Goal: Task Accomplishment & Management: Use online tool/utility

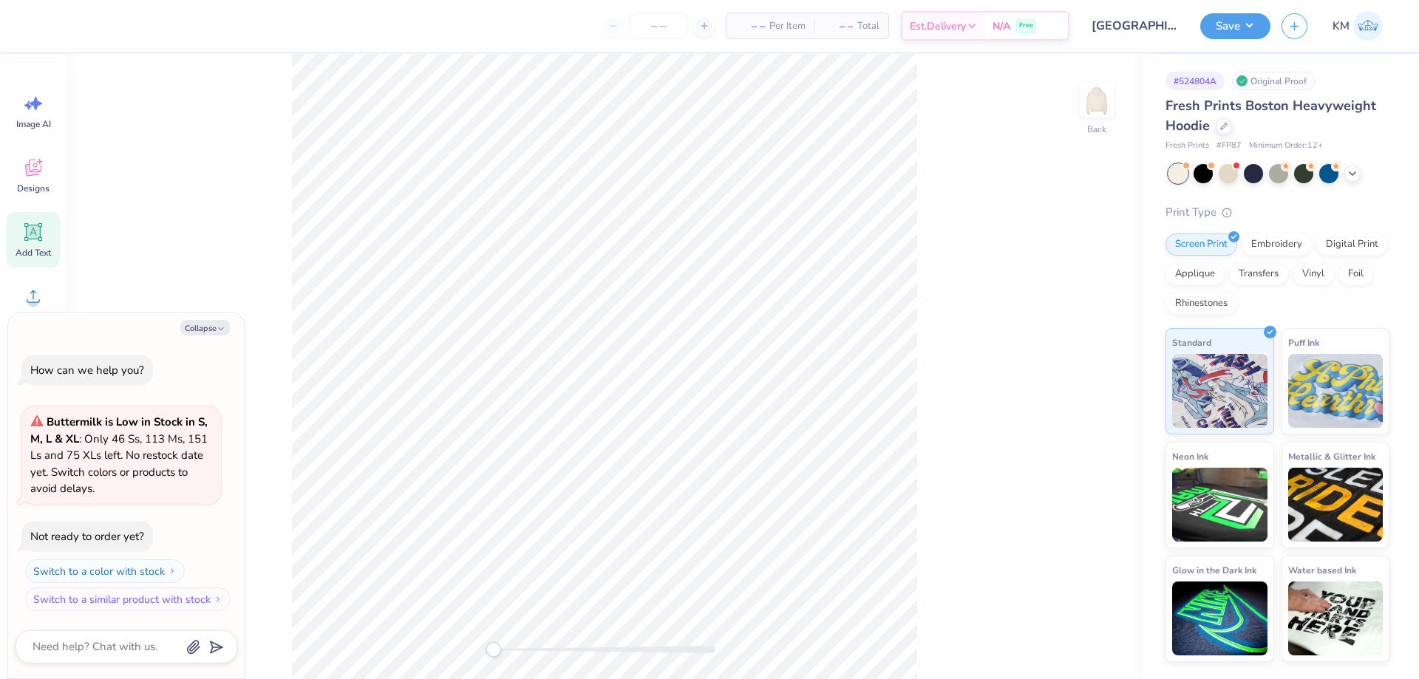
click at [55, 244] on div "Add Text" at bounding box center [33, 239] width 53 height 55
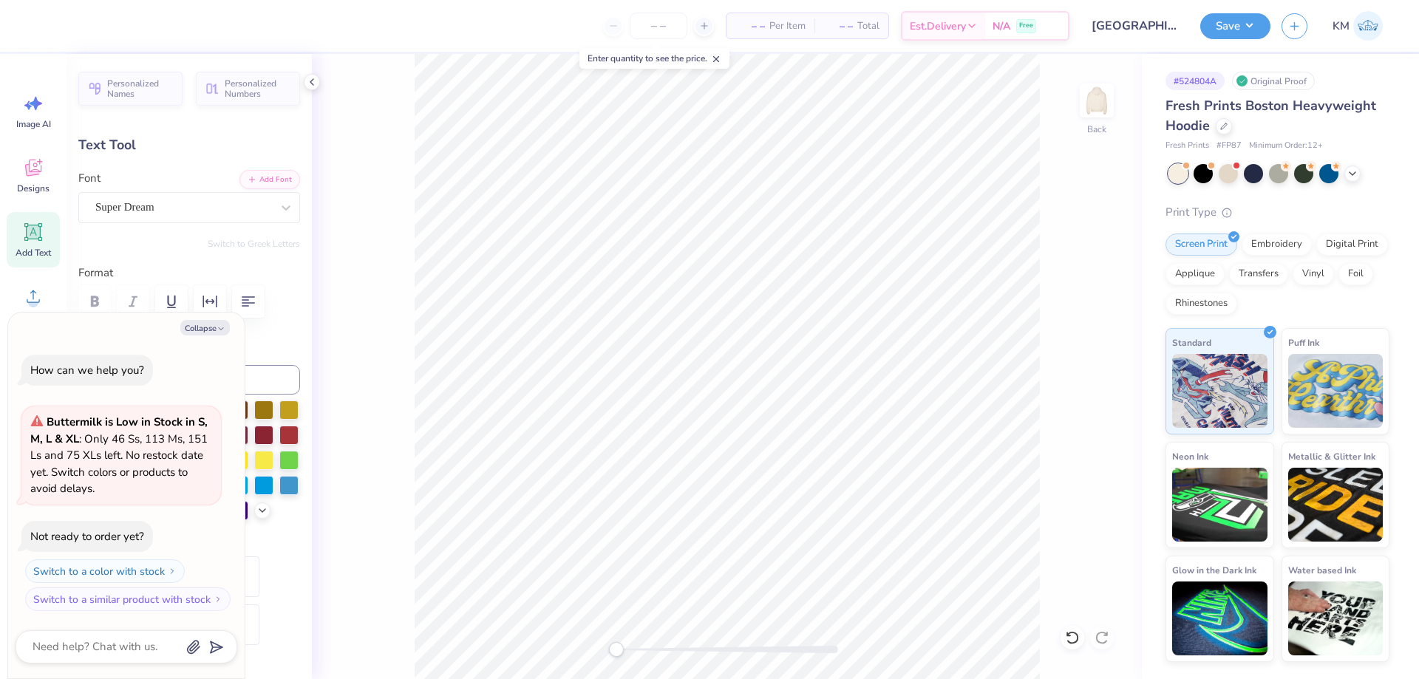
scroll to position [13, 2]
type textarea "x"
type textarea "P"
type textarea "x"
type textarea "PB"
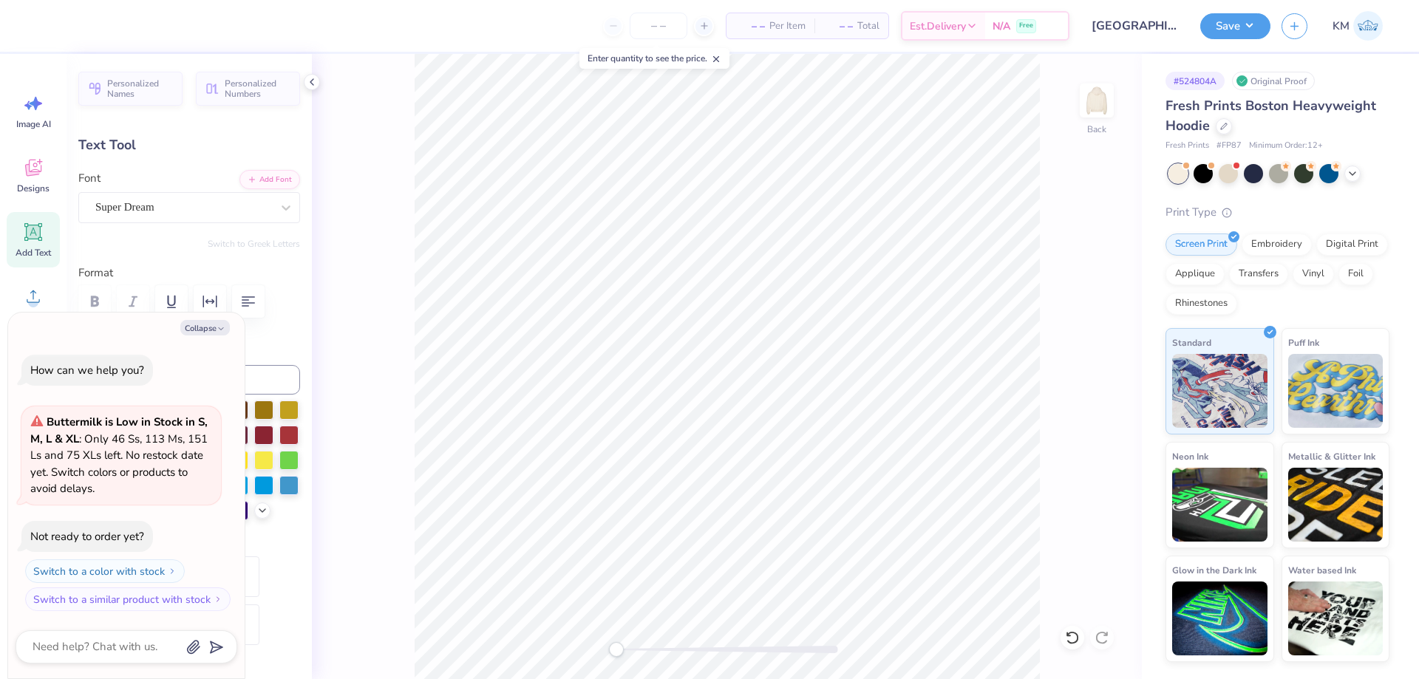
type textarea "x"
type textarea "PBF"
type textarea "x"
type textarea "P"
type textarea "x"
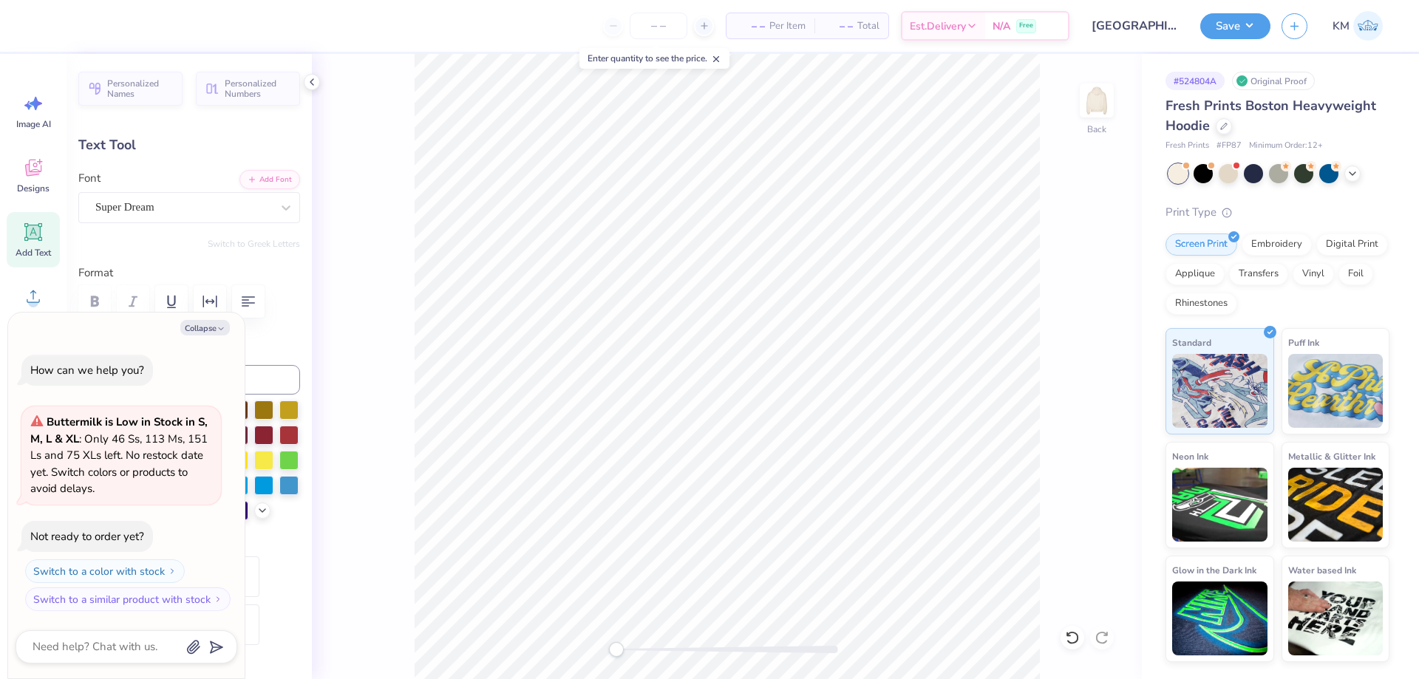
type textarea "PB"
type textarea "x"
type textarea "PBF"
type textarea "x"
type textarea "PBF"
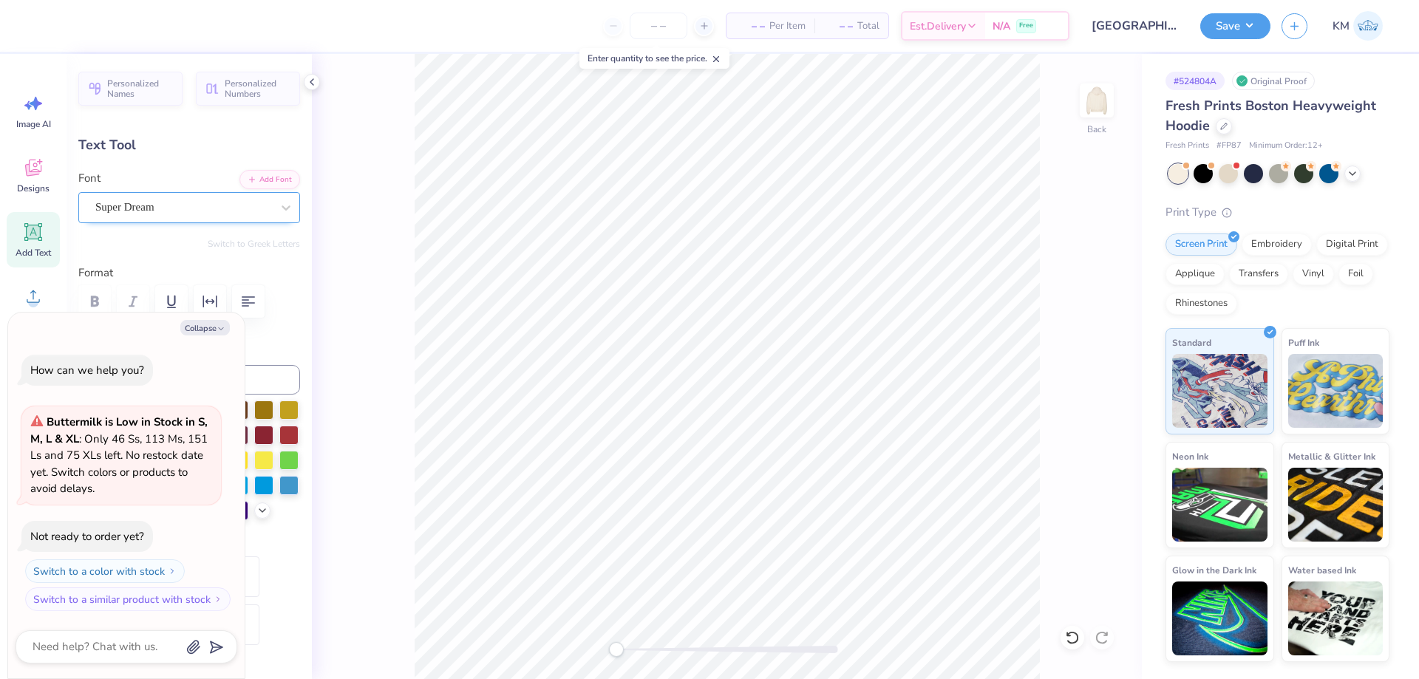
click at [247, 211] on div "Super Dream" at bounding box center [183, 207] width 179 height 23
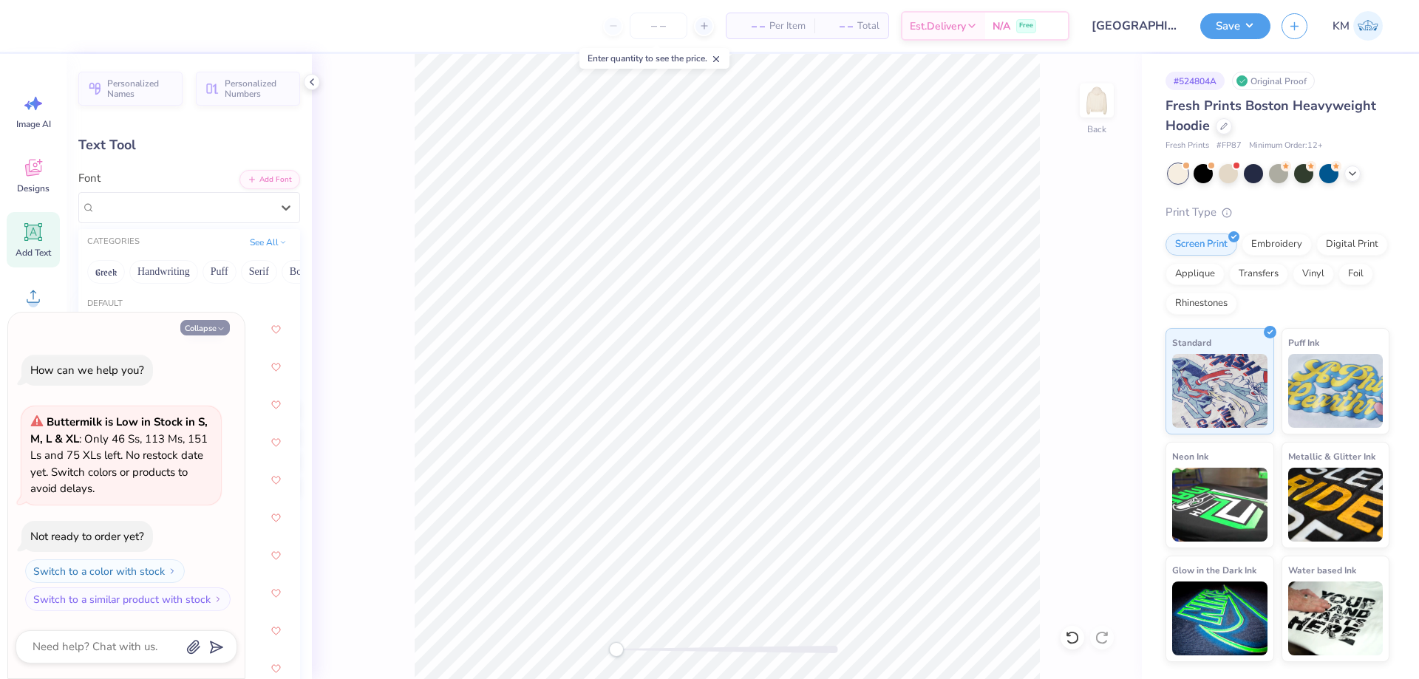
click at [117, 269] on button "Greek" at bounding box center [106, 272] width 38 height 24
click at [199, 328] on button "Collapse" at bounding box center [205, 328] width 50 height 16
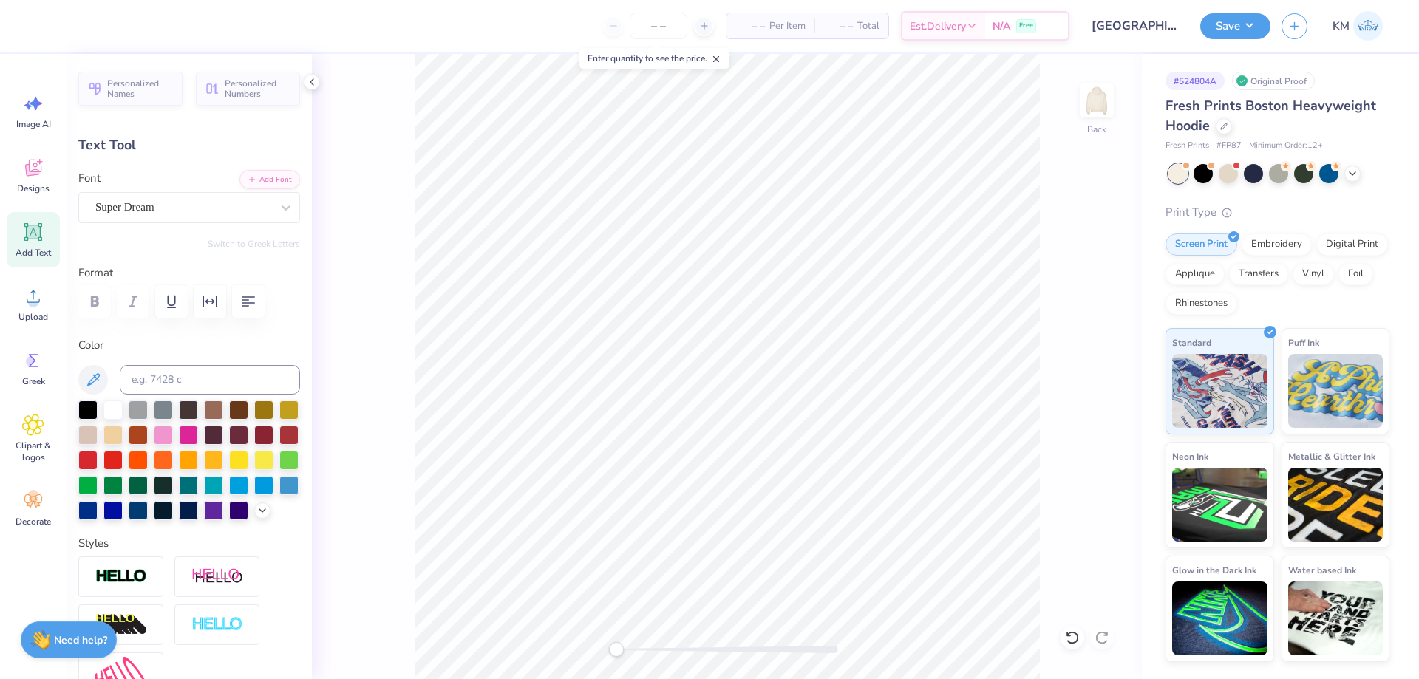
type textarea "x"
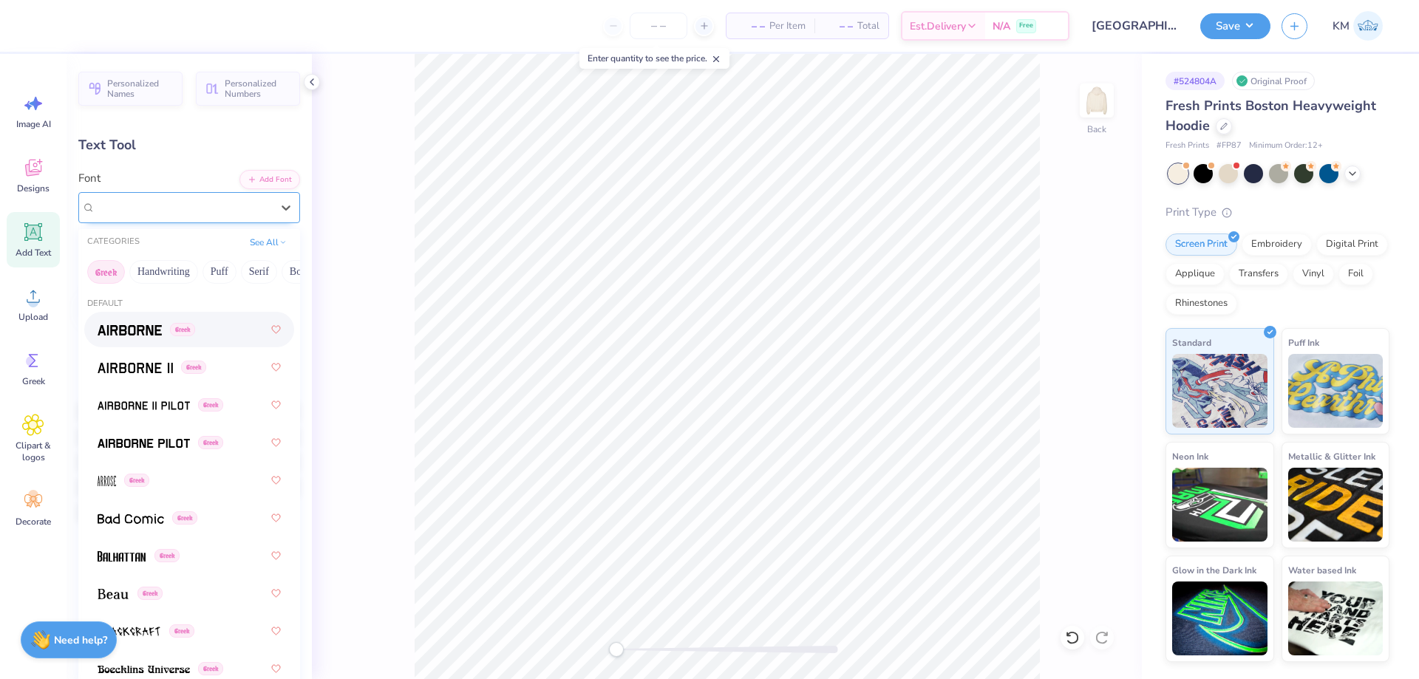
click at [242, 209] on div "Super Dream" at bounding box center [183, 207] width 179 height 23
click at [175, 361] on div "Greek" at bounding box center [152, 368] width 109 height 16
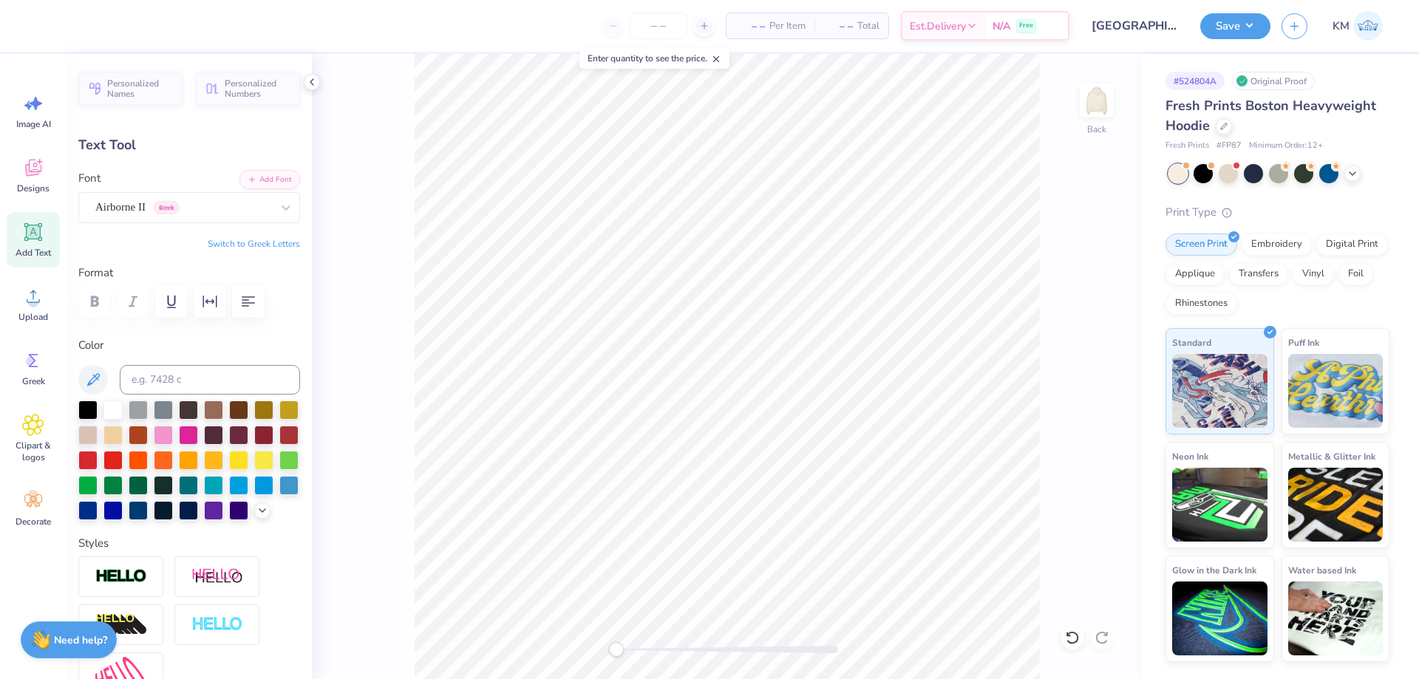
click at [238, 243] on button "Switch to Greek Letters" at bounding box center [254, 244] width 92 height 12
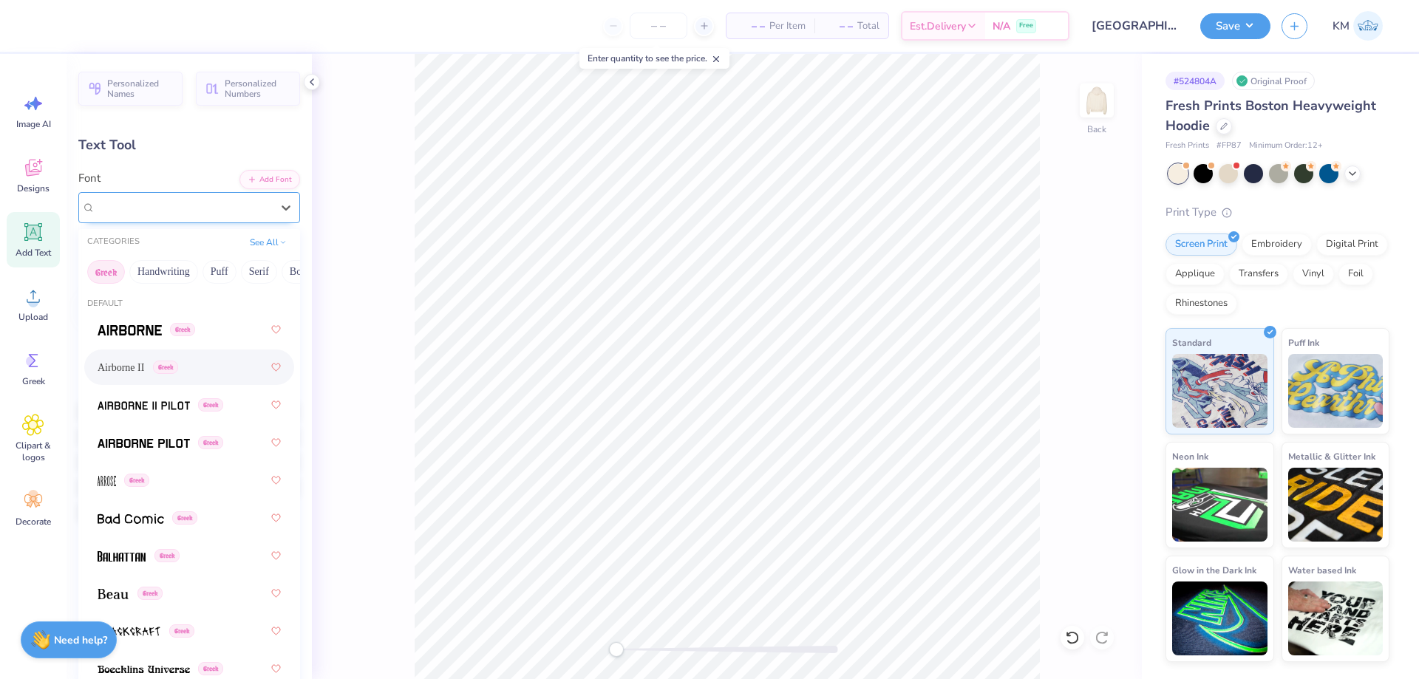
click at [244, 200] on div "Airborne II Greek" at bounding box center [183, 207] width 179 height 23
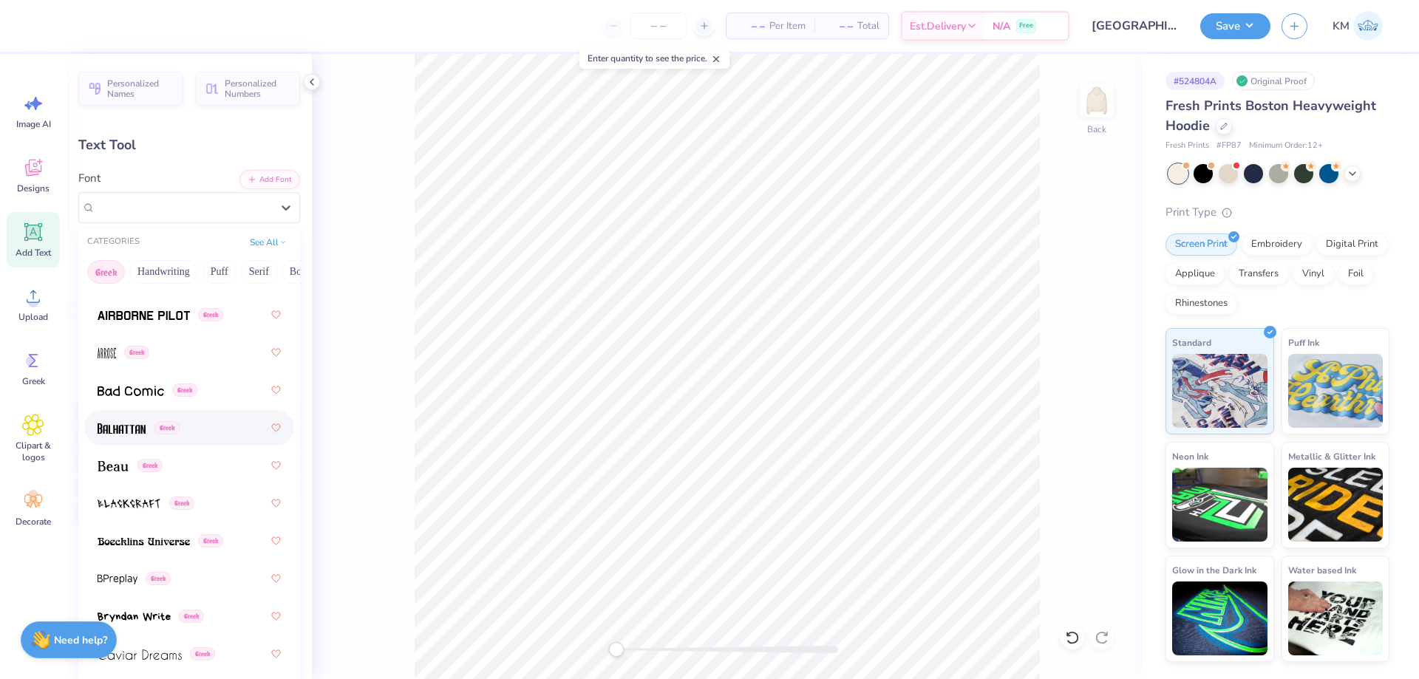
scroll to position [148, 0]
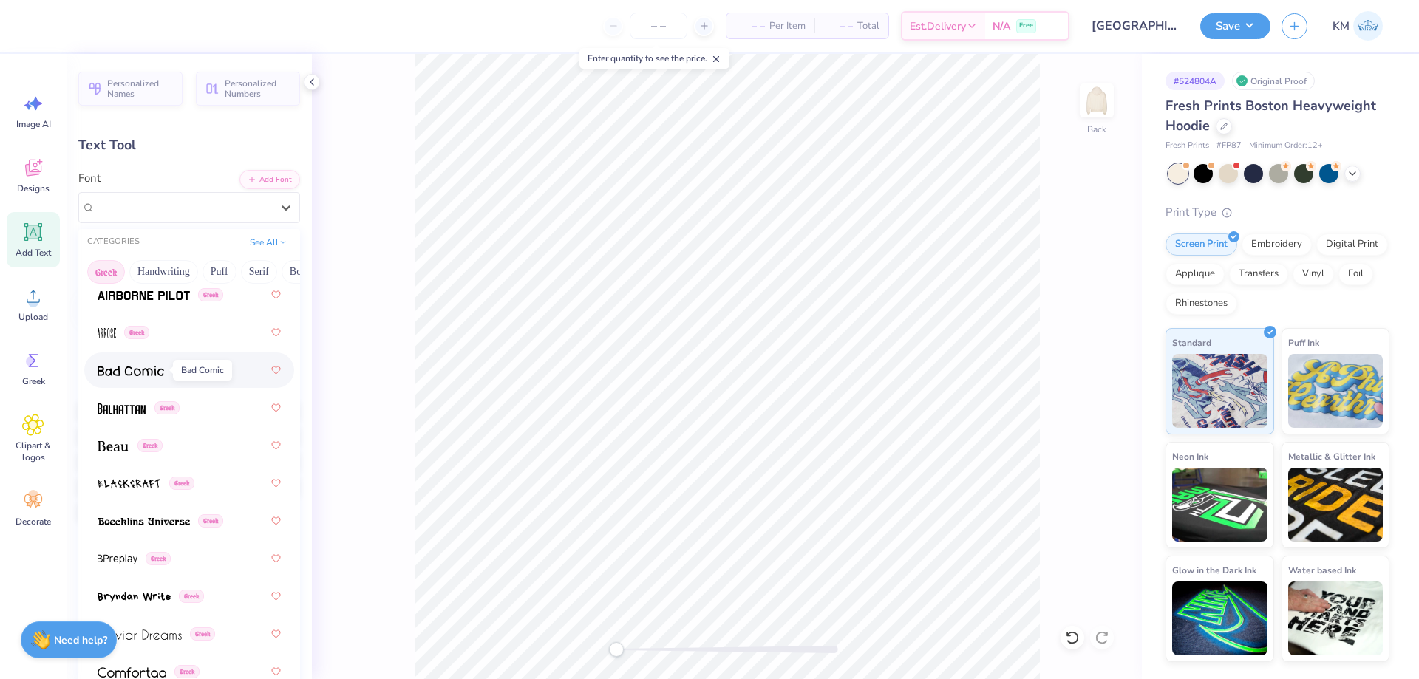
click at [157, 364] on span at bounding box center [131, 371] width 67 height 16
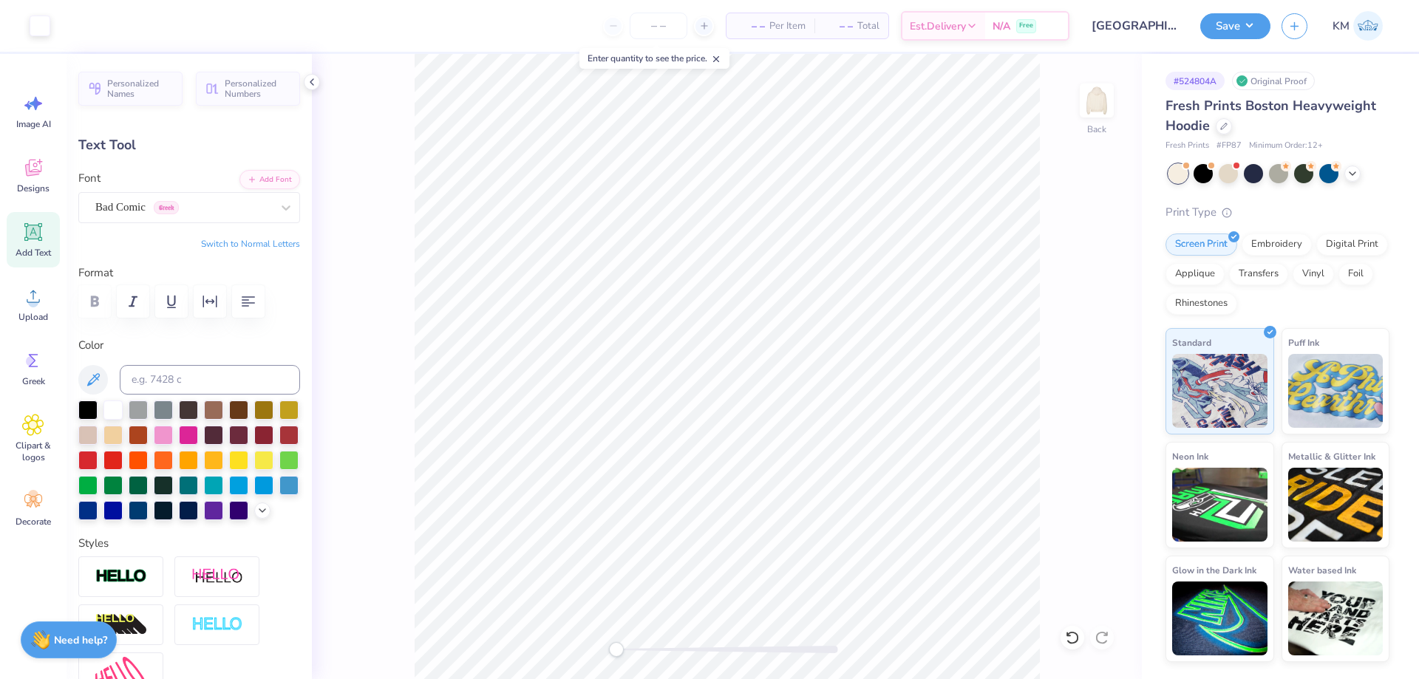
type input "5.48"
type input "2.27"
type input "5.62"
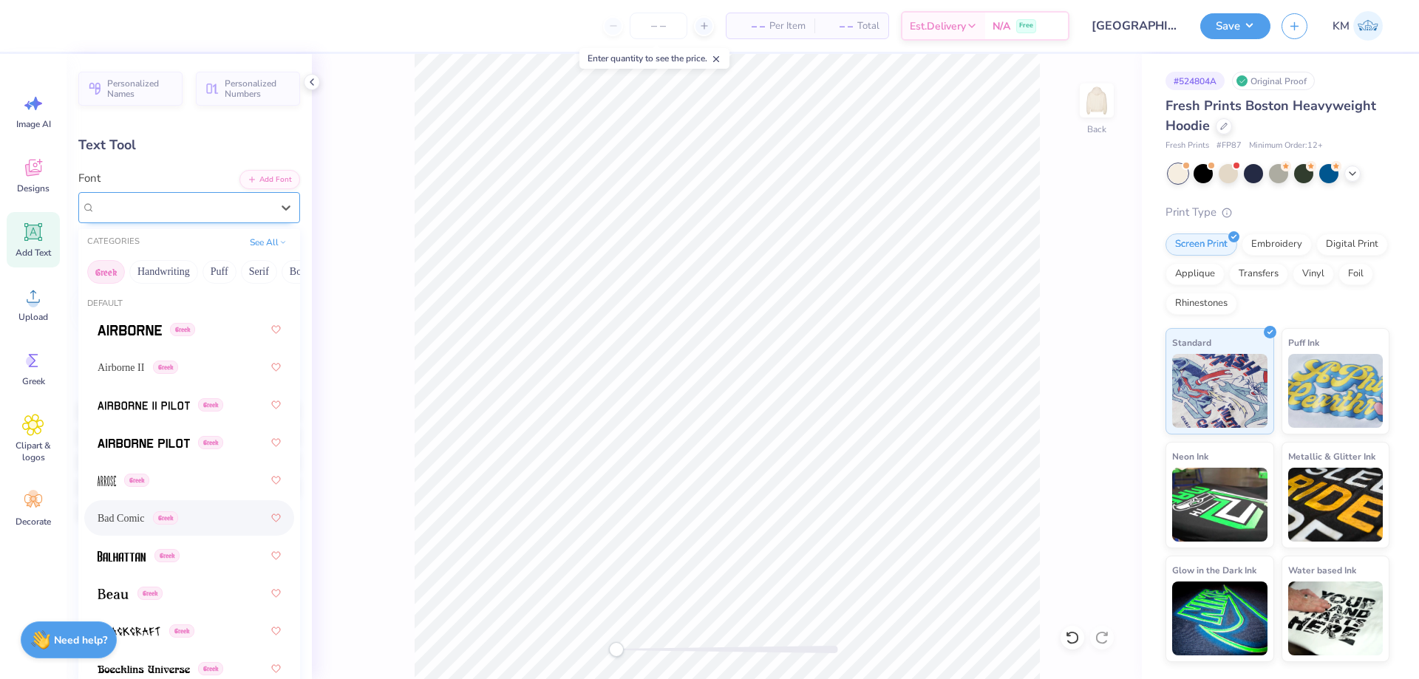
click at [163, 209] on div "Bad Comic Greek" at bounding box center [183, 207] width 179 height 23
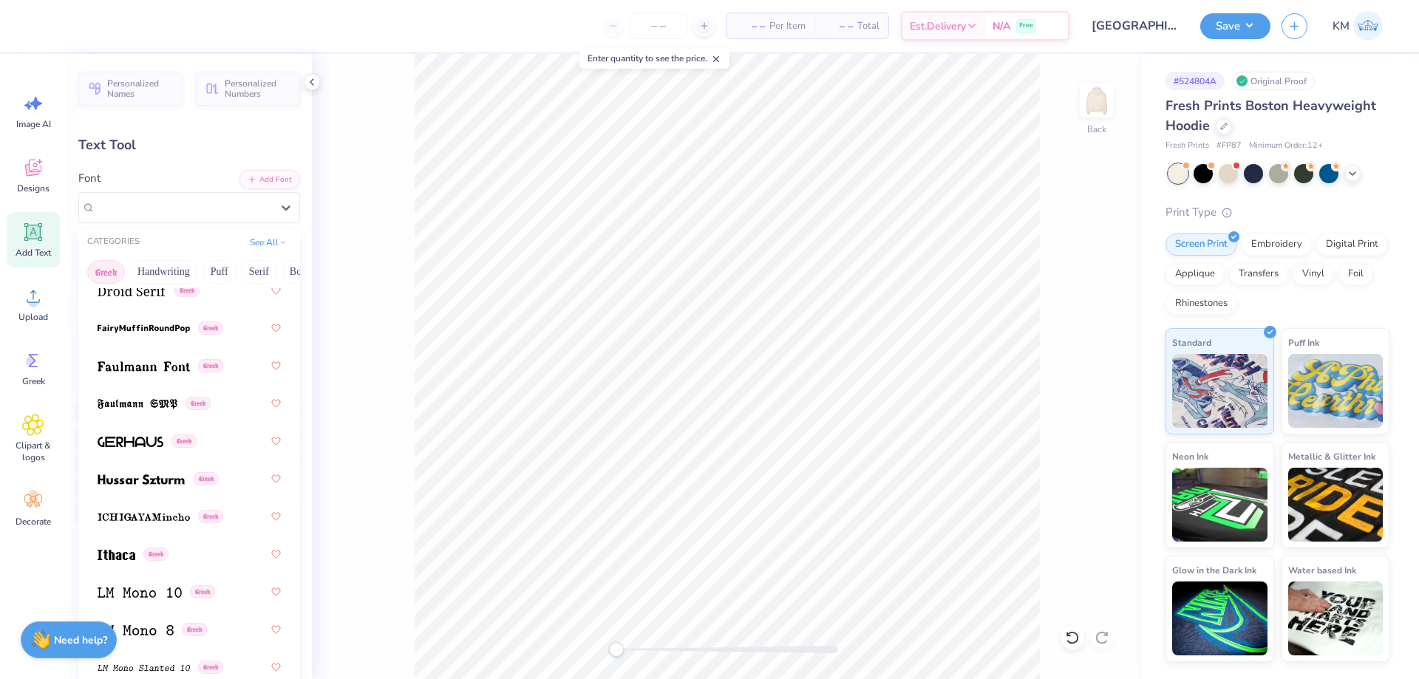
scroll to position [665, 0]
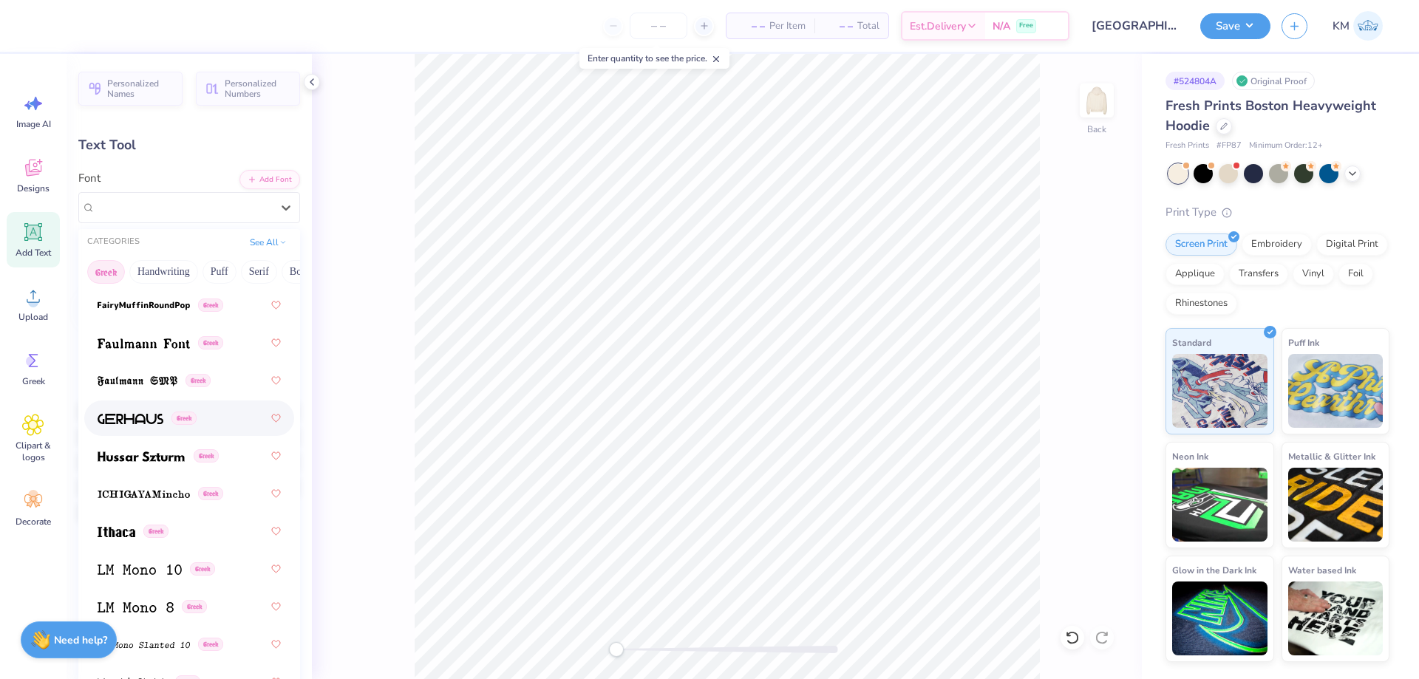
click at [171, 423] on div "Greek" at bounding box center [147, 419] width 99 height 16
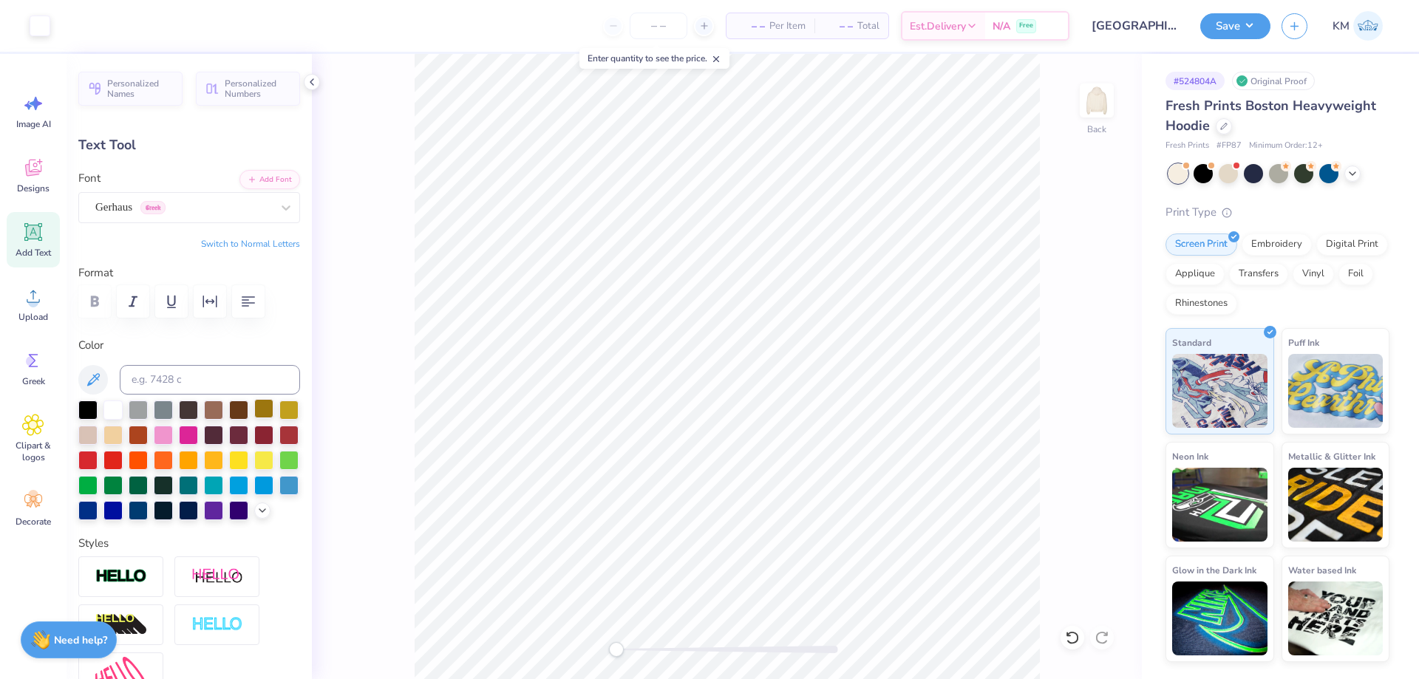
type input "5.12"
type input "2.05"
type input "5.73"
click at [200, 213] on div "Gerhaus Greek" at bounding box center [183, 207] width 179 height 23
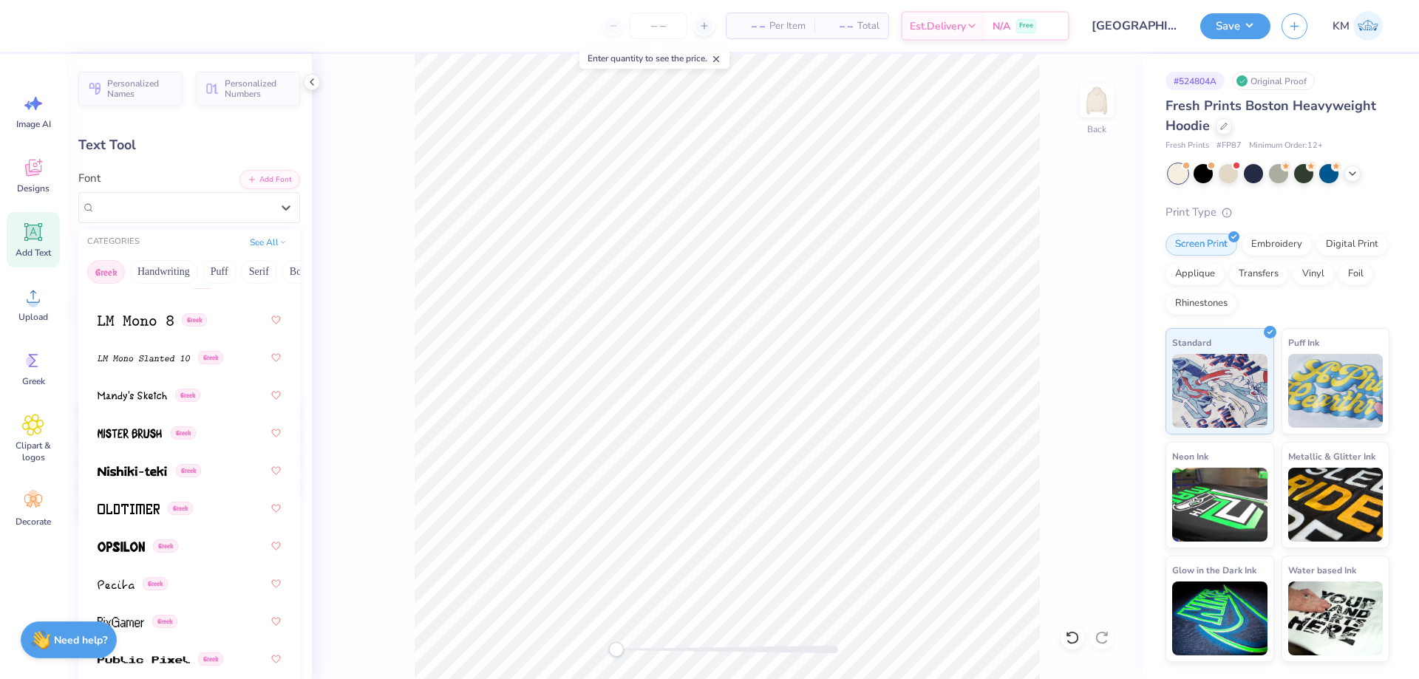
scroll to position [961, 0]
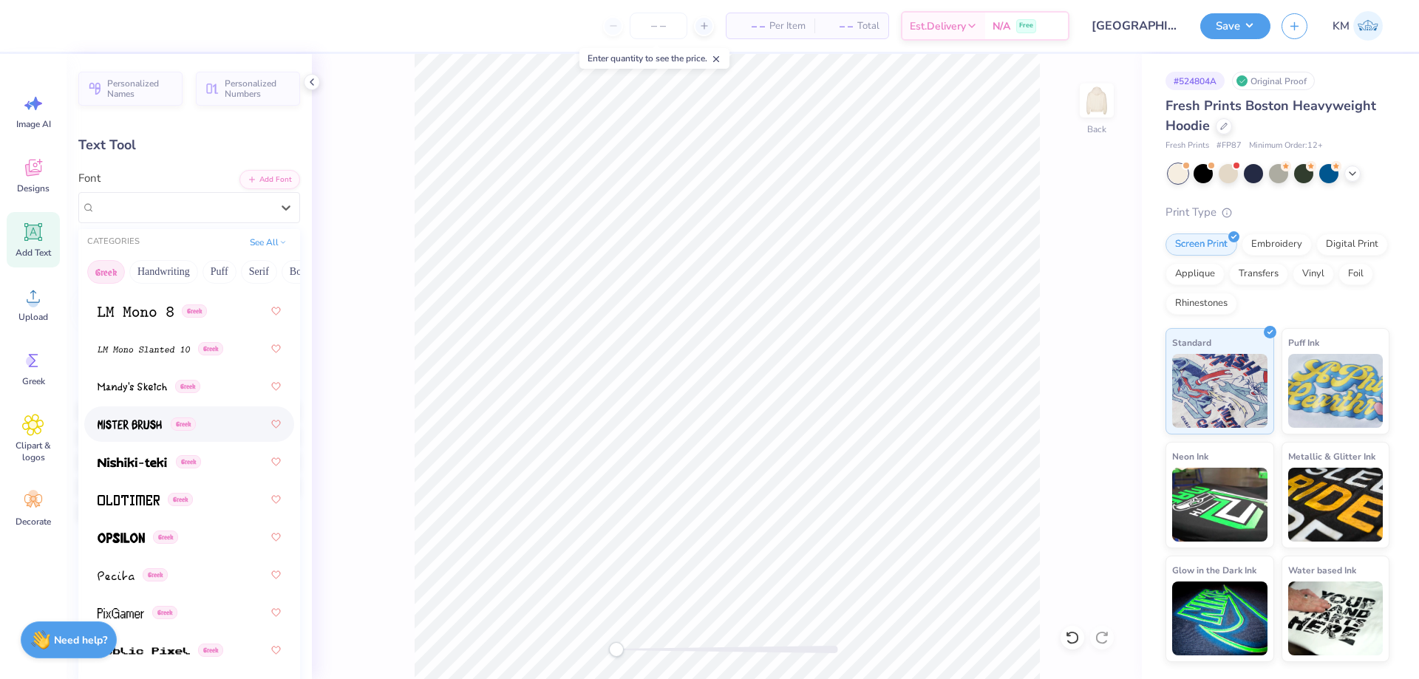
click at [184, 431] on span "Greek" at bounding box center [183, 423] width 25 height 13
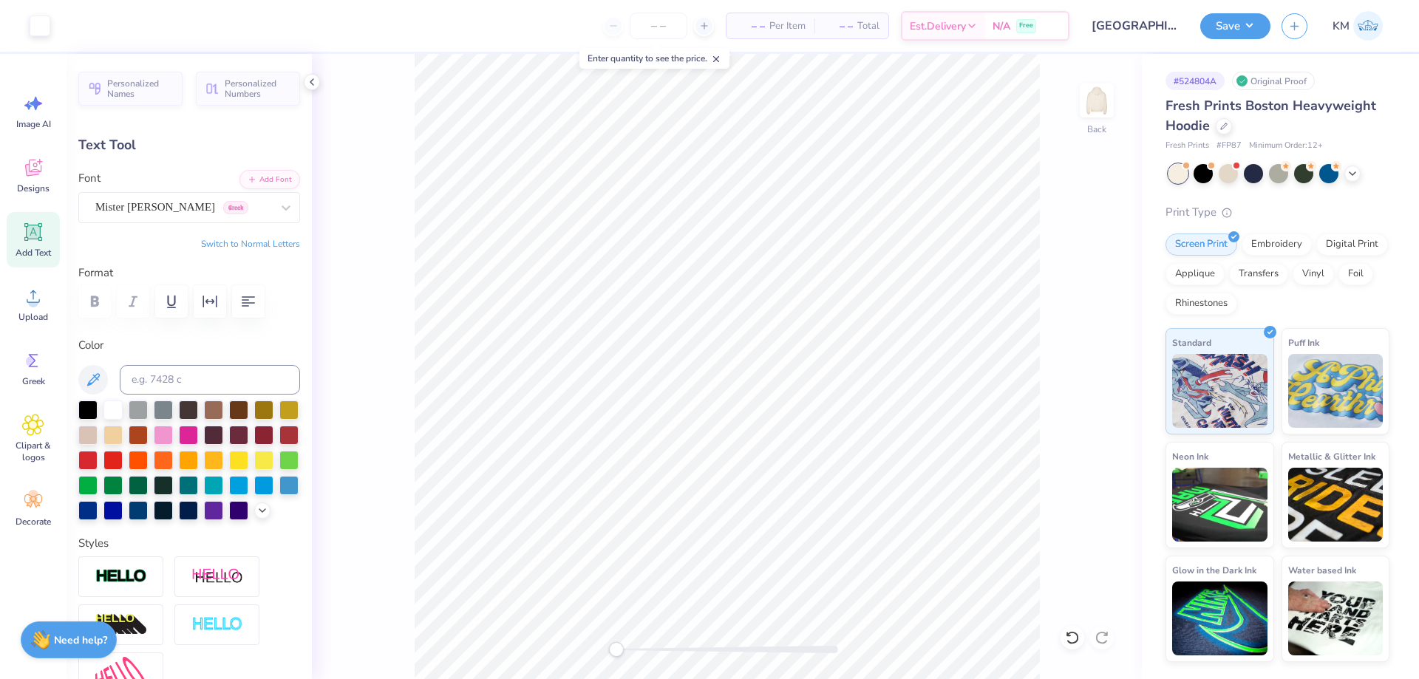
type input "4.53"
type input "2.36"
type input "5.57"
click at [178, 202] on div "Mister Brush Greek" at bounding box center [183, 207] width 179 height 23
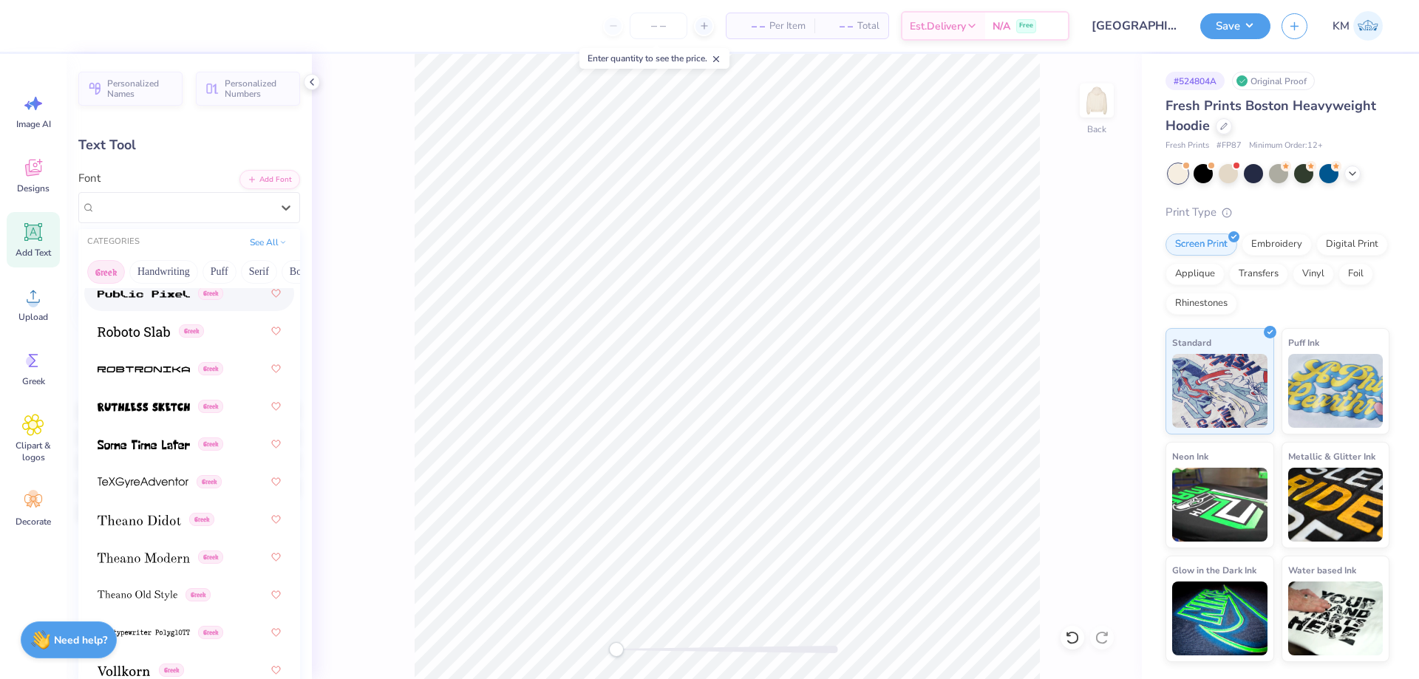
scroll to position [1330, 0]
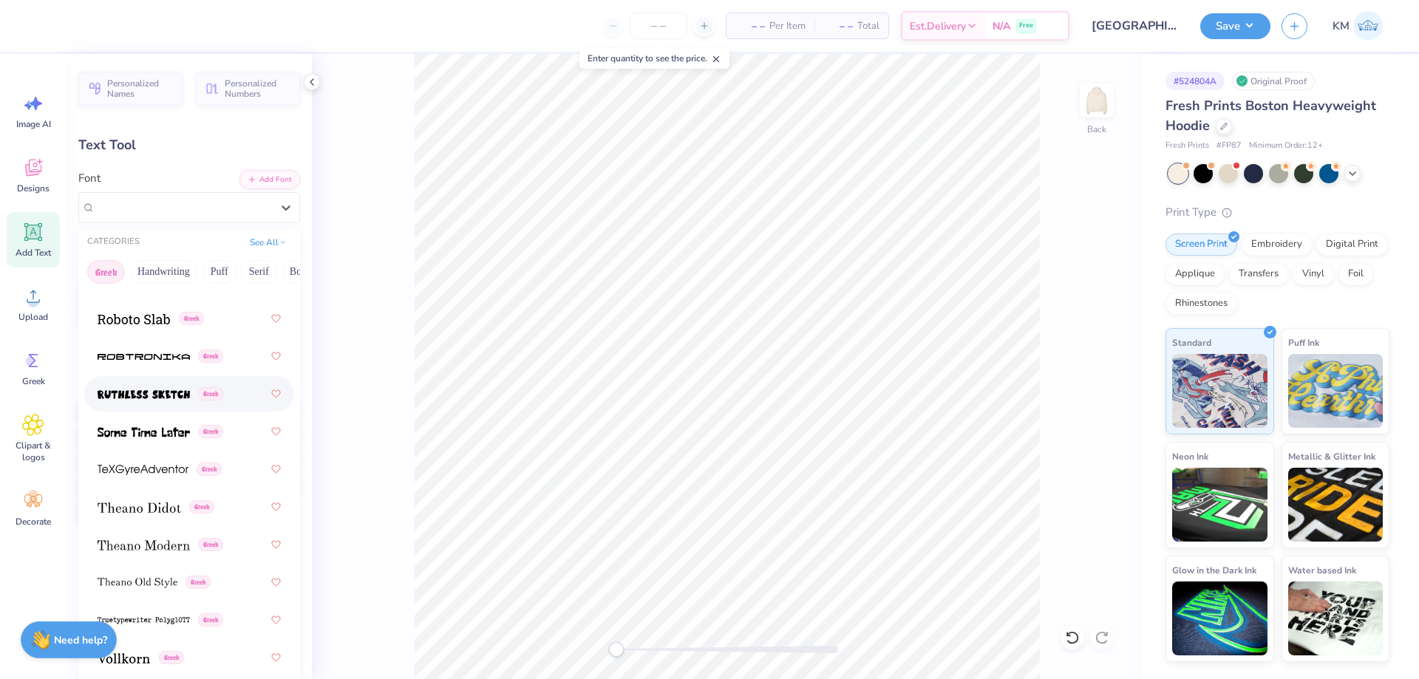
click at [189, 385] on div "Greek" at bounding box center [189, 394] width 183 height 27
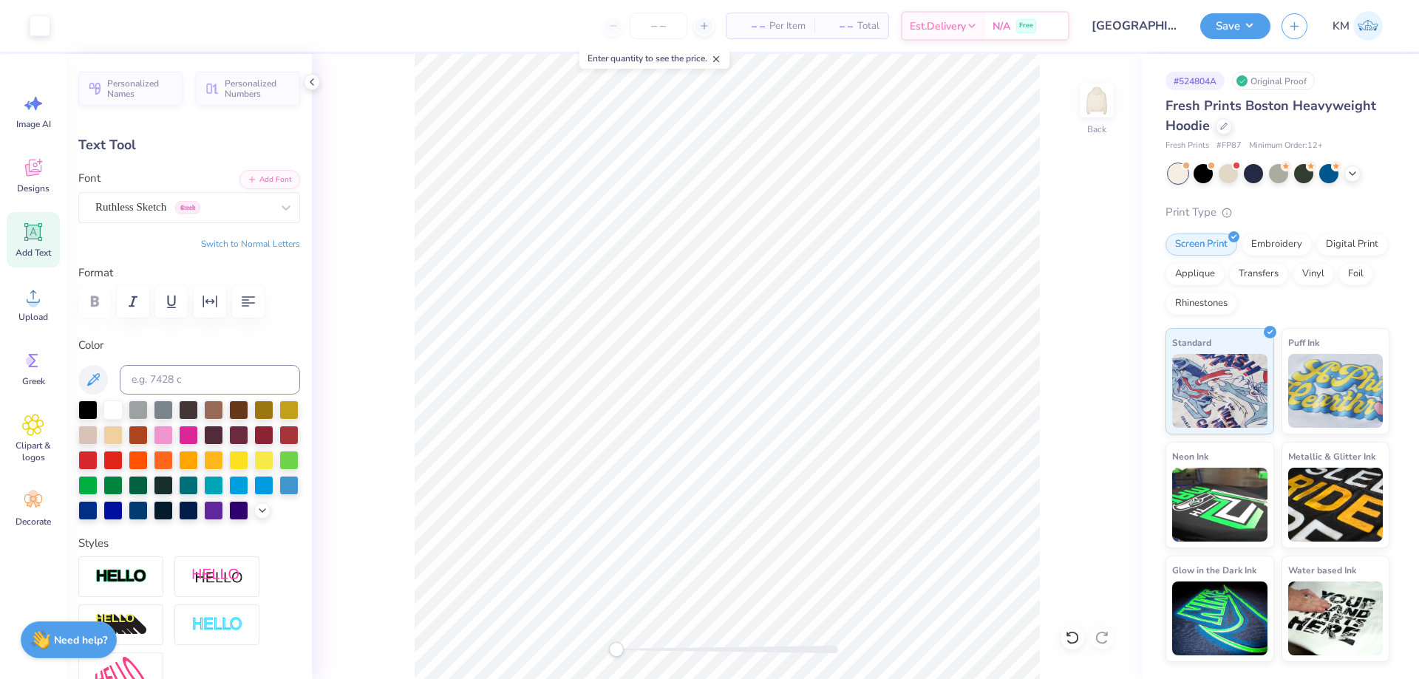
type input "4.97"
type input "2.30"
type input "5.60"
click at [87, 404] on div at bounding box center [87, 409] width 19 height 19
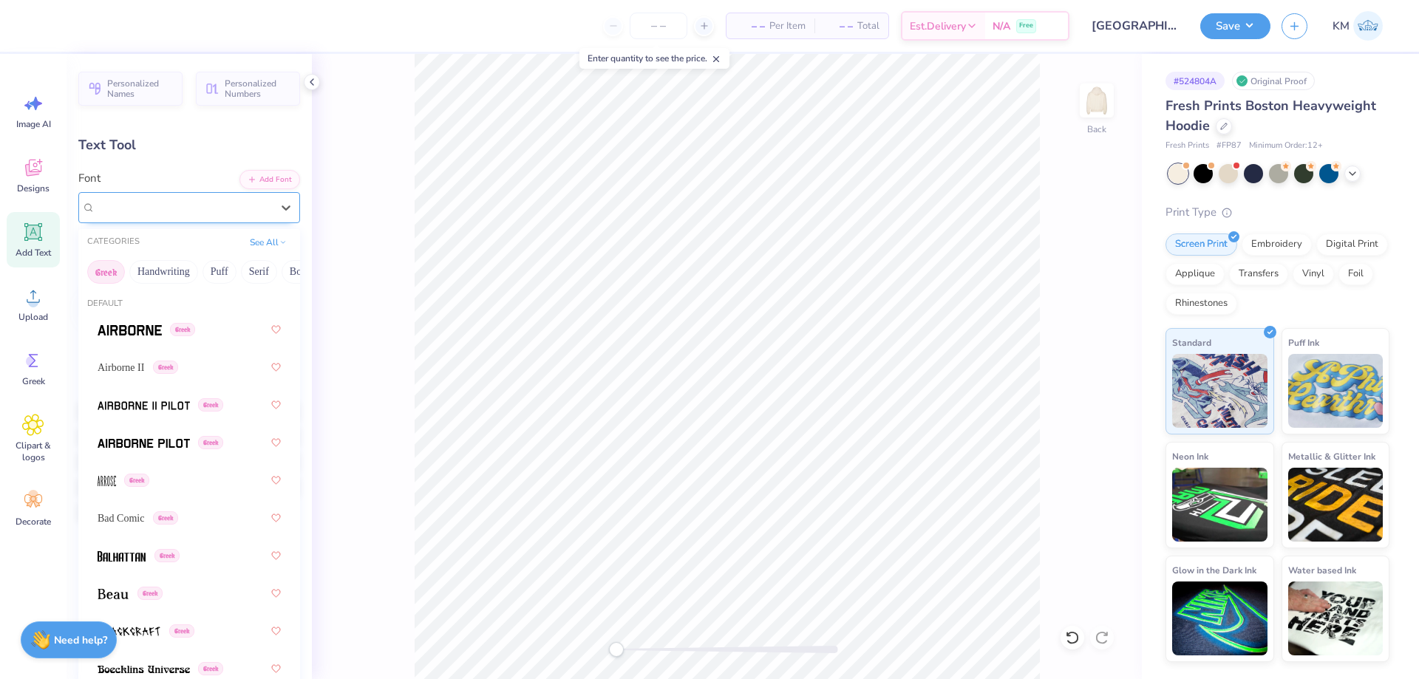
click at [246, 194] on div "Ruthless Sketch Greek" at bounding box center [189, 207] width 222 height 31
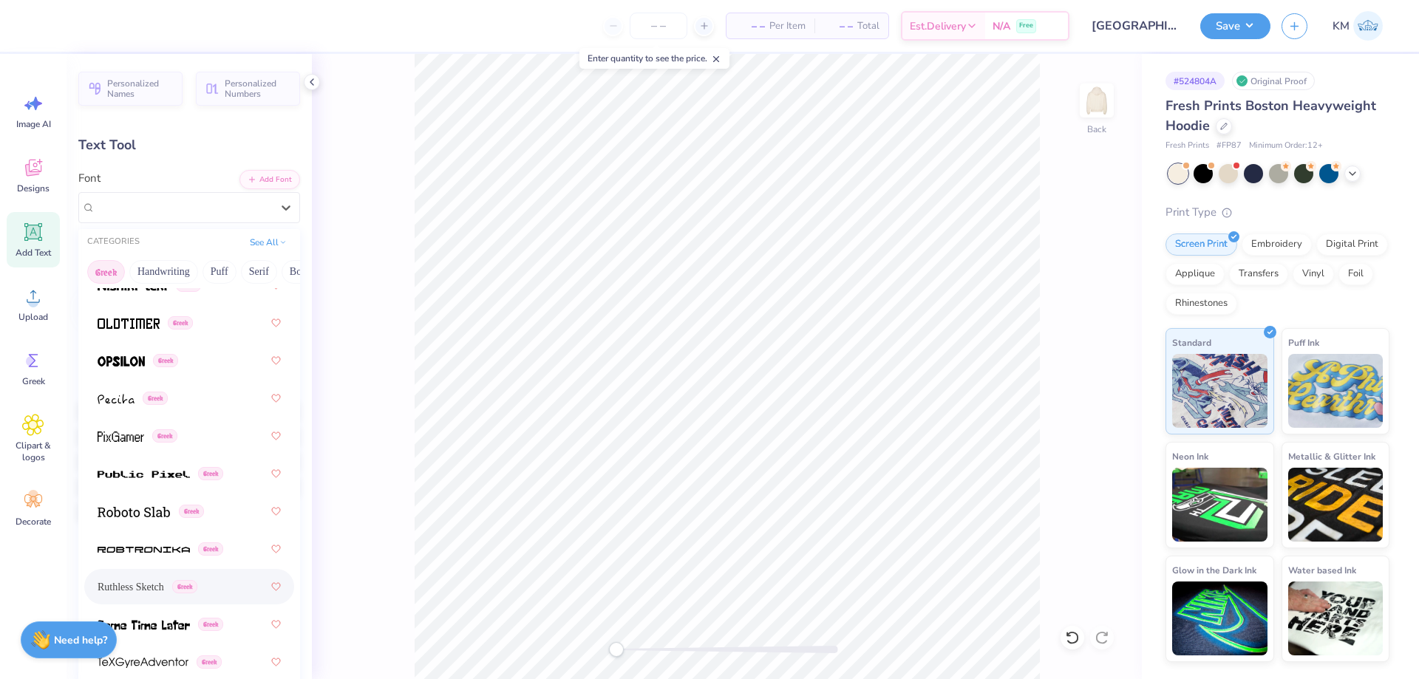
scroll to position [1182, 0]
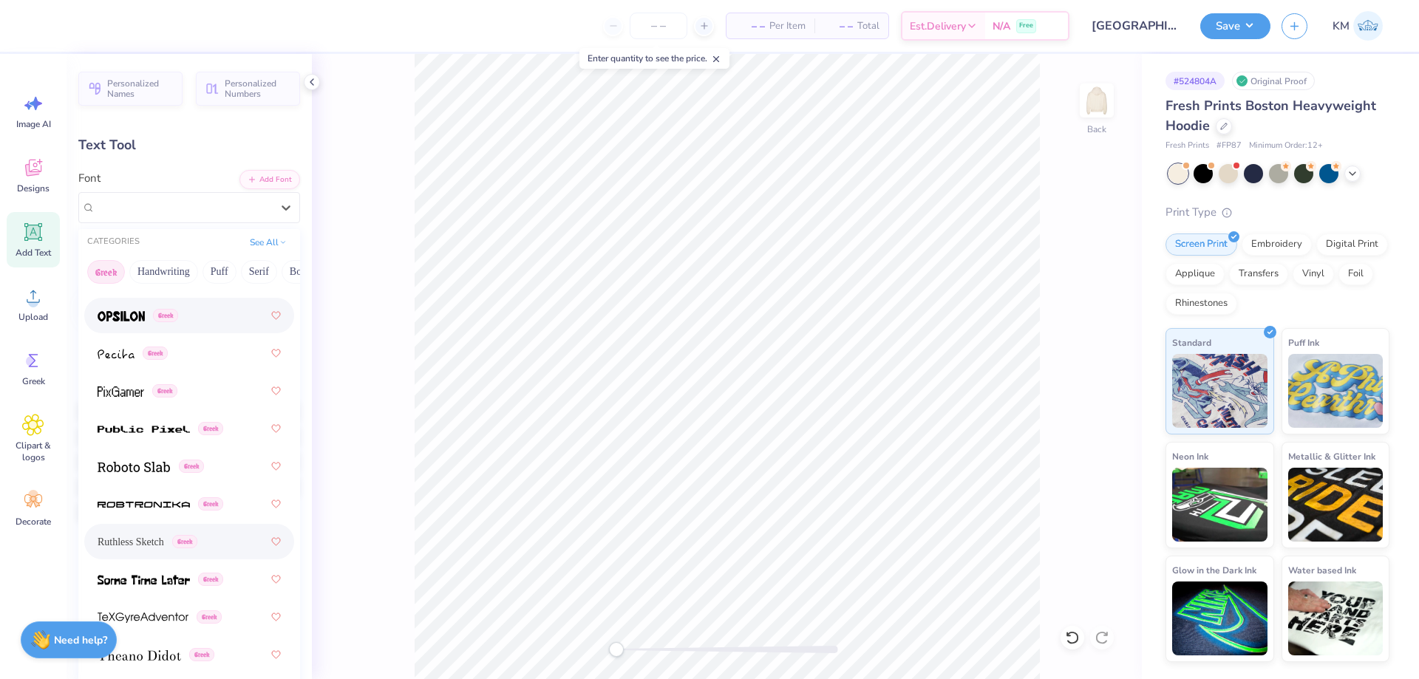
click at [185, 318] on div "Greek" at bounding box center [189, 315] width 183 height 27
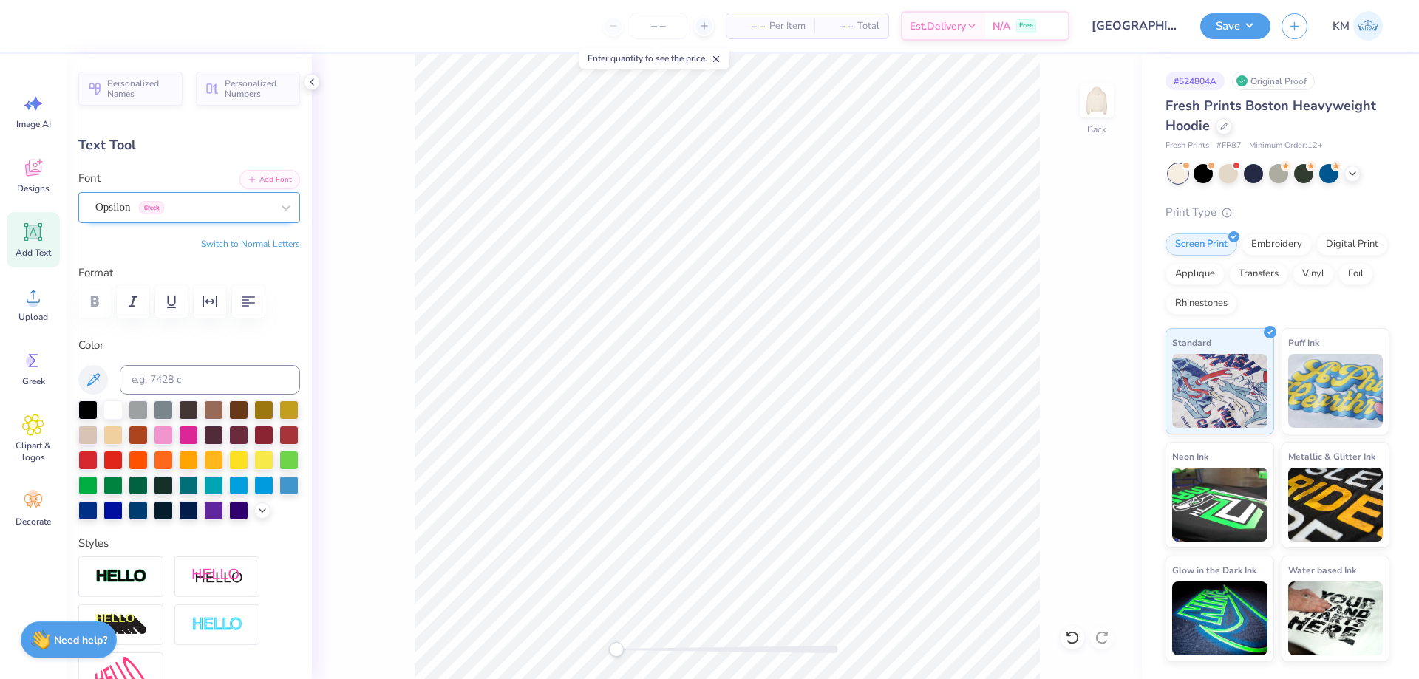
click at [180, 194] on div "Opsilon Greek" at bounding box center [189, 207] width 222 height 31
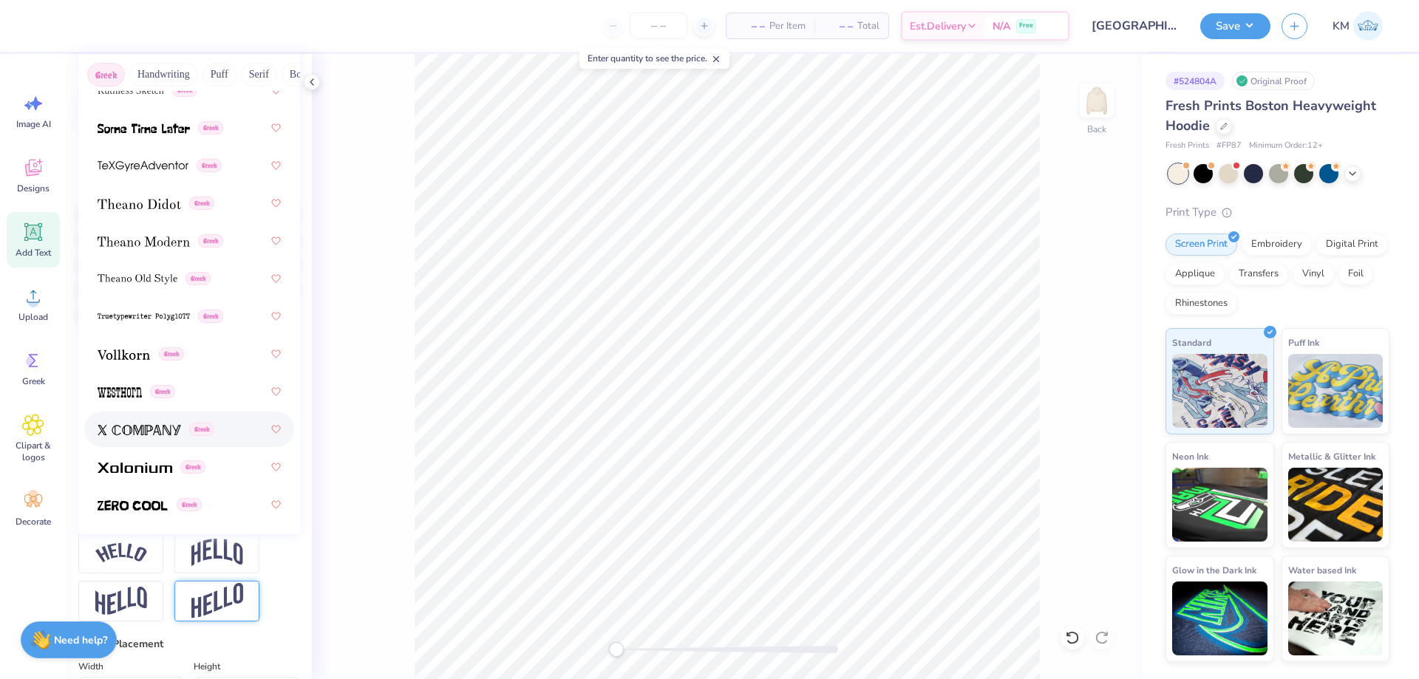
scroll to position [222, 0]
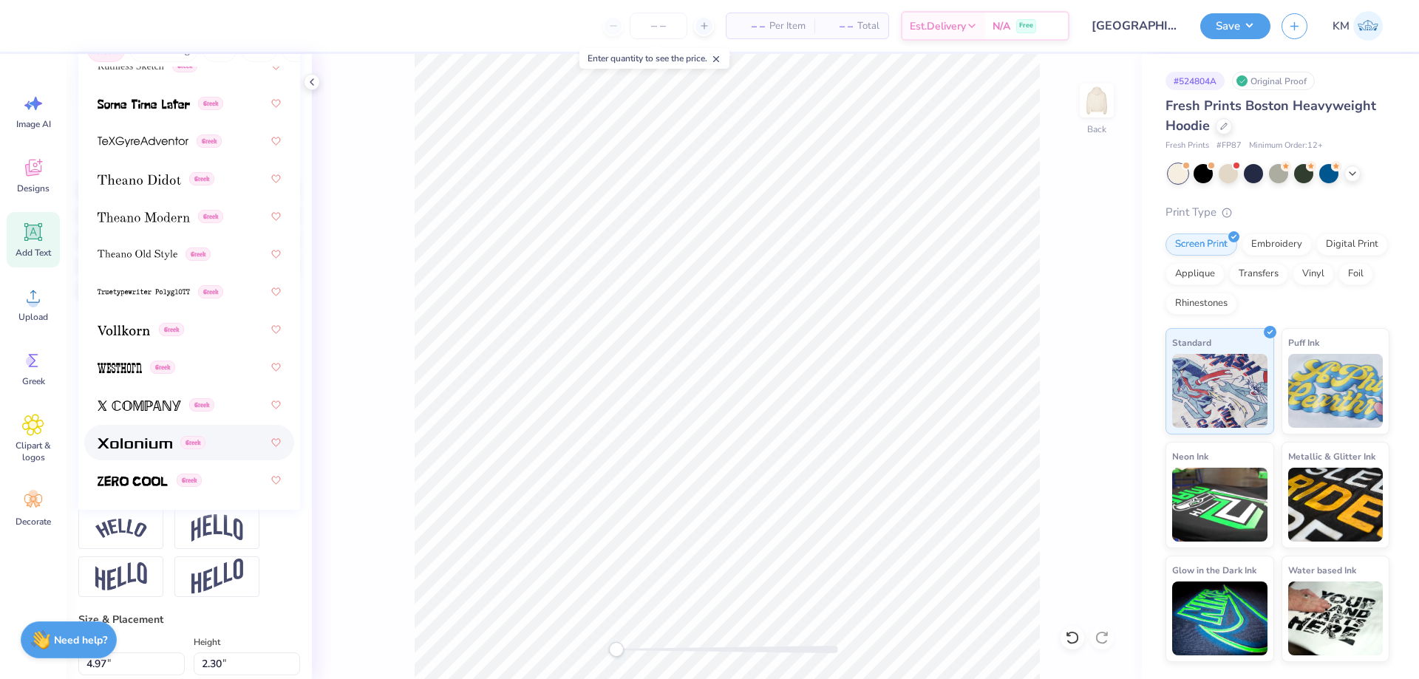
click at [218, 434] on div "Greek" at bounding box center [189, 442] width 183 height 27
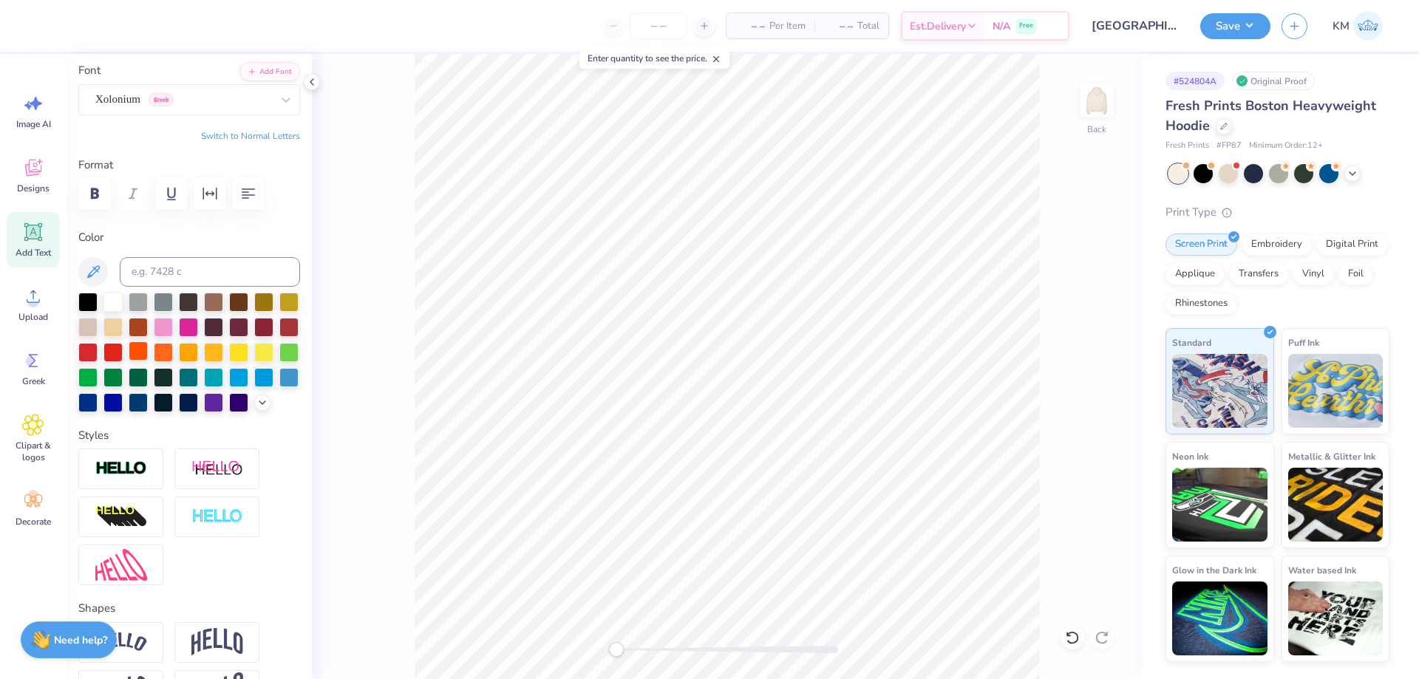
scroll to position [74, 0]
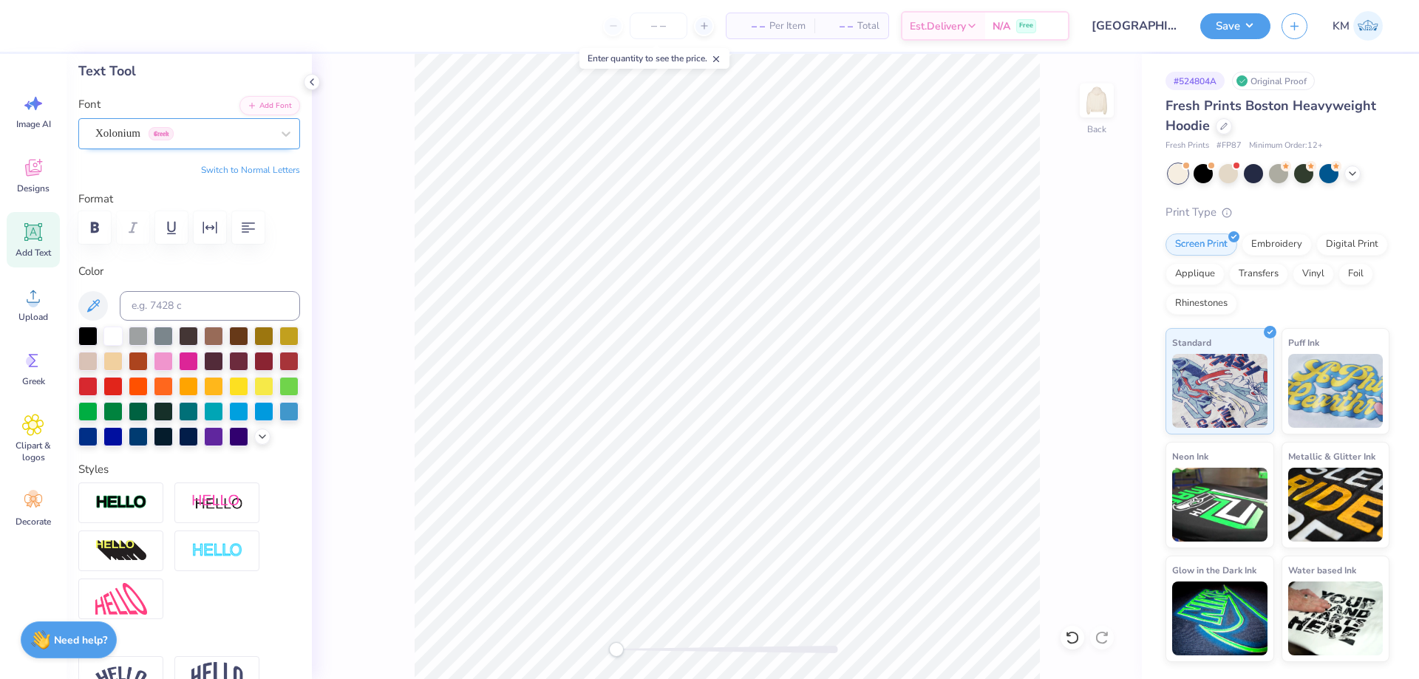
click at [203, 136] on div "Xolonium Greek" at bounding box center [183, 133] width 179 height 23
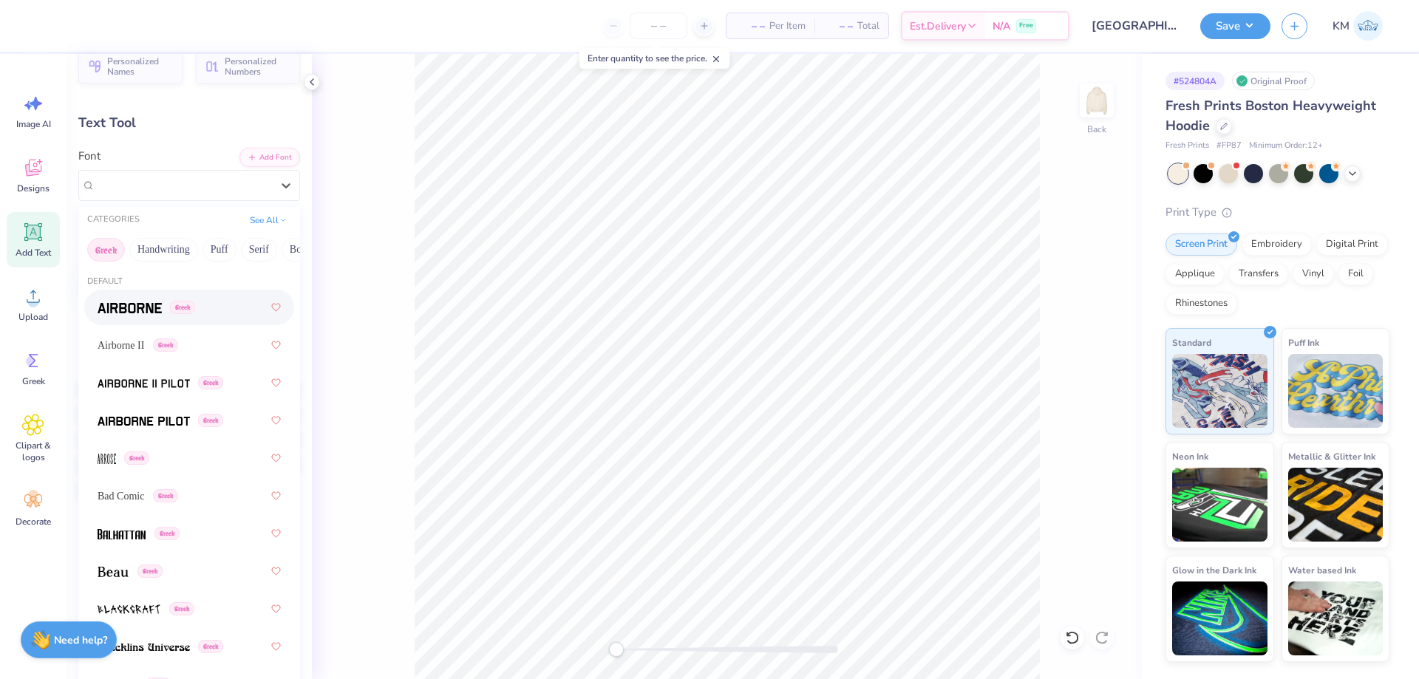
scroll to position [0, 0]
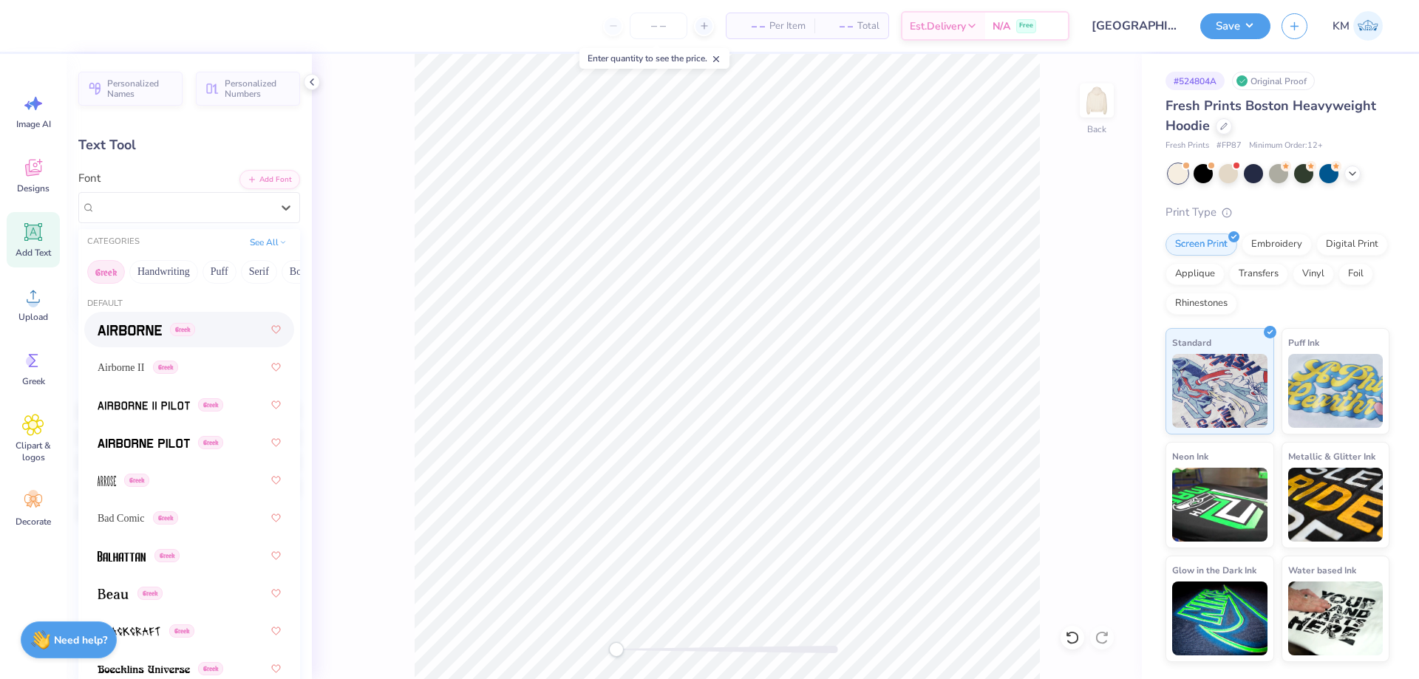
click at [171, 333] on span "Greek" at bounding box center [182, 329] width 25 height 13
click at [204, 213] on div "Airborne Greek" at bounding box center [183, 207] width 179 height 23
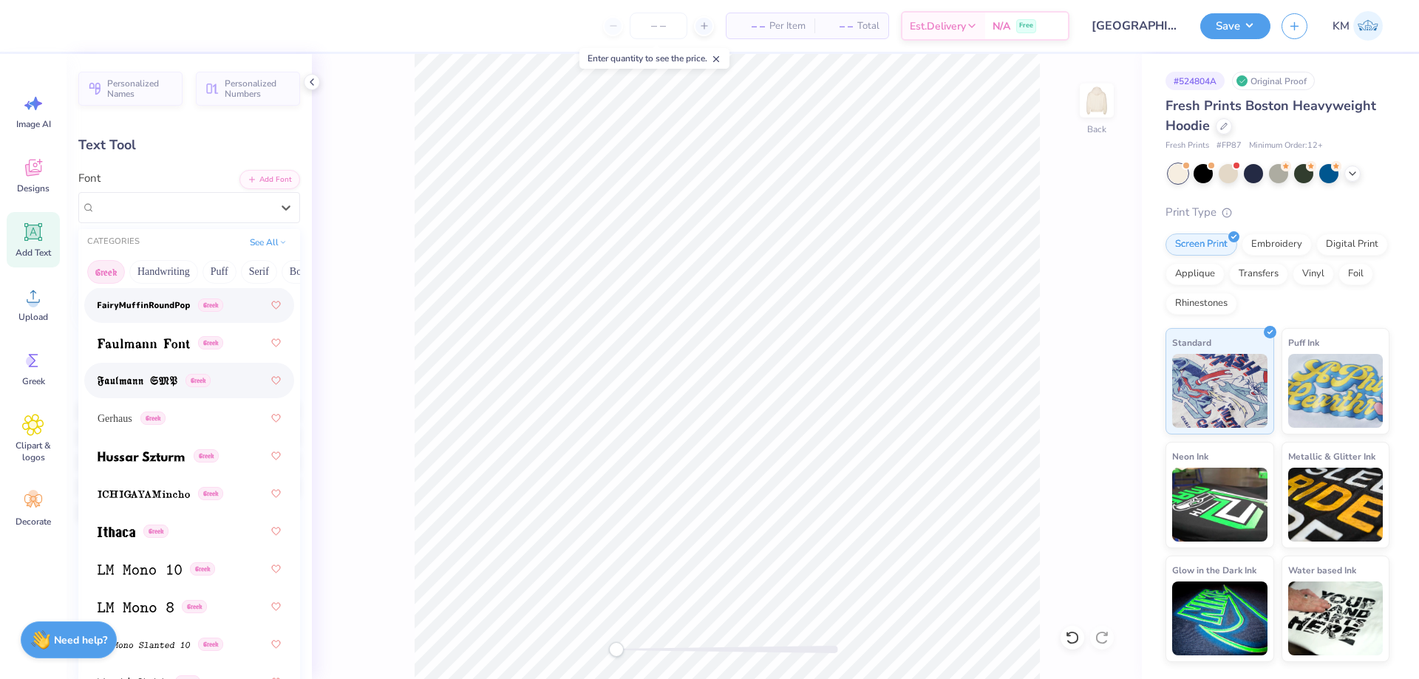
scroll to position [739, 0]
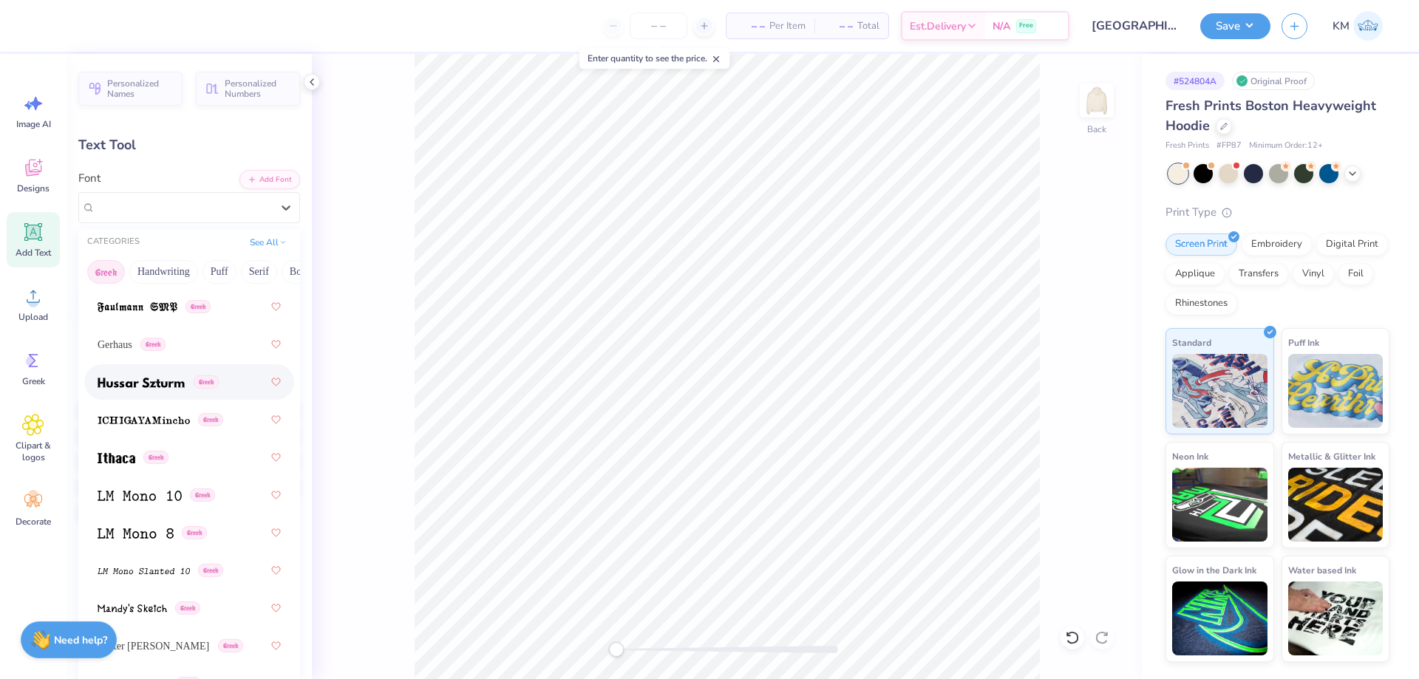
click at [184, 386] on img at bounding box center [141, 383] width 87 height 10
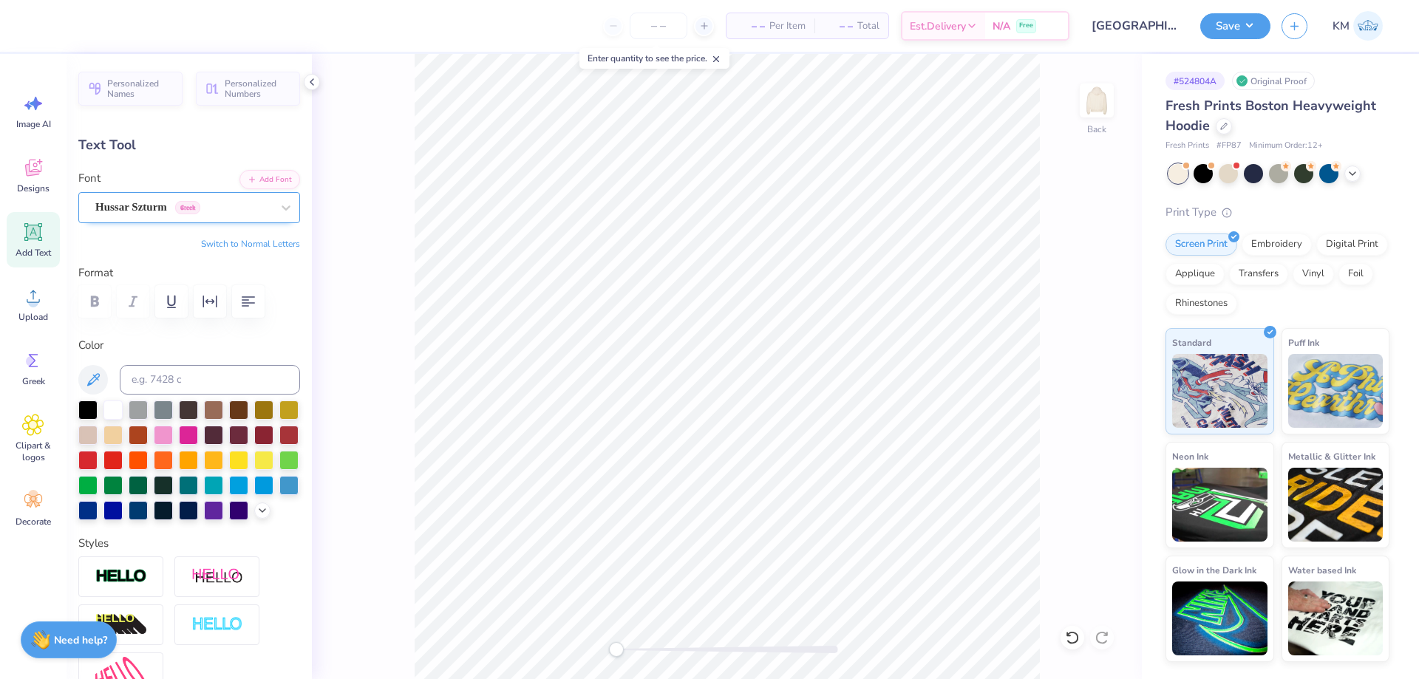
click at [186, 211] on div "Hussar Szturm Greek" at bounding box center [183, 207] width 179 height 23
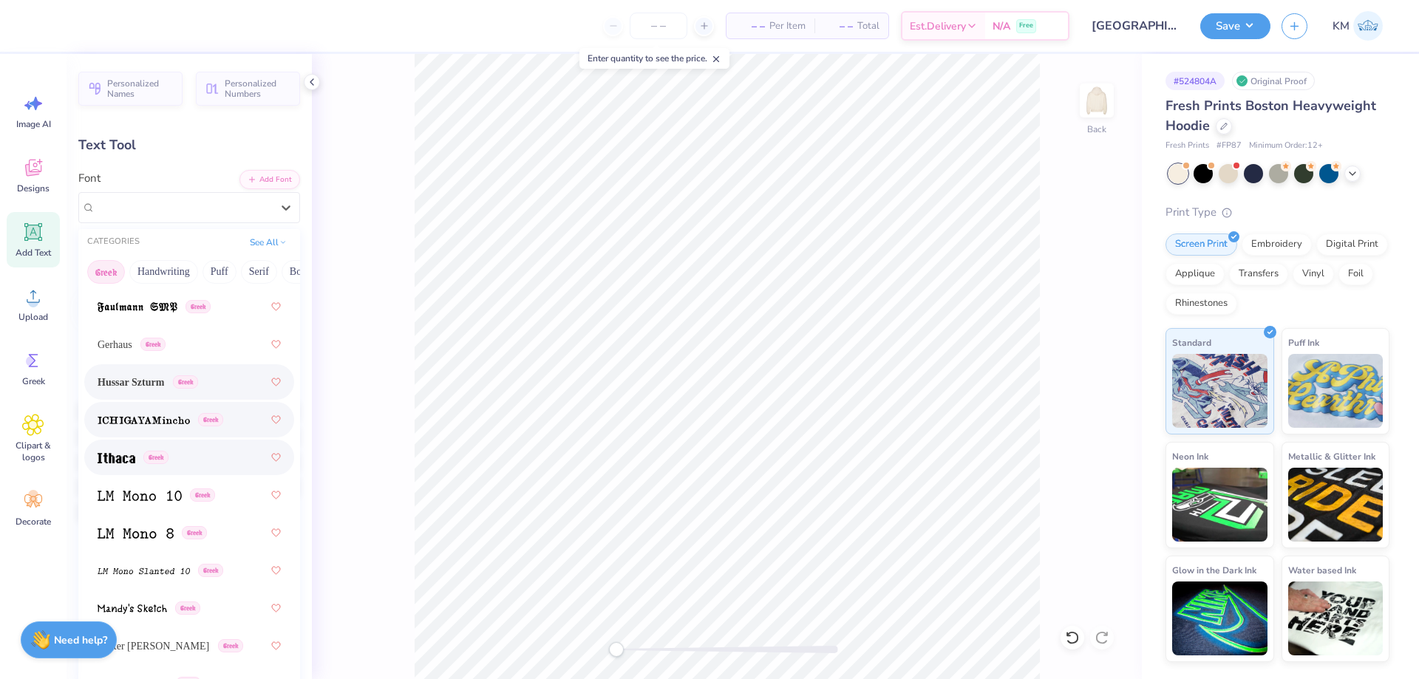
scroll to position [887, 0]
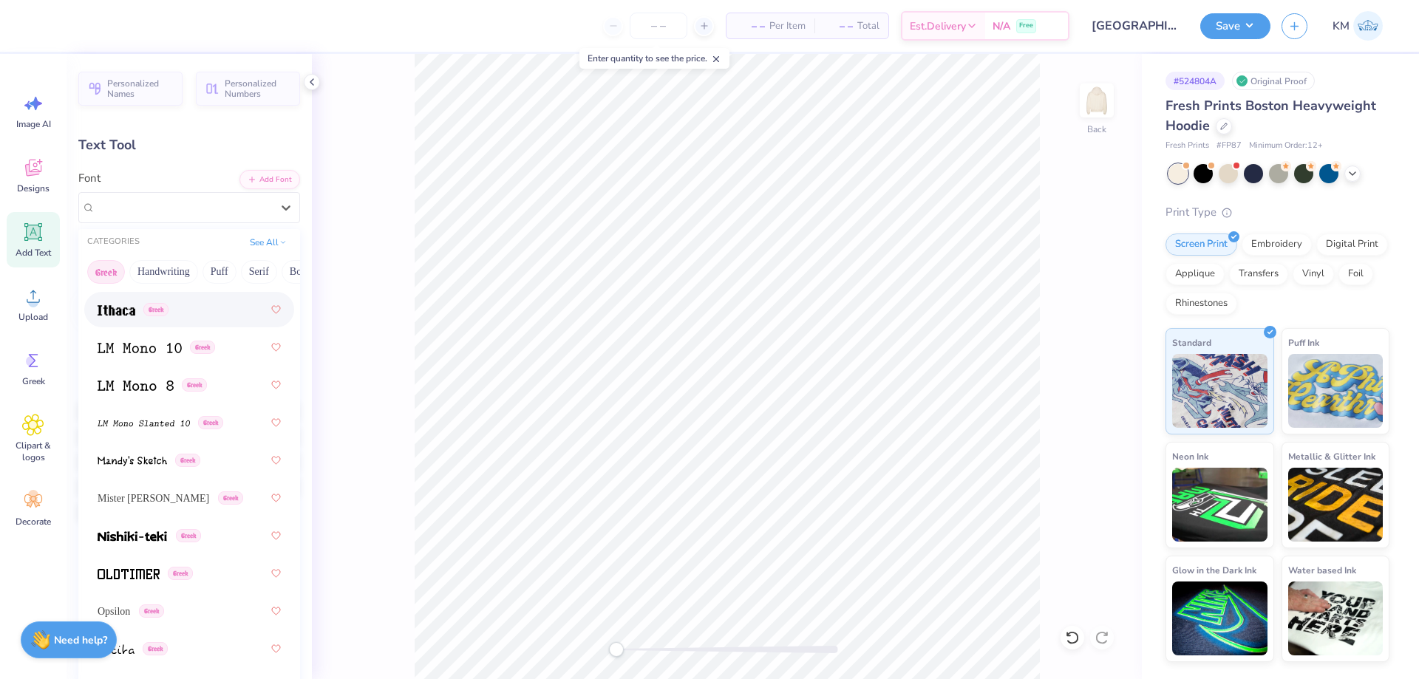
click at [166, 312] on span "Greek" at bounding box center [155, 309] width 25 height 13
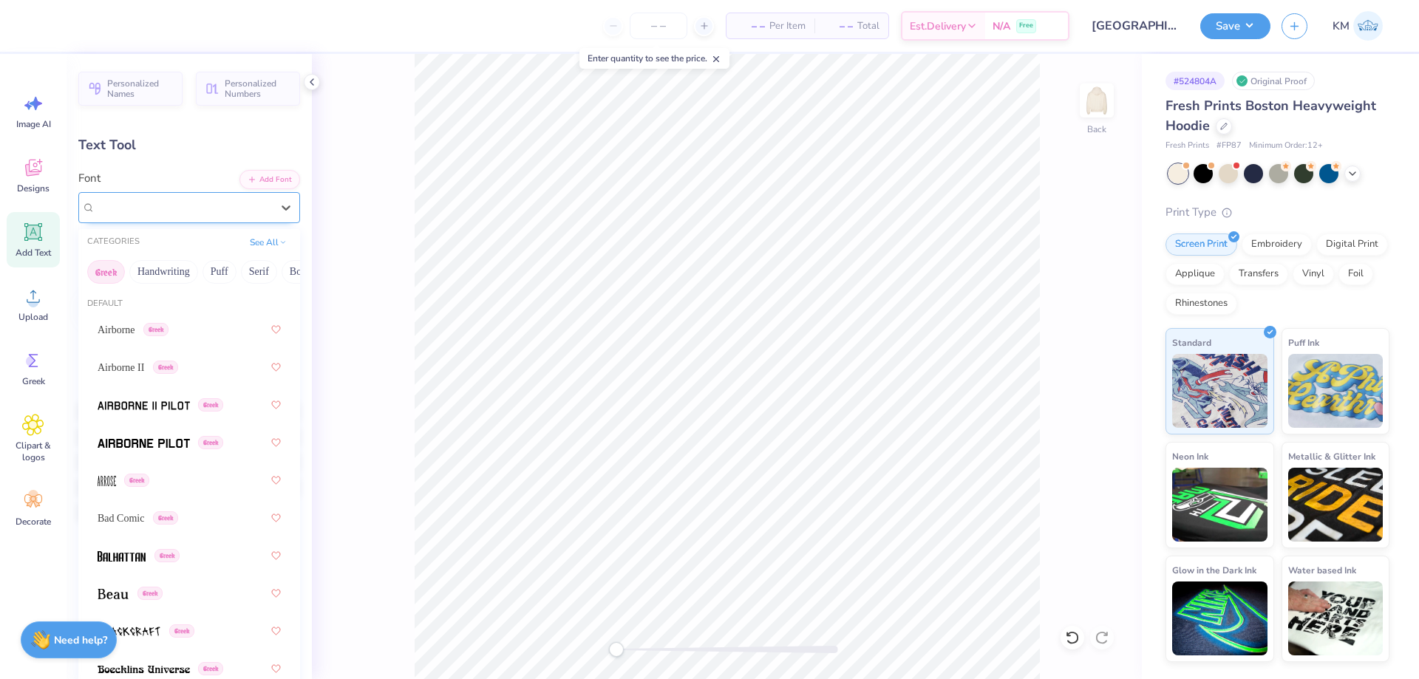
click at [180, 204] on div "Ithaca Greek" at bounding box center [183, 207] width 179 height 23
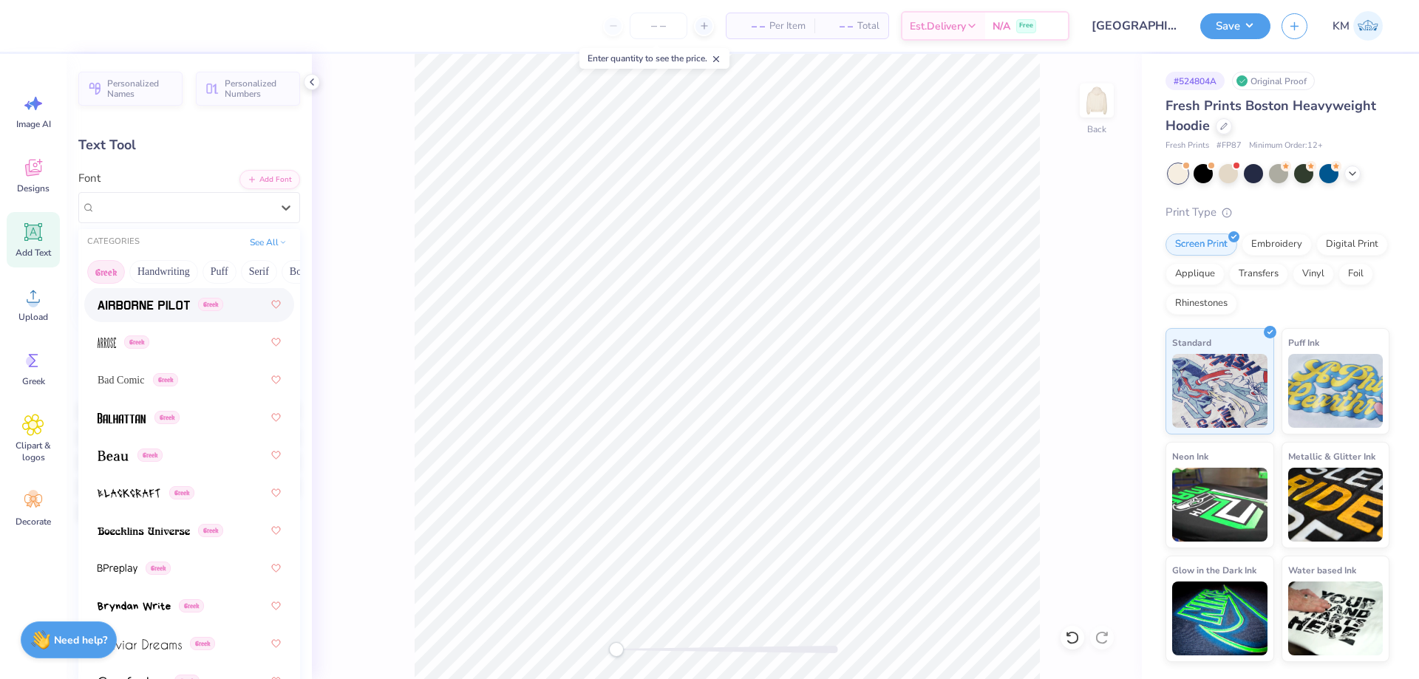
scroll to position [222, 0]
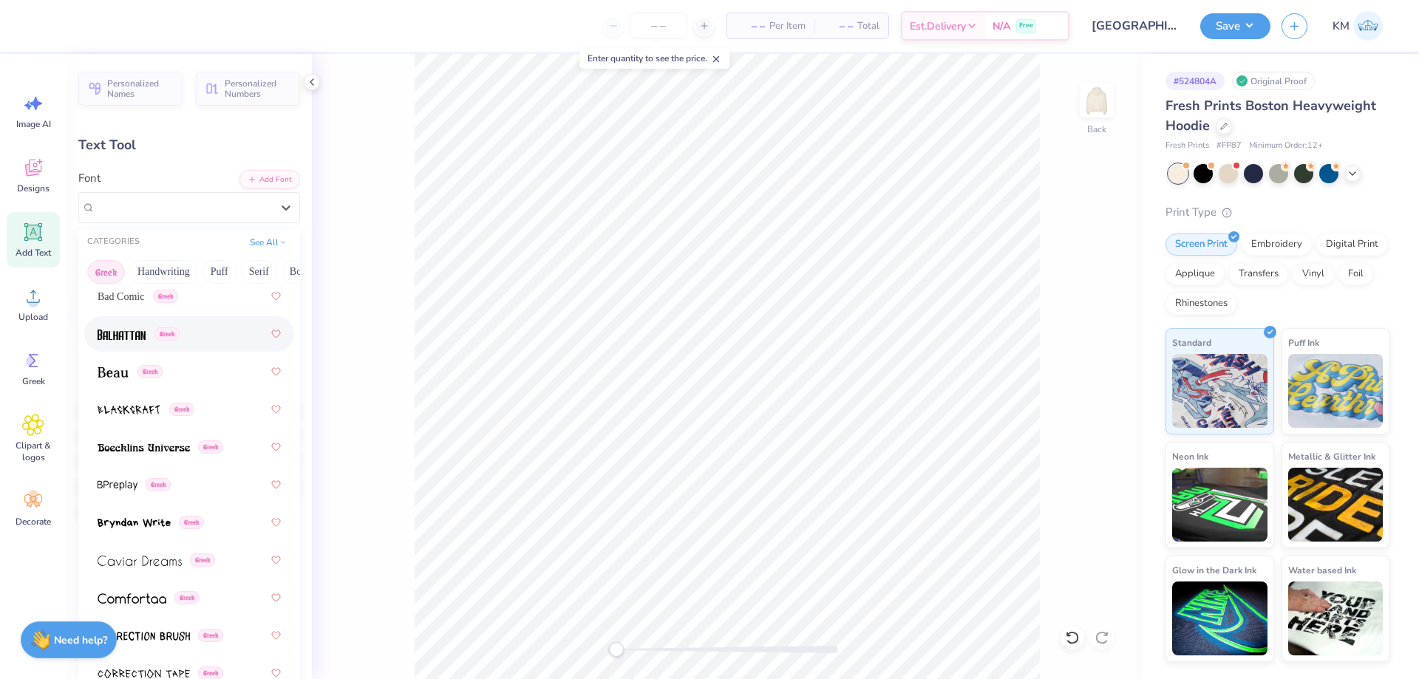
click at [176, 338] on span "Greek" at bounding box center [166, 333] width 25 height 13
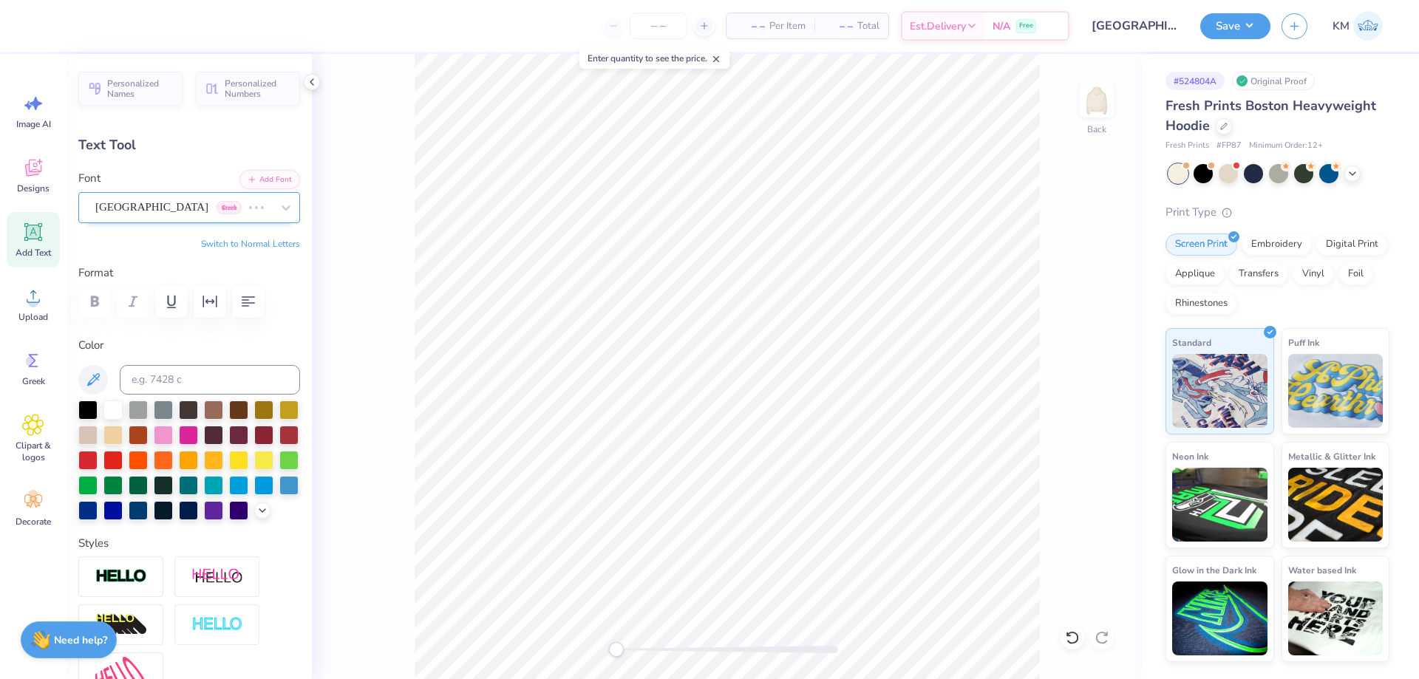
click at [165, 217] on div "Ithaca Greek" at bounding box center [168, 207] width 149 height 23
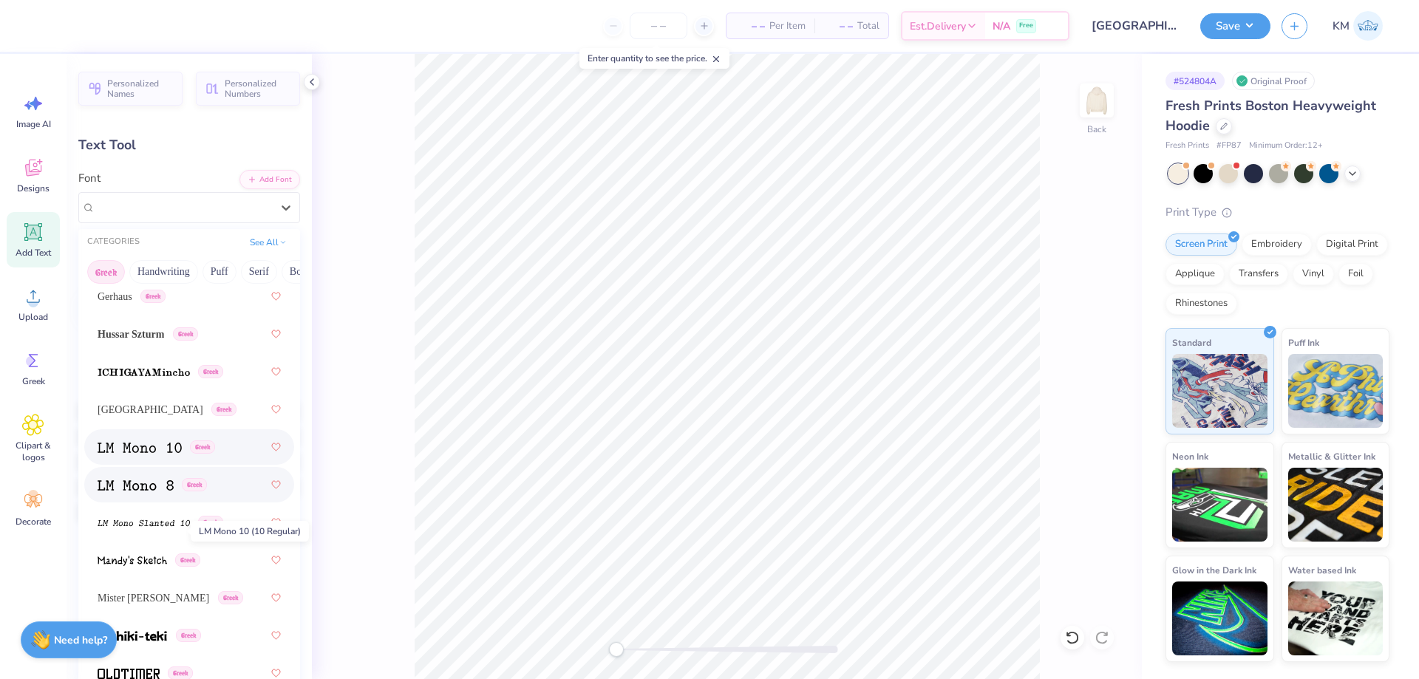
scroll to position [813, 0]
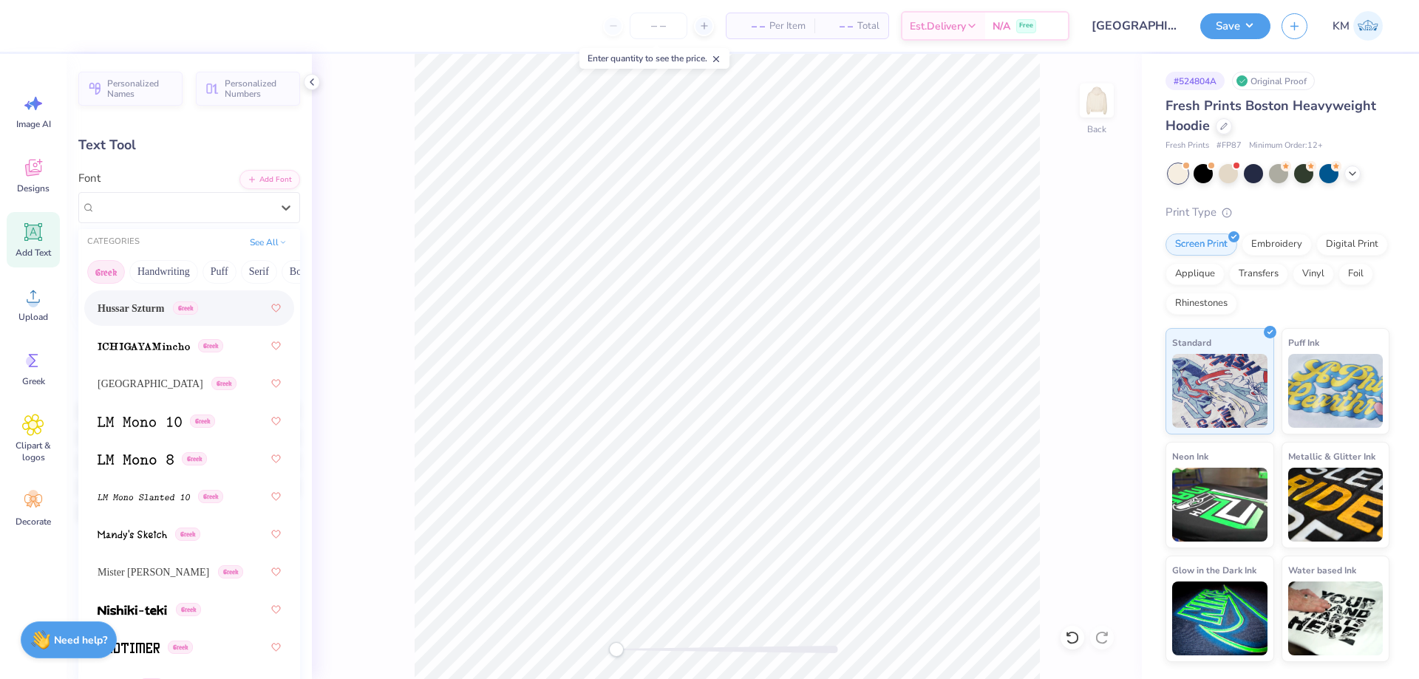
click at [164, 310] on span "Hussar Szturm" at bounding box center [131, 309] width 67 height 16
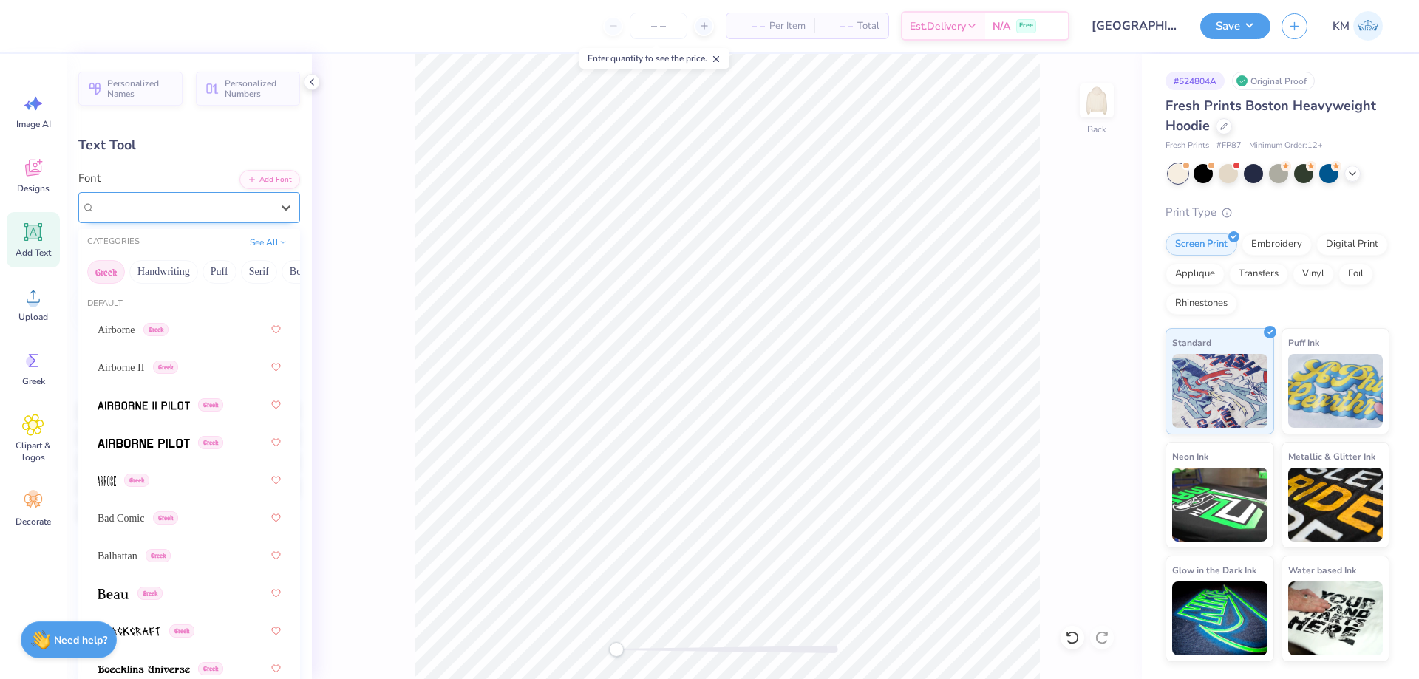
click at [169, 209] on div "Hussar Szturm Greek" at bounding box center [183, 207] width 179 height 23
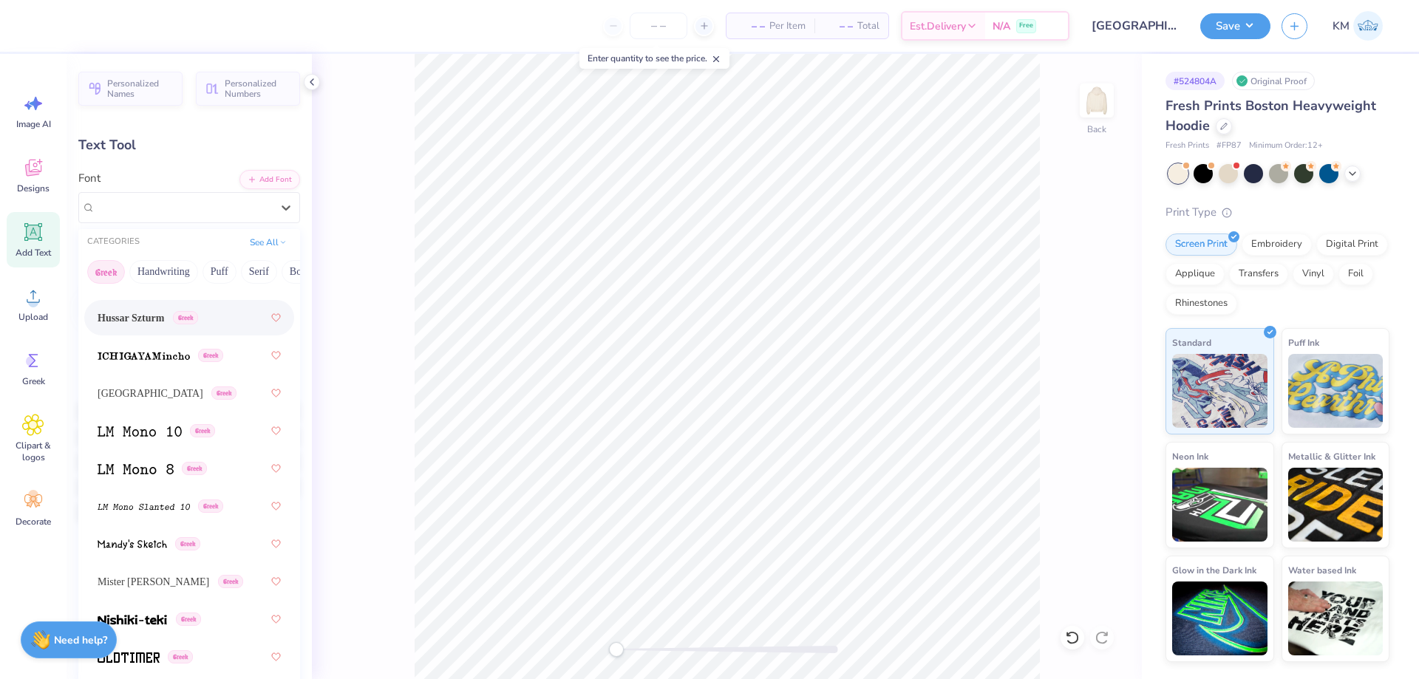
scroll to position [887, 0]
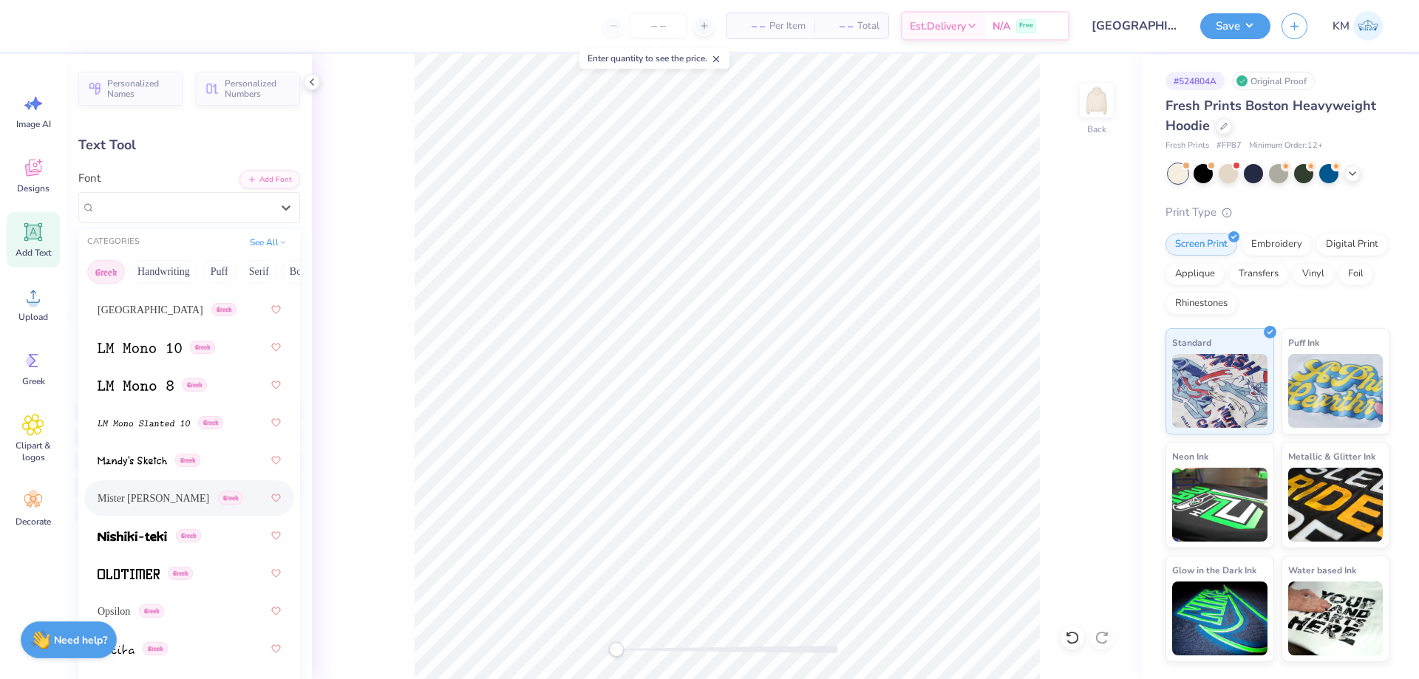
click at [184, 503] on div "Mister Brush Greek" at bounding box center [171, 499] width 146 height 16
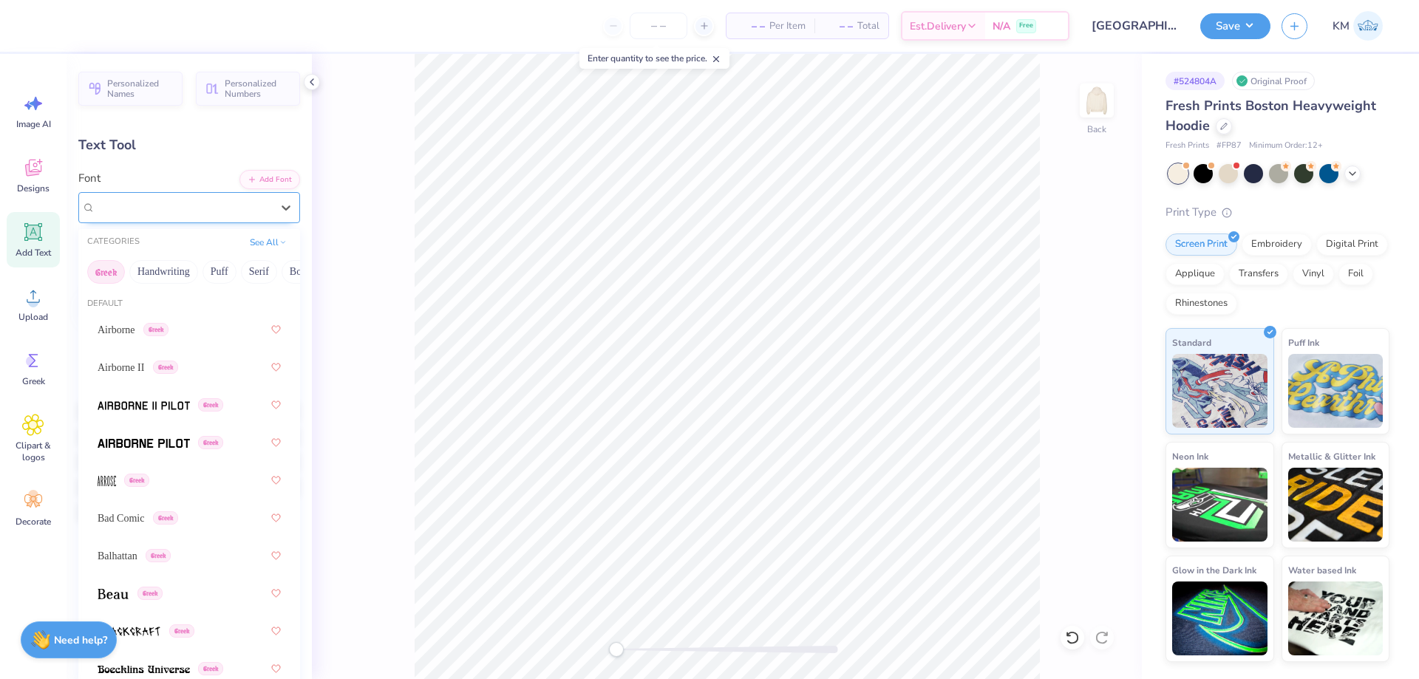
click at [181, 219] on div "Mister Brush Greek" at bounding box center [189, 207] width 222 height 31
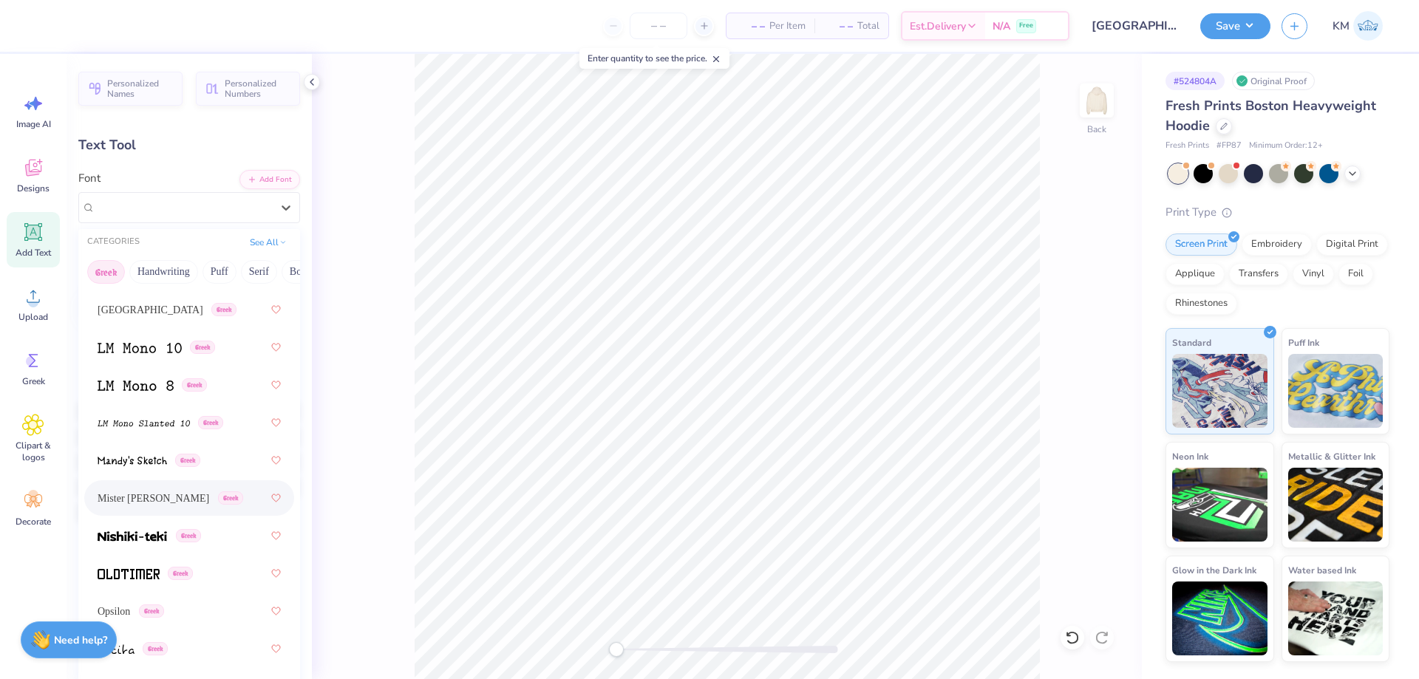
scroll to position [961, 0]
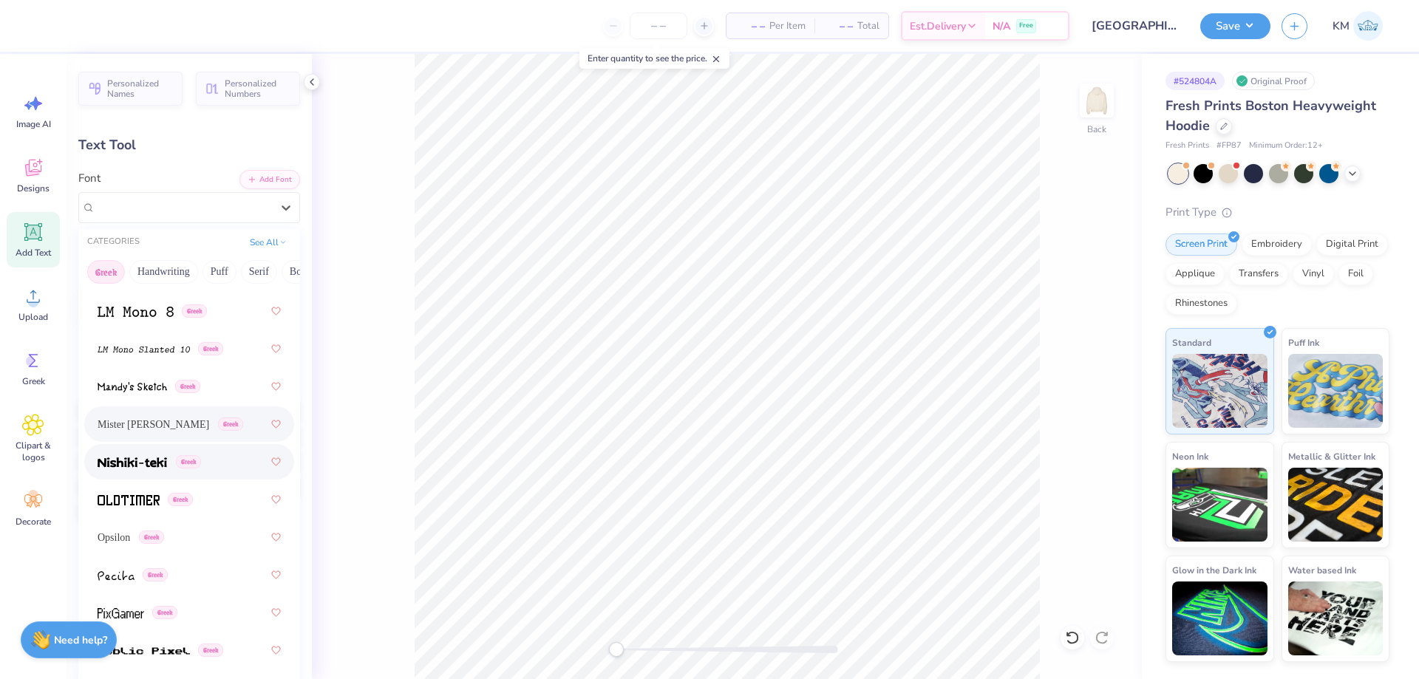
click at [219, 474] on div "Greek" at bounding box center [189, 462] width 183 height 27
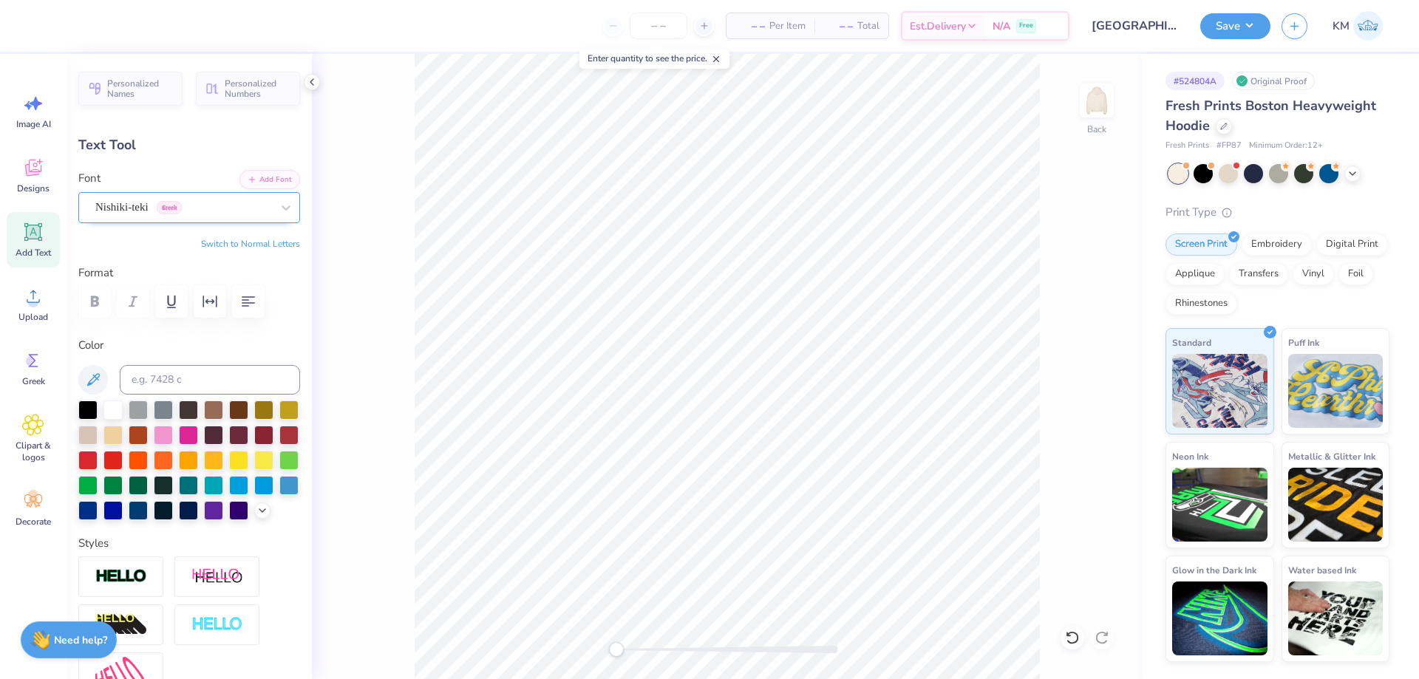
click at [202, 205] on div "Nishiki-teki Greek" at bounding box center [183, 207] width 179 height 23
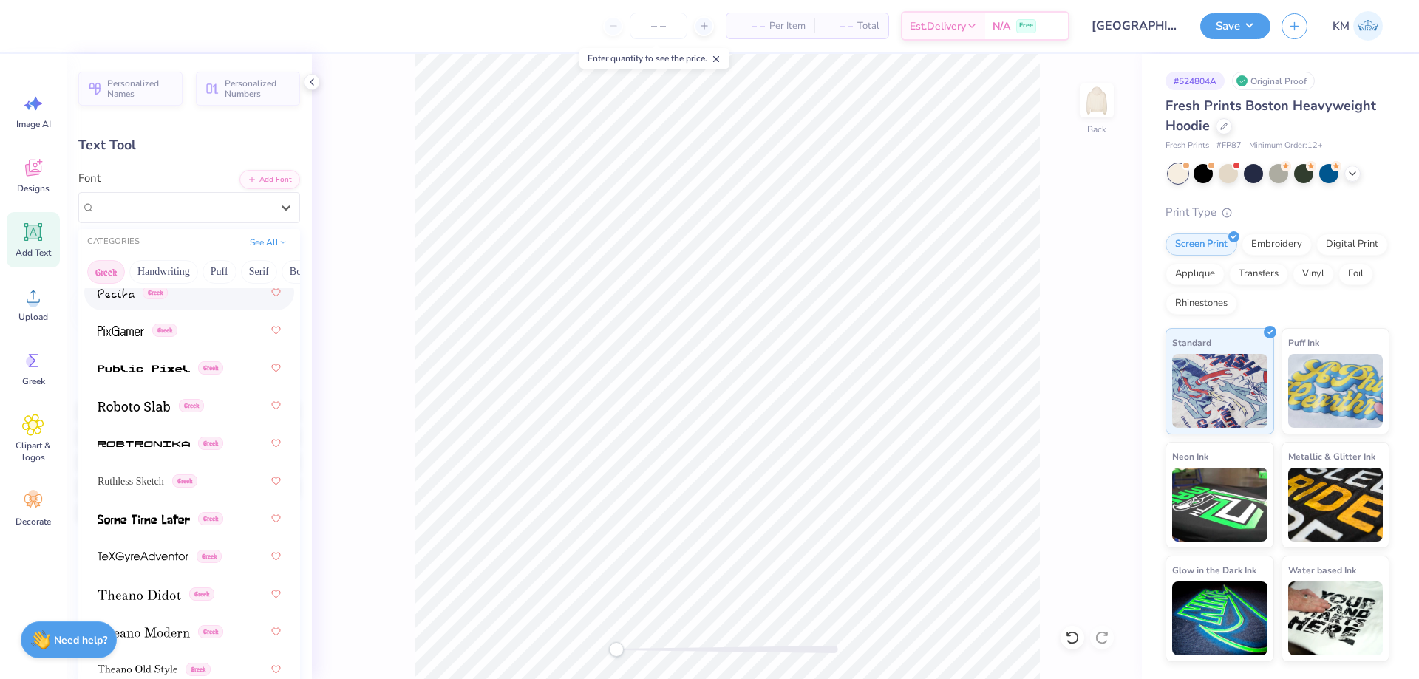
scroll to position [1256, 0]
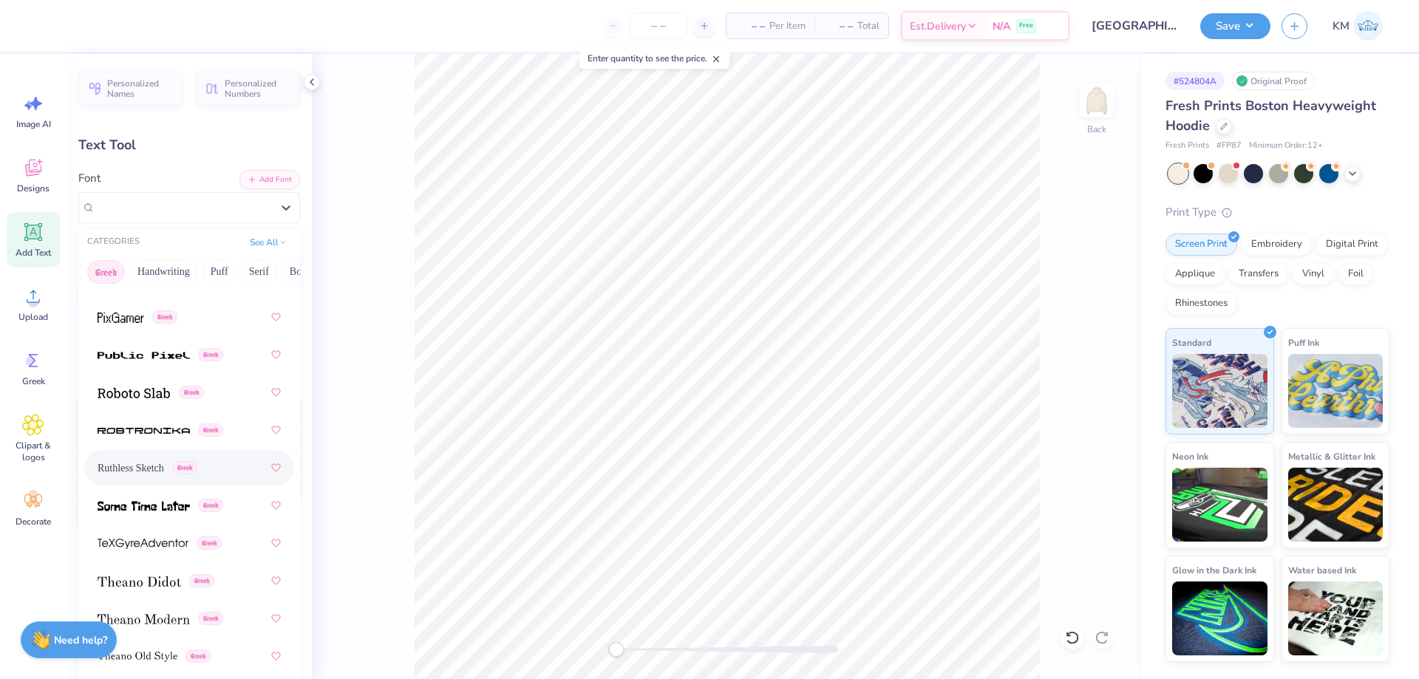
click at [174, 458] on div "Ruthless Sketch Greek" at bounding box center [189, 467] width 183 height 27
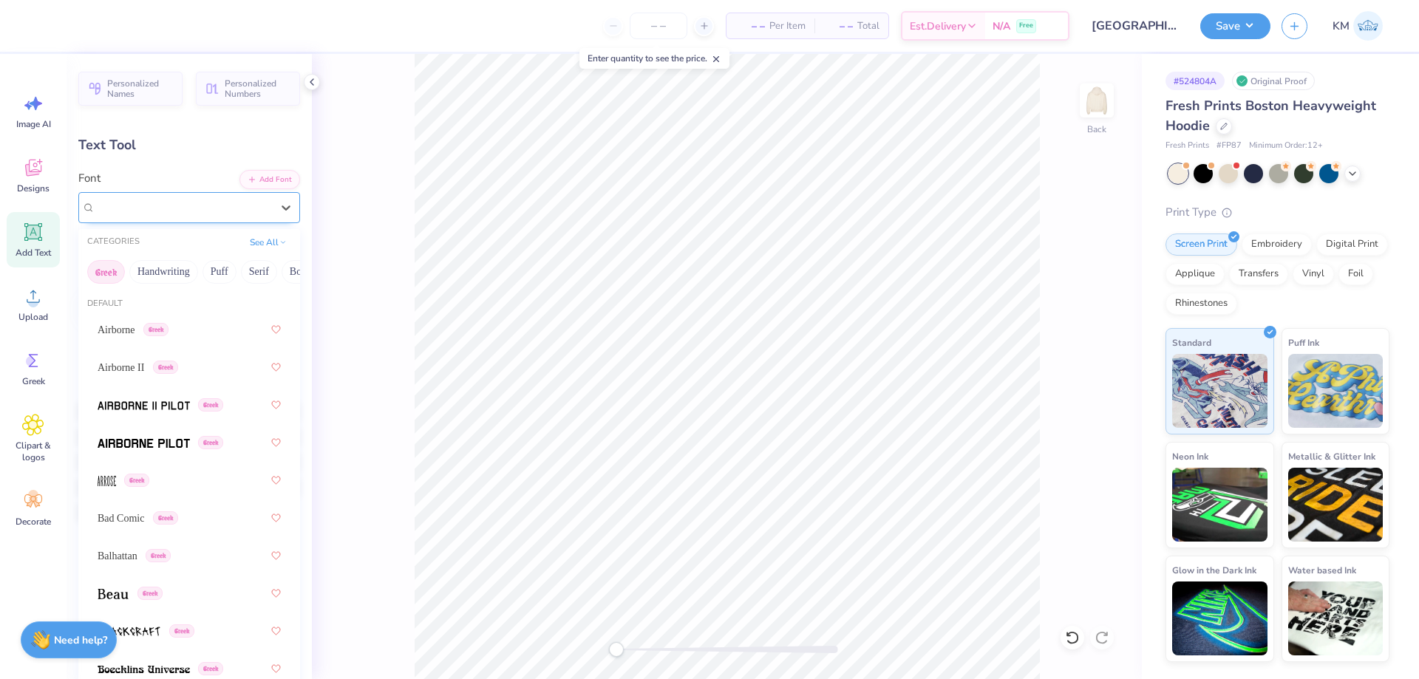
click at [178, 211] on div "Ruthless Sketch Greek" at bounding box center [183, 207] width 179 height 23
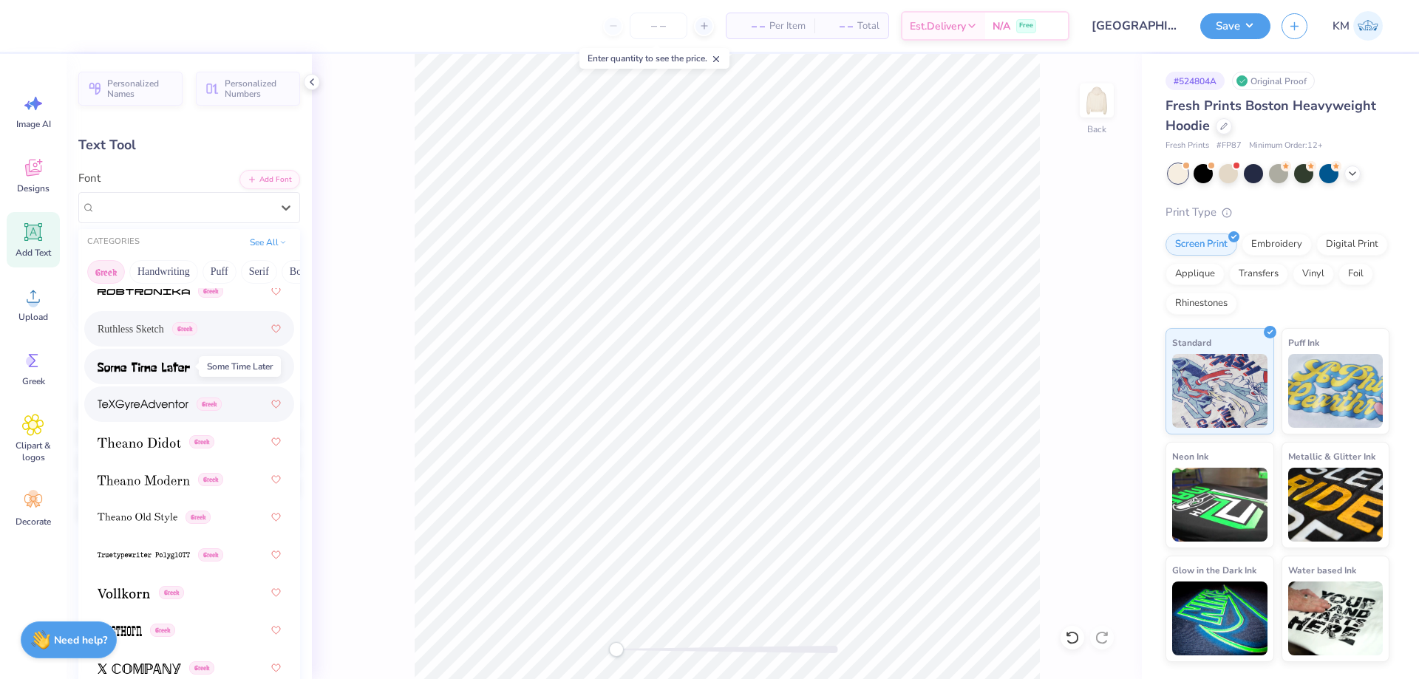
scroll to position [1404, 0]
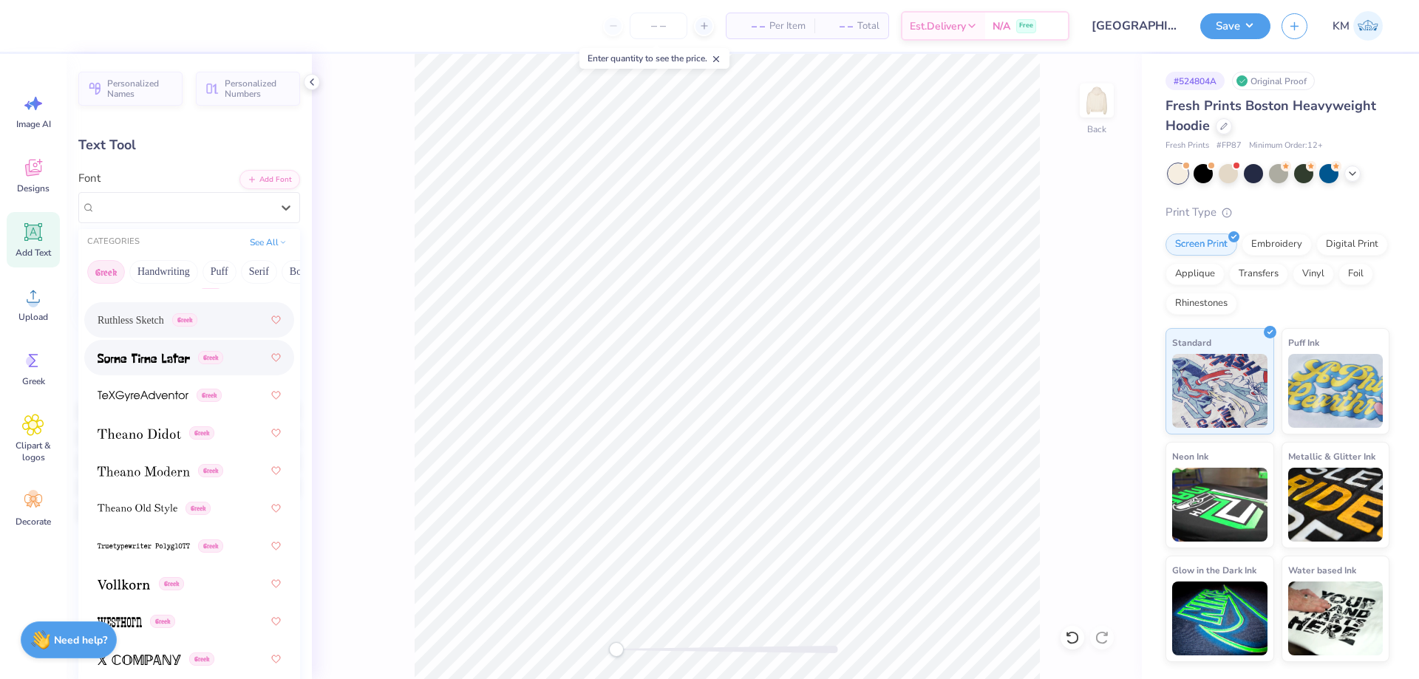
click at [143, 360] on img at bounding box center [144, 358] width 92 height 10
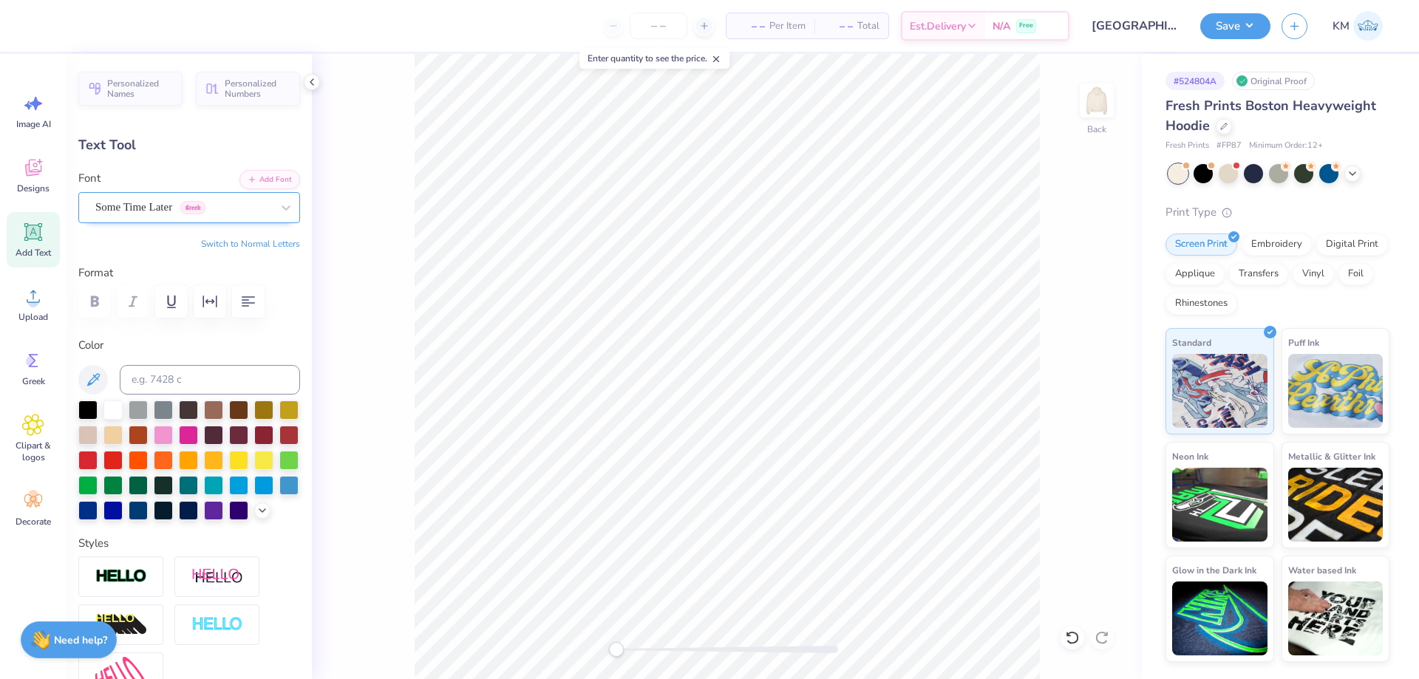
click at [186, 216] on div at bounding box center [183, 207] width 176 height 20
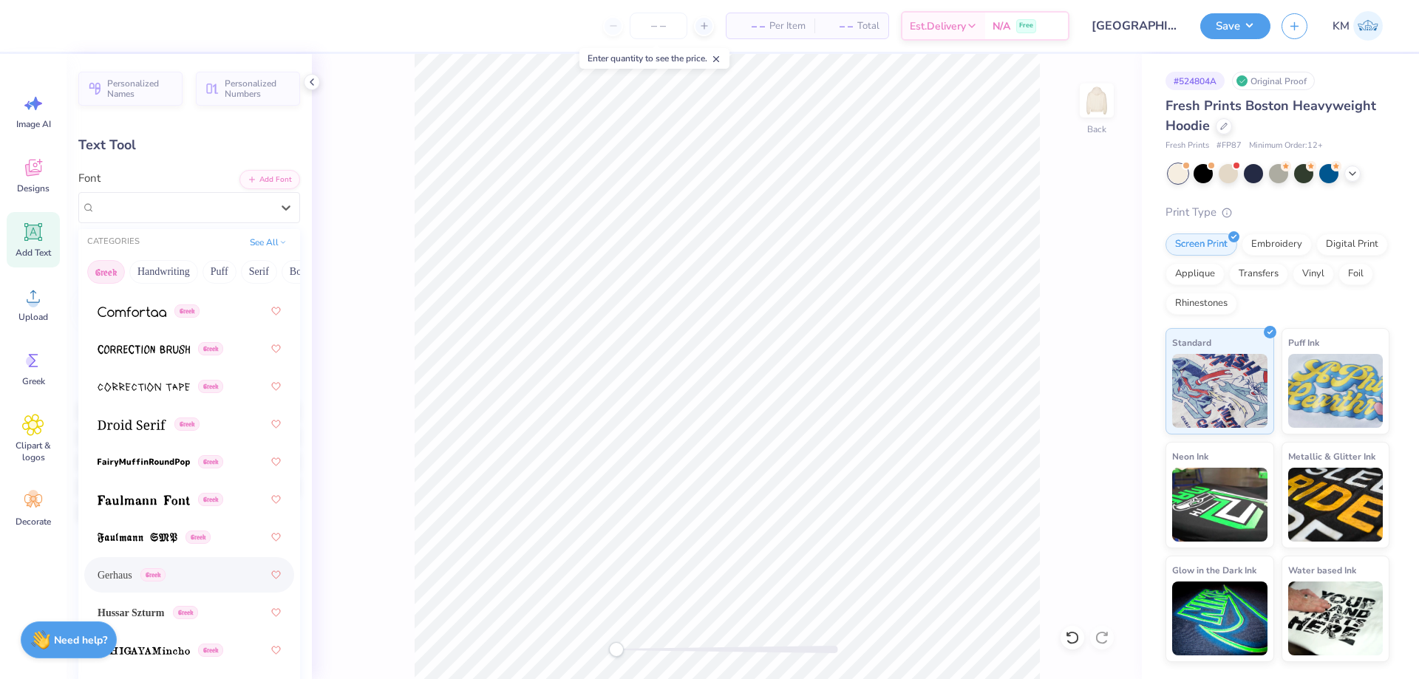
scroll to position [476, 0]
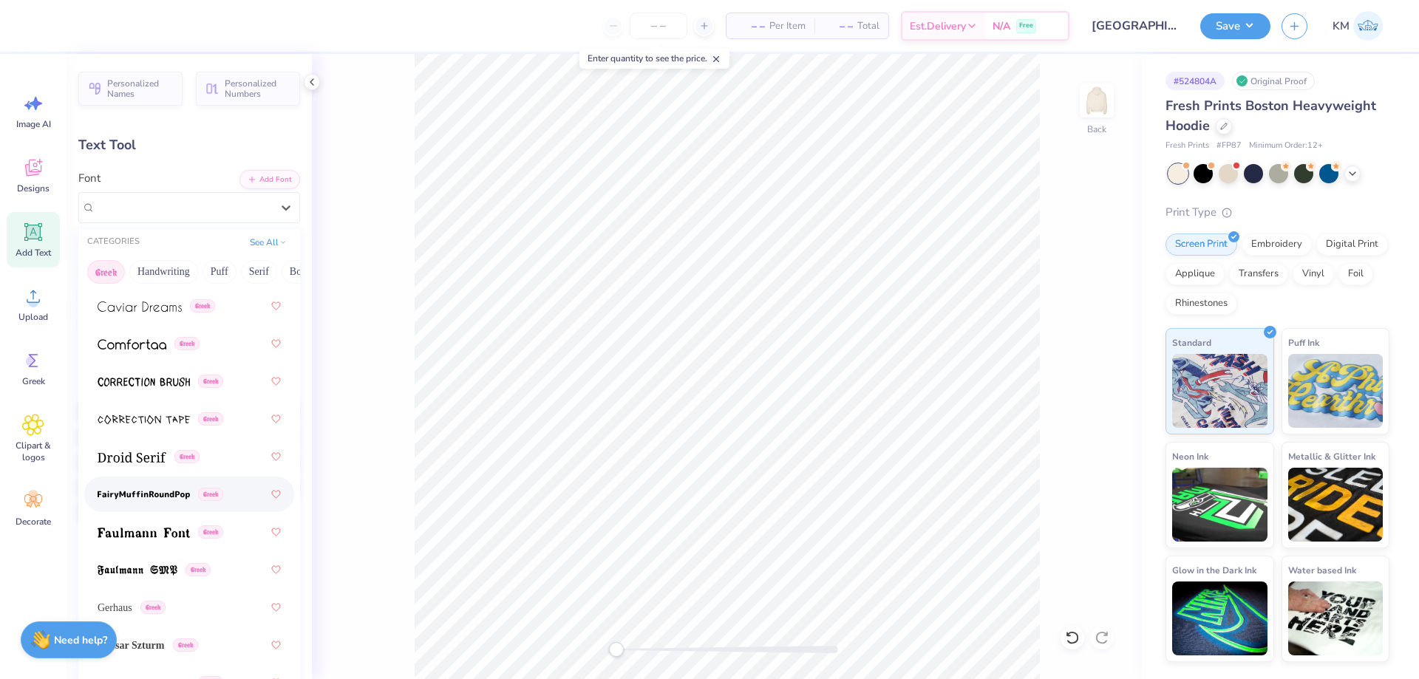
click at [183, 505] on div "Greek" at bounding box center [189, 494] width 183 height 27
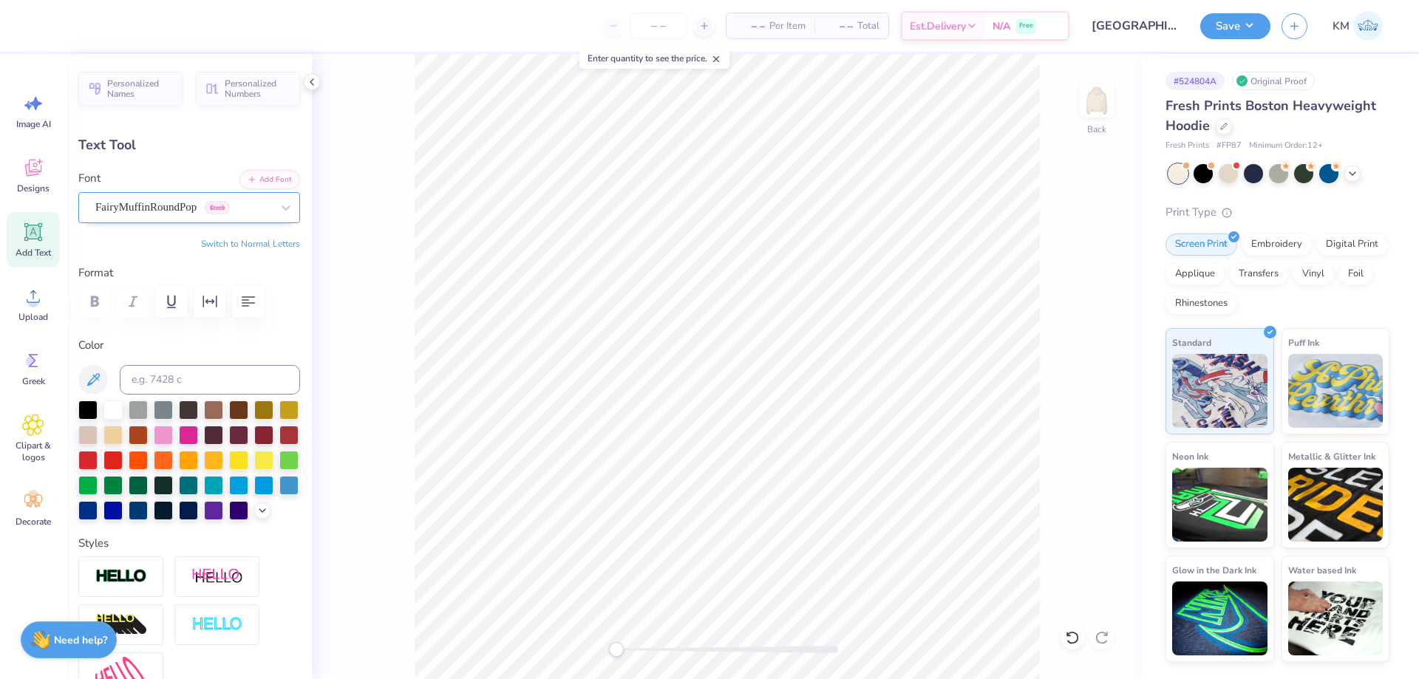
click at [169, 214] on div "FairyMuffinRoundPop Greek" at bounding box center [183, 207] width 179 height 23
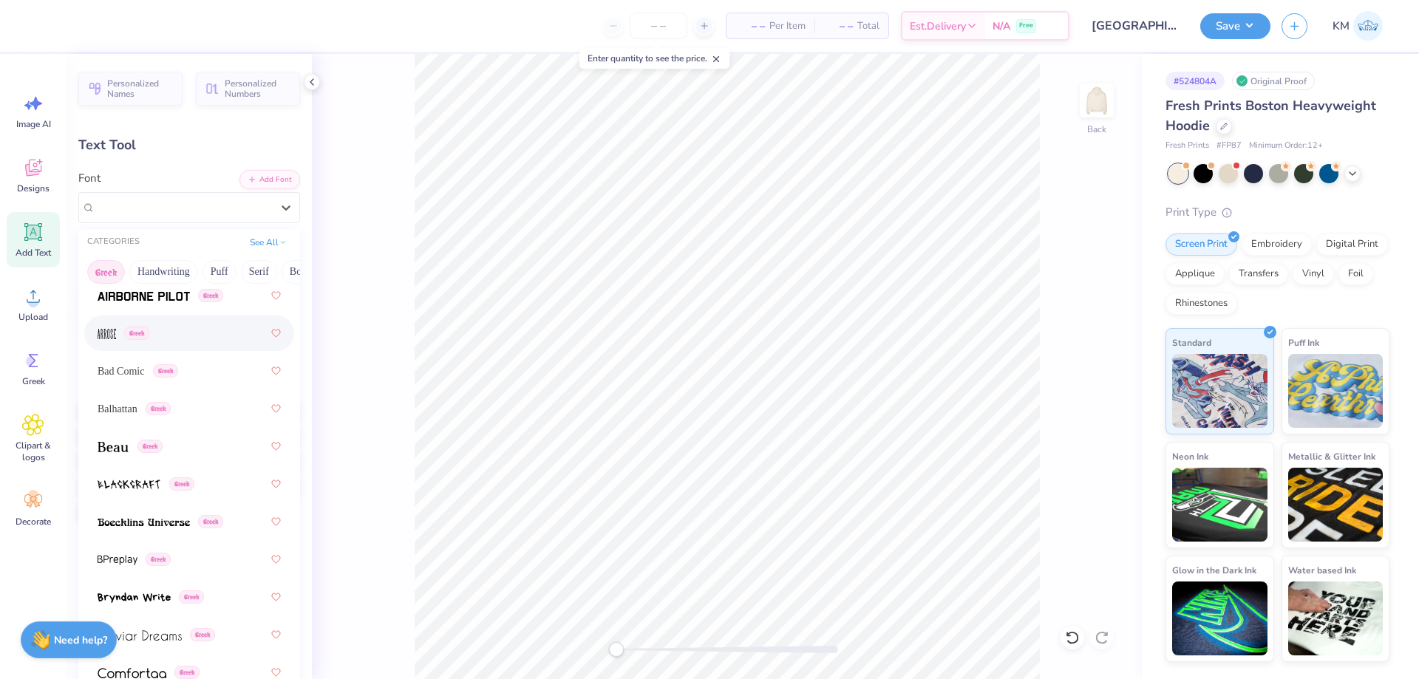
scroll to position [148, 0]
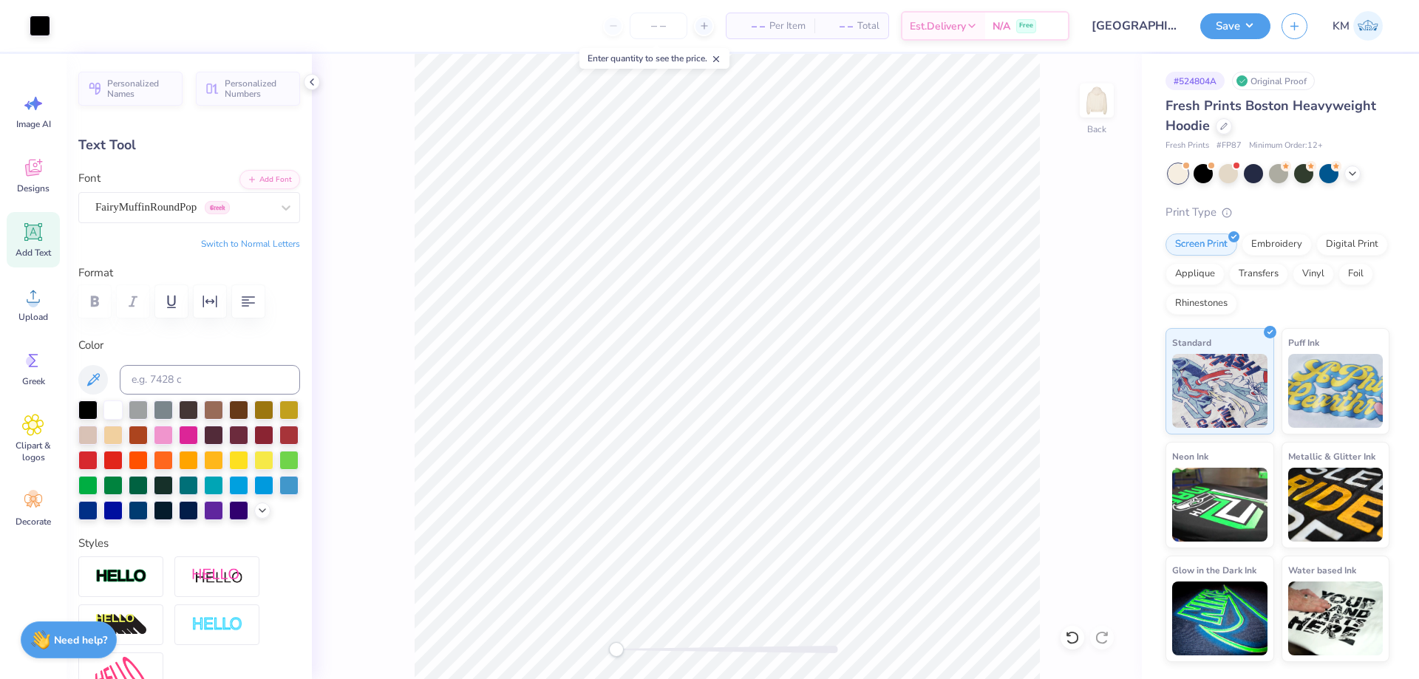
type input "5.83"
type input "2.13"
type input "5.68"
click at [258, 214] on div "FairyMuffinRoundPop Greek" at bounding box center [183, 207] width 179 height 23
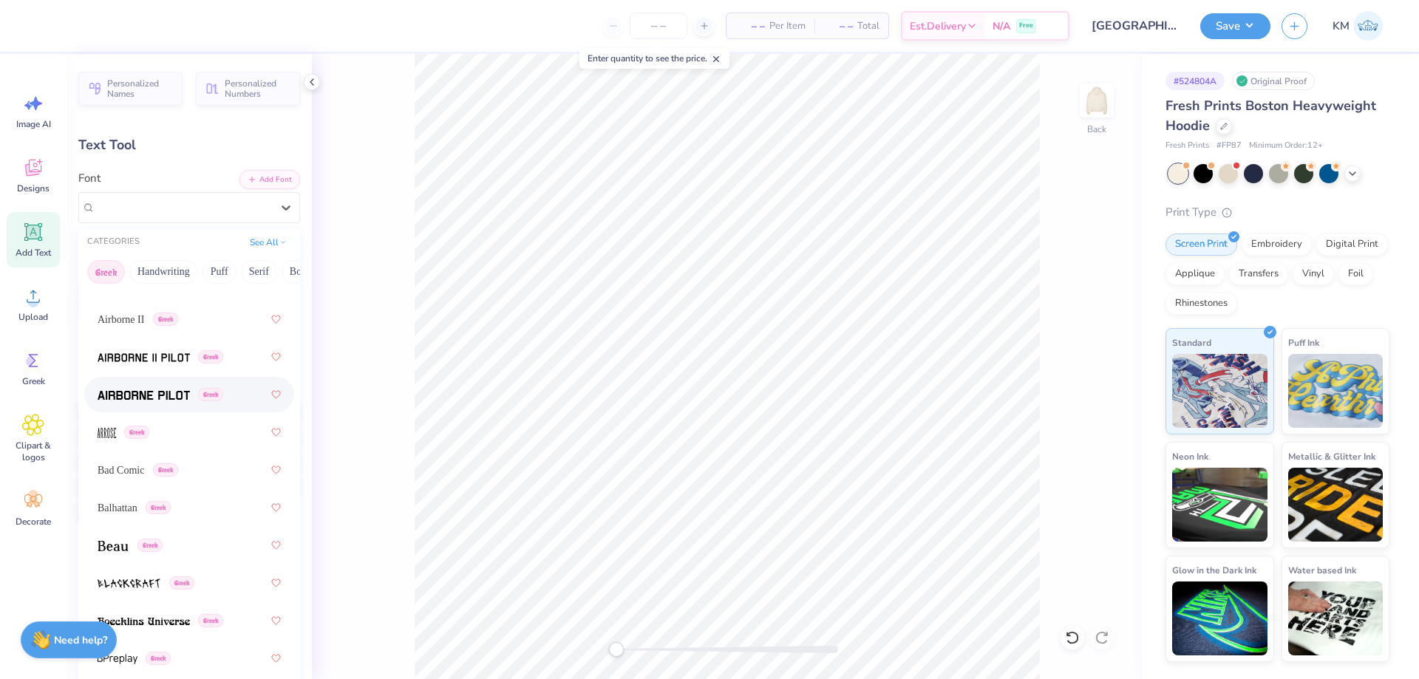
scroll to position [74, 0]
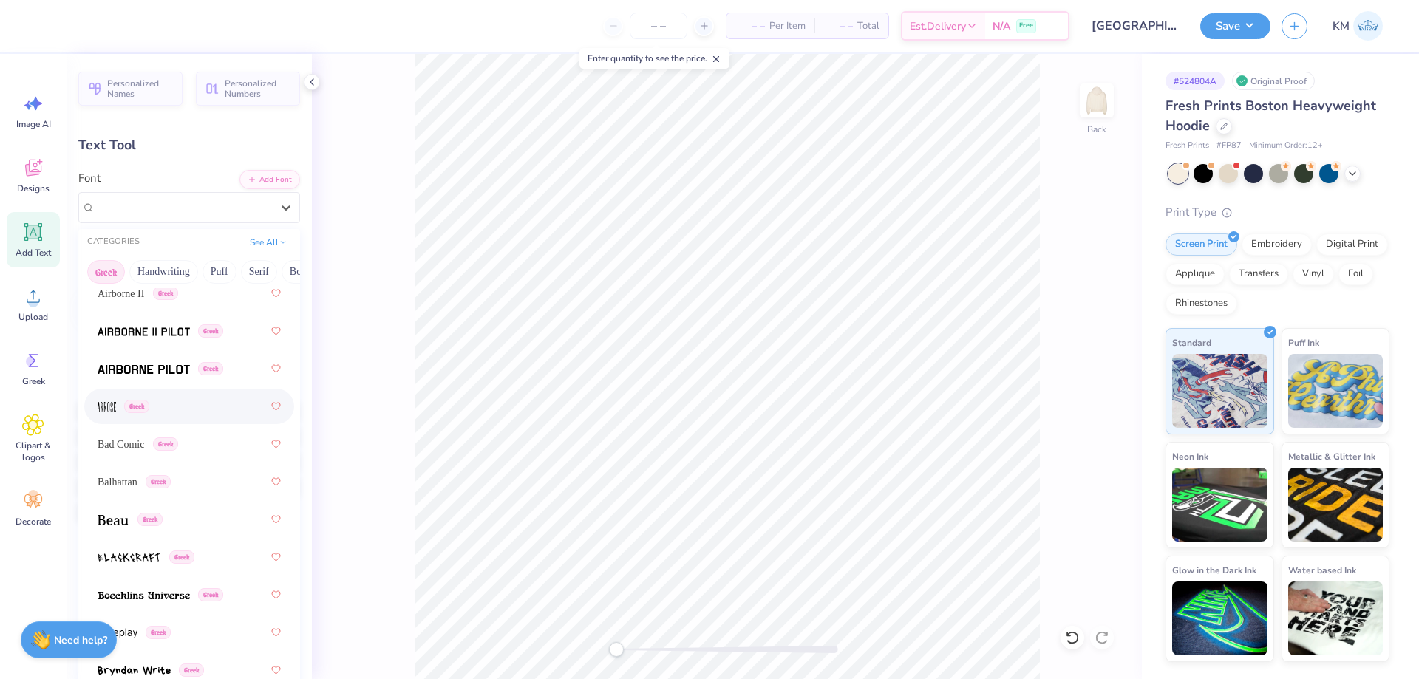
click at [194, 413] on div "Greek" at bounding box center [189, 406] width 183 height 27
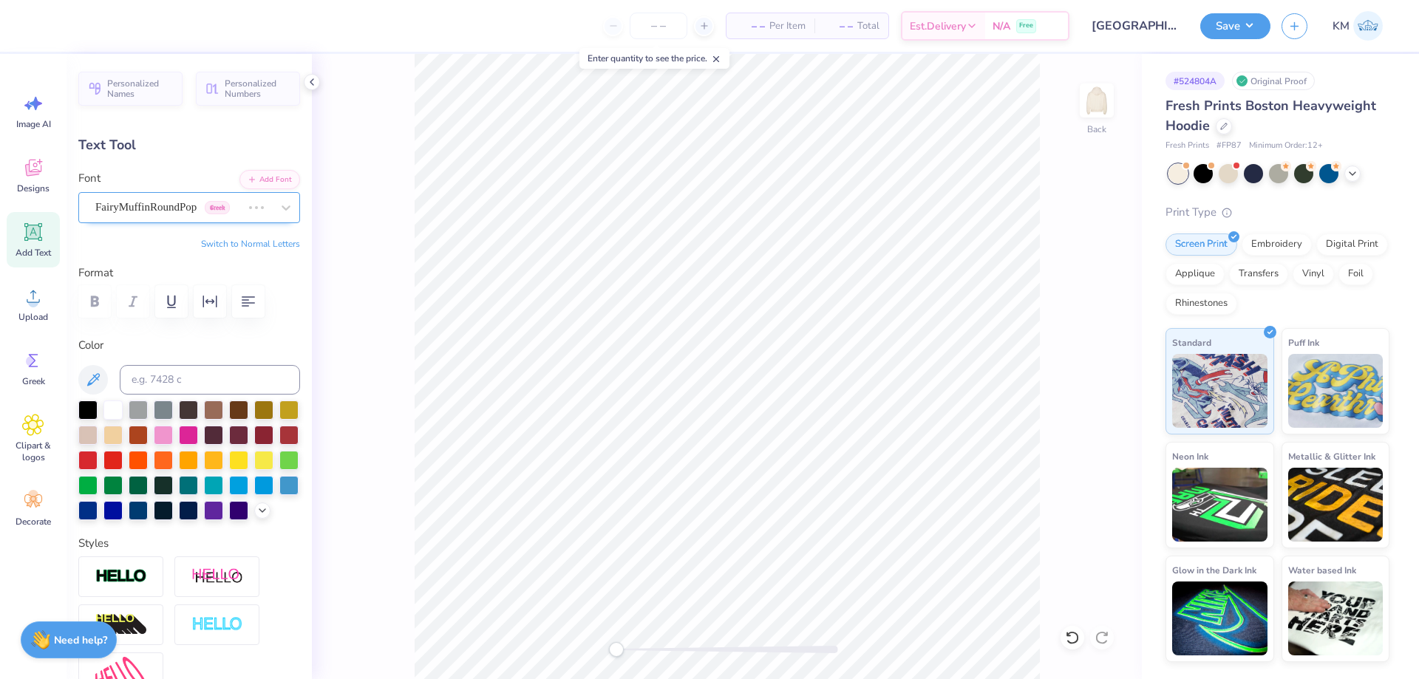
click at [185, 211] on div "FairyMuffinRoundPop Greek" at bounding box center [168, 207] width 149 height 23
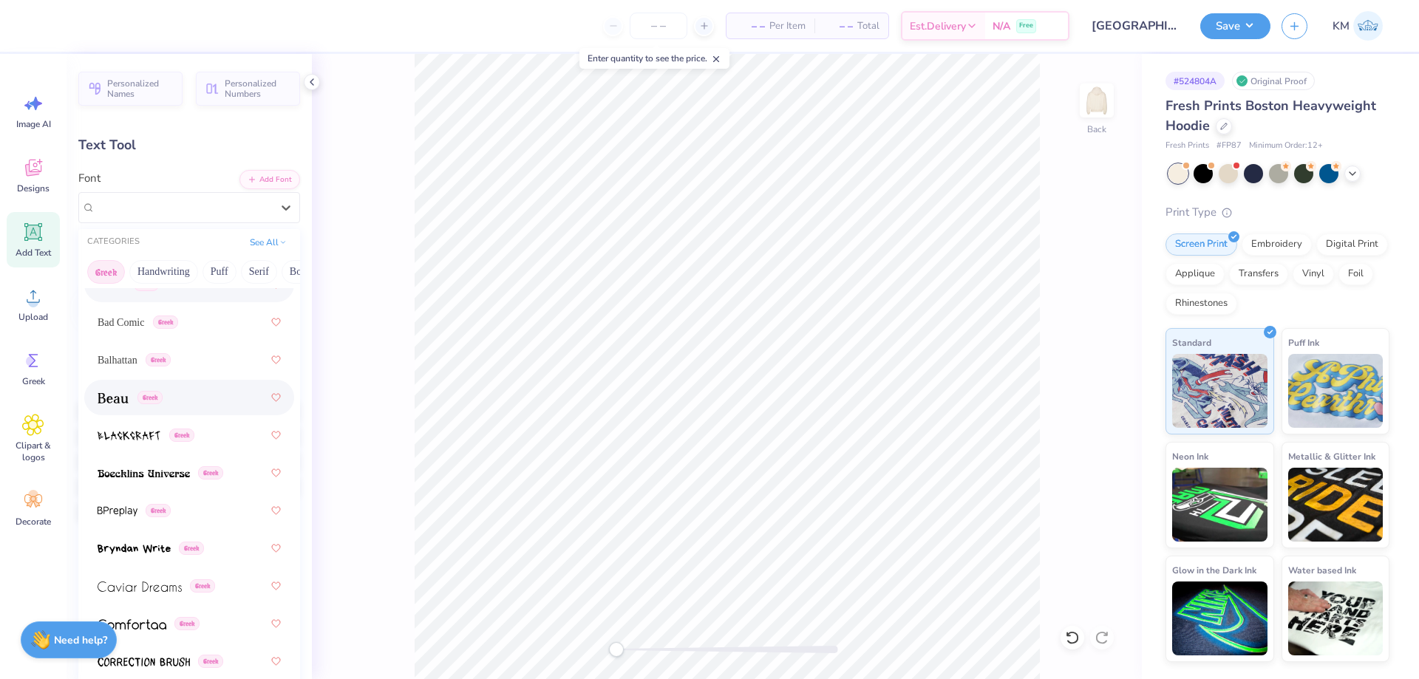
scroll to position [222, 0]
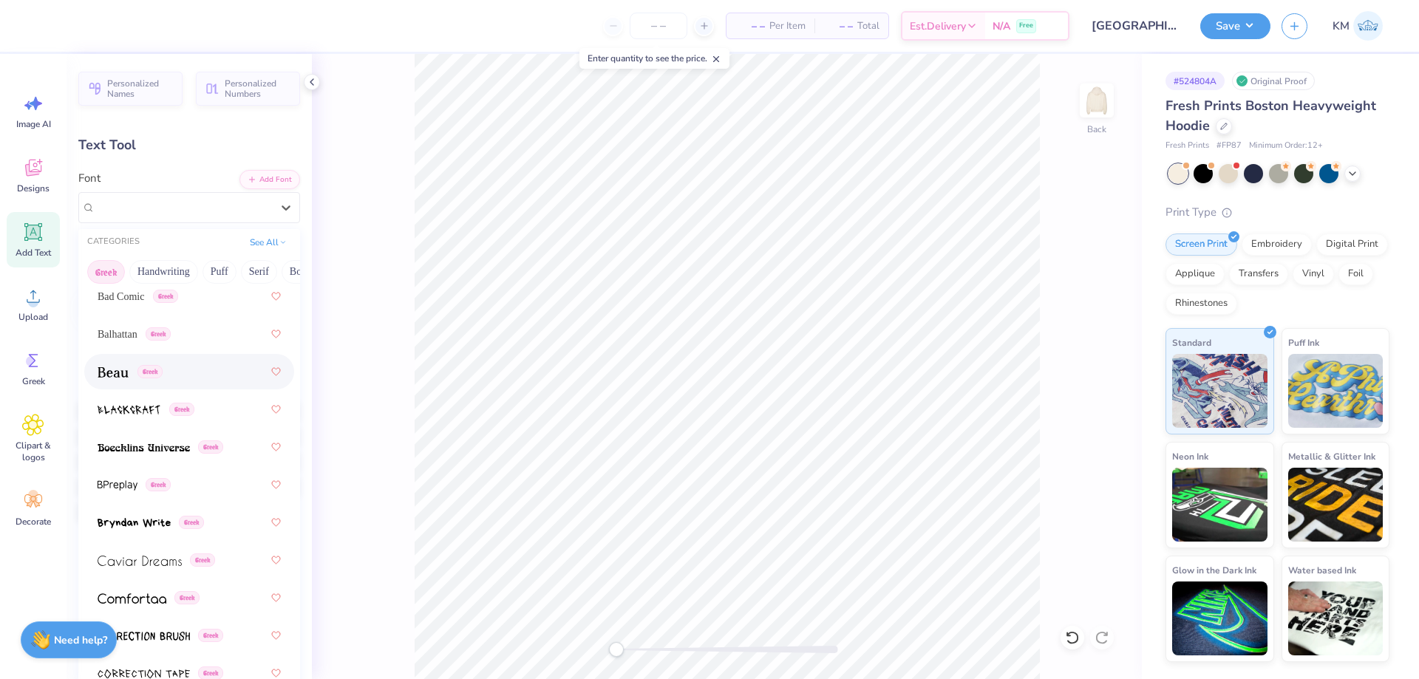
click at [171, 386] on div "Greek" at bounding box center [189, 371] width 210 height 35
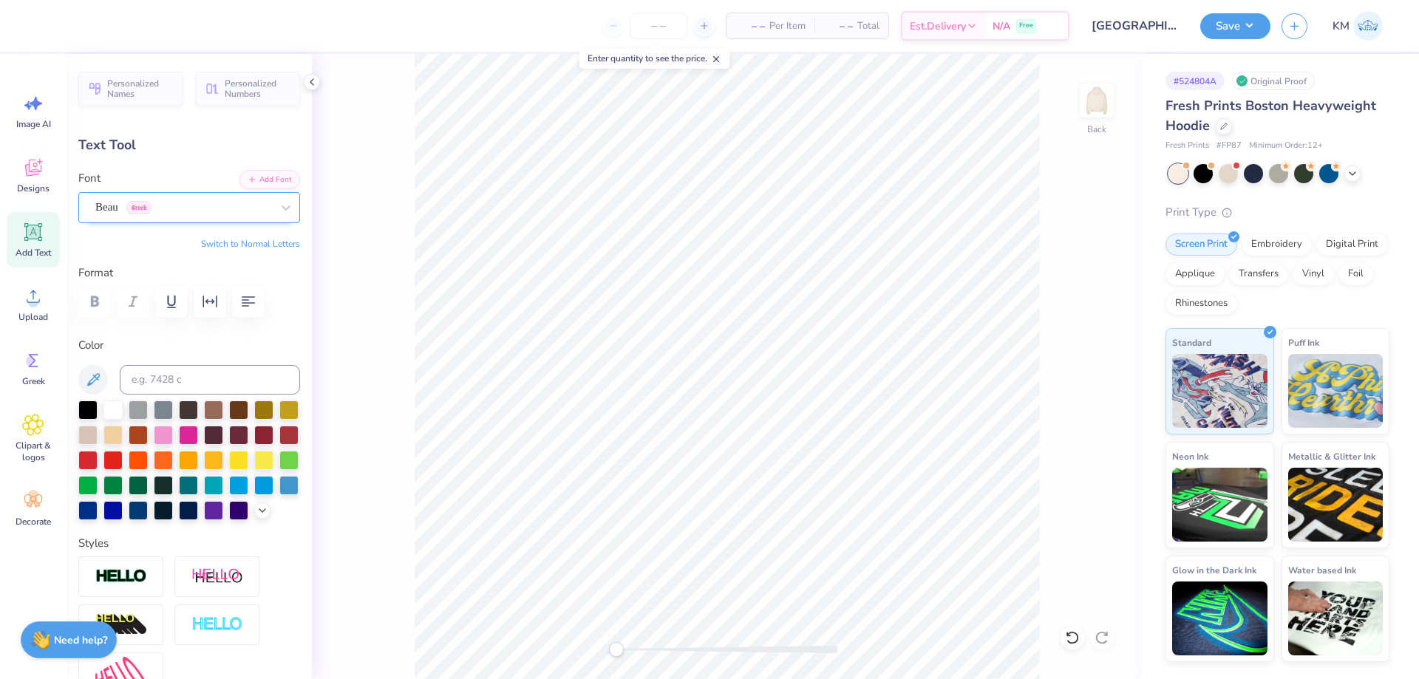
click at [180, 207] on div "Beau Greek" at bounding box center [183, 207] width 179 height 23
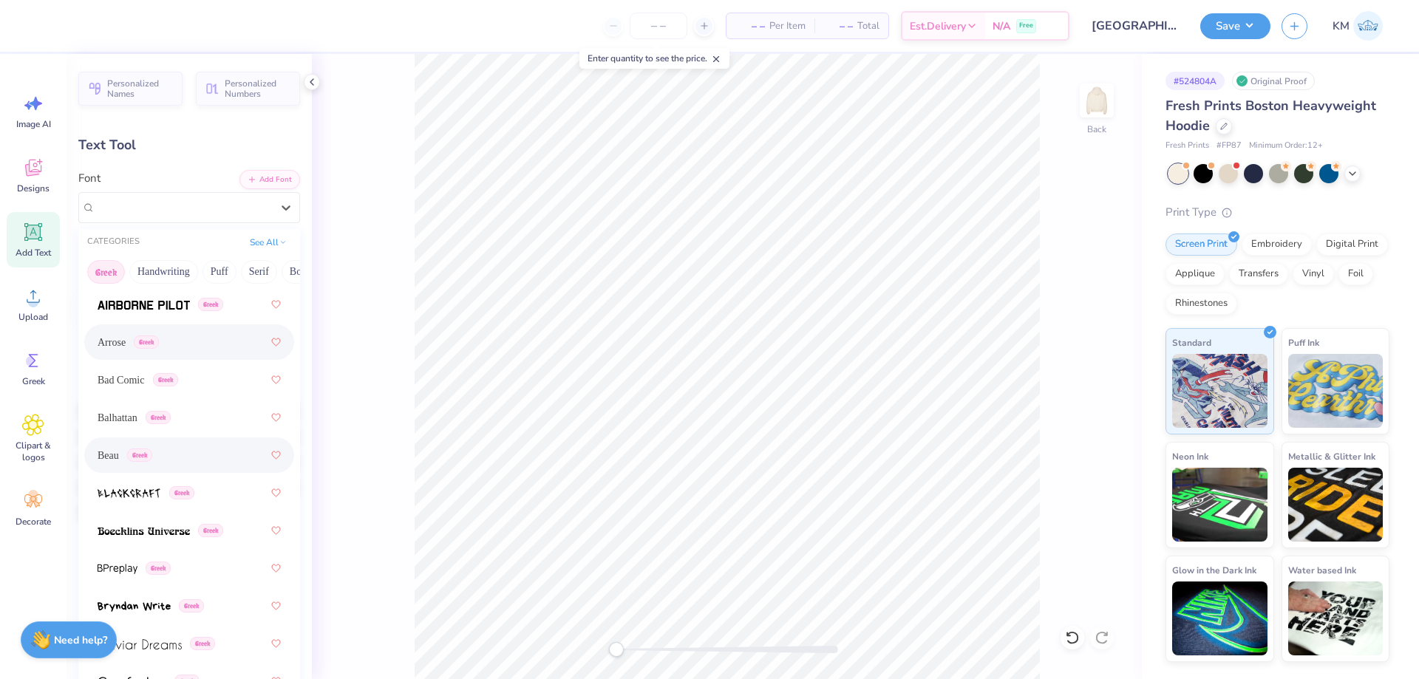
scroll to position [148, 0]
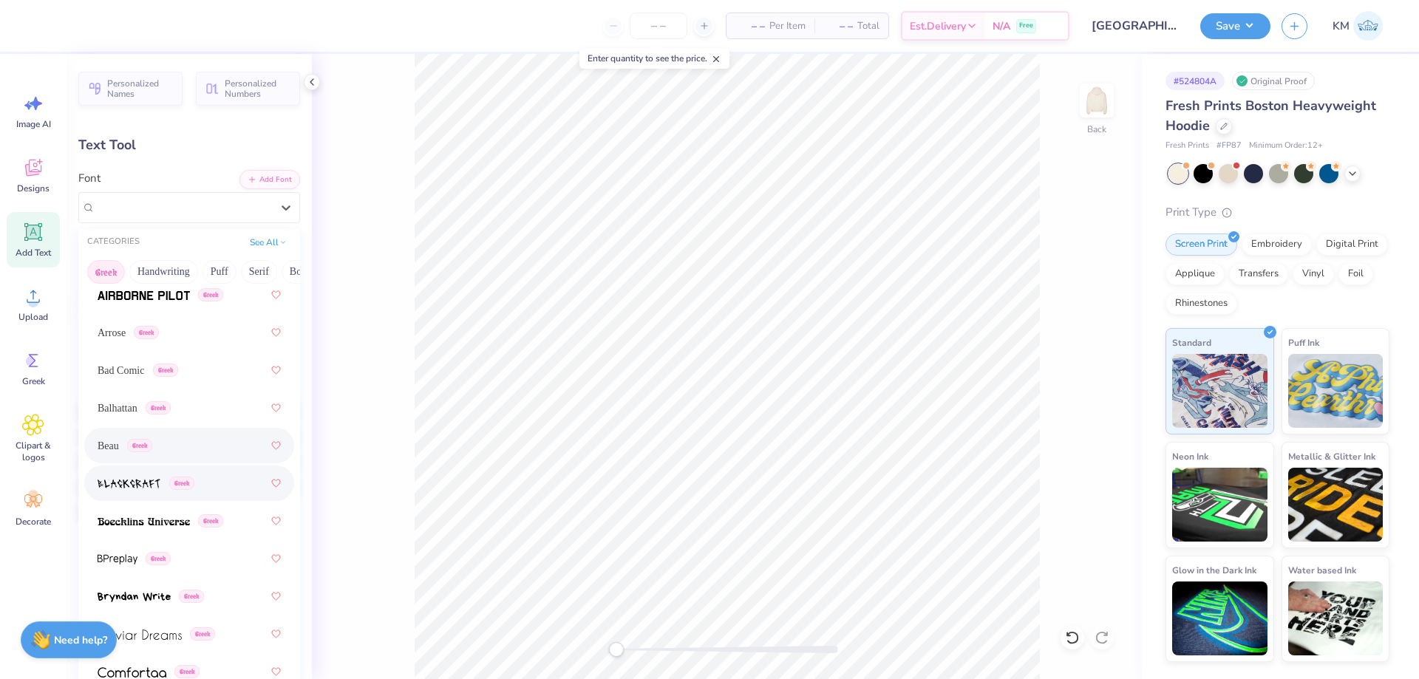
click at [175, 492] on div "Greek" at bounding box center [189, 483] width 183 height 27
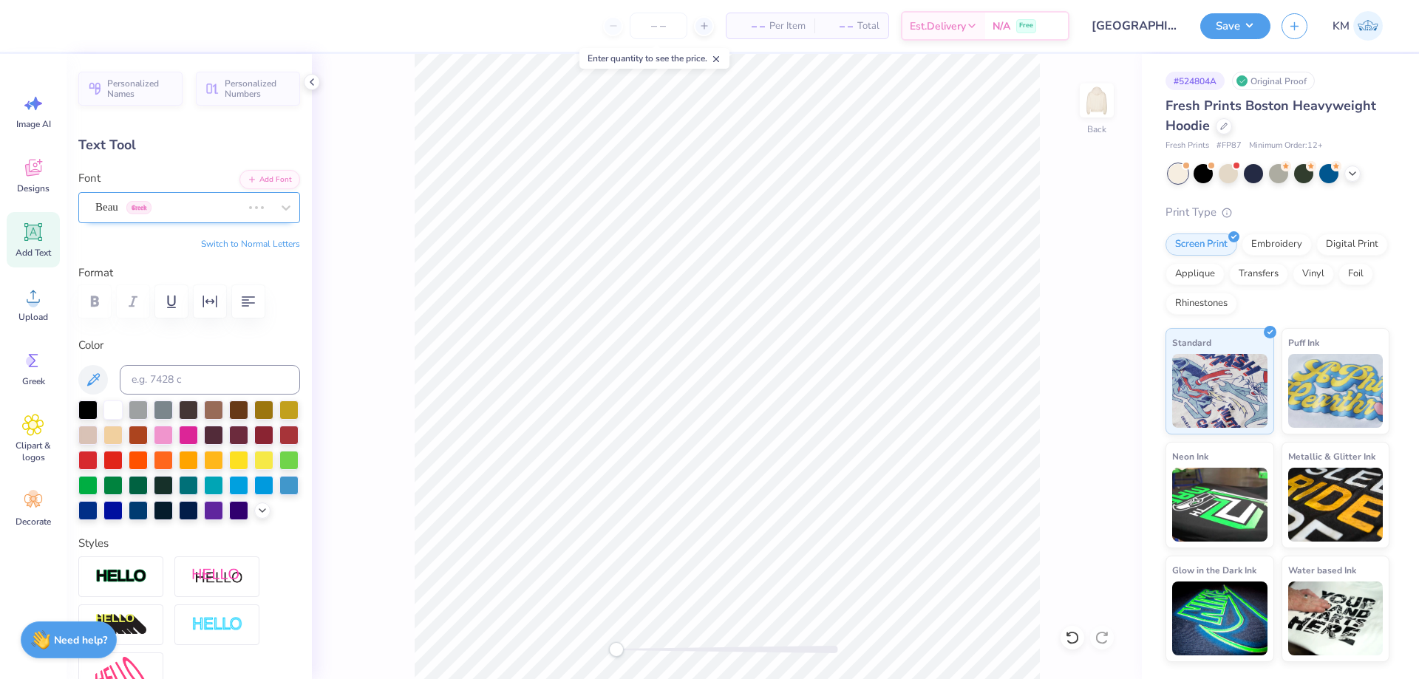
click at [188, 214] on div "Beau Greek" at bounding box center [168, 207] width 149 height 23
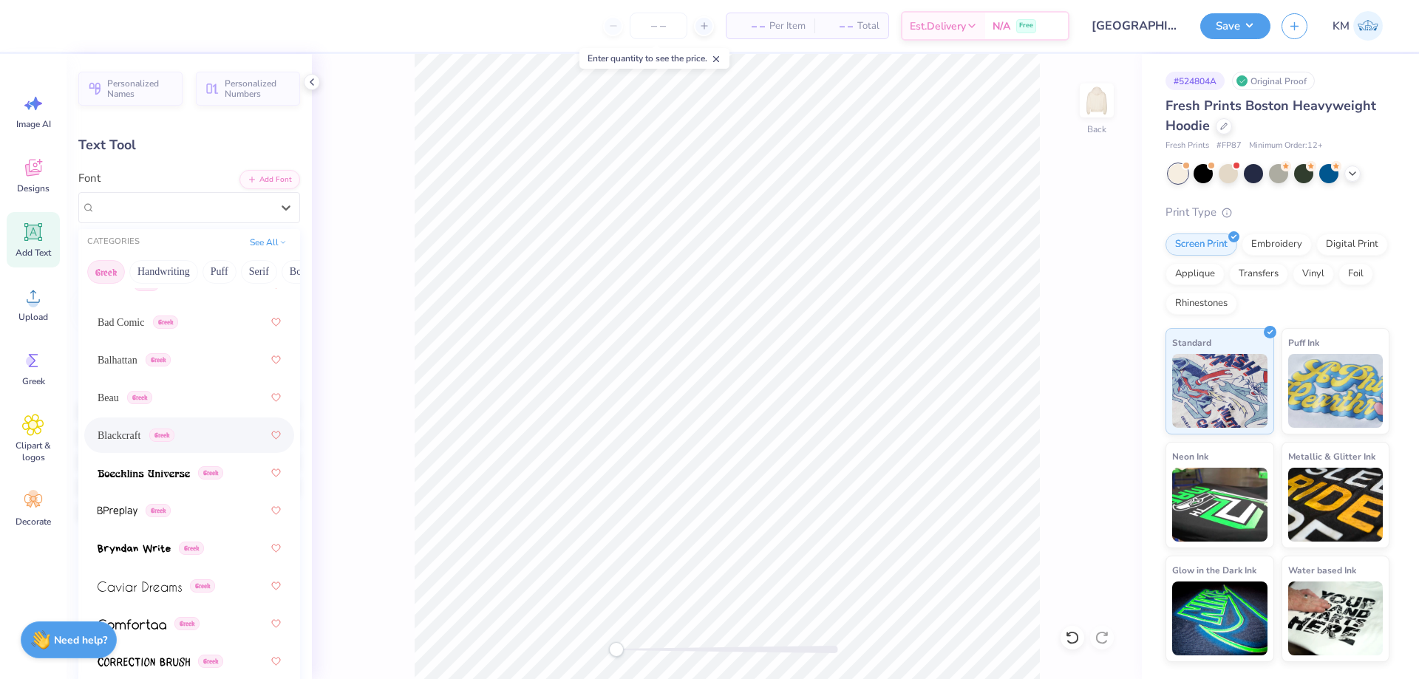
scroll to position [222, 0]
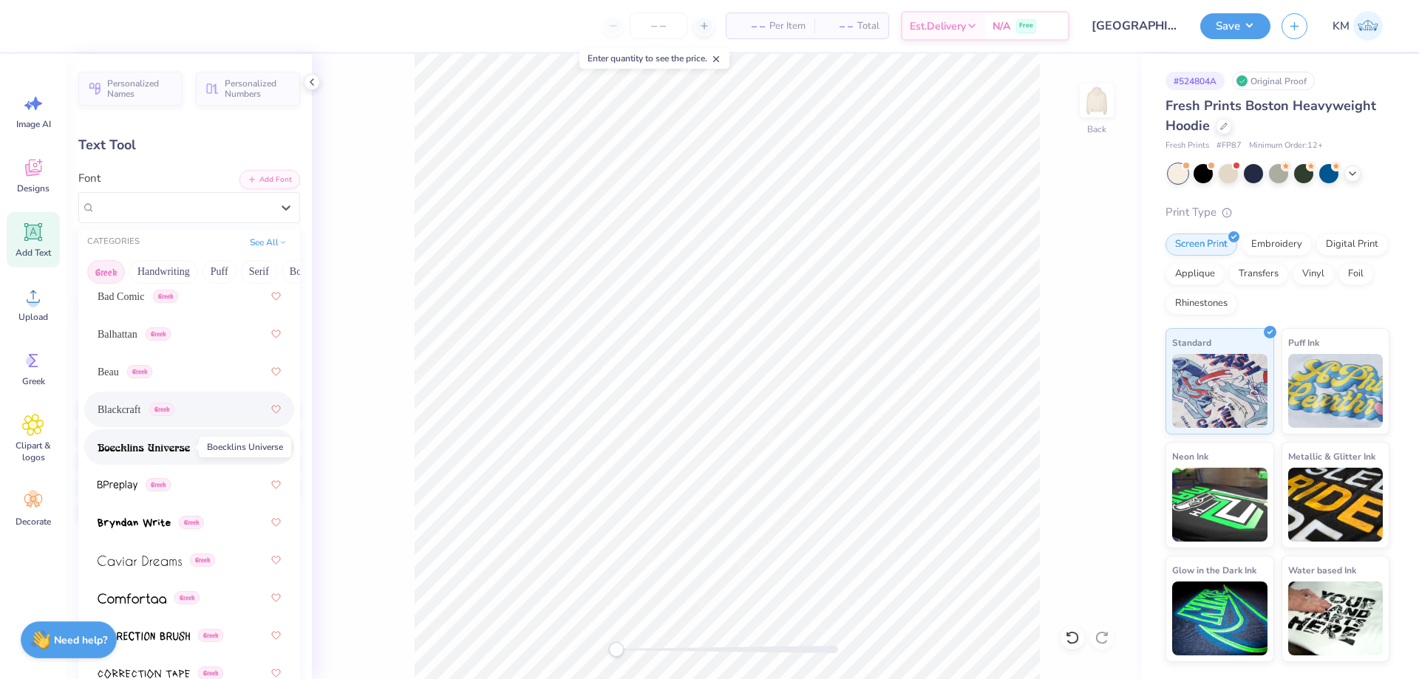
click at [181, 440] on span at bounding box center [144, 448] width 92 height 16
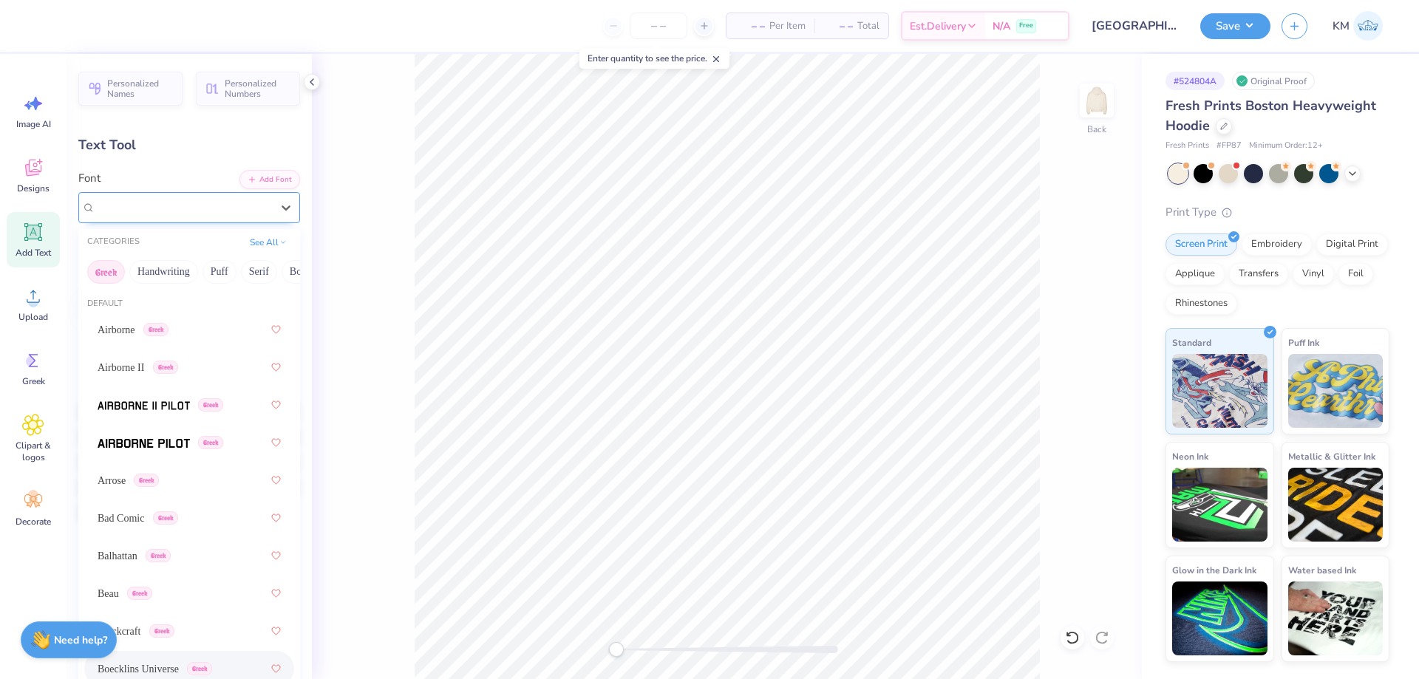
click at [166, 207] on div "Boecklins Universe Greek" at bounding box center [183, 207] width 179 height 23
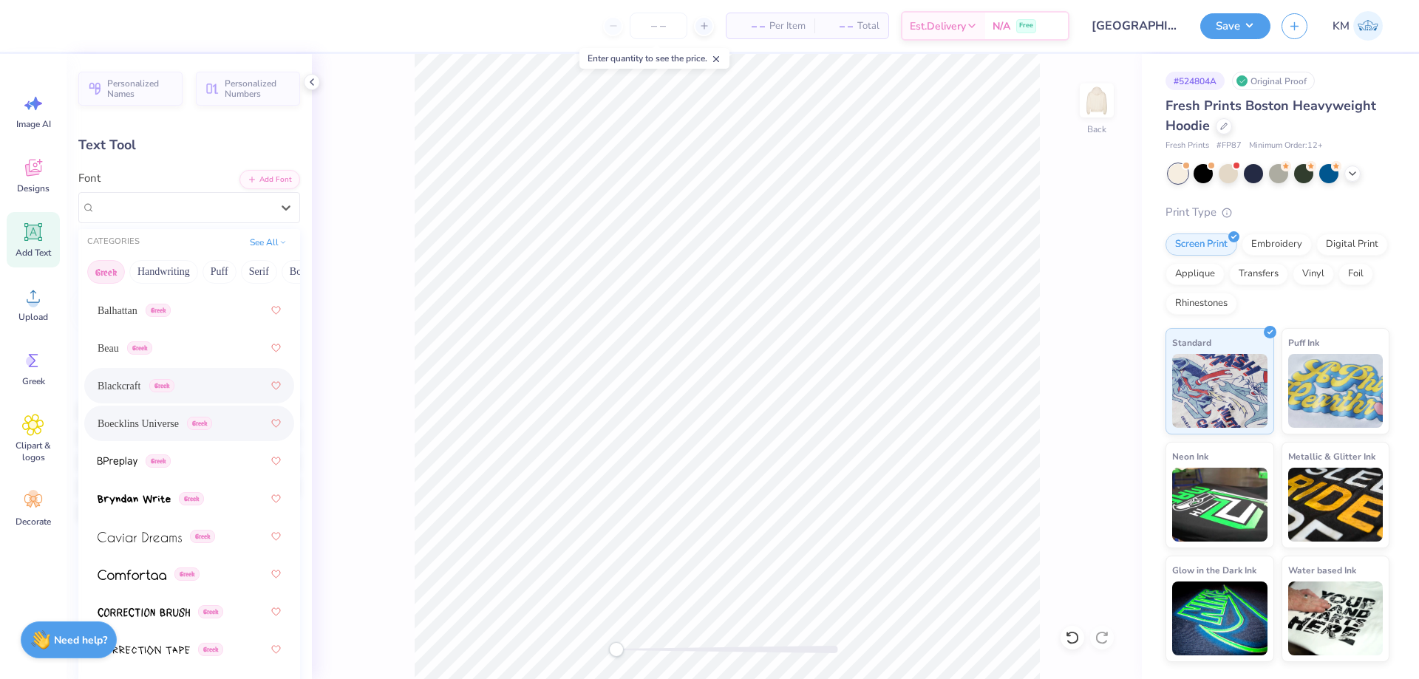
scroll to position [296, 0]
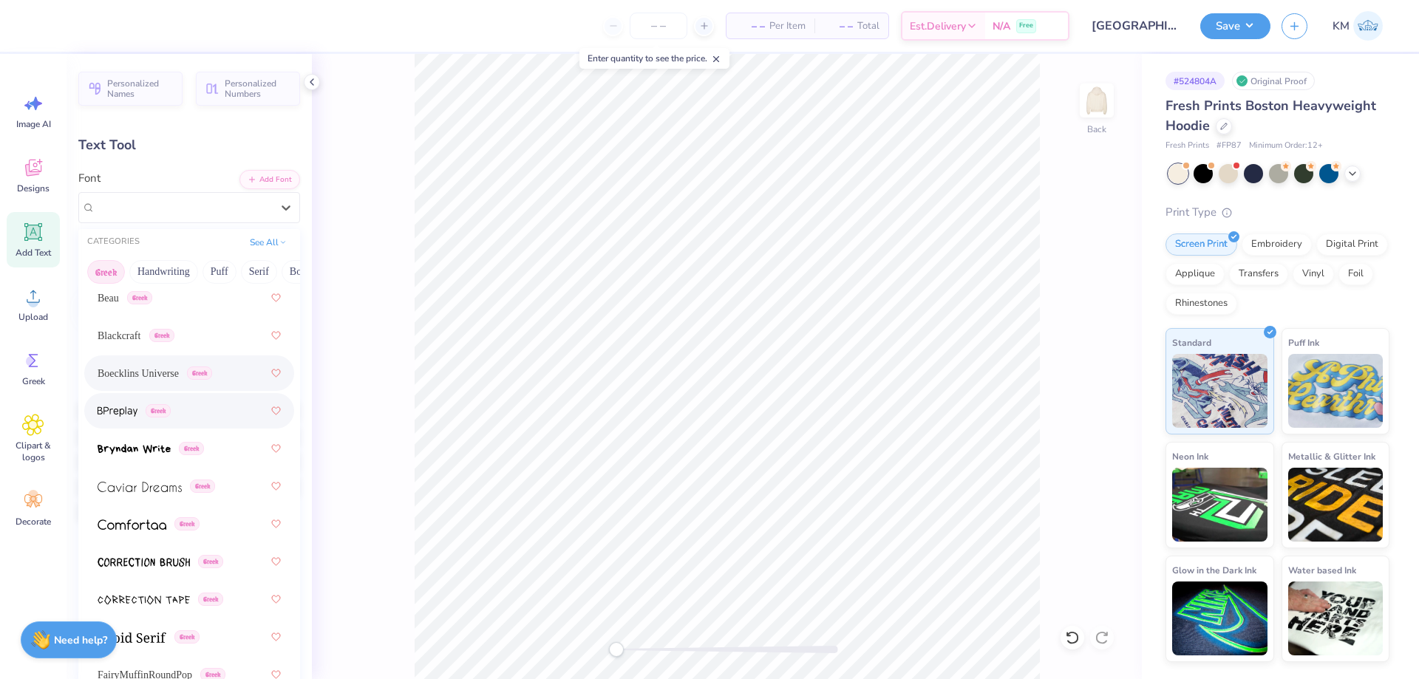
click at [170, 399] on div "Greek" at bounding box center [189, 411] width 183 height 27
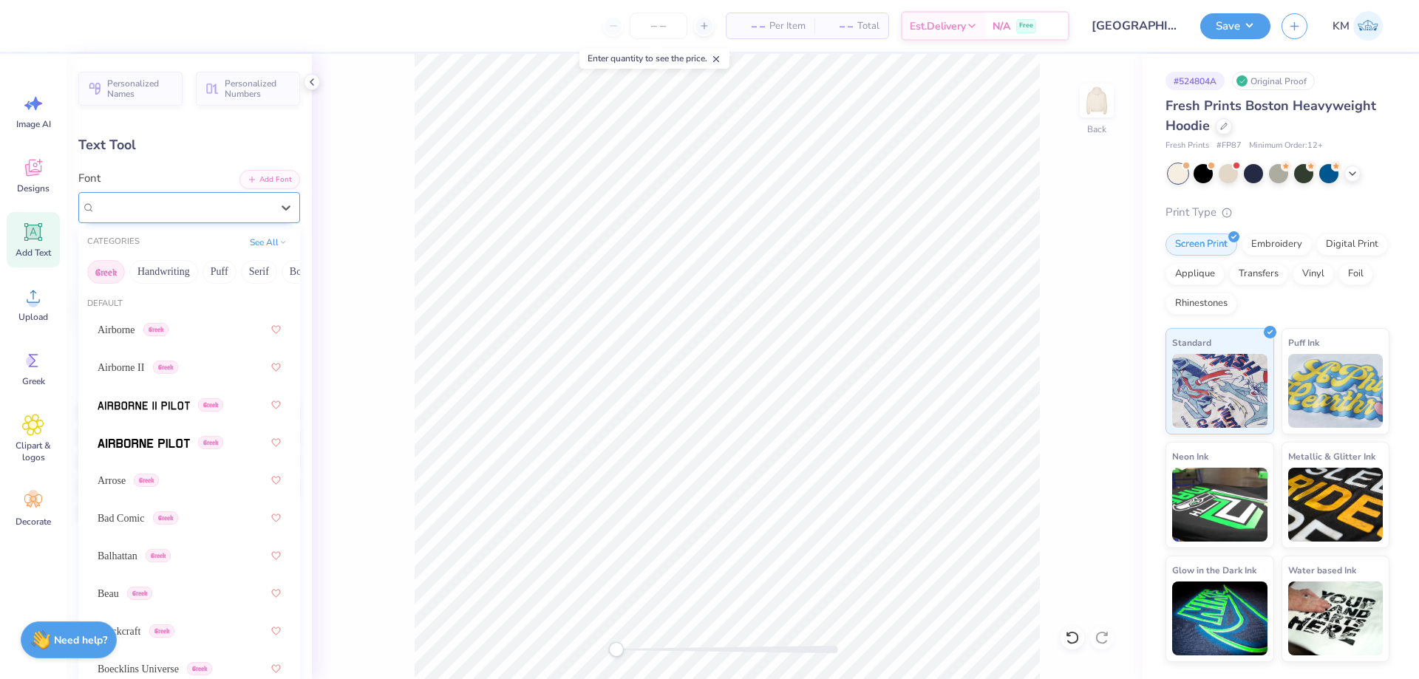
click at [185, 203] on div "BPreplay Greek" at bounding box center [183, 207] width 179 height 23
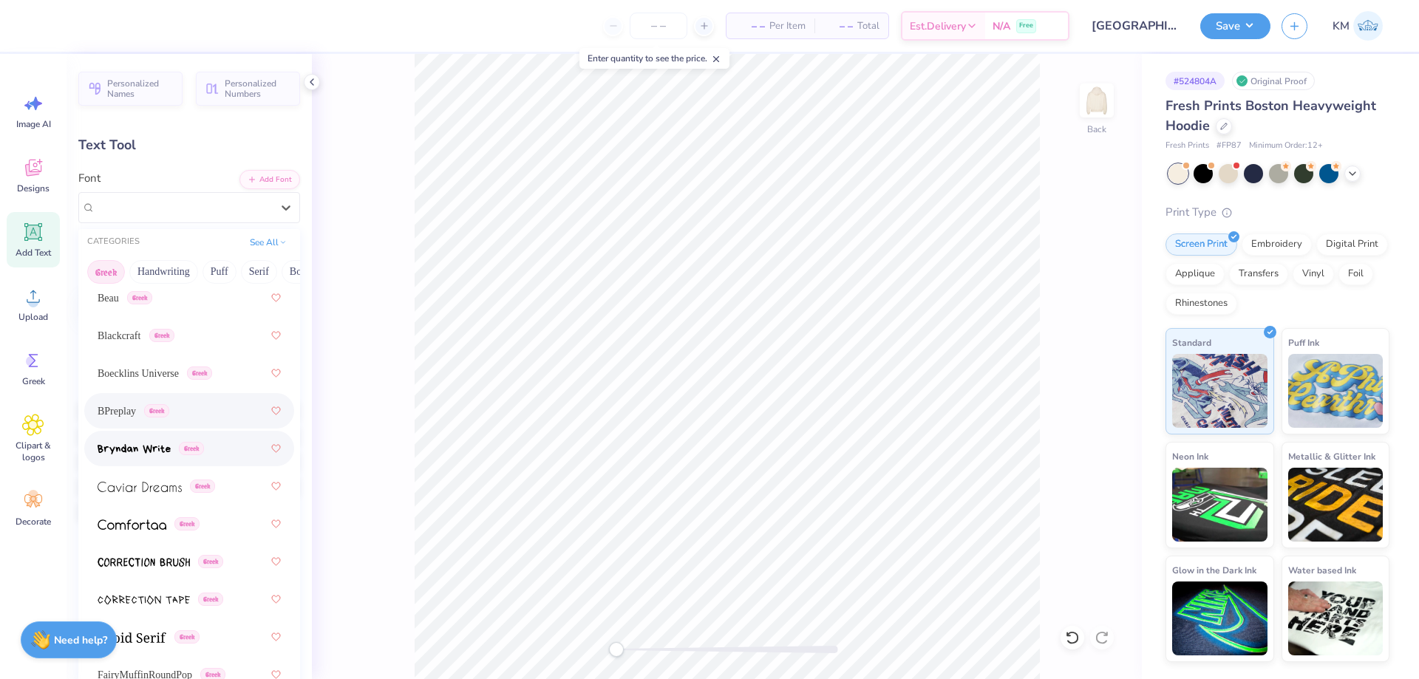
click at [167, 460] on div "Greek" at bounding box center [189, 448] width 183 height 27
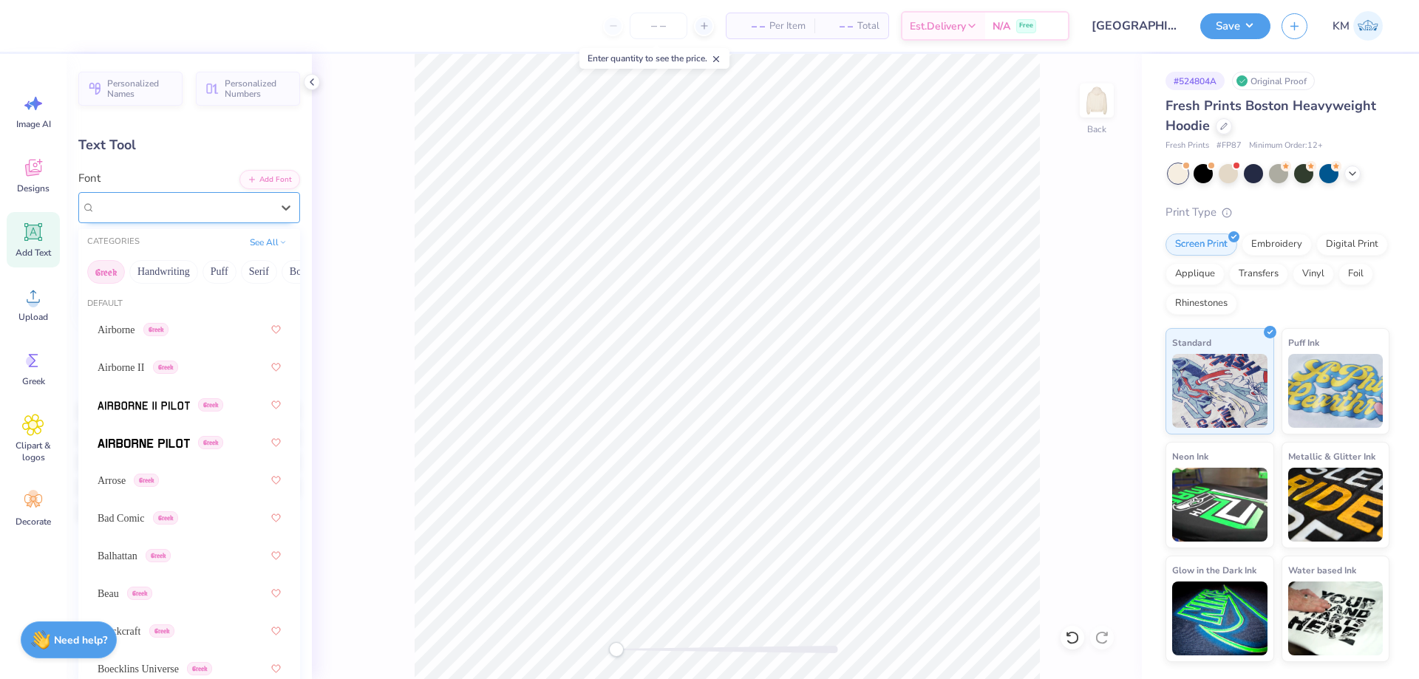
click at [180, 214] on div "Bryndan Write Greek" at bounding box center [183, 207] width 179 height 23
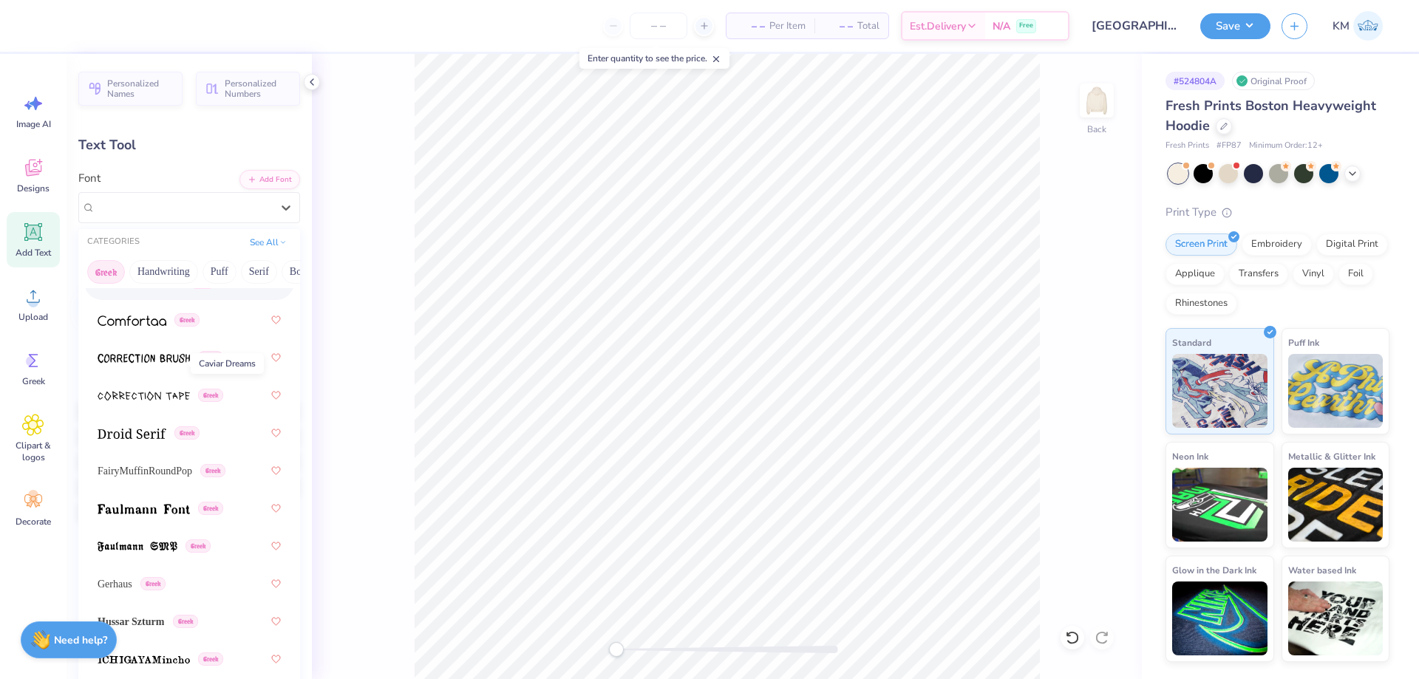
scroll to position [517, 0]
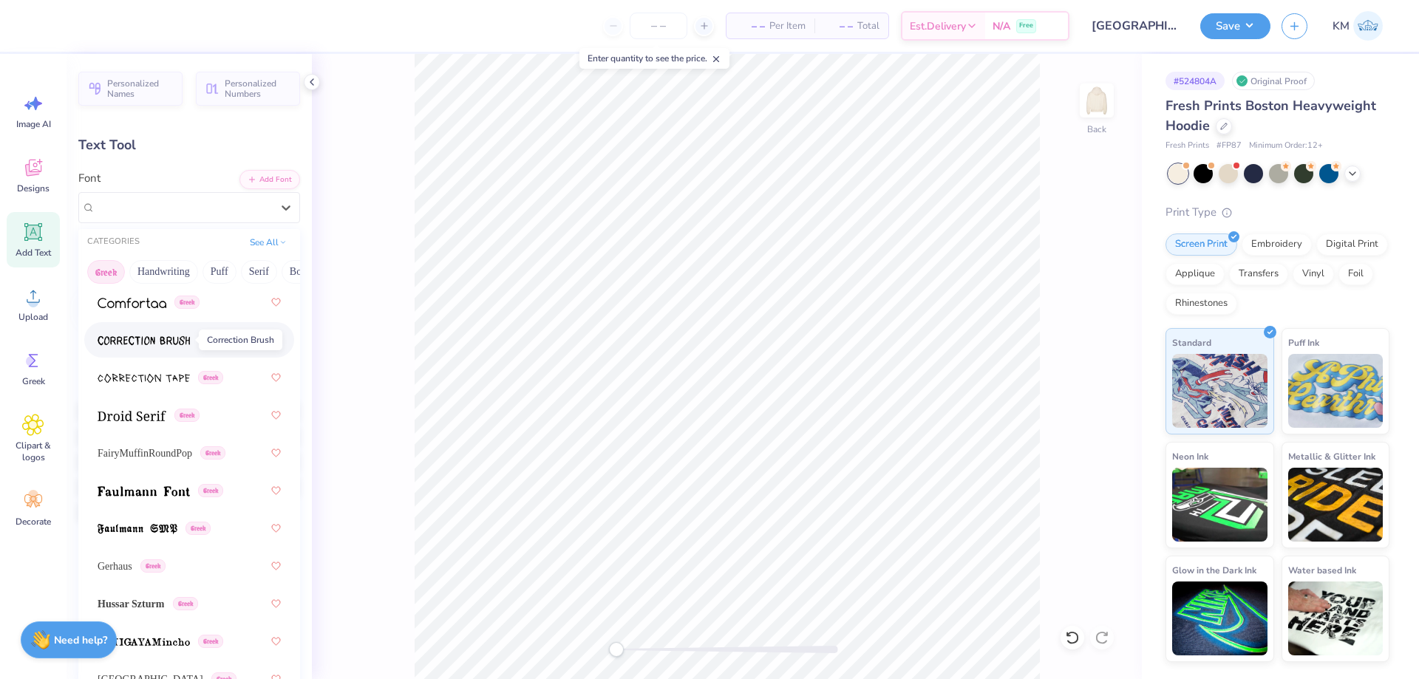
click at [178, 339] on img at bounding box center [144, 340] width 92 height 10
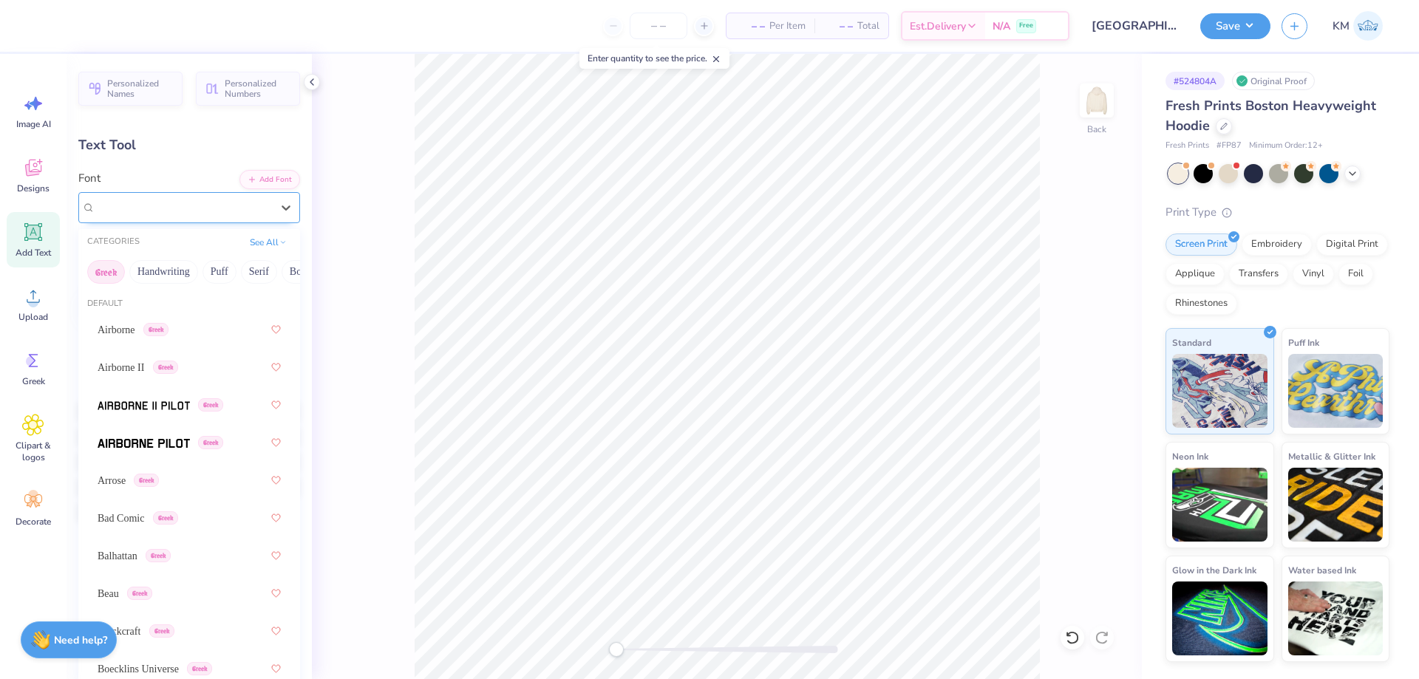
click at [156, 210] on div "Correction Brush Greek" at bounding box center [183, 207] width 179 height 23
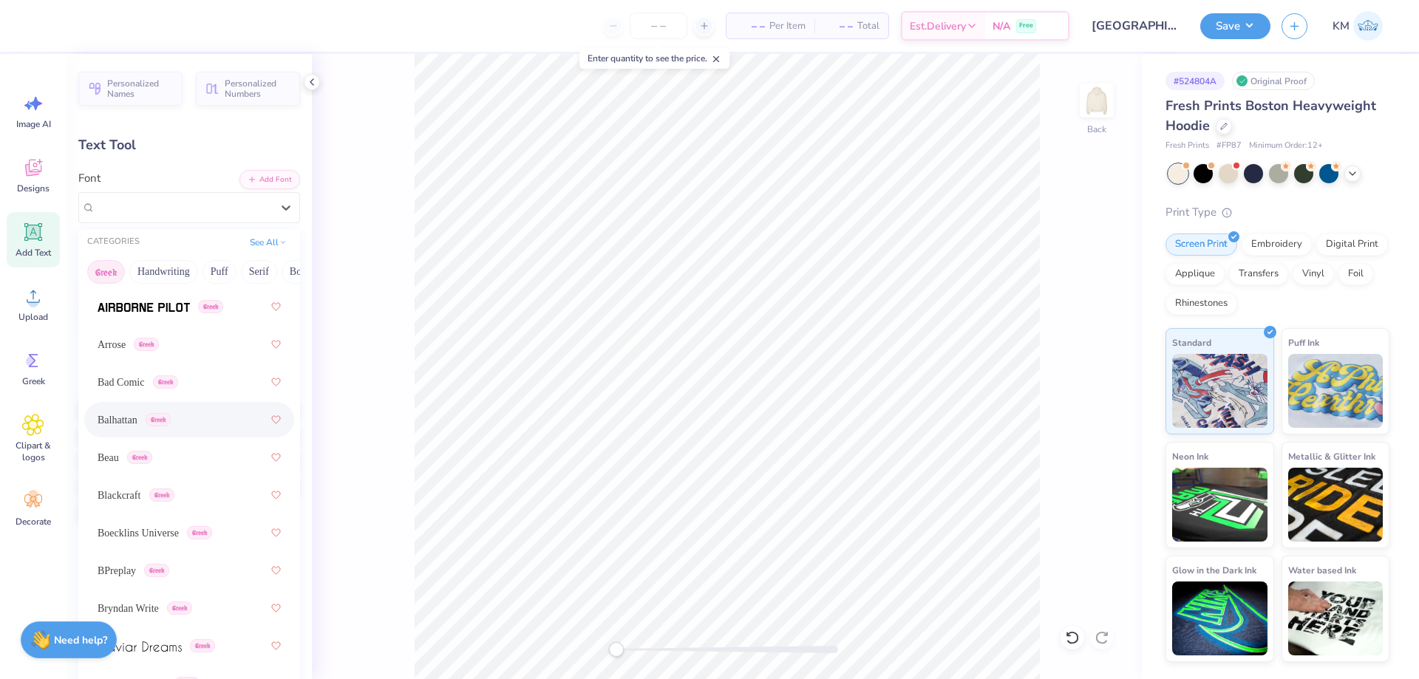
scroll to position [148, 0]
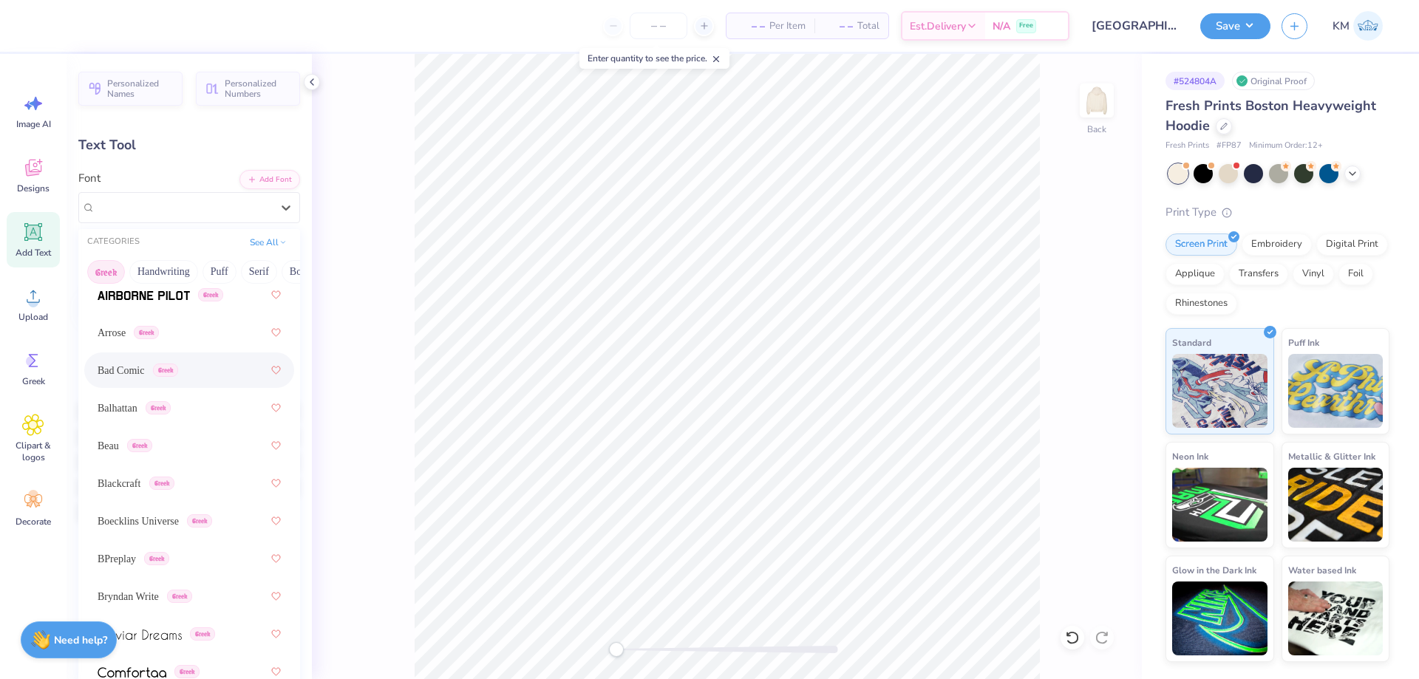
click at [163, 380] on div "Bad Comic Greek" at bounding box center [189, 370] width 183 height 27
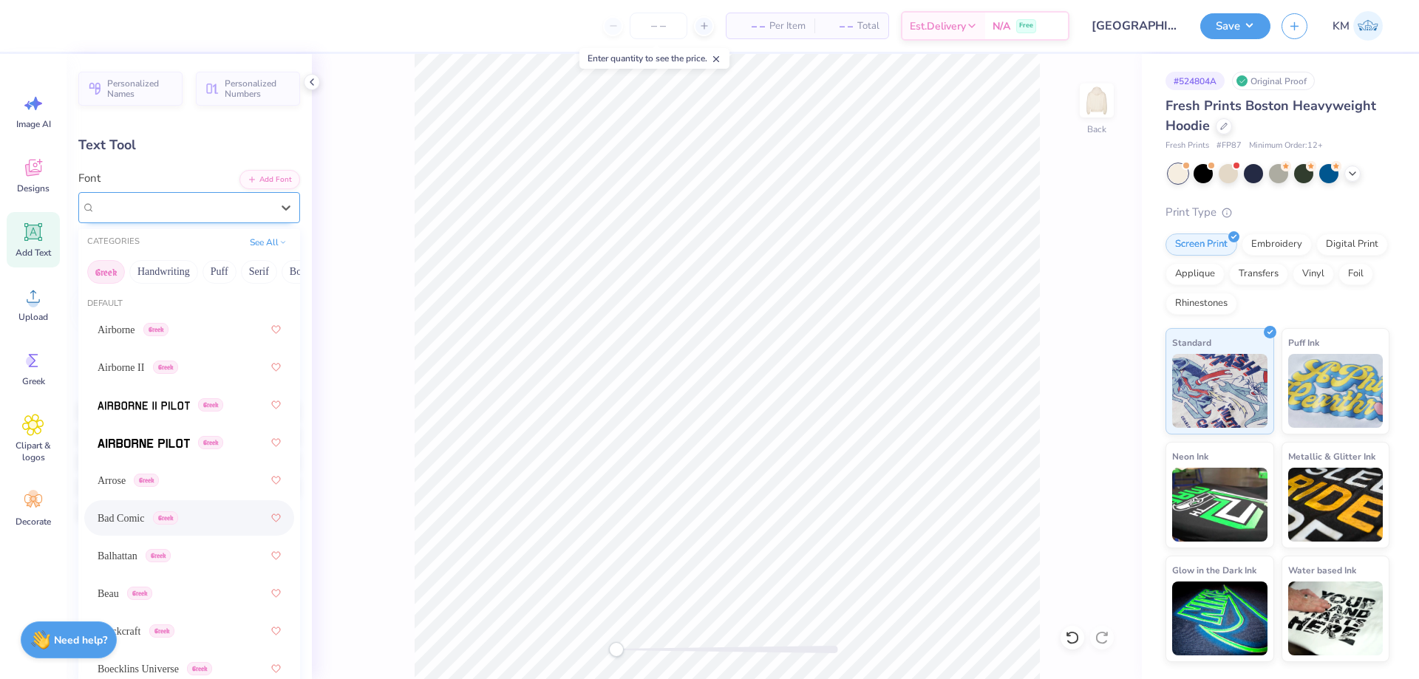
click at [165, 217] on div "Bad Comic Greek" at bounding box center [183, 207] width 179 height 23
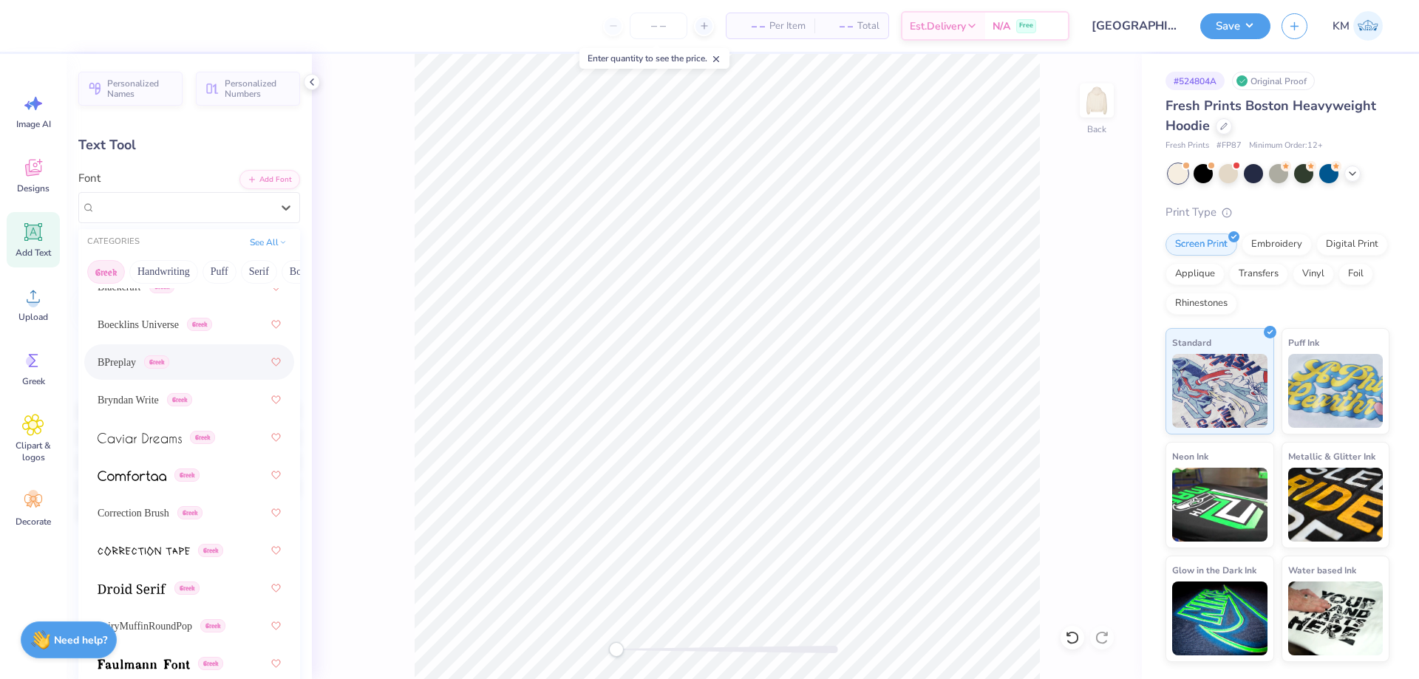
scroll to position [369, 0]
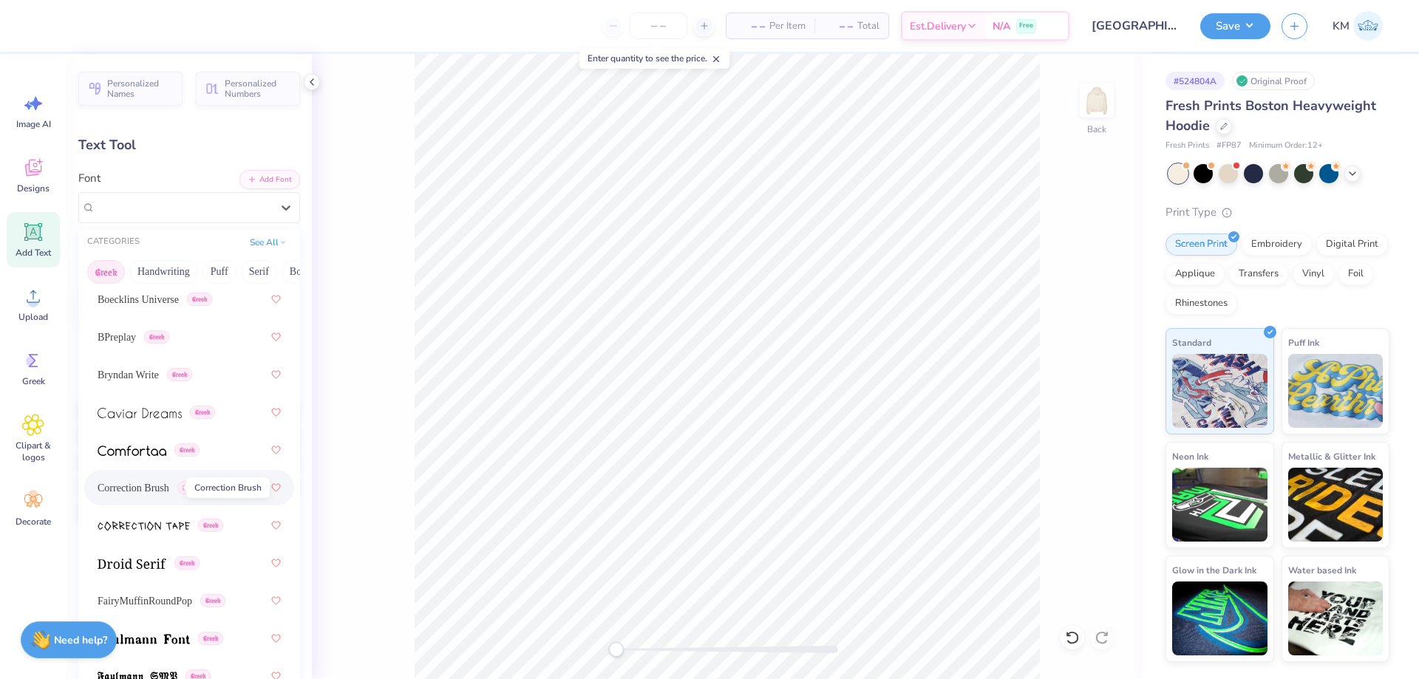
click at [169, 486] on span "Correction Brush" at bounding box center [134, 488] width 72 height 16
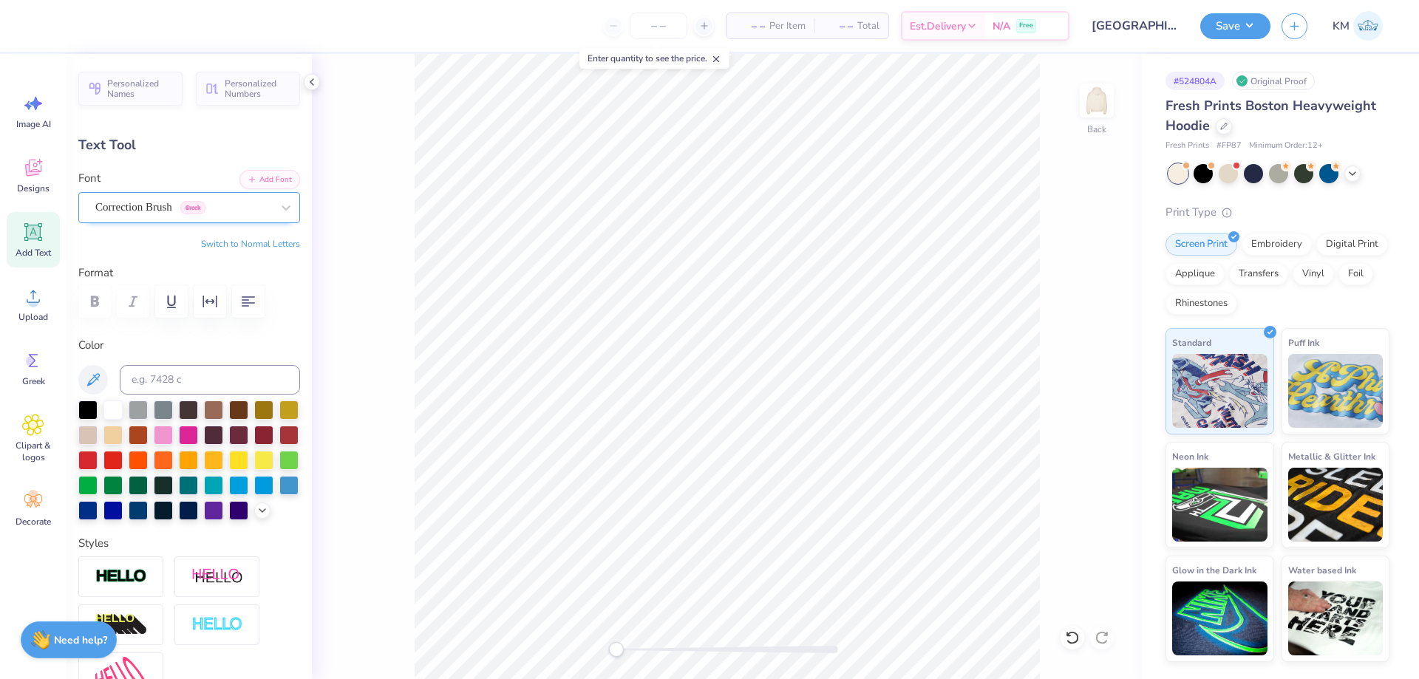
click at [190, 216] on div at bounding box center [183, 207] width 176 height 20
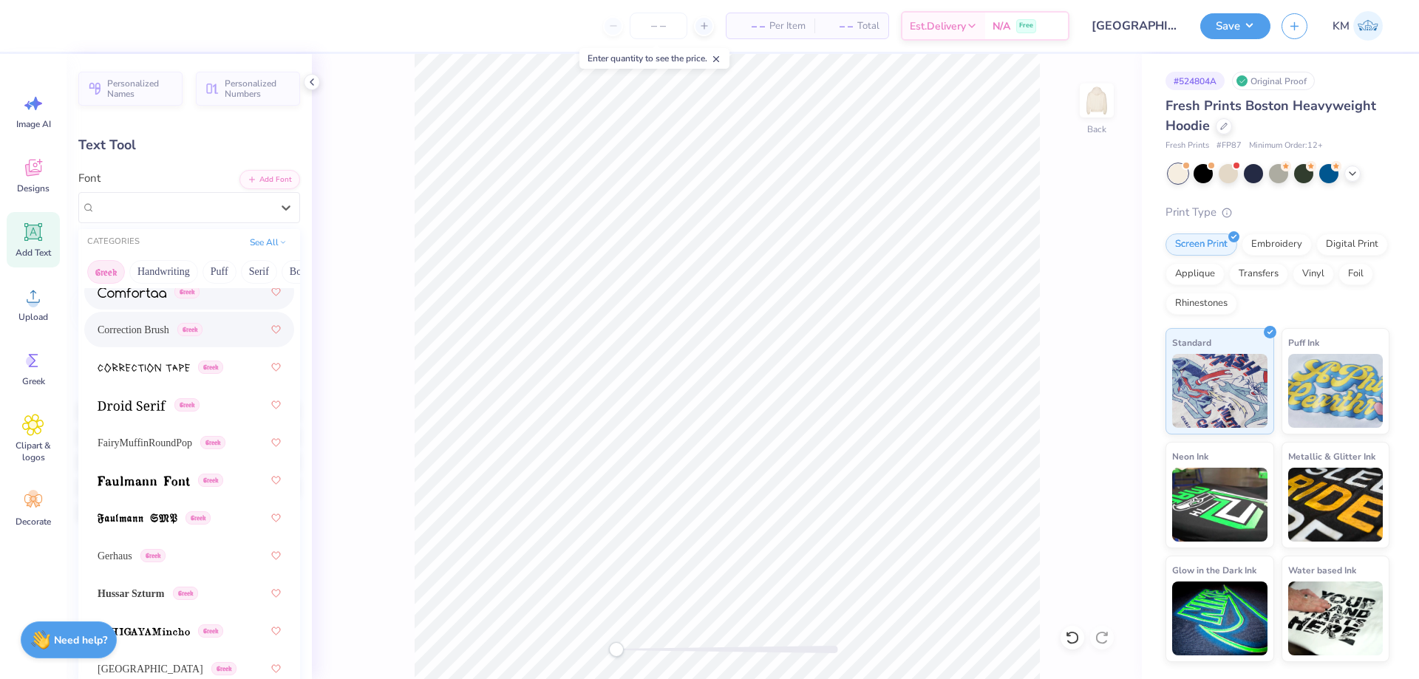
scroll to position [517, 0]
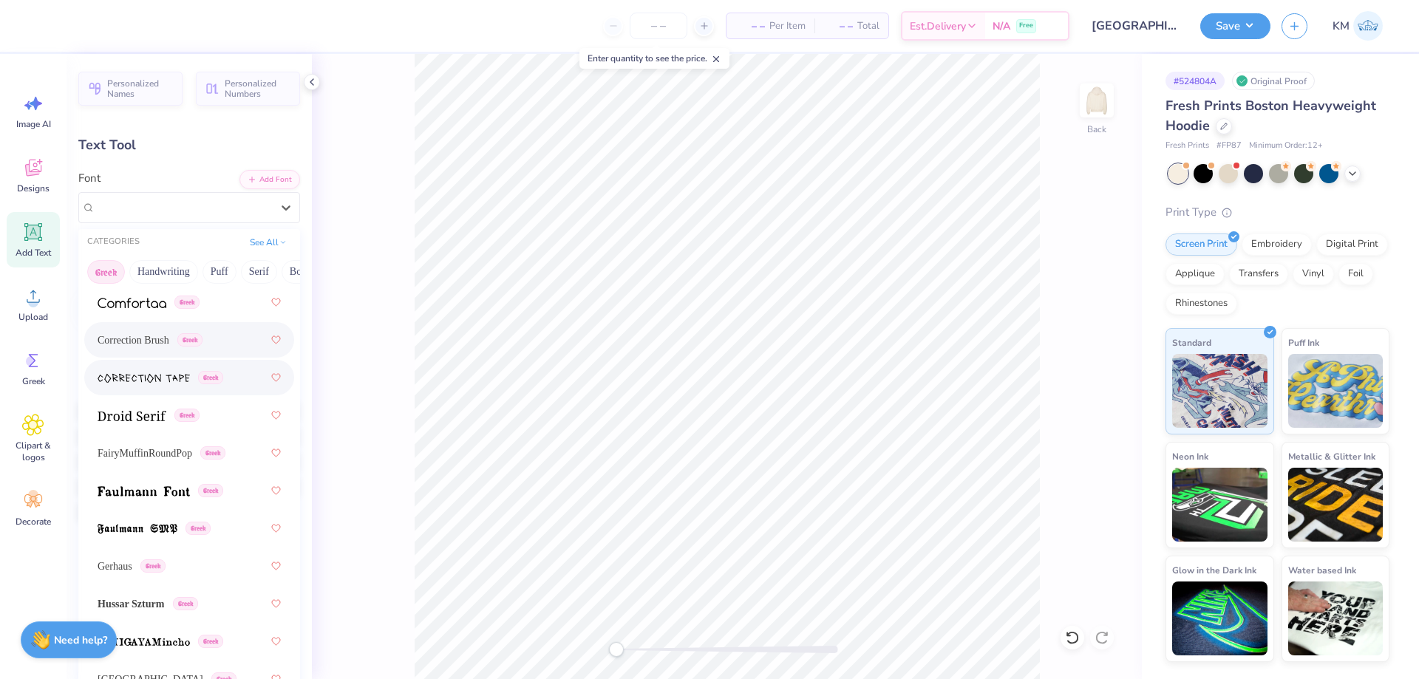
click at [193, 381] on div "Greek" at bounding box center [161, 378] width 126 height 16
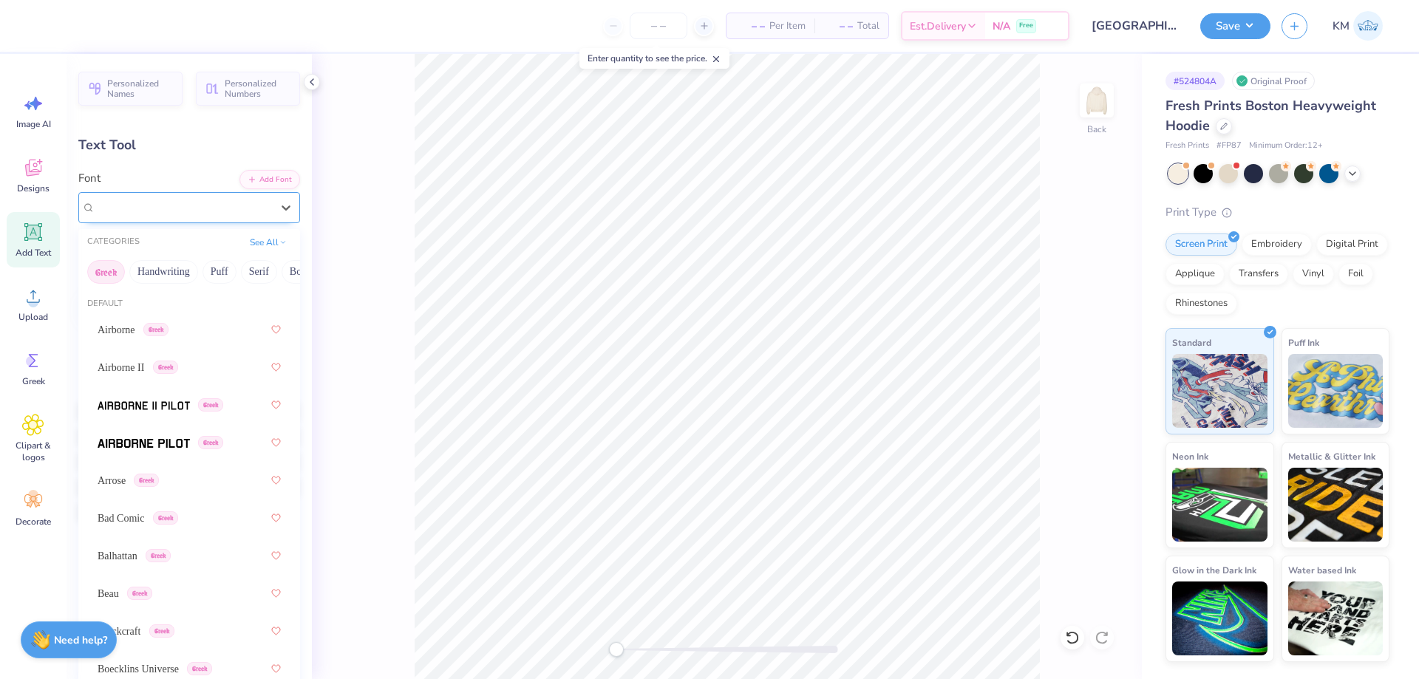
click at [205, 214] on div "Correction Tape Greek" at bounding box center [183, 207] width 179 height 23
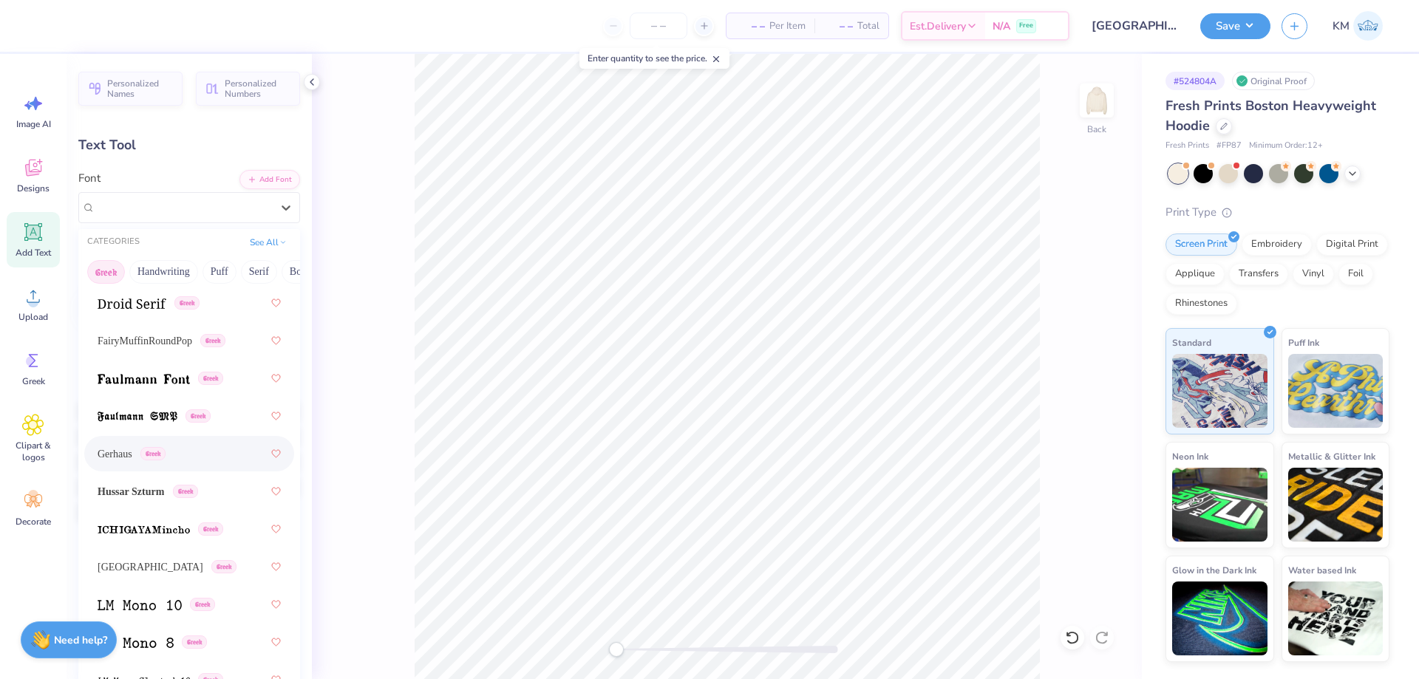
scroll to position [665, 0]
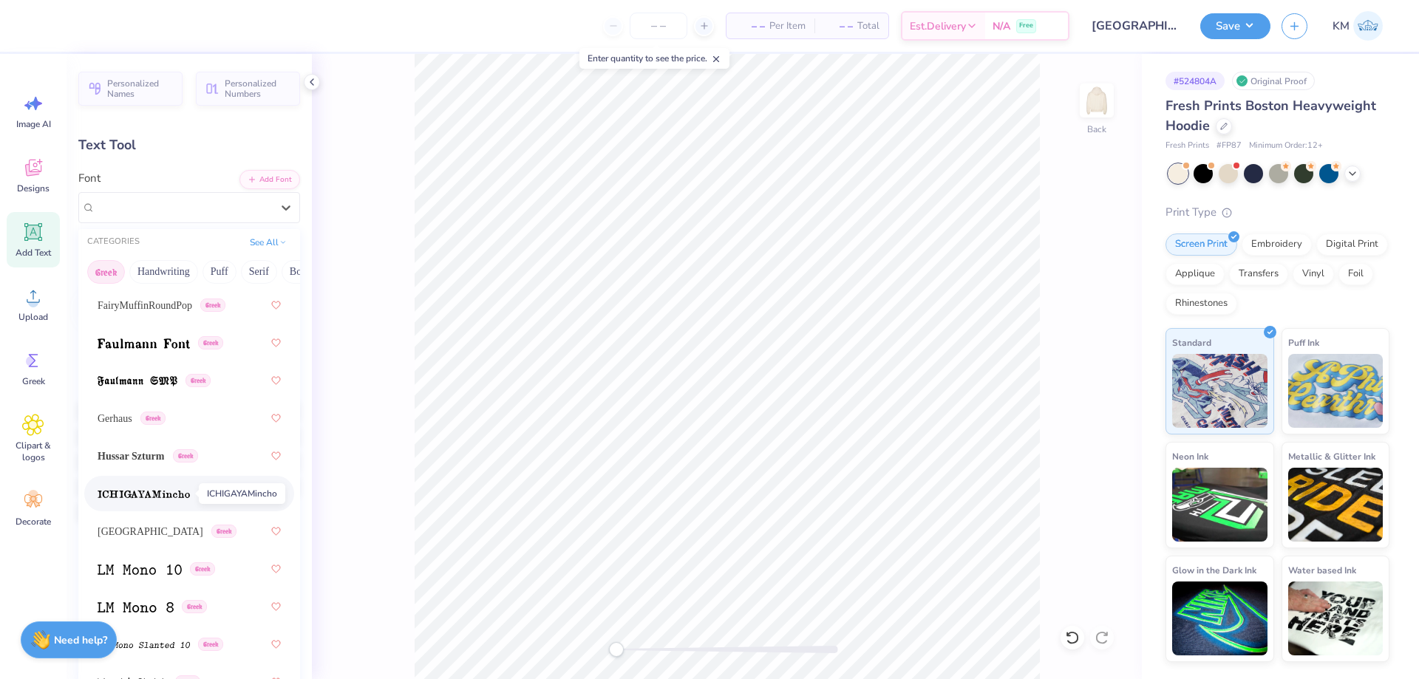
click at [179, 500] on span at bounding box center [144, 494] width 92 height 16
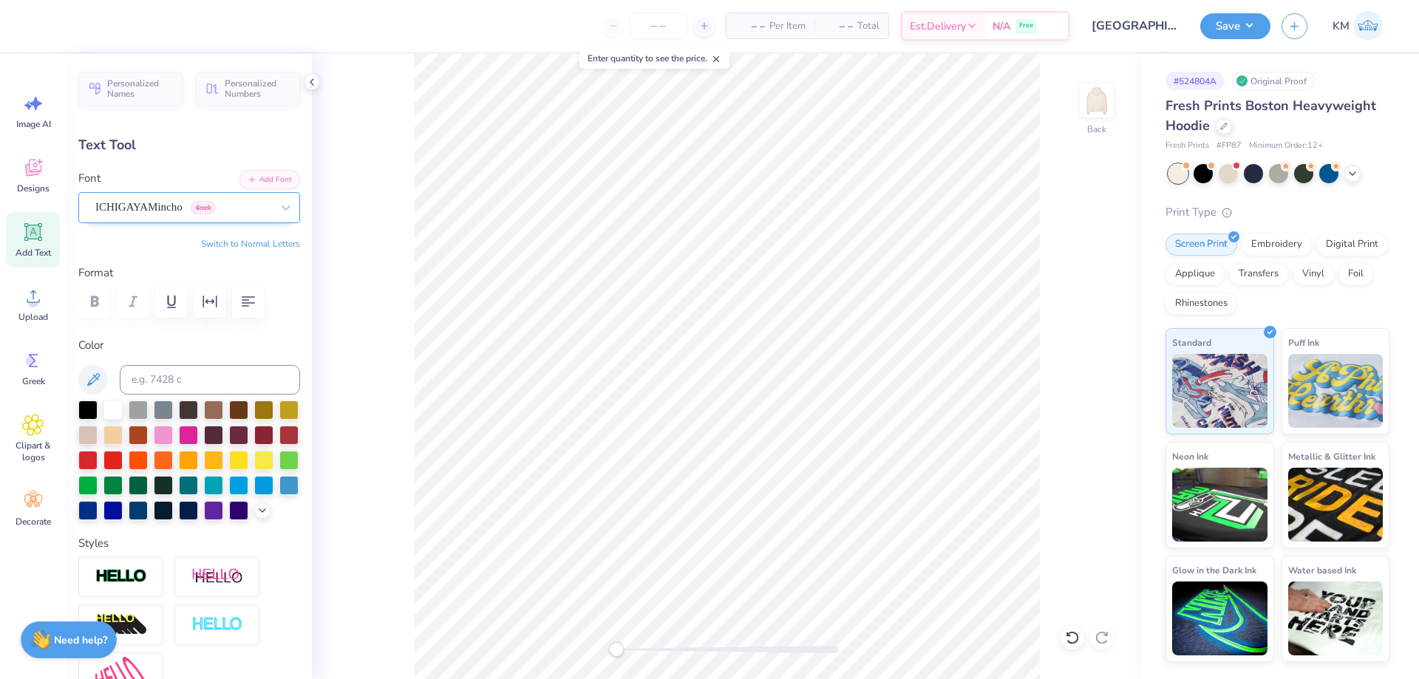
click at [212, 208] on div "ICHIGAYAMincho Greek" at bounding box center [183, 207] width 179 height 23
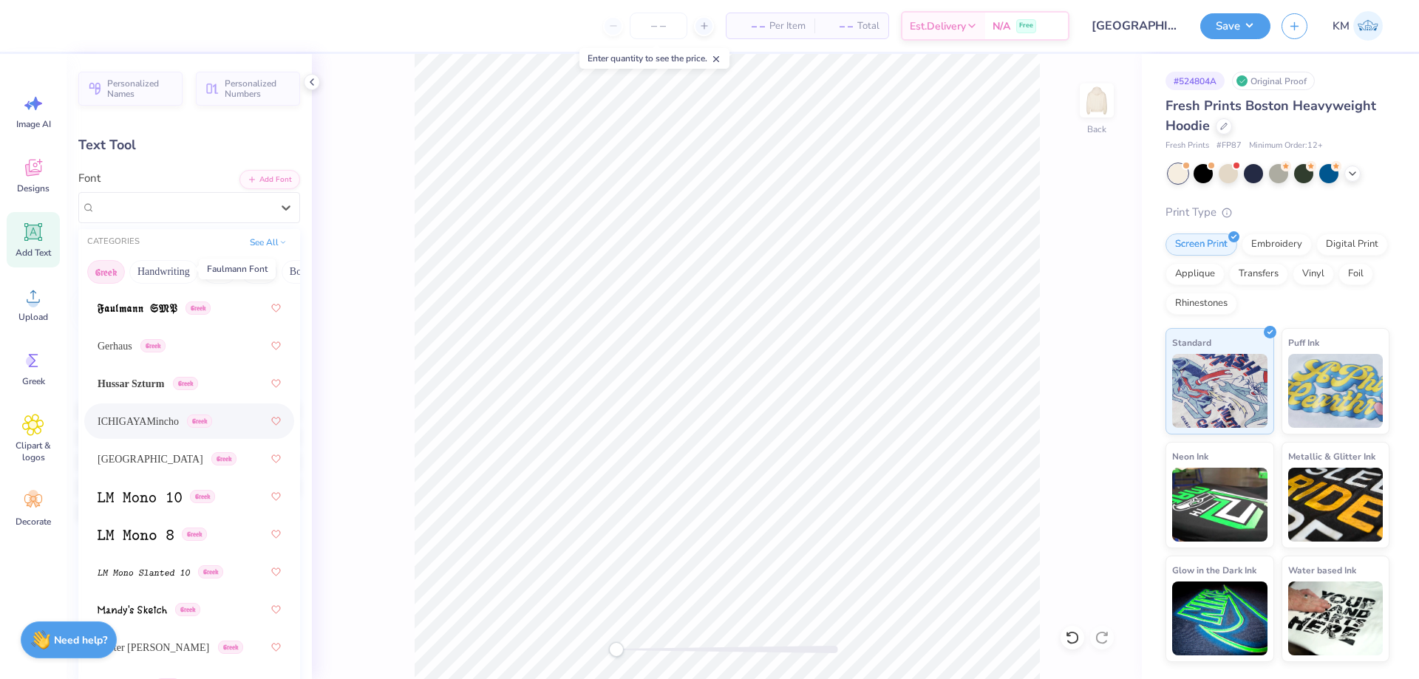
scroll to position [739, 0]
click at [191, 451] on div "Ithaca Greek" at bounding box center [189, 457] width 183 height 27
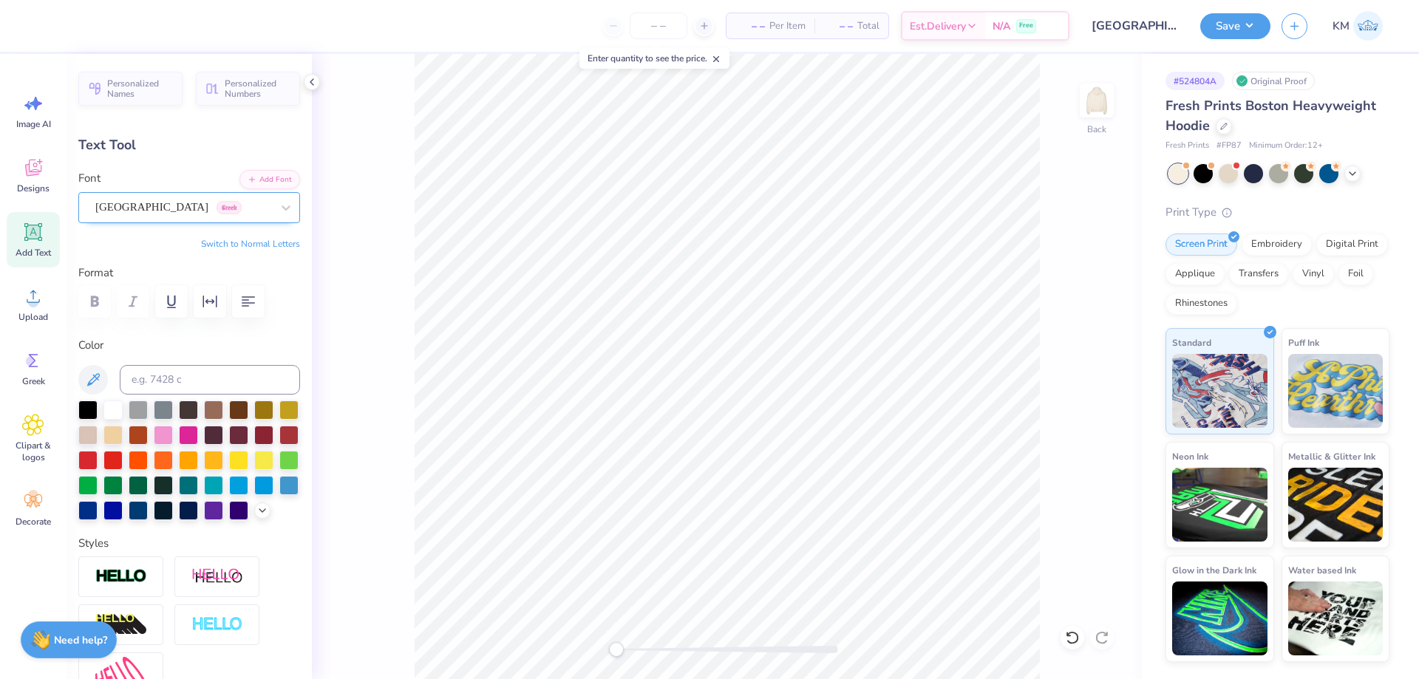
click at [184, 212] on div "Ithaca Greek" at bounding box center [183, 207] width 179 height 23
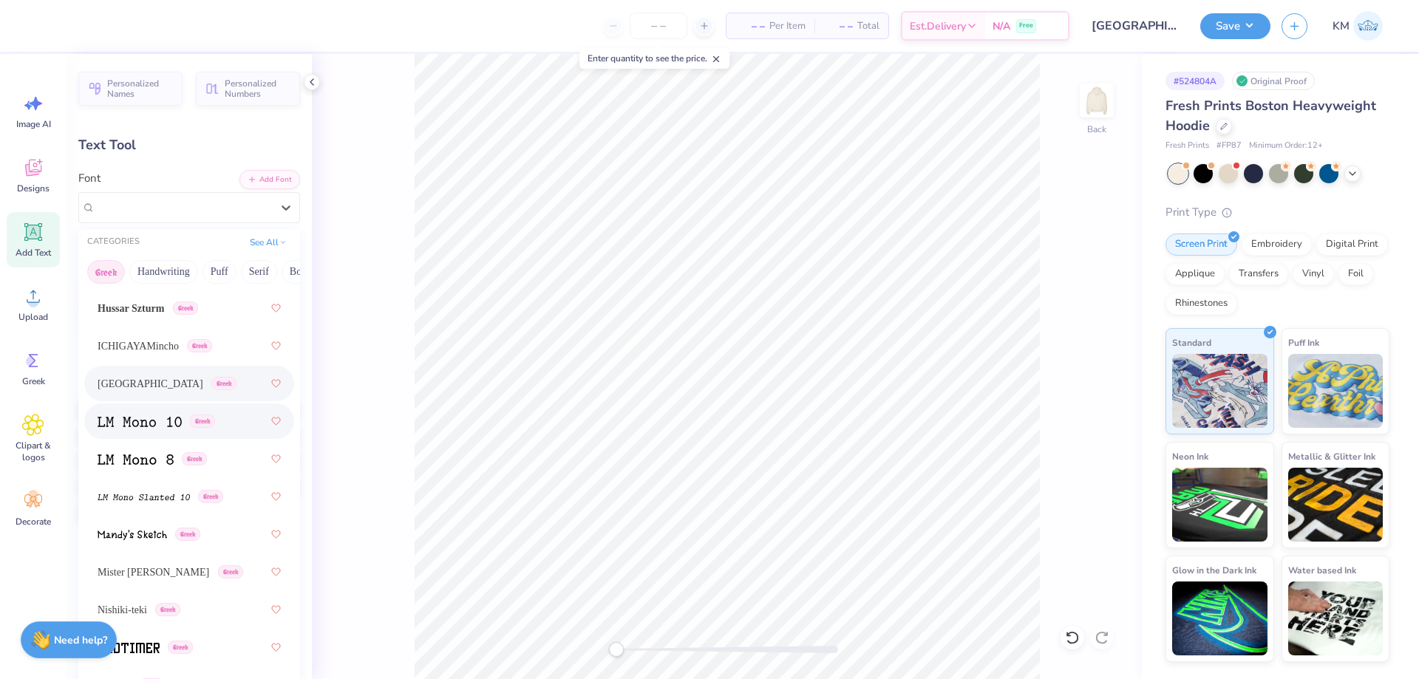
scroll to position [887, 0]
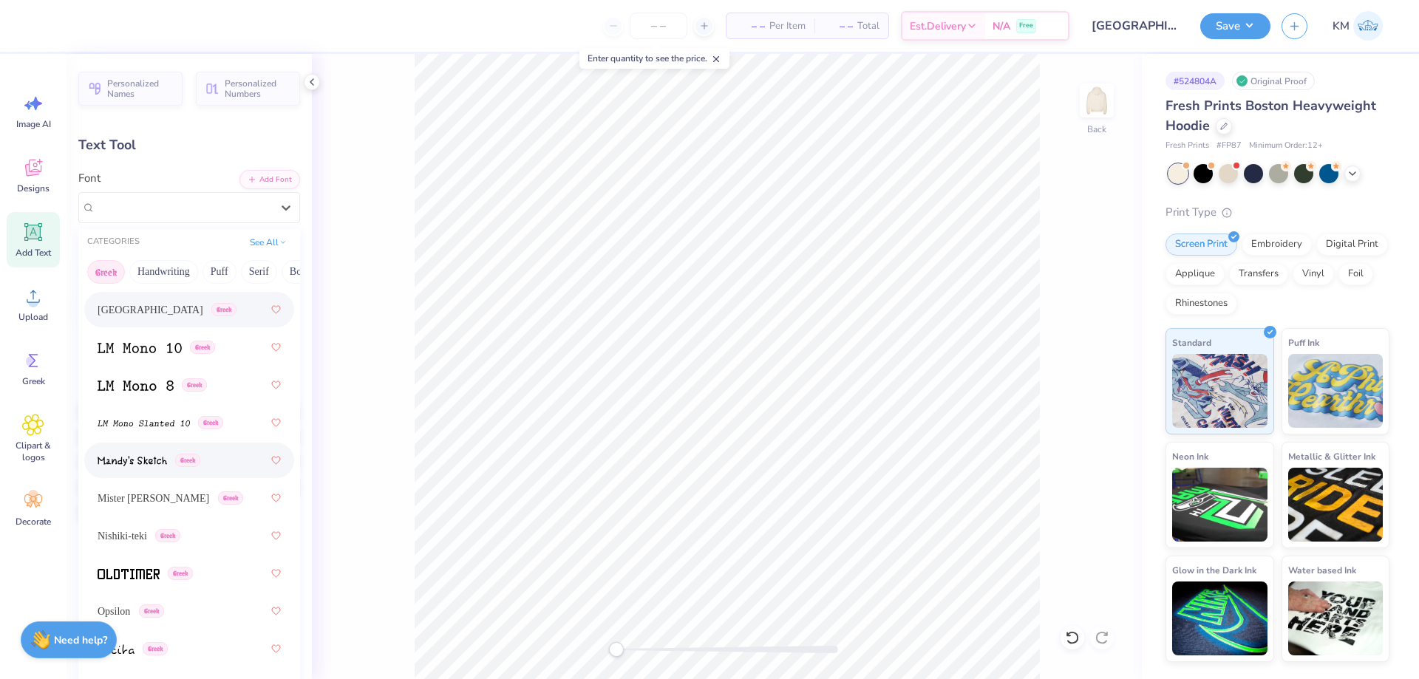
click at [172, 454] on div "Greek" at bounding box center [149, 461] width 103 height 16
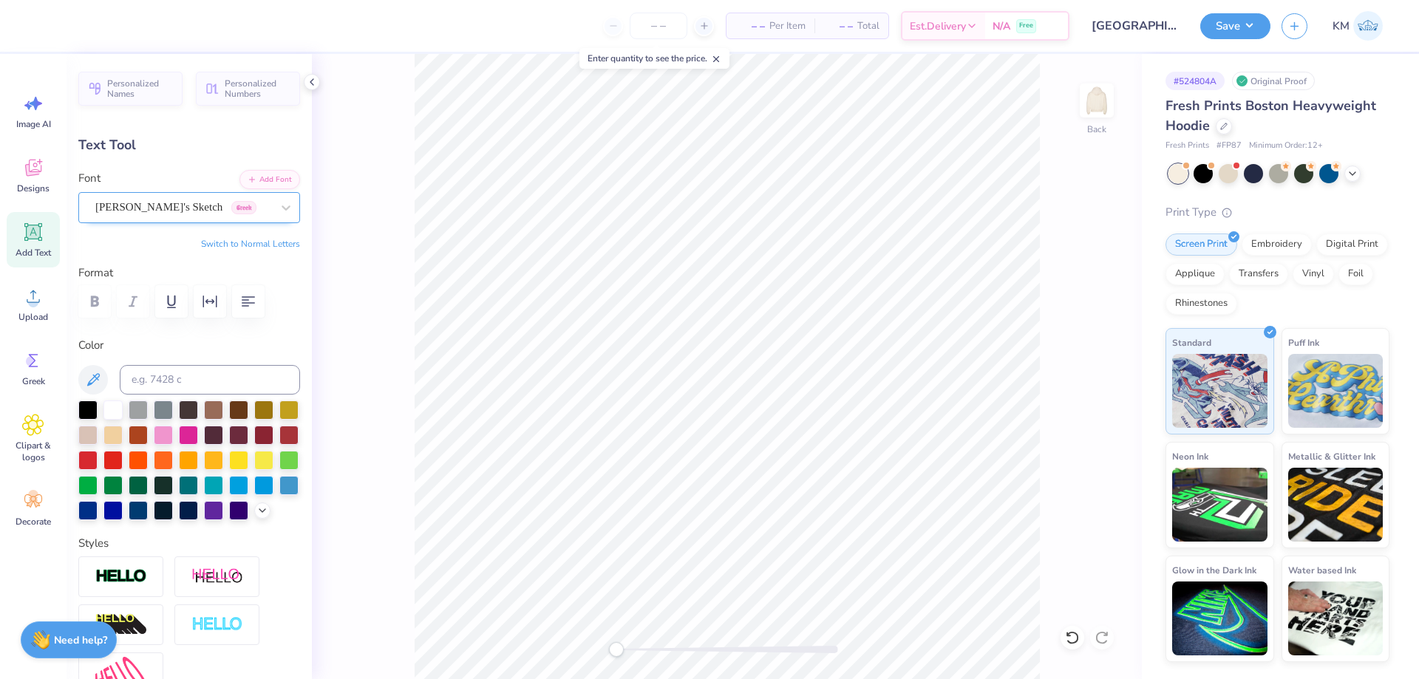
click at [188, 208] on div "[PERSON_NAME]'s Sketch Greek" at bounding box center [183, 207] width 179 height 23
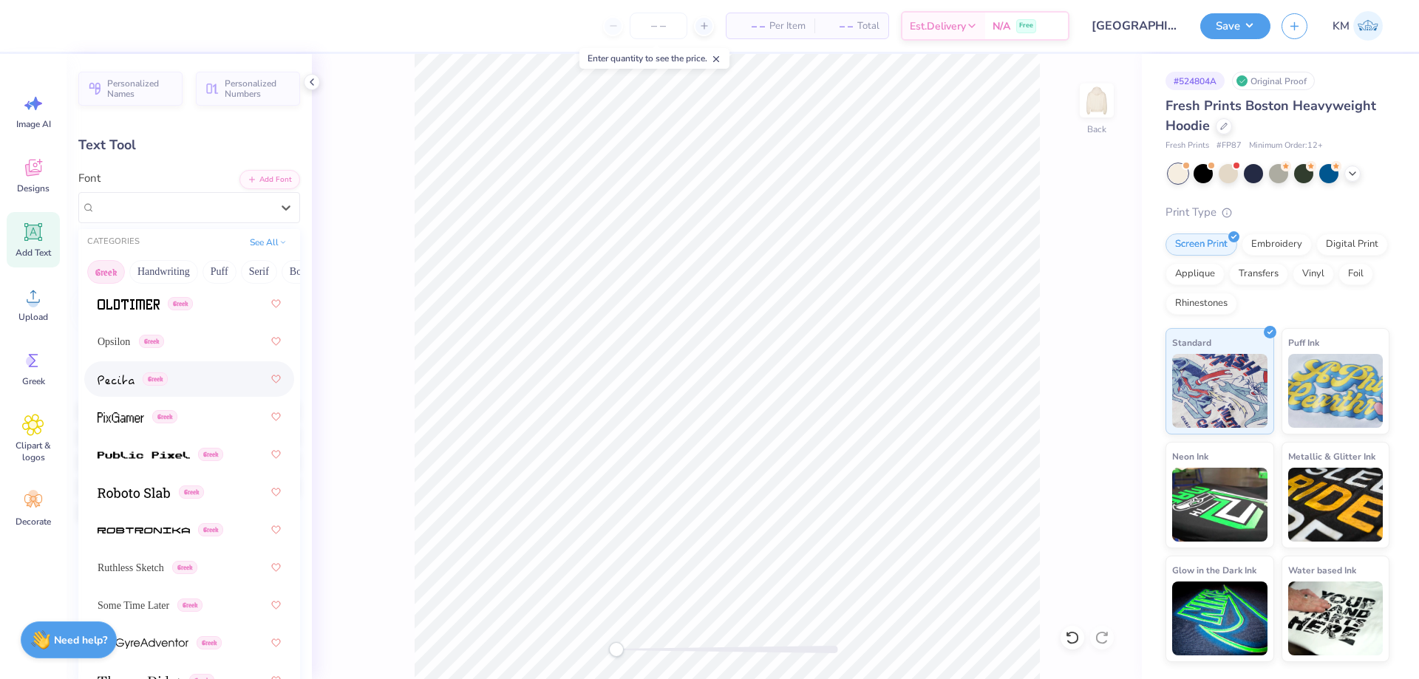
scroll to position [1182, 0]
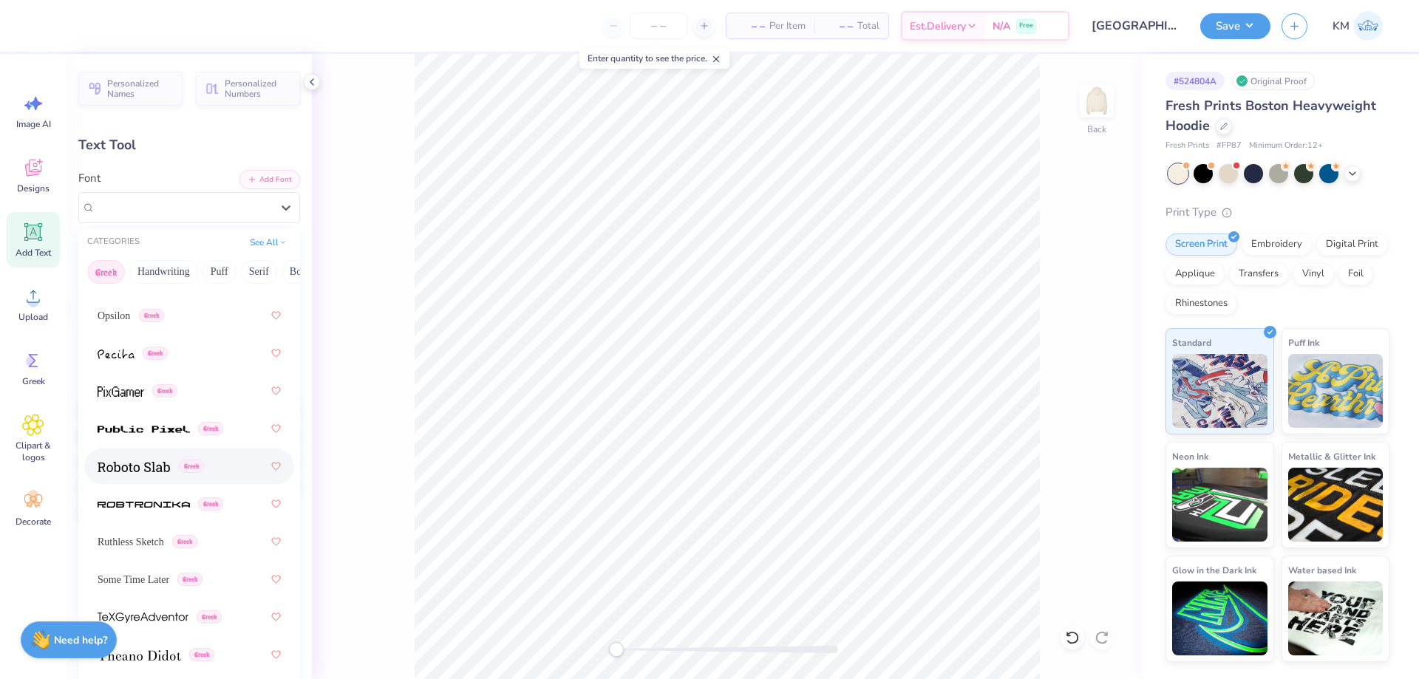
click at [178, 460] on div "Greek" at bounding box center [151, 467] width 106 height 16
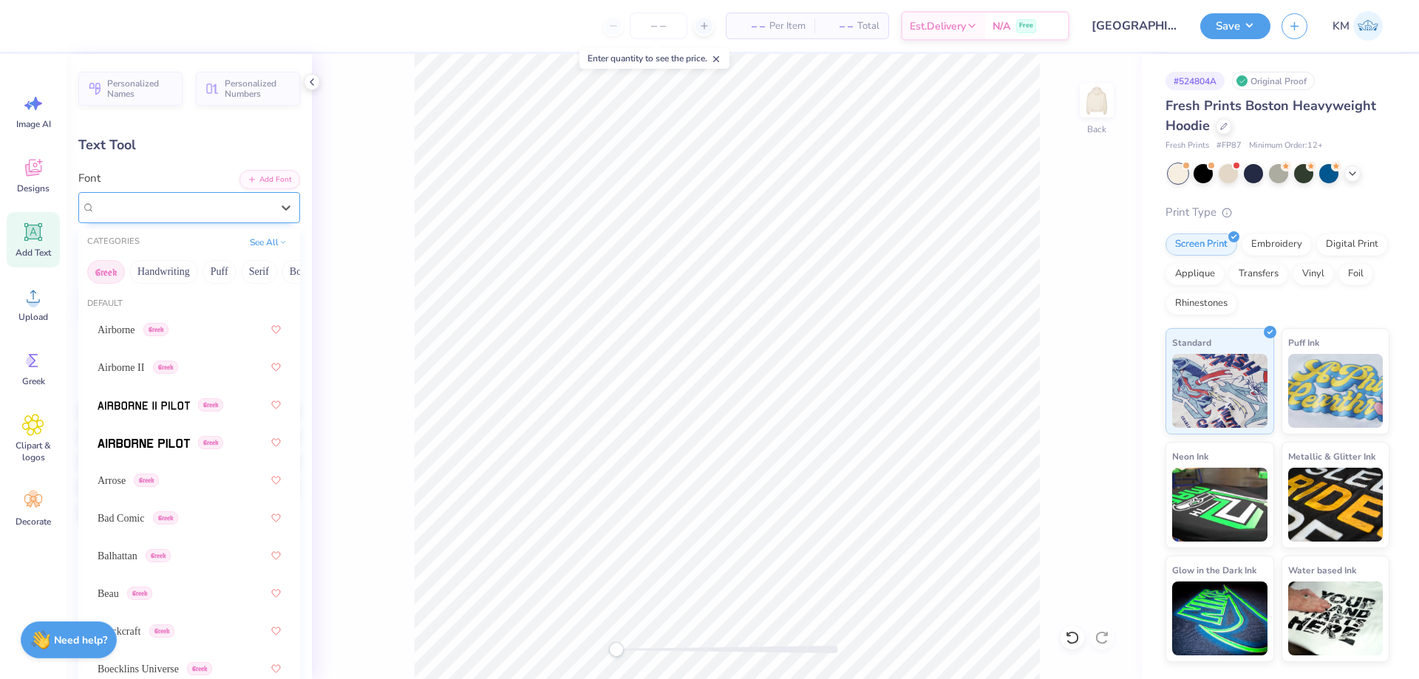
click at [166, 207] on div "Roboto Slab Greek" at bounding box center [183, 207] width 179 height 23
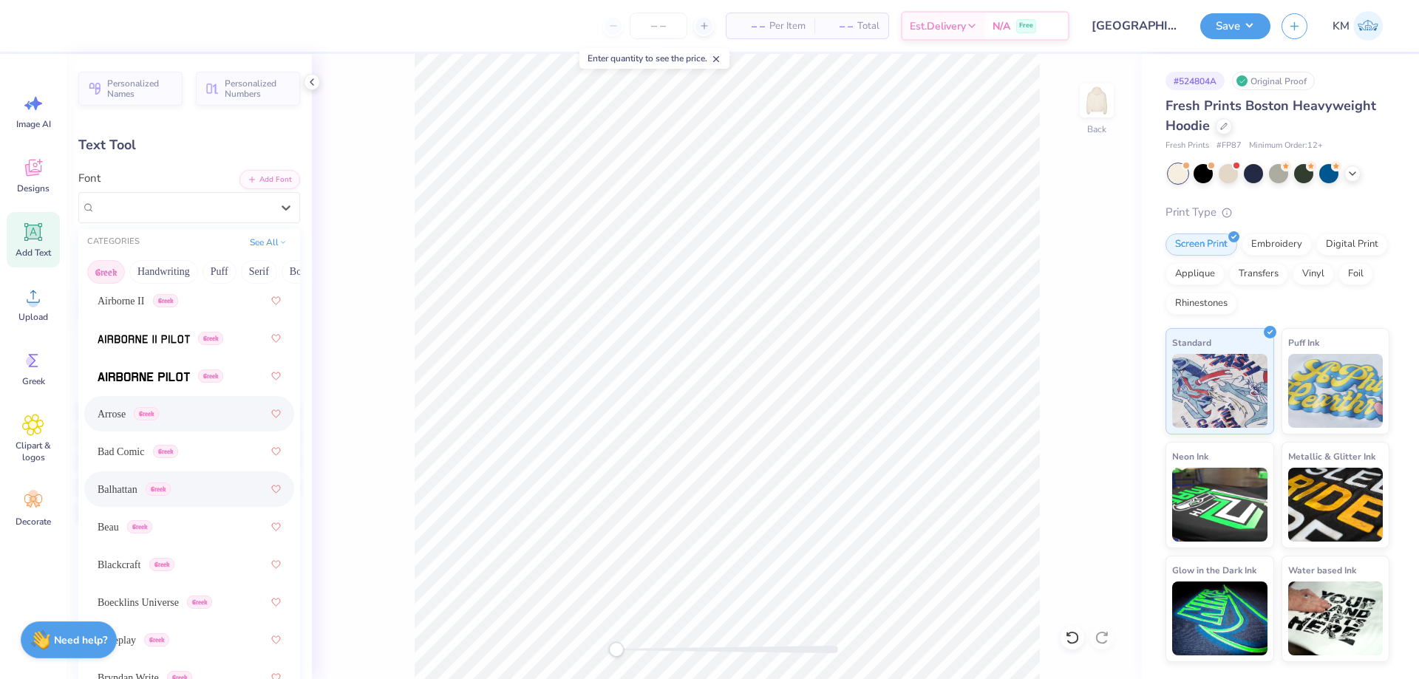
scroll to position [296, 0]
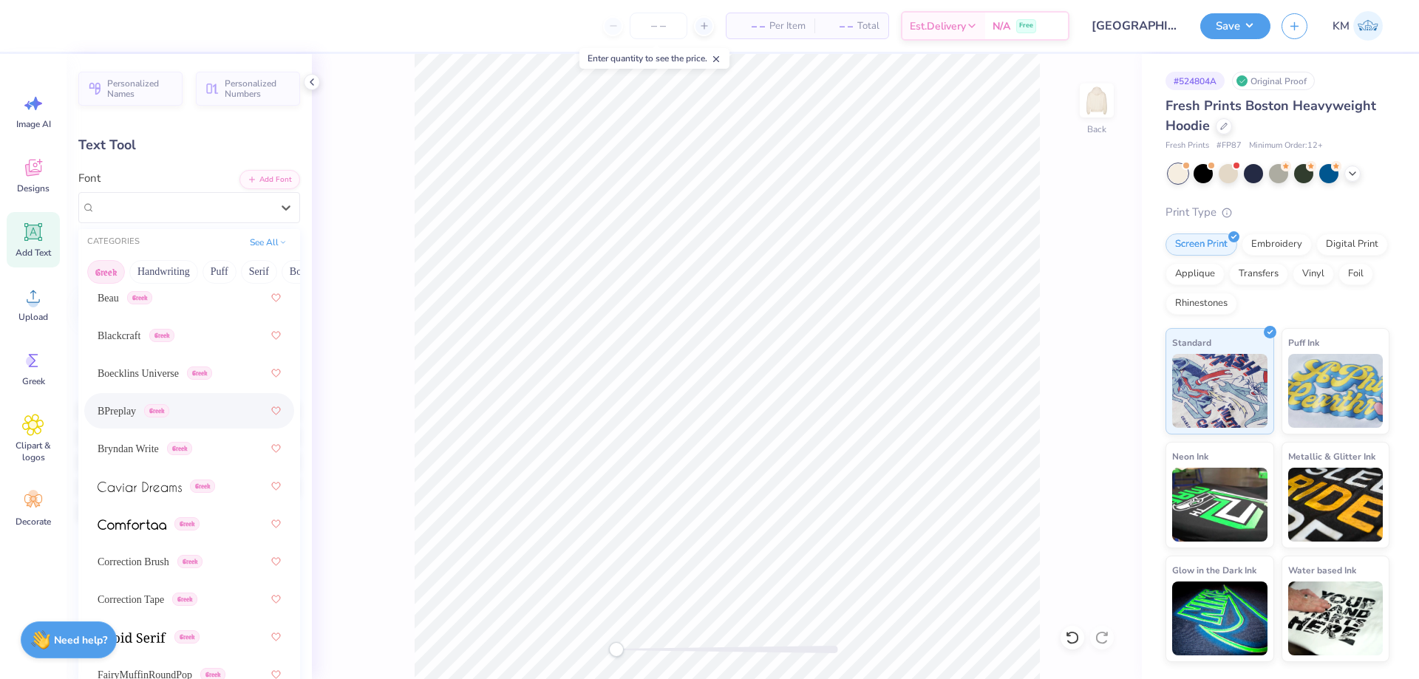
click at [151, 405] on span "Greek" at bounding box center [156, 410] width 25 height 13
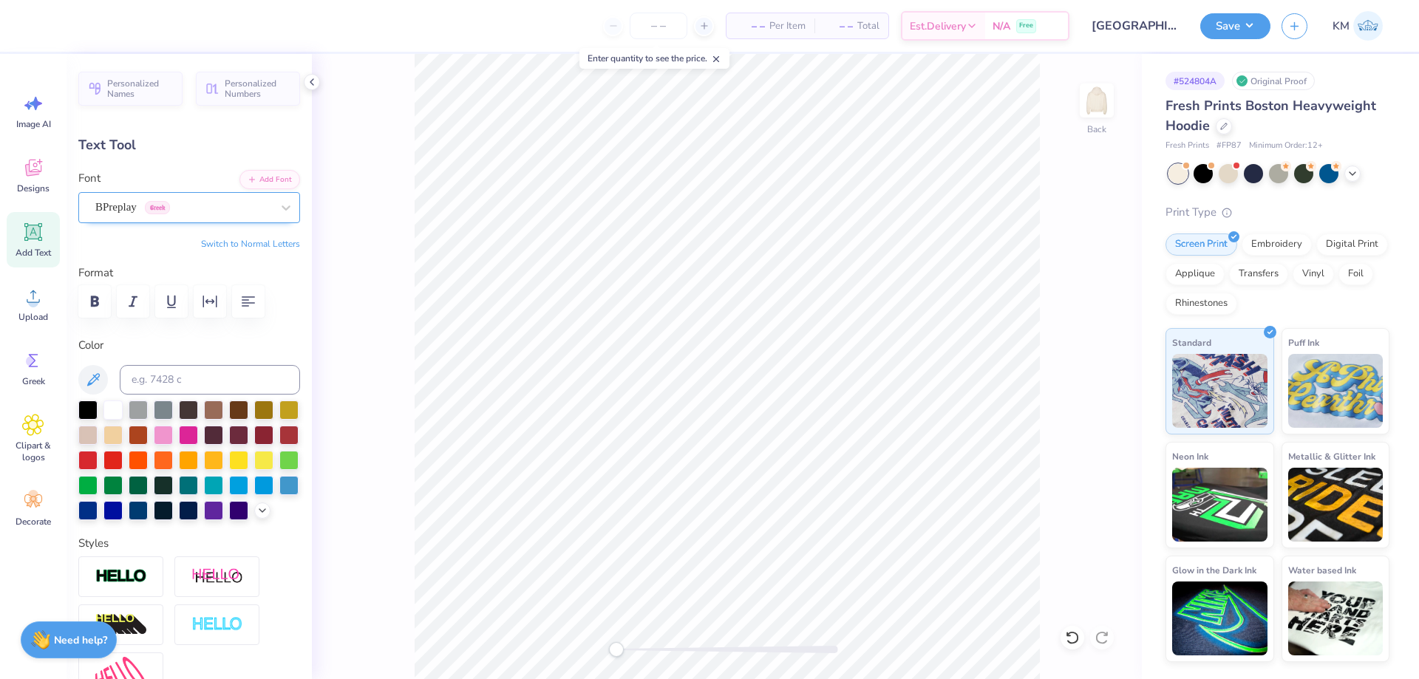
click at [165, 201] on div "BPreplay Greek" at bounding box center [183, 207] width 179 height 23
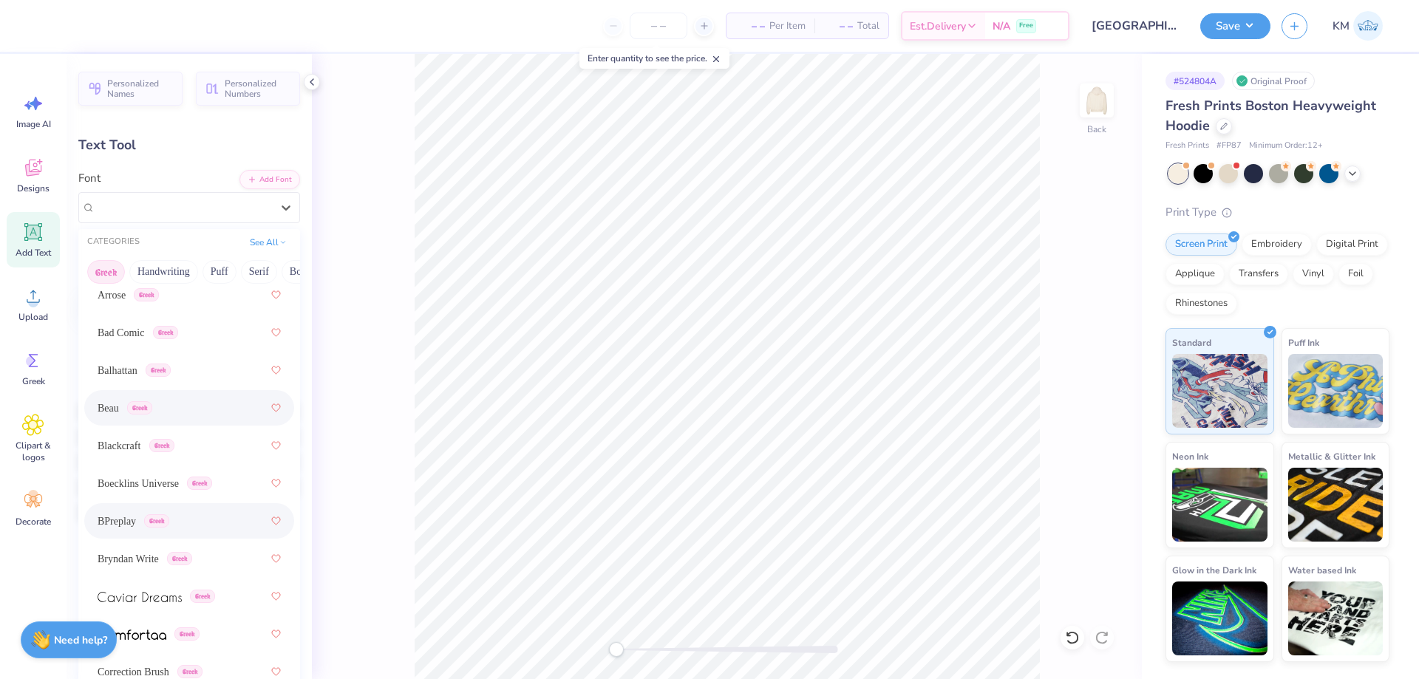
scroll to position [222, 0]
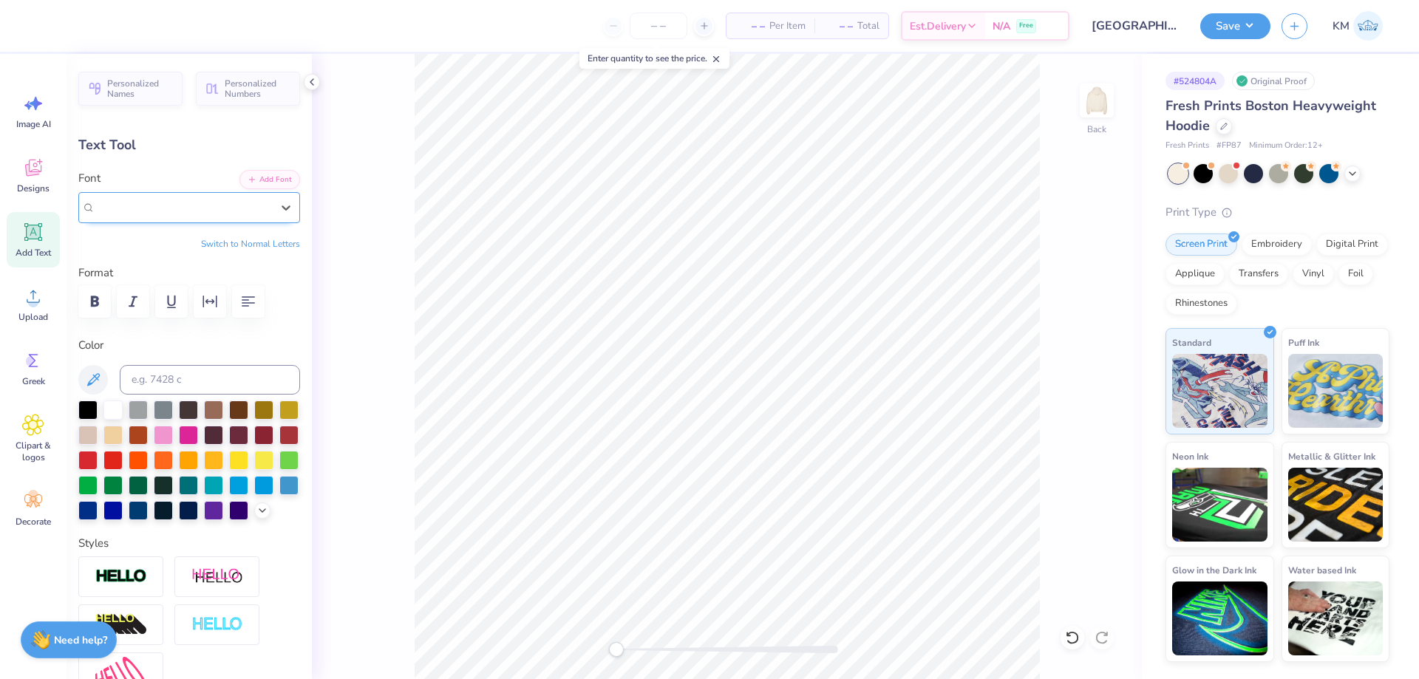
click at [183, 193] on div "BPreplay Greek" at bounding box center [189, 207] width 222 height 31
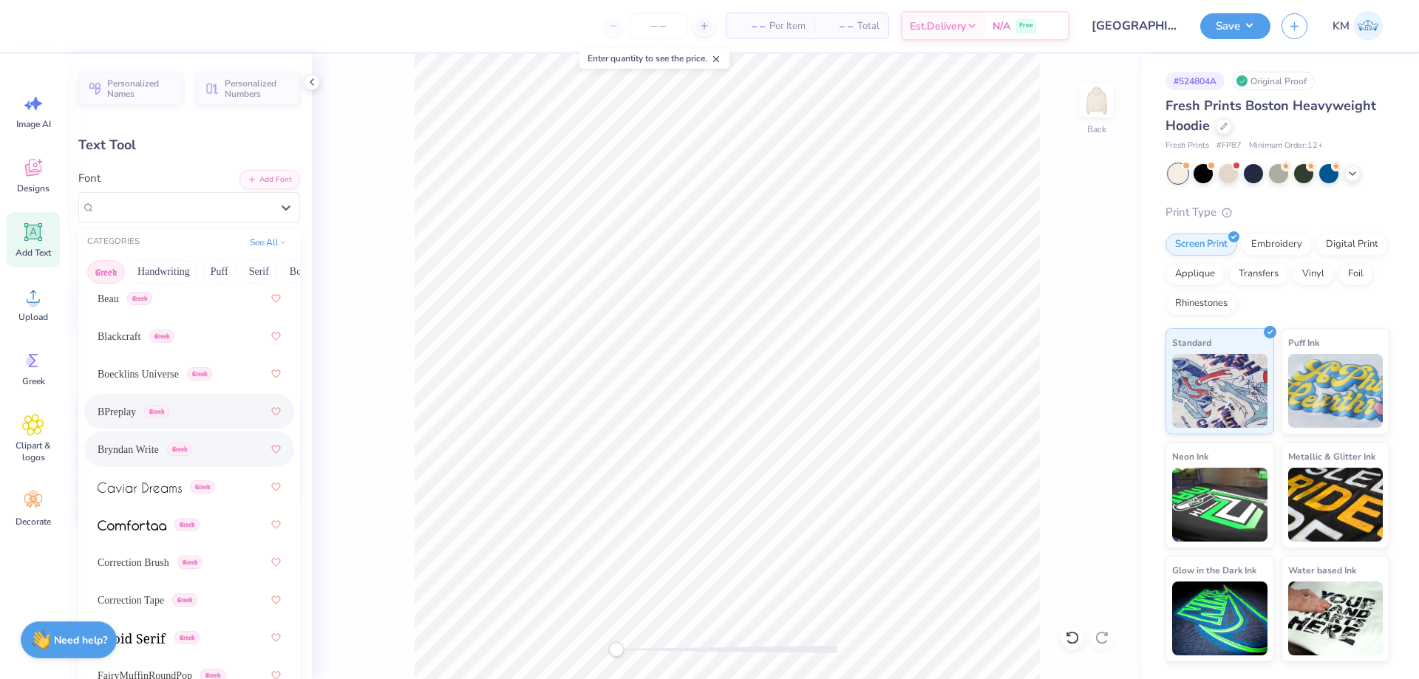
scroll to position [369, 0]
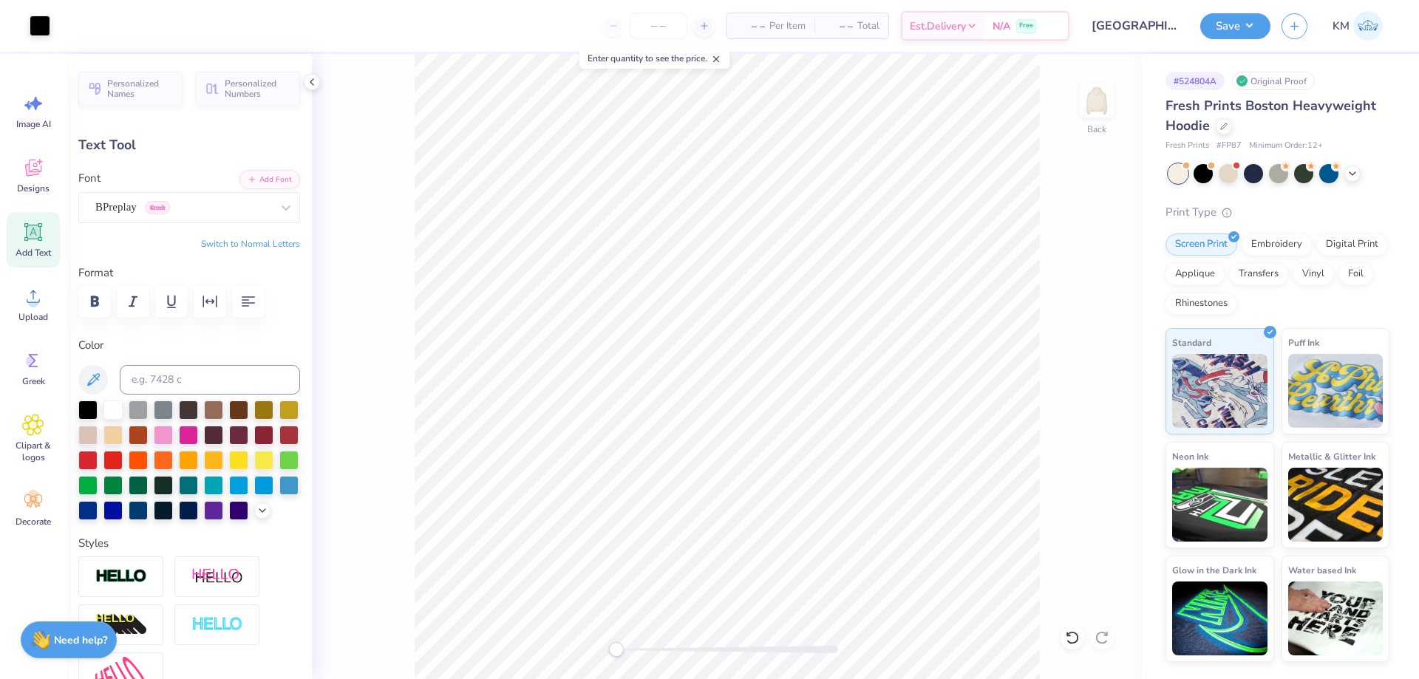
type input "5.55"
type input "2.23"
type input "5.63"
click at [254, 202] on div "BPreplay Greek" at bounding box center [183, 207] width 179 height 23
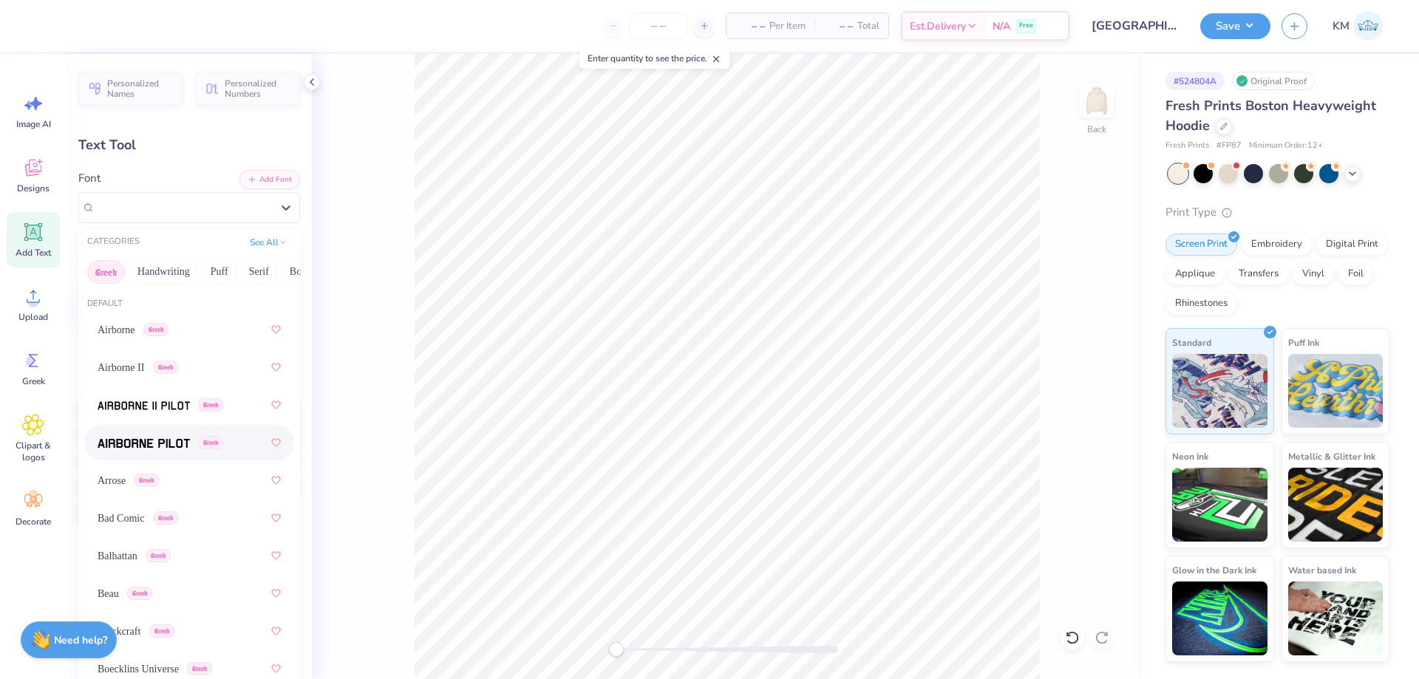
click at [208, 451] on div "Greek" at bounding box center [189, 442] width 183 height 27
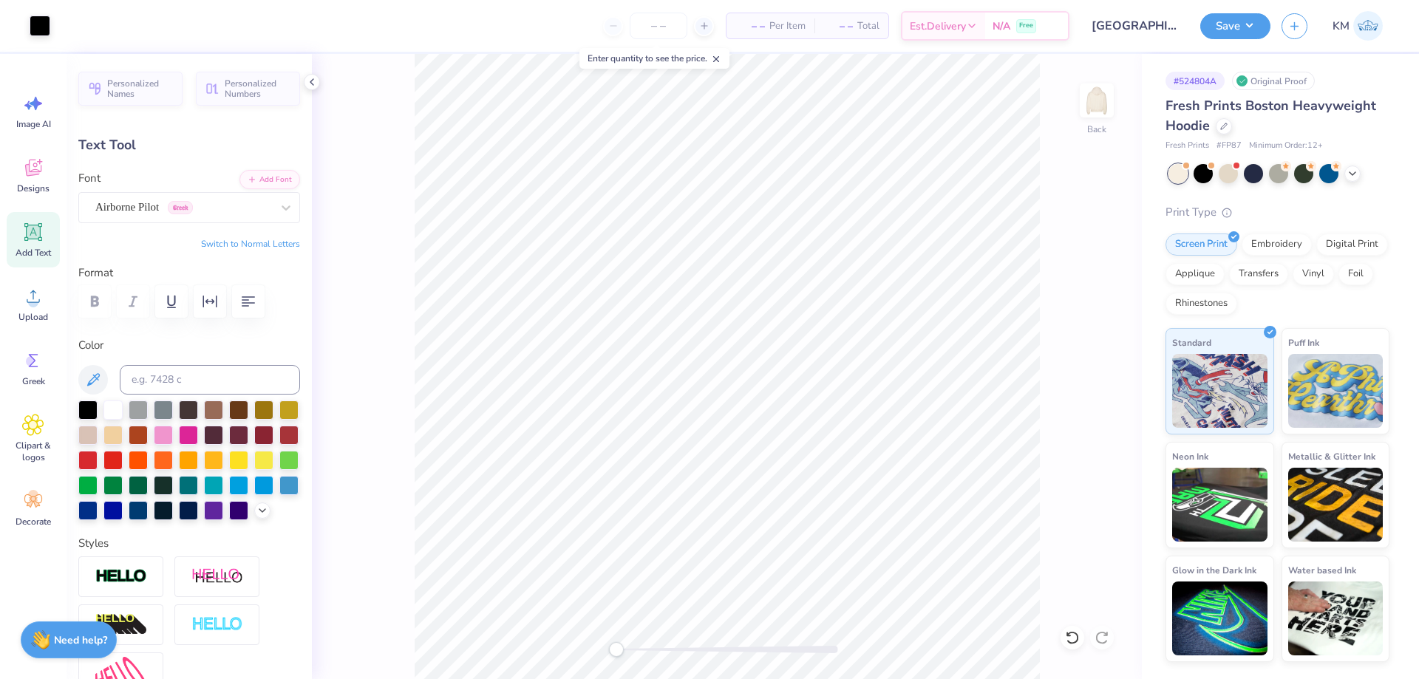
type input "5.38"
type input "2.13"
type input "5.68"
click at [163, 193] on div "Airborne Pilot Greek" at bounding box center [189, 207] width 222 height 31
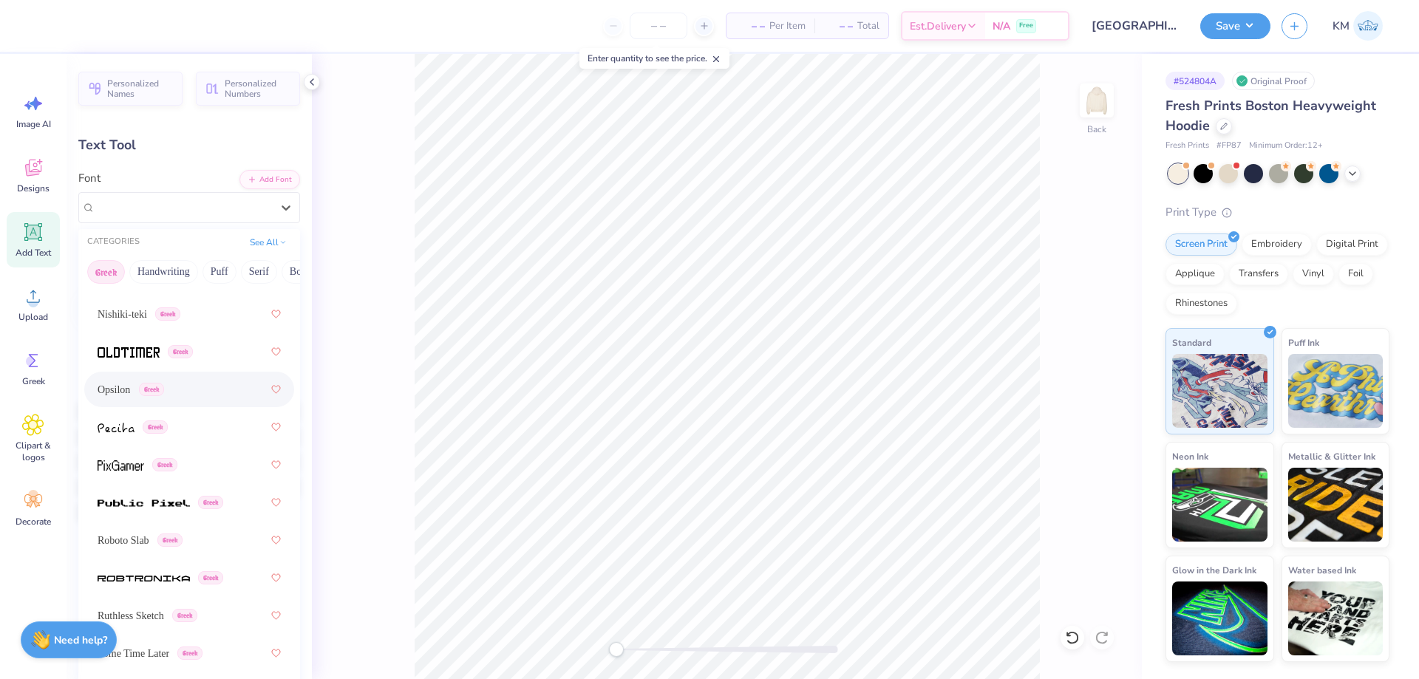
scroll to position [1034, 0]
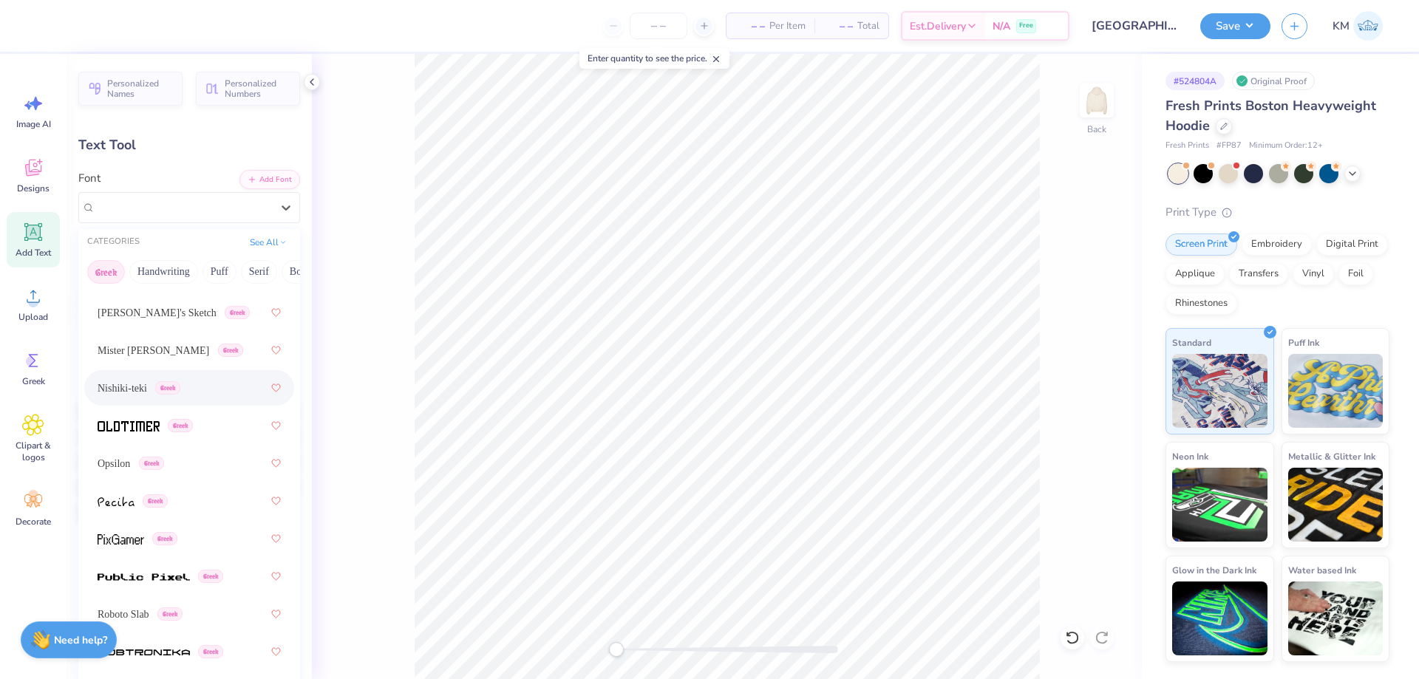
click at [172, 384] on span "Greek" at bounding box center [167, 387] width 25 height 13
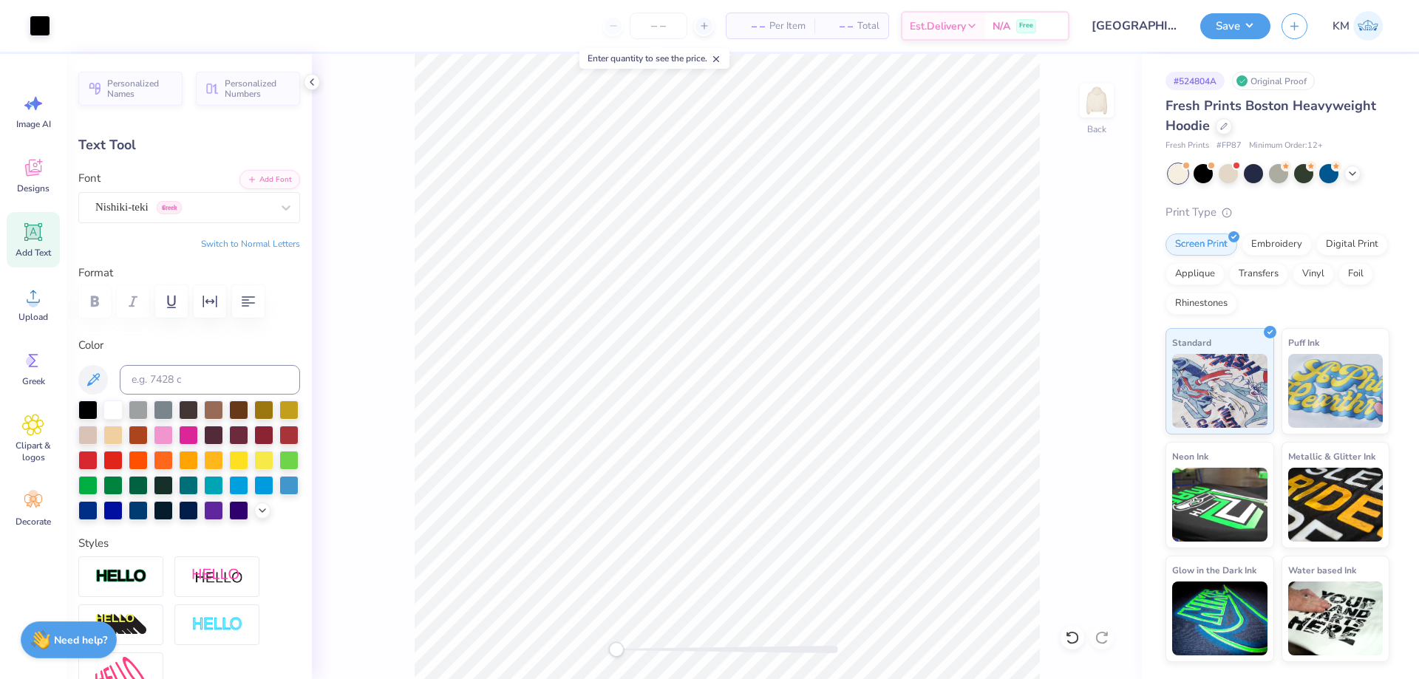
type input "6.02"
type input "2.10"
type input "5.70"
click at [182, 200] on div "Nishiki-teki Greek" at bounding box center [183, 207] width 179 height 23
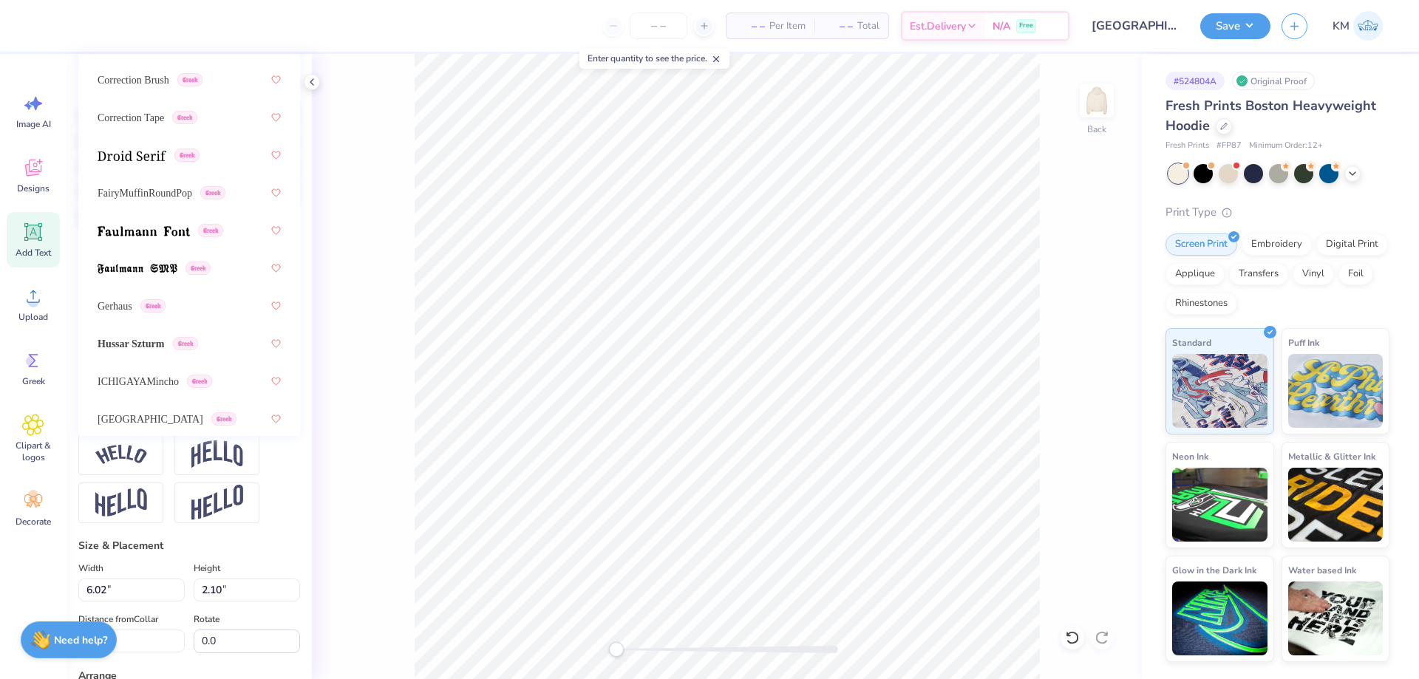
scroll to position [476, 0]
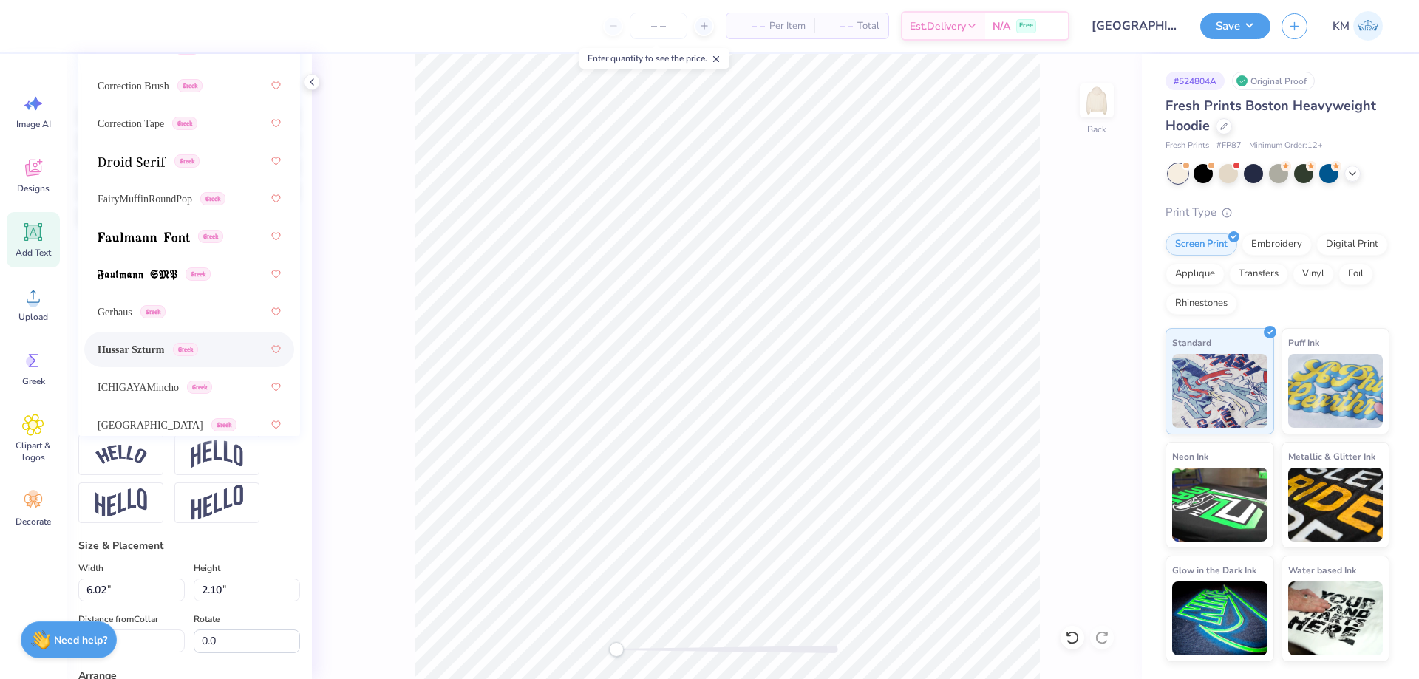
click at [198, 339] on div "Hussar Szturm Greek" at bounding box center [189, 349] width 183 height 27
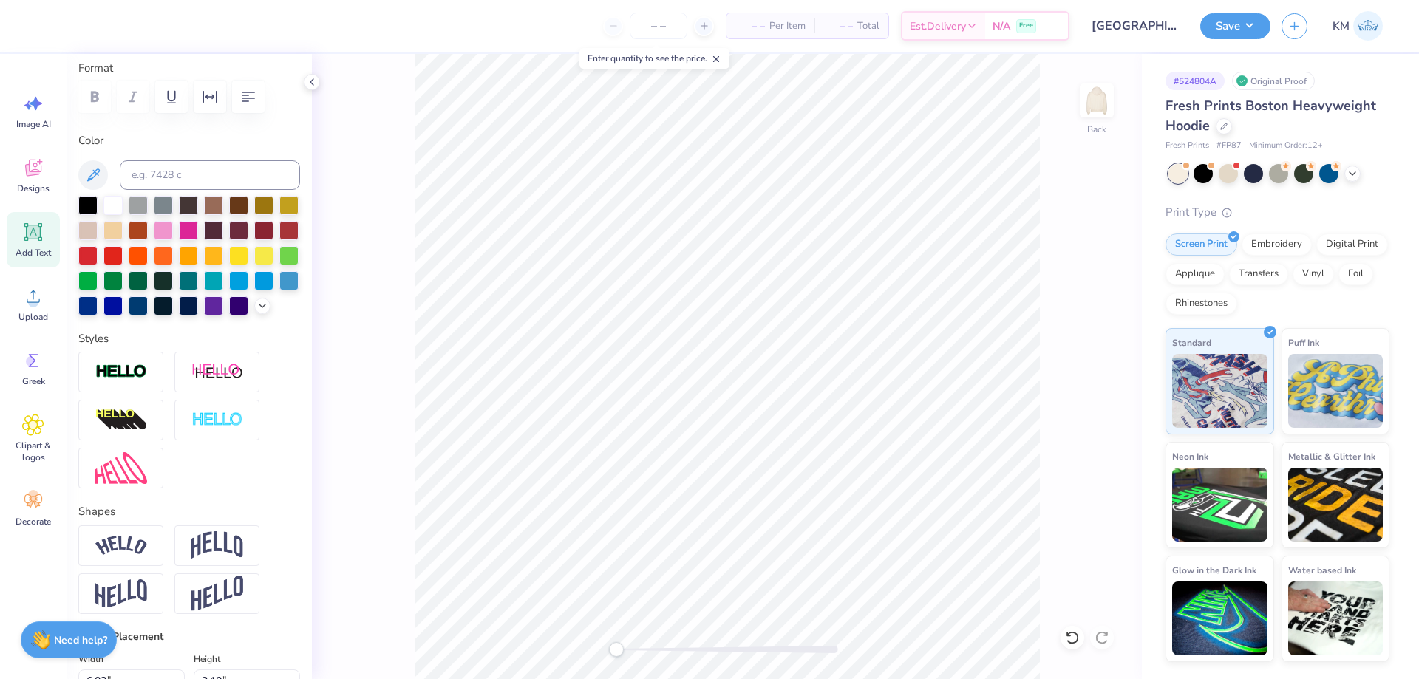
scroll to position [0, 0]
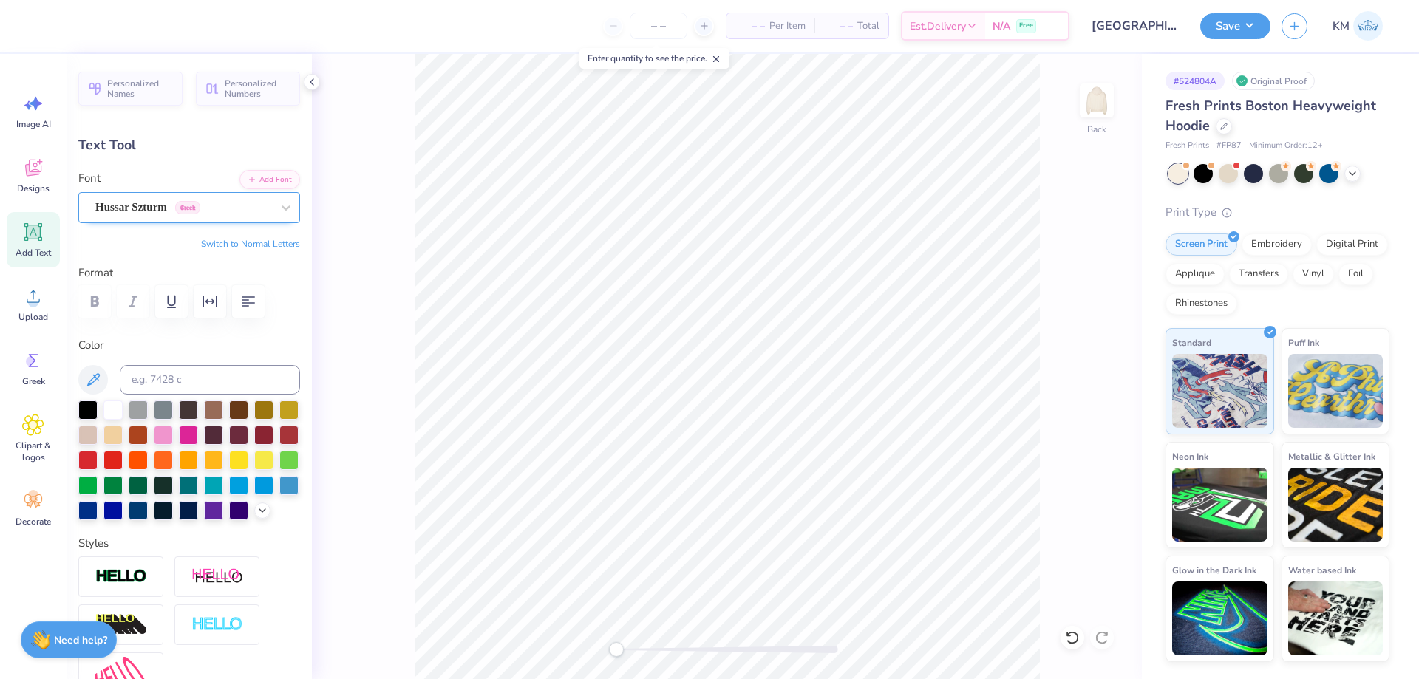
click at [213, 197] on div at bounding box center [183, 207] width 176 height 20
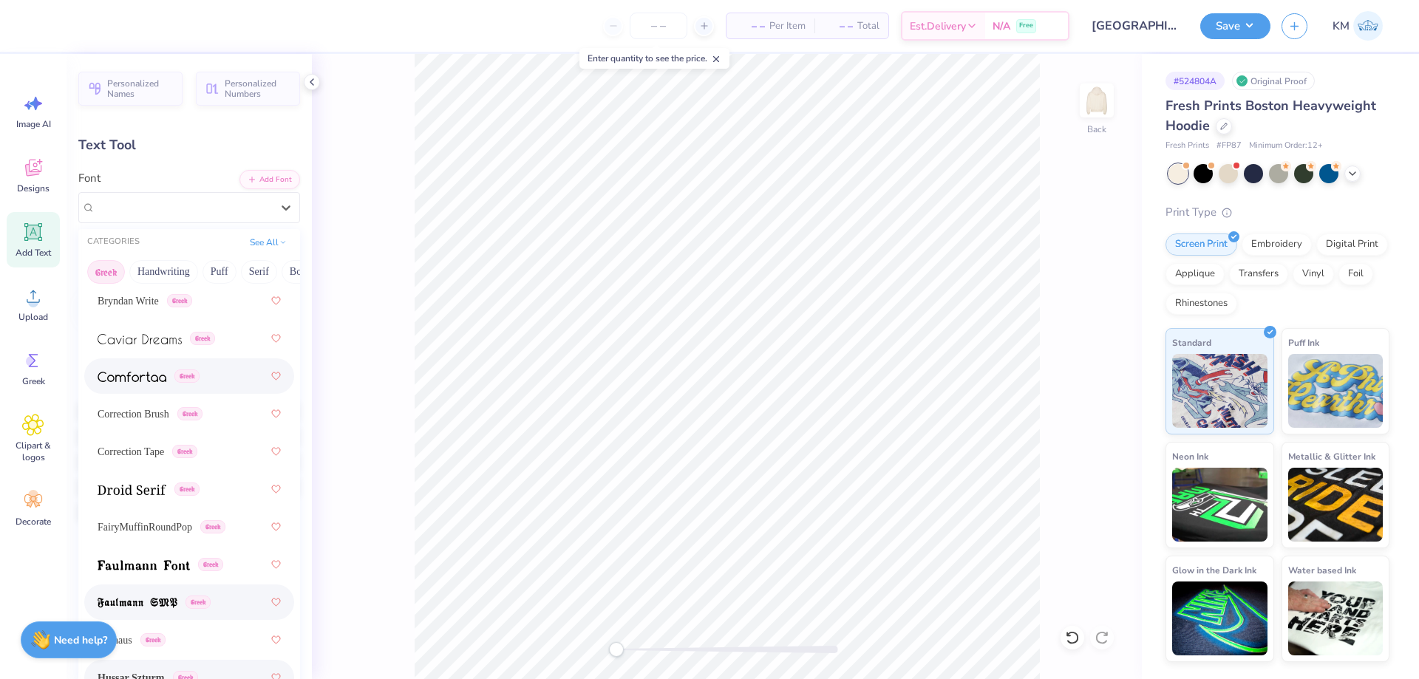
scroll to position [369, 0]
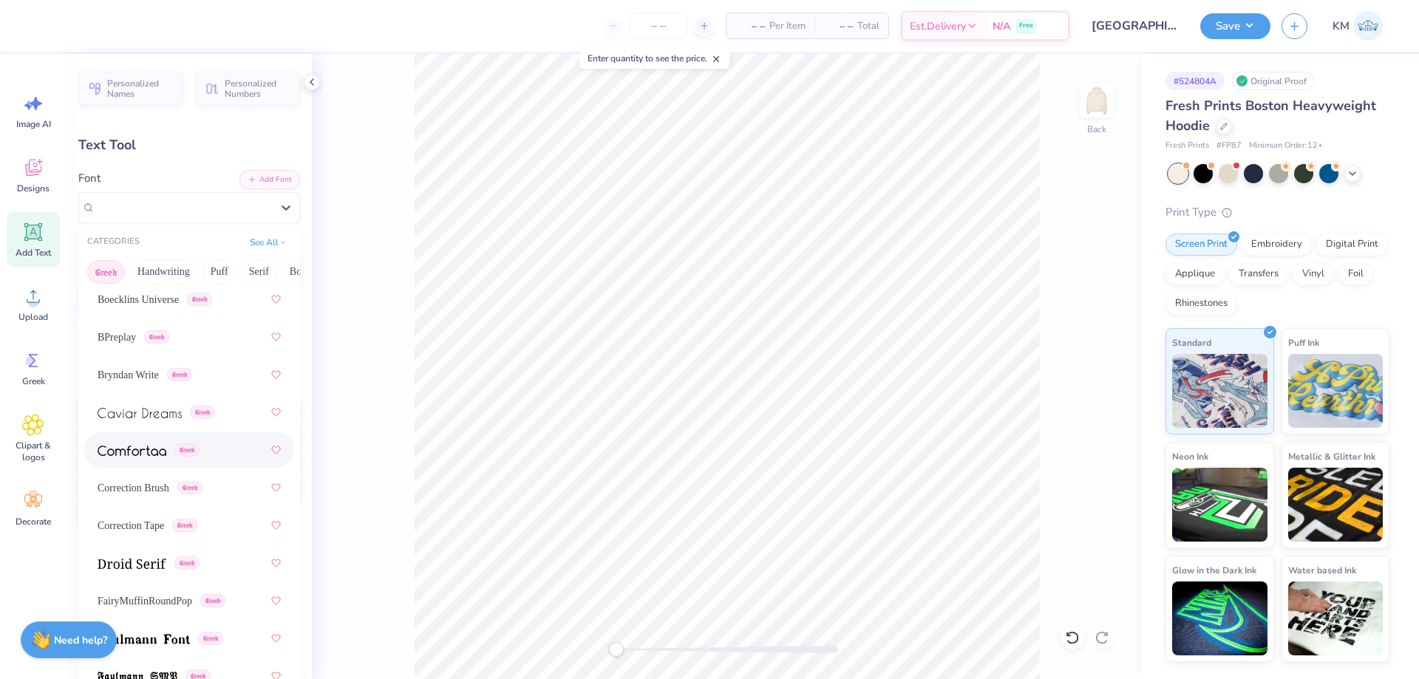
click at [180, 436] on div "Greek" at bounding box center [189, 449] width 210 height 35
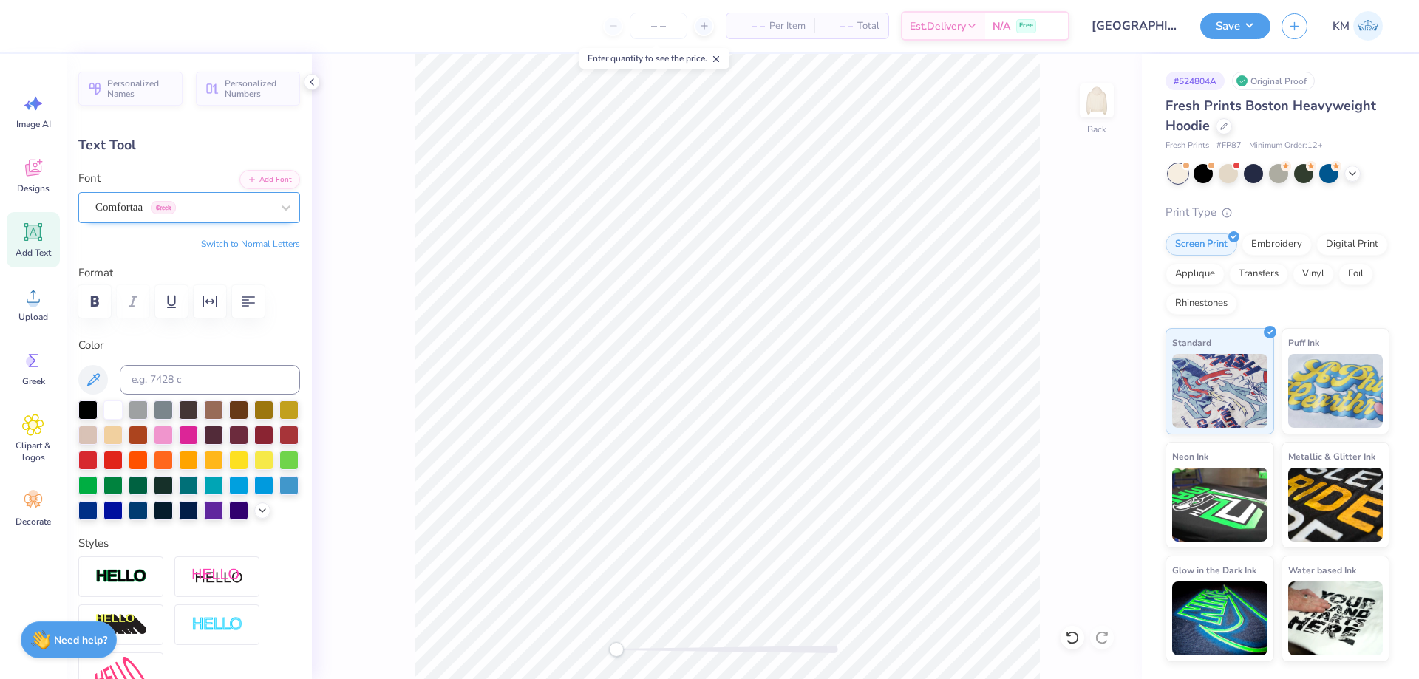
click at [196, 205] on div "Comfortaa Greek" at bounding box center [183, 207] width 179 height 23
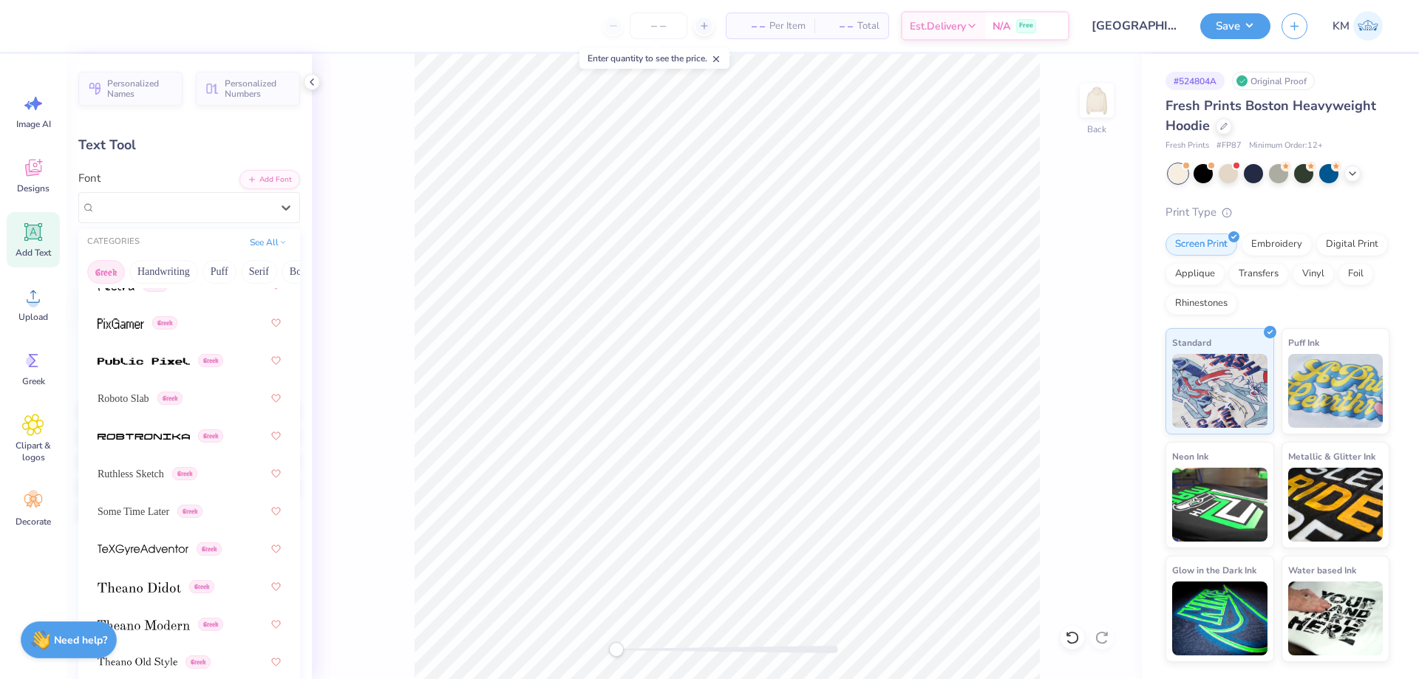
scroll to position [1256, 0]
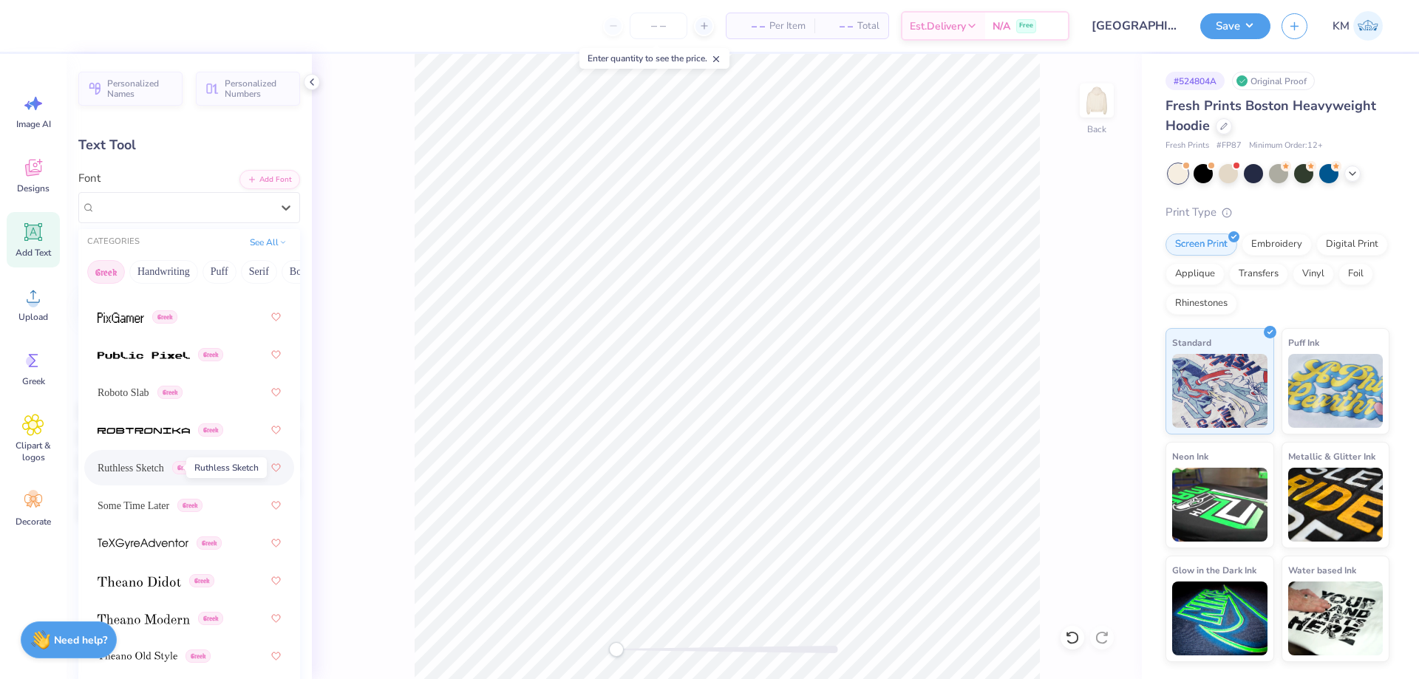
click at [164, 464] on span "Ruthless Sketch" at bounding box center [131, 468] width 67 height 16
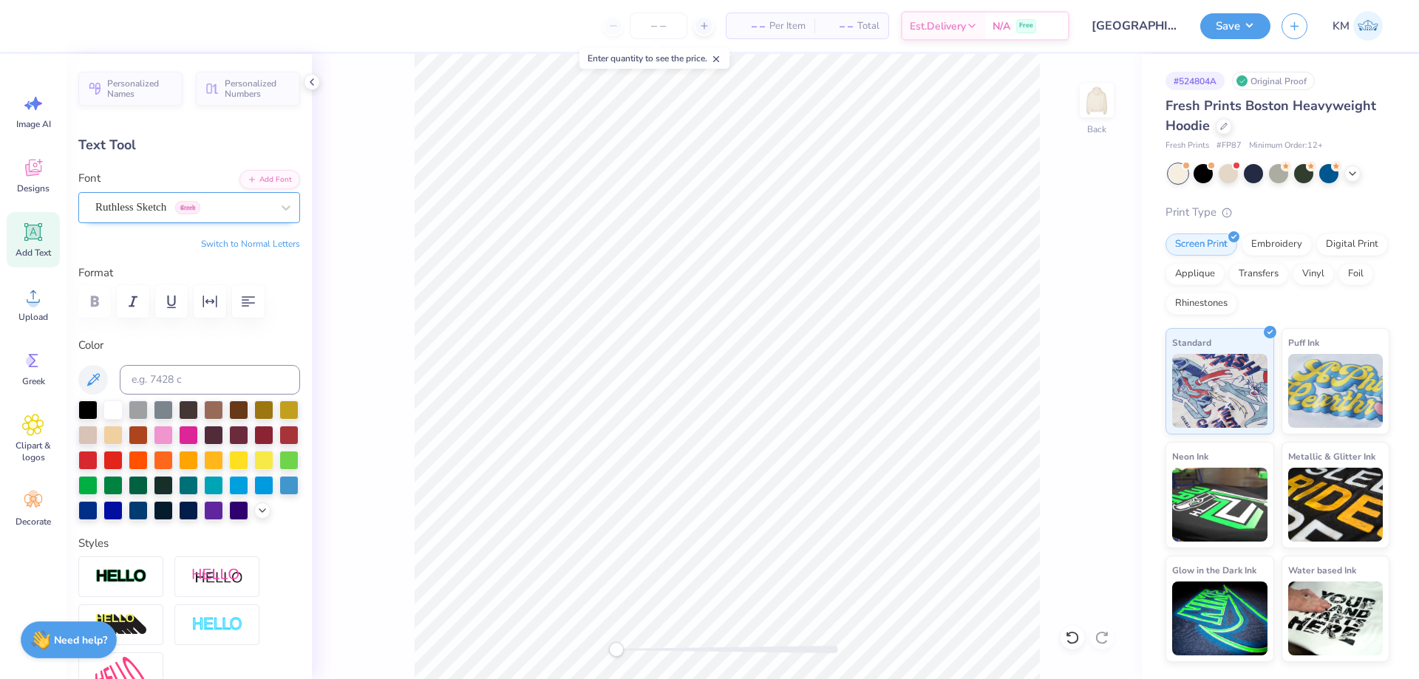
click at [164, 206] on div "Ruthless Sketch Greek" at bounding box center [183, 207] width 179 height 23
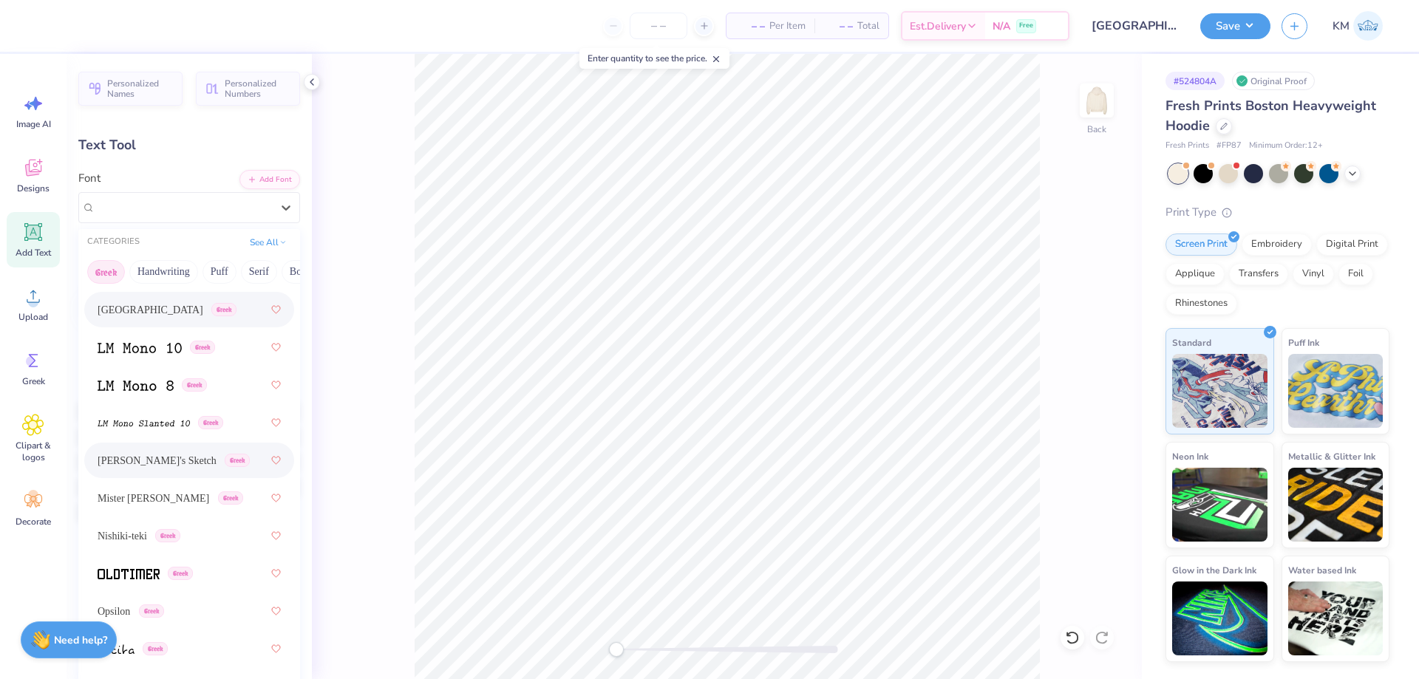
scroll to position [961, 0]
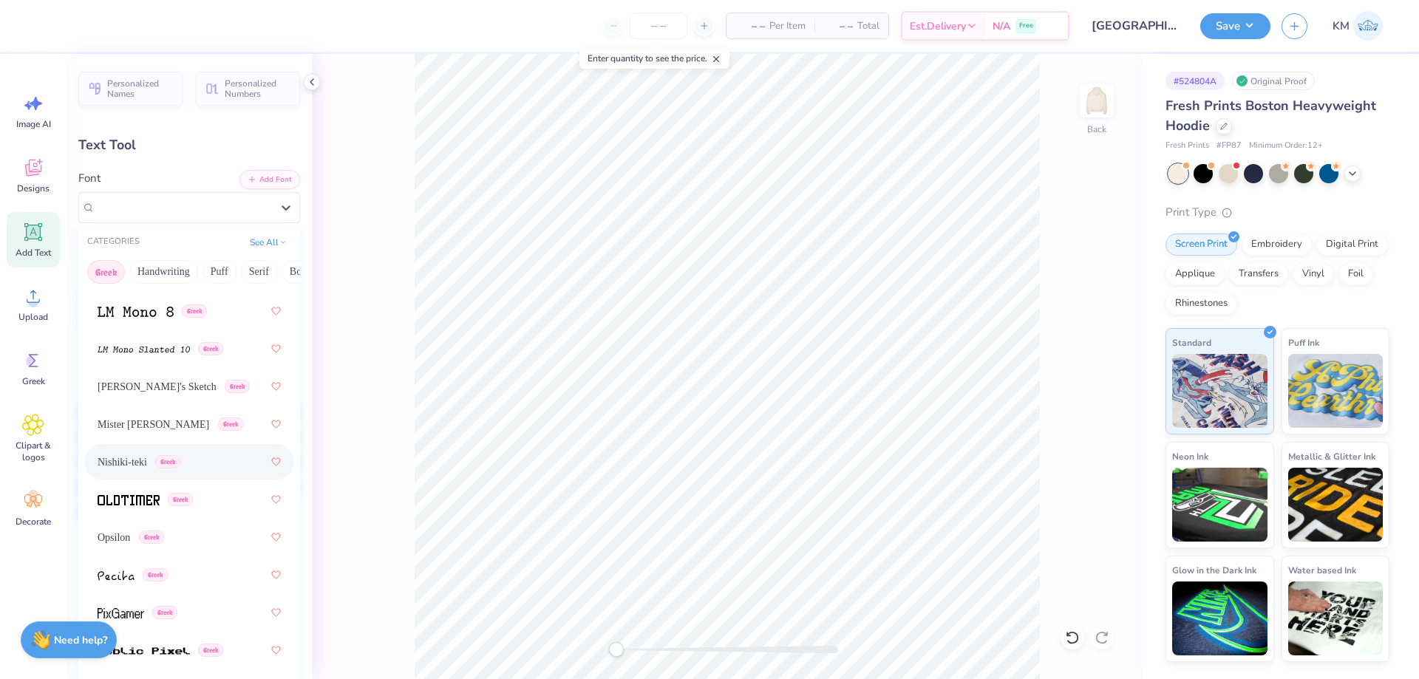
click at [183, 450] on div "Nishiki-teki Greek" at bounding box center [189, 462] width 183 height 27
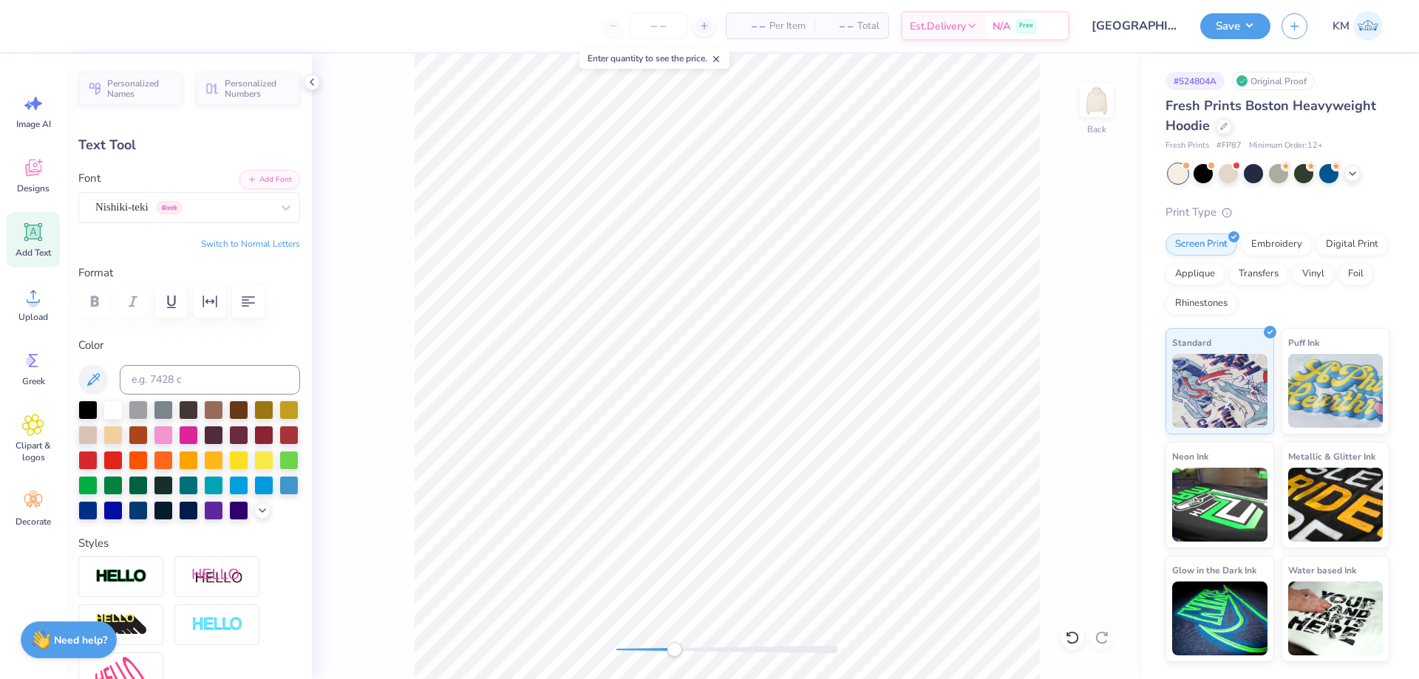
click at [674, 637] on div "Back" at bounding box center [727, 366] width 830 height 625
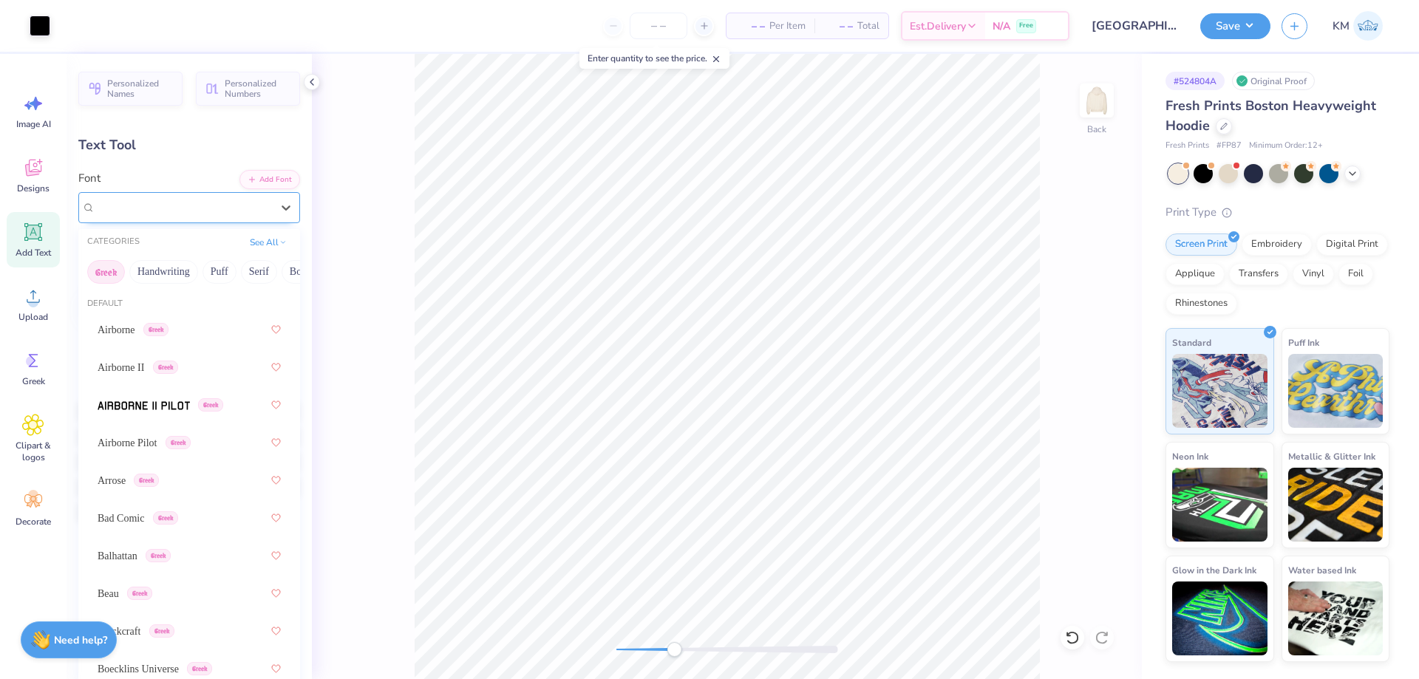
click at [181, 202] on div "Nishiki-teki Greek" at bounding box center [183, 207] width 179 height 23
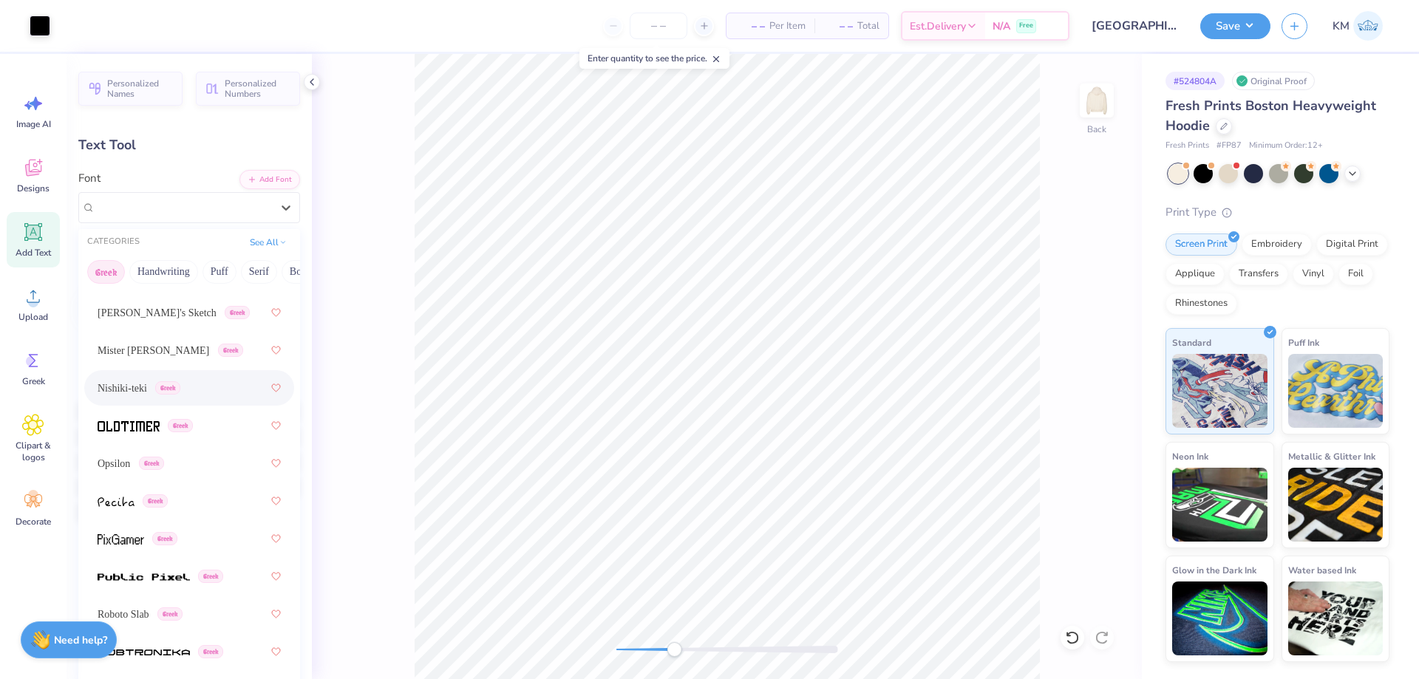
scroll to position [1108, 0]
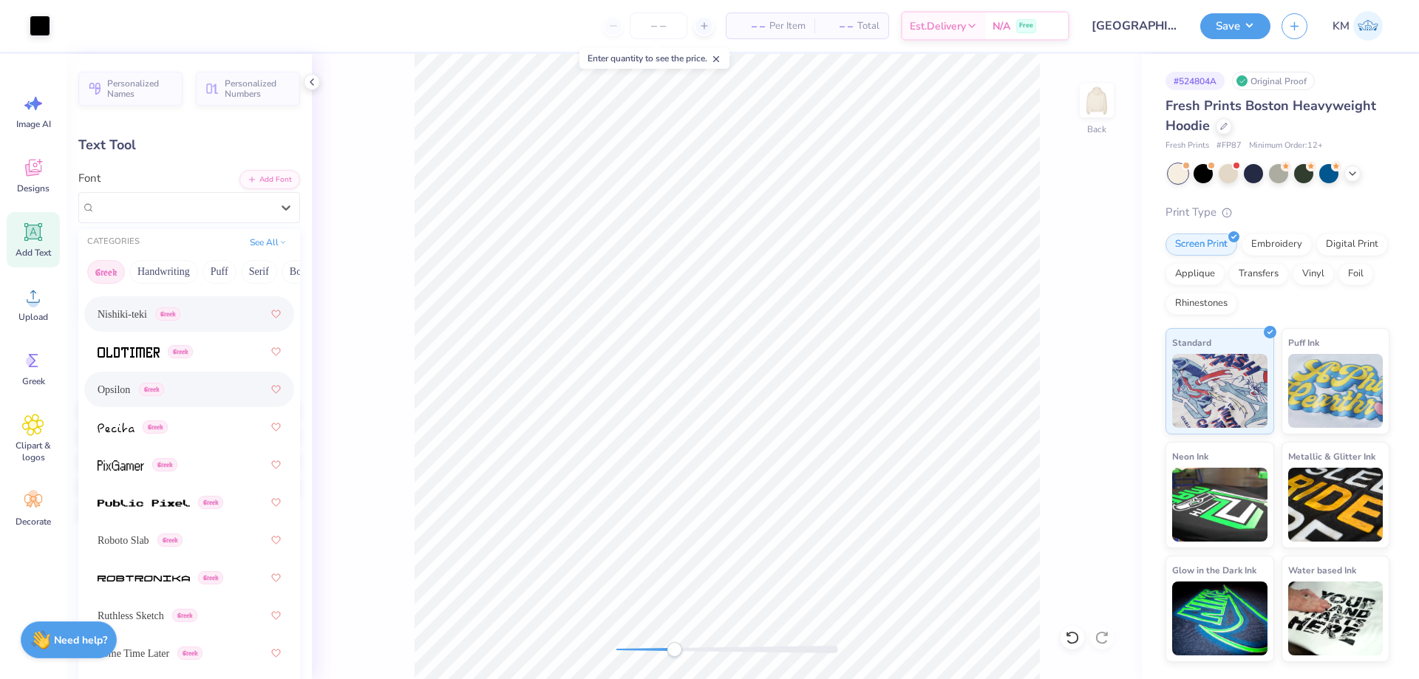
click at [200, 389] on div "Opsilon Greek" at bounding box center [189, 389] width 183 height 27
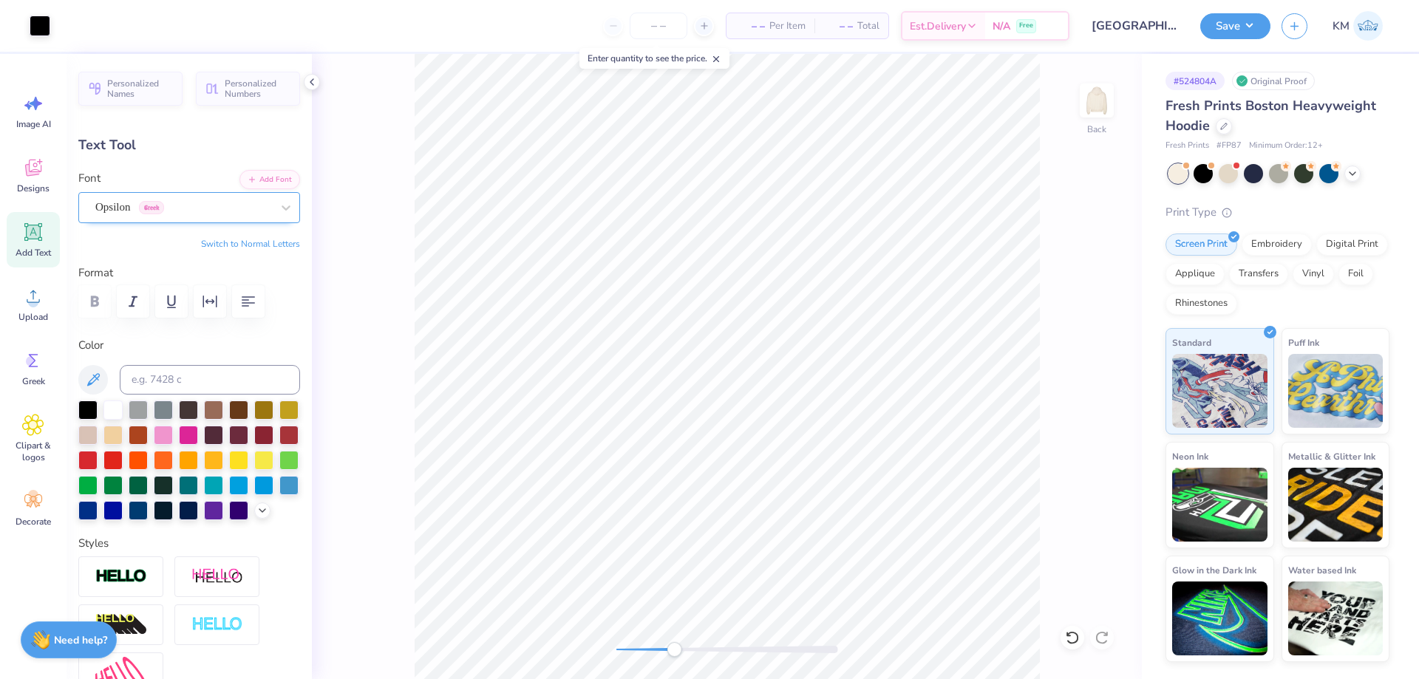
click at [196, 209] on div "Opsilon Greek" at bounding box center [183, 207] width 179 height 23
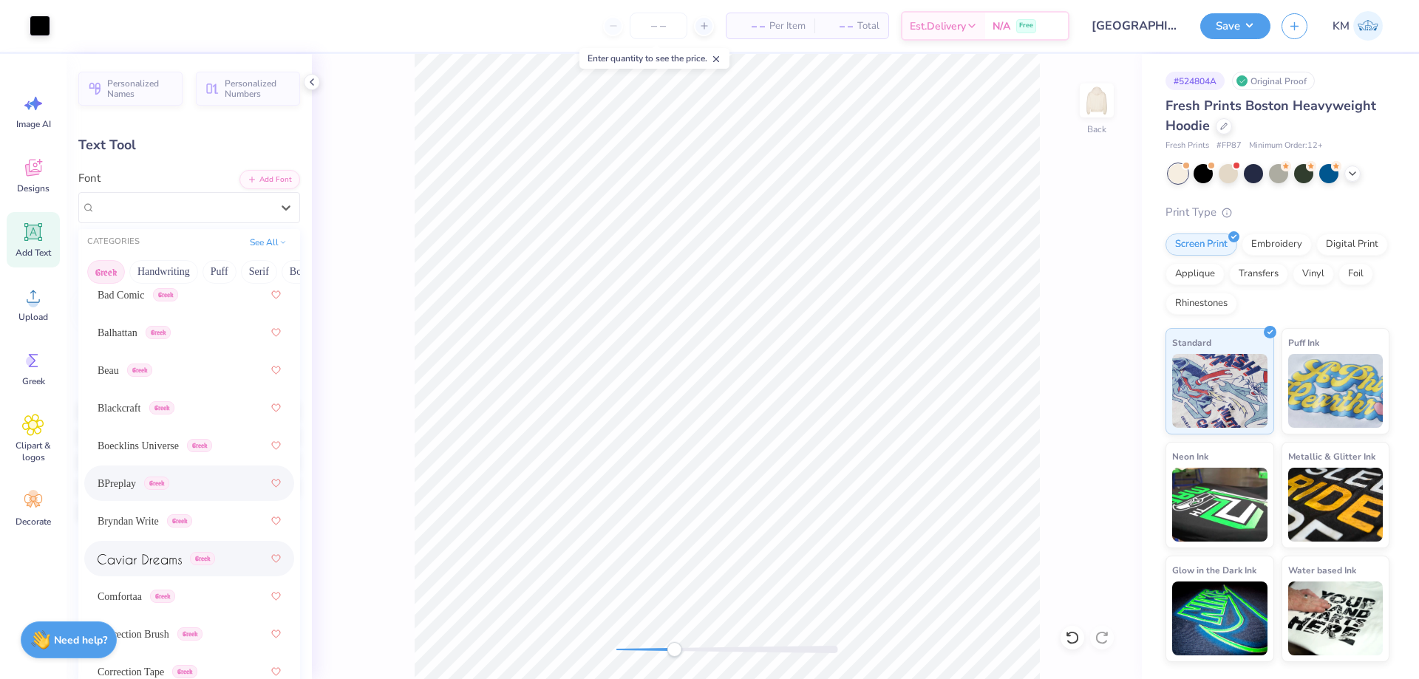
scroll to position [74, 0]
click at [211, 480] on div "Balhattan Greek" at bounding box center [189, 481] width 183 height 27
click at [167, 201] on div "Balhattan Greek" at bounding box center [183, 207] width 179 height 23
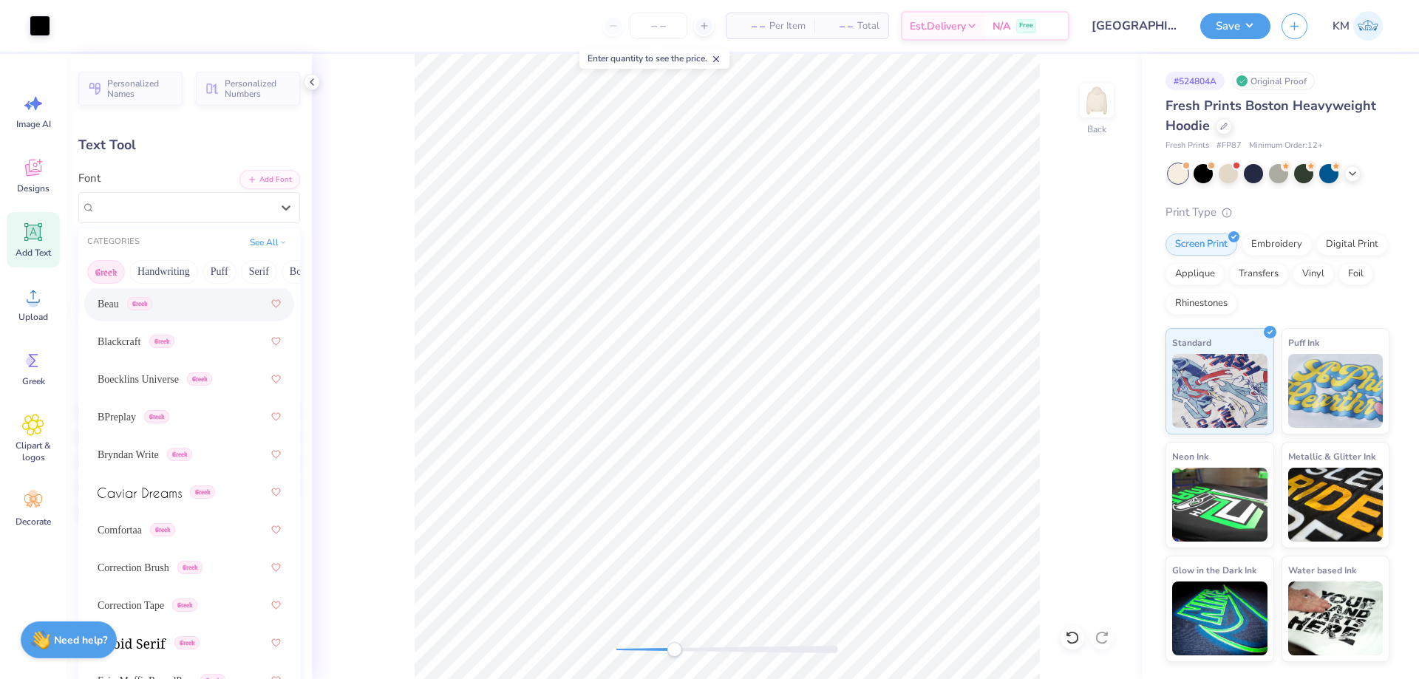
scroll to position [296, 0]
click at [182, 414] on div "BPreplay Greek" at bounding box center [189, 411] width 183 height 27
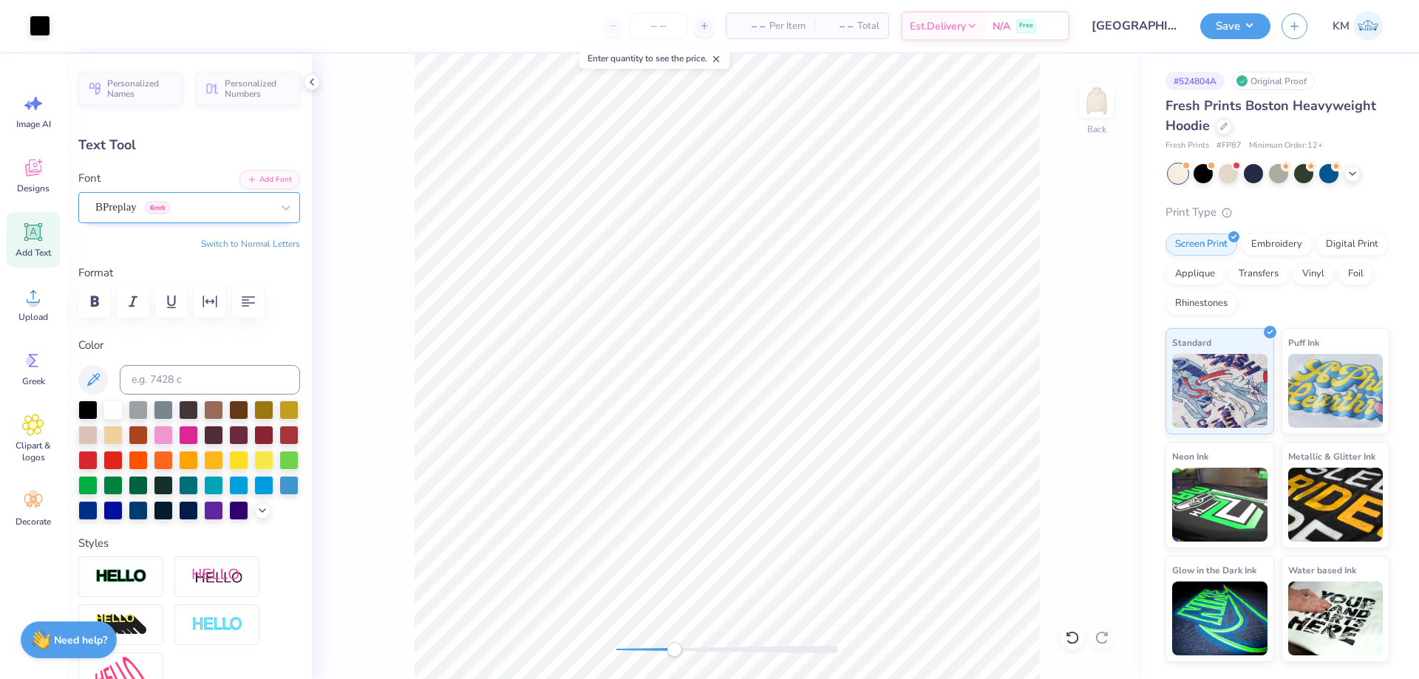
click at [182, 208] on div "BPreplay Greek" at bounding box center [183, 207] width 179 height 23
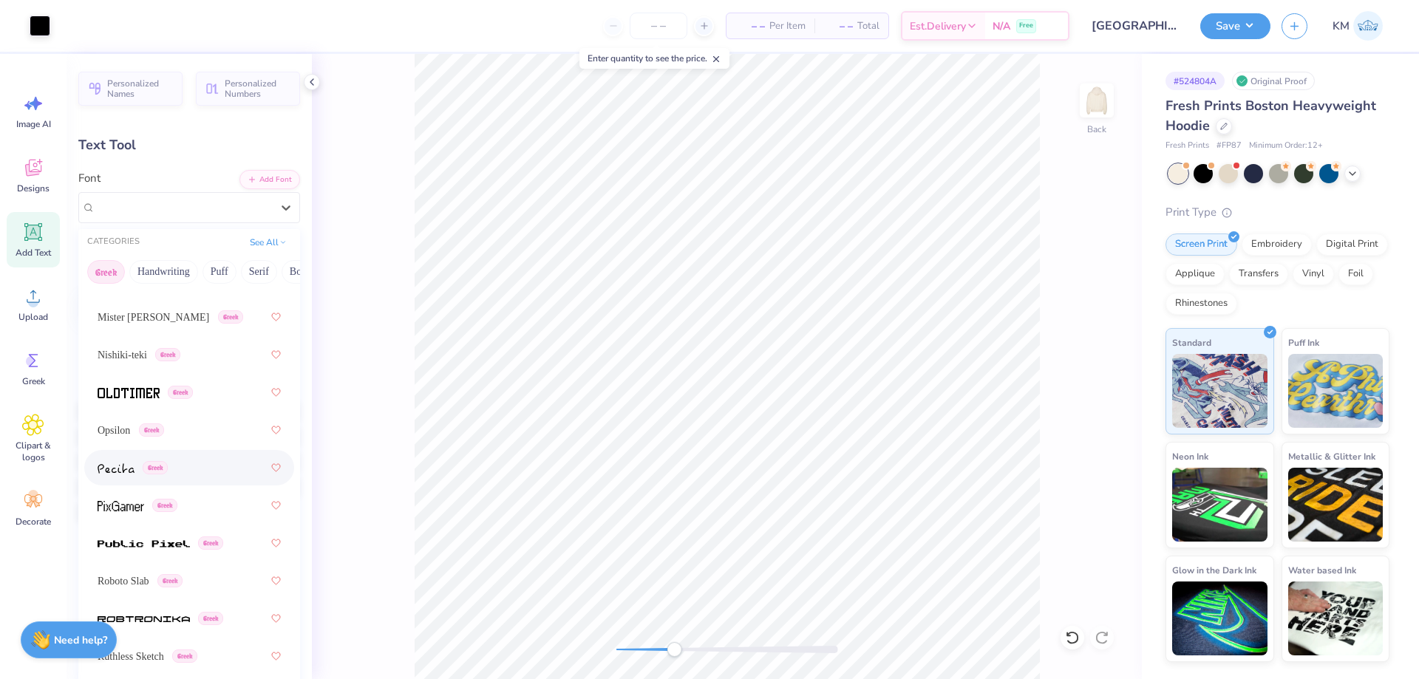
scroll to position [1034, 0]
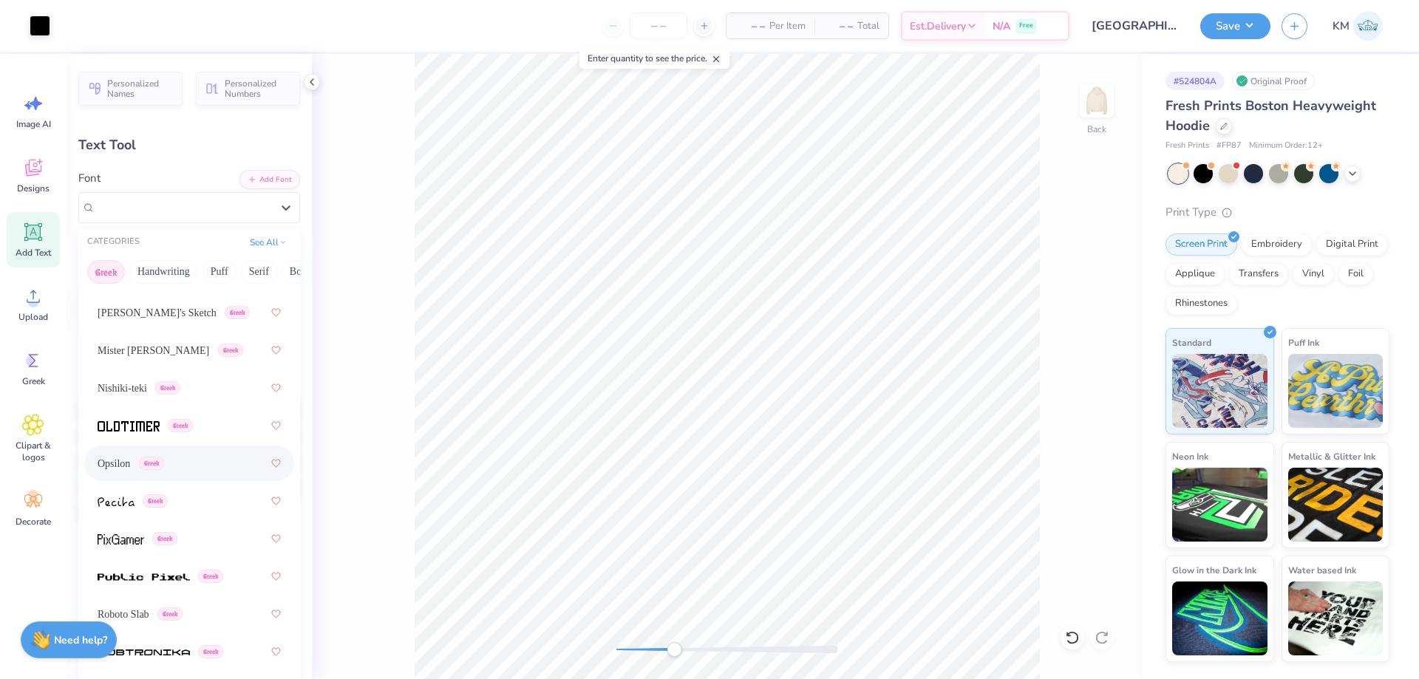
click at [180, 458] on div "Opsilon Greek" at bounding box center [189, 463] width 183 height 27
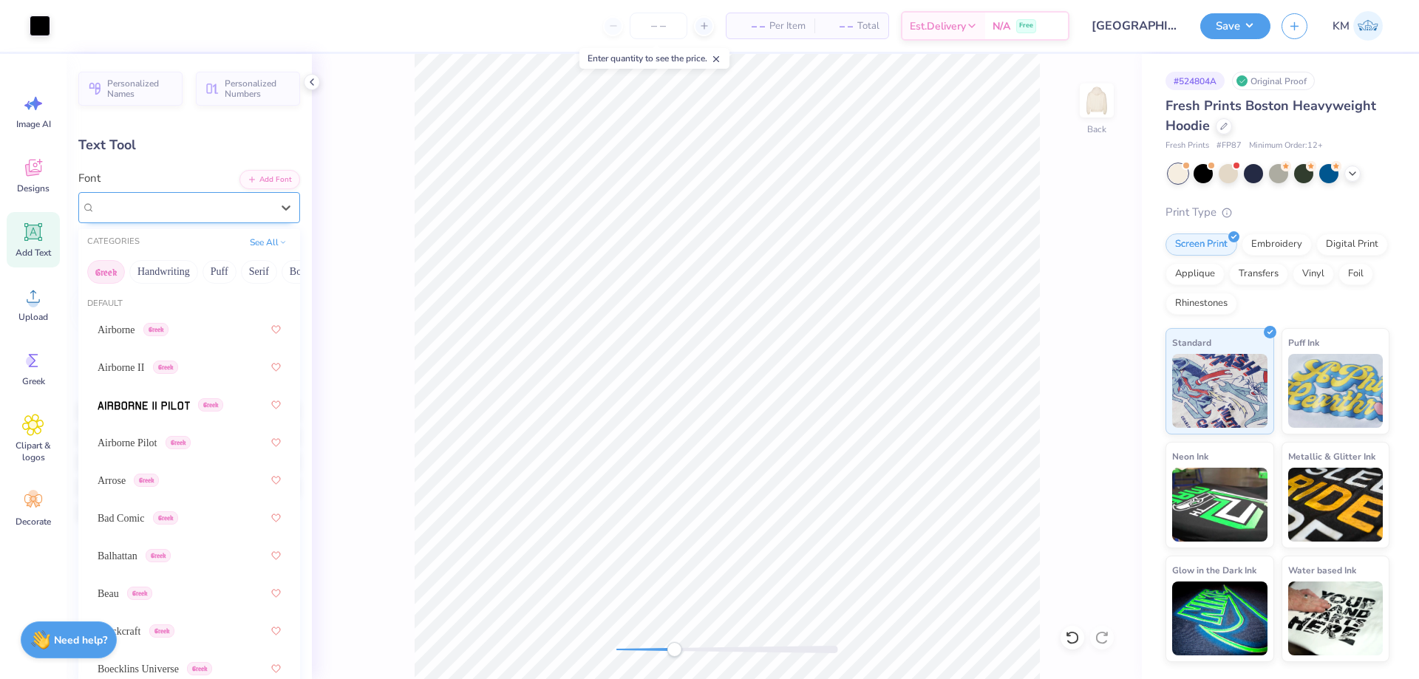
click at [162, 206] on div "Opsilon Greek" at bounding box center [183, 207] width 179 height 23
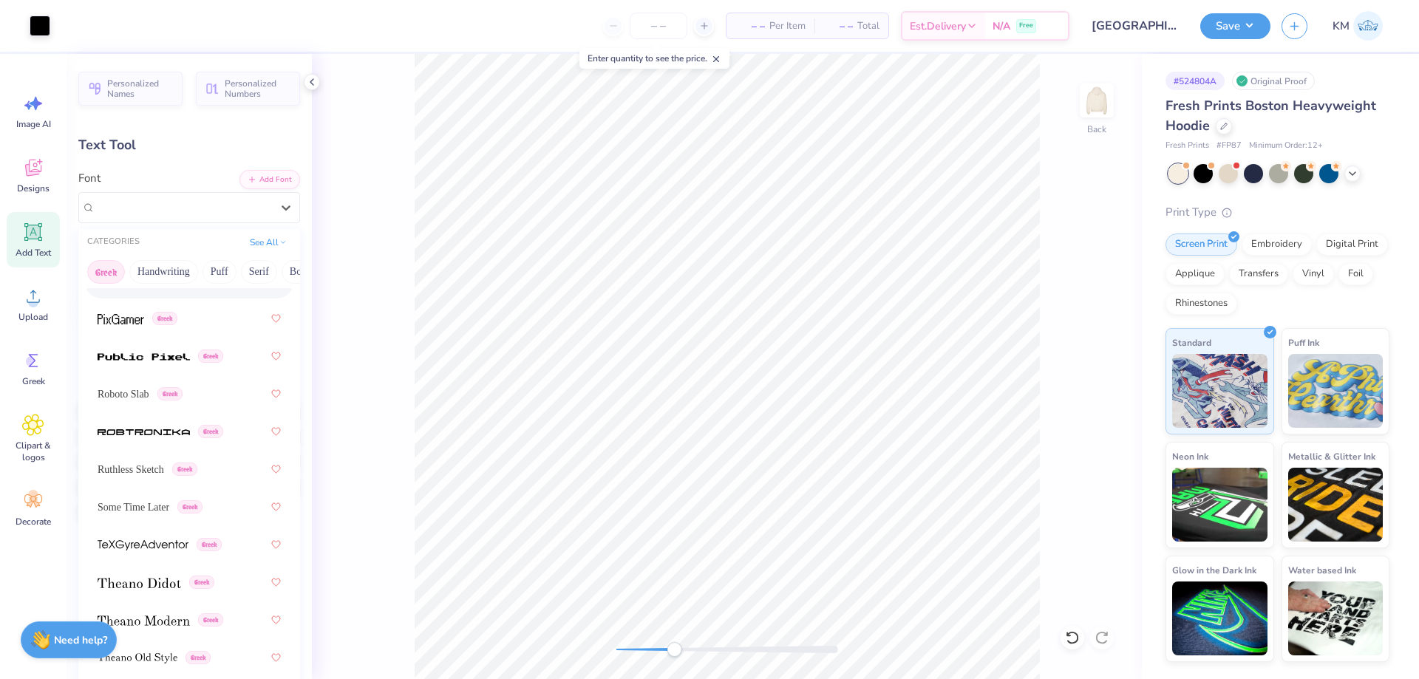
scroll to position [1256, 0]
click at [172, 423] on span at bounding box center [144, 431] width 92 height 16
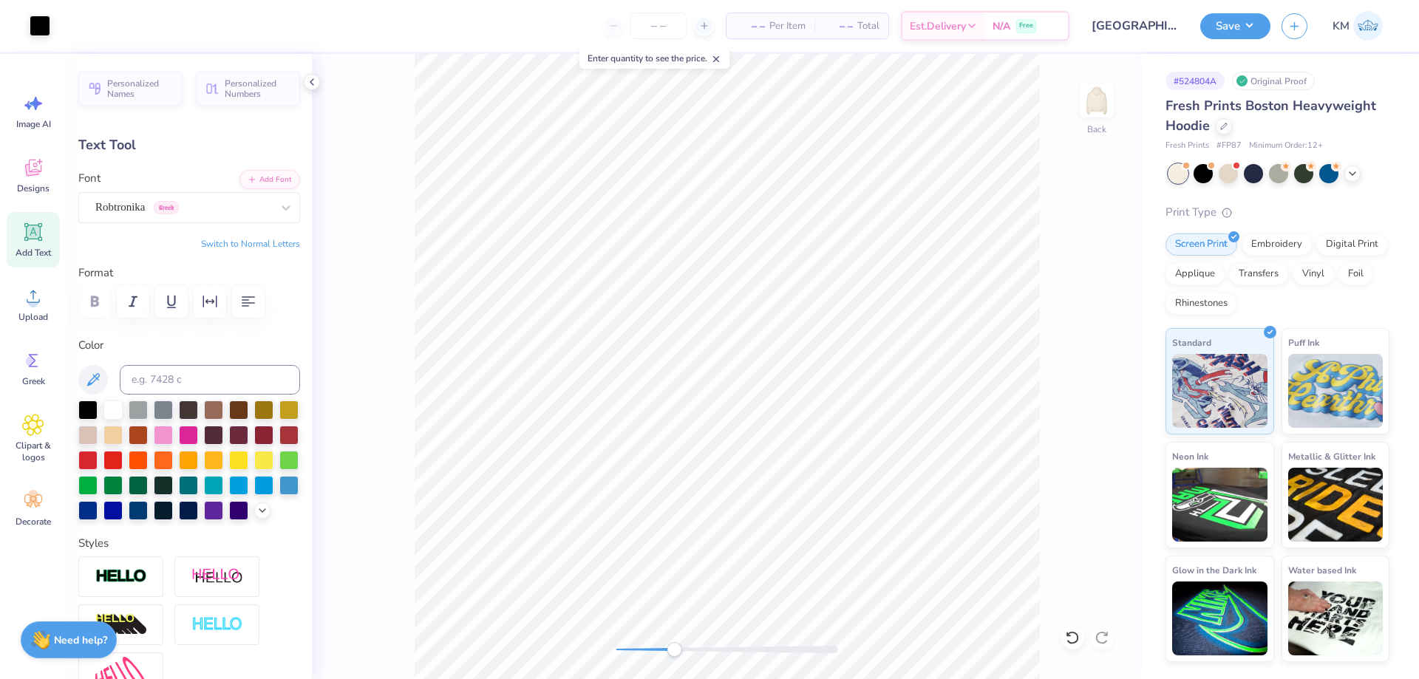
type input "9.50"
type input "2.89"
type input "5.30"
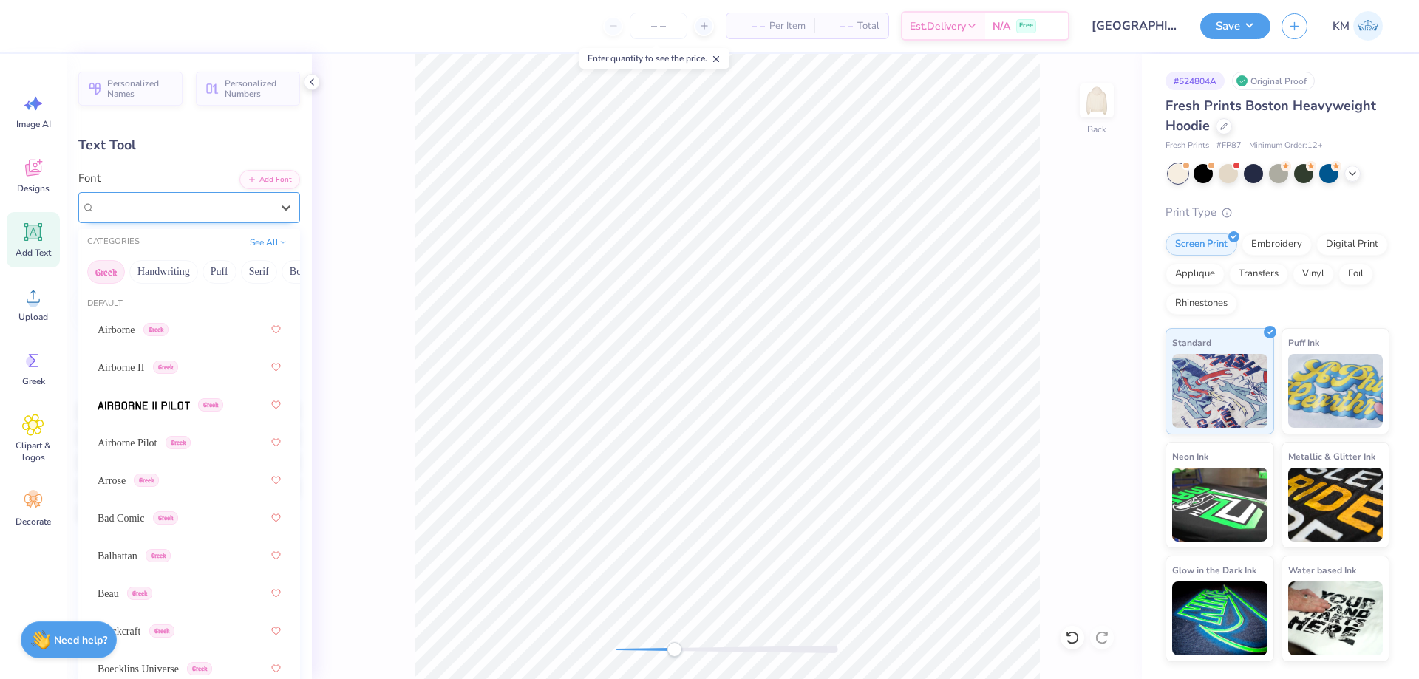
click at [230, 211] on div "Robtronika Greek" at bounding box center [183, 207] width 179 height 23
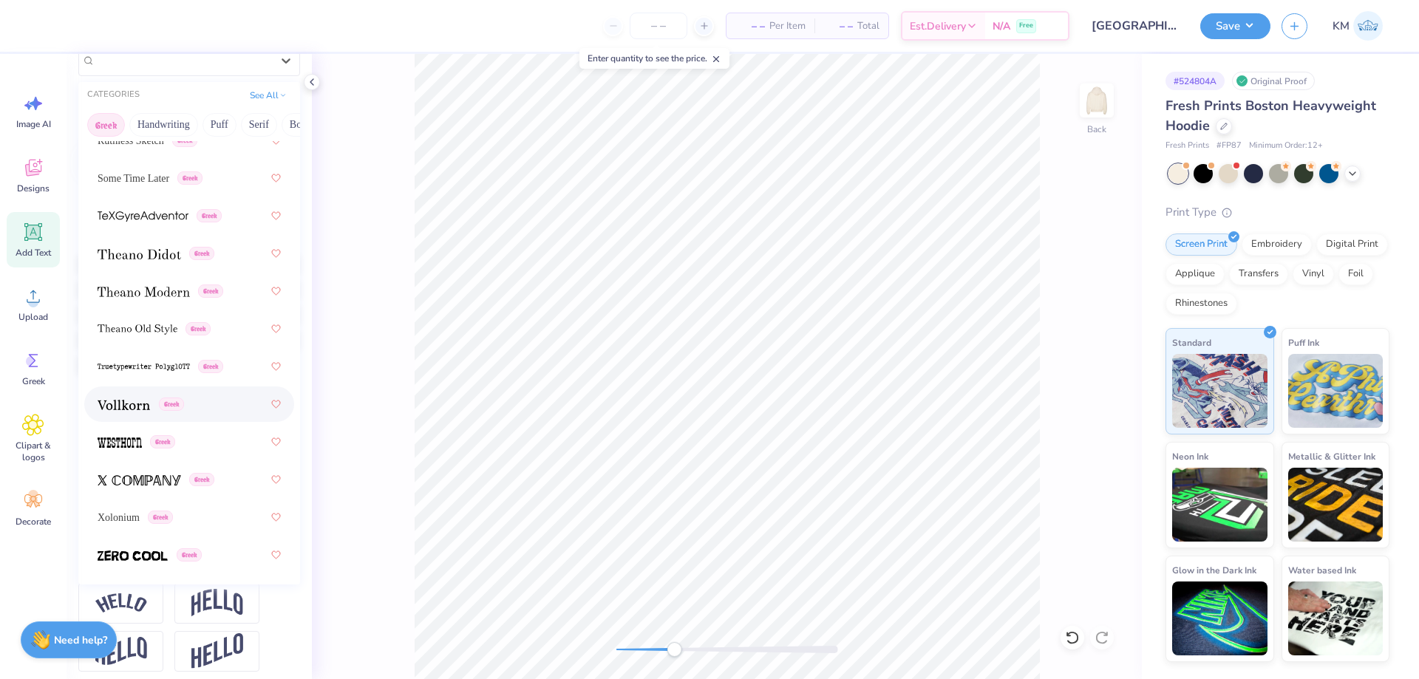
scroll to position [148, 0]
click at [171, 509] on div "Xolonium Greek" at bounding box center [135, 517] width 75 height 16
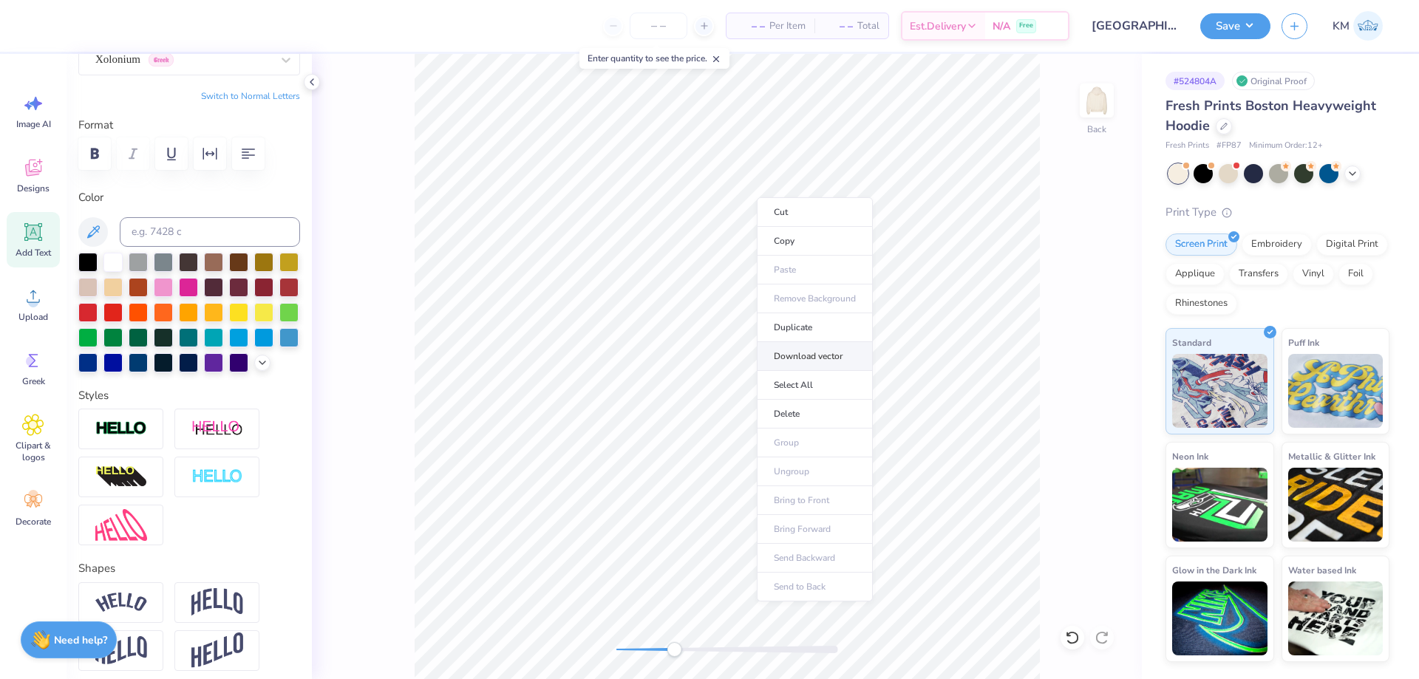
click at [821, 357] on li "Download vector" at bounding box center [815, 356] width 116 height 29
click at [584, 650] on div "Back" at bounding box center [727, 366] width 830 height 625
type input "6.99"
type input "1.92"
type input "5.79"
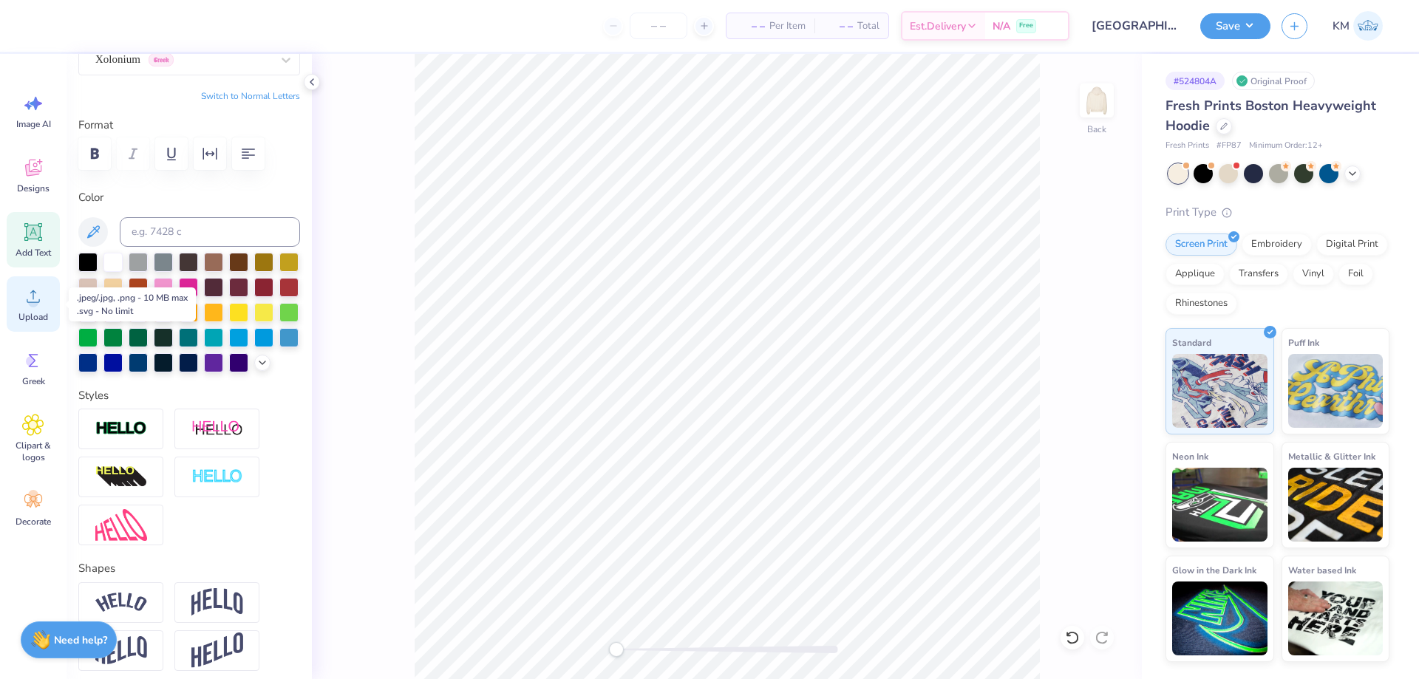
click at [33, 304] on circle at bounding box center [33, 302] width 10 height 10
click at [40, 299] on icon at bounding box center [33, 296] width 22 height 22
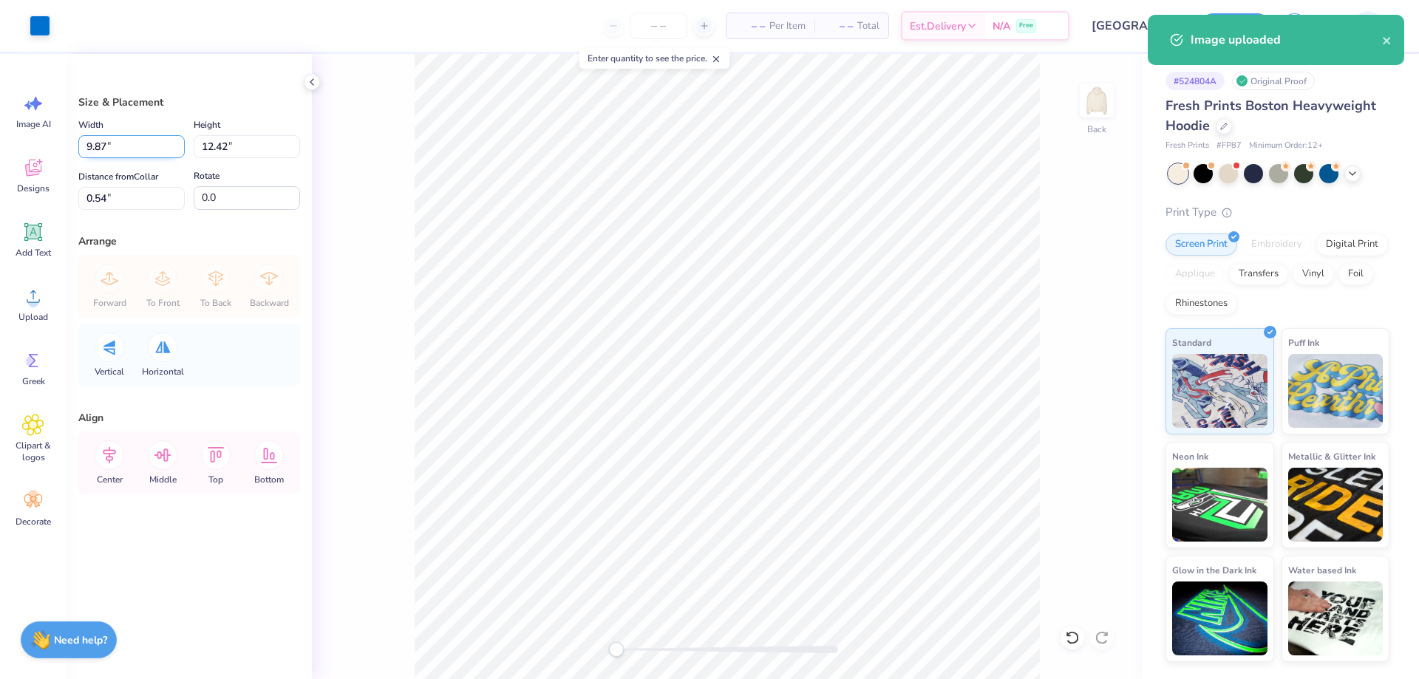
click at [106, 143] on input "9.87" at bounding box center [131, 146] width 106 height 23
click at [207, 139] on input "12.42" at bounding box center [247, 146] width 106 height 23
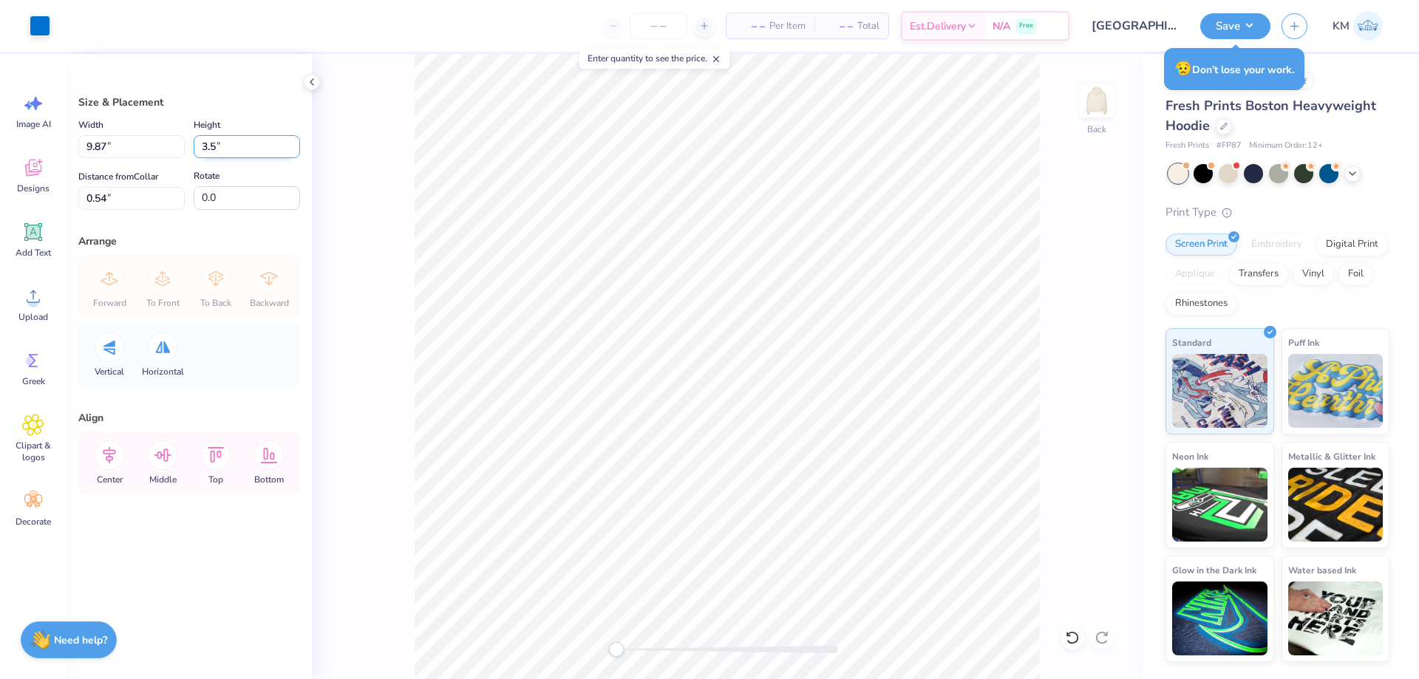
type input "3.5"
type input "2.78"
type input "3.50"
click at [151, 198] on input "5.00" at bounding box center [131, 198] width 106 height 23
type input "3"
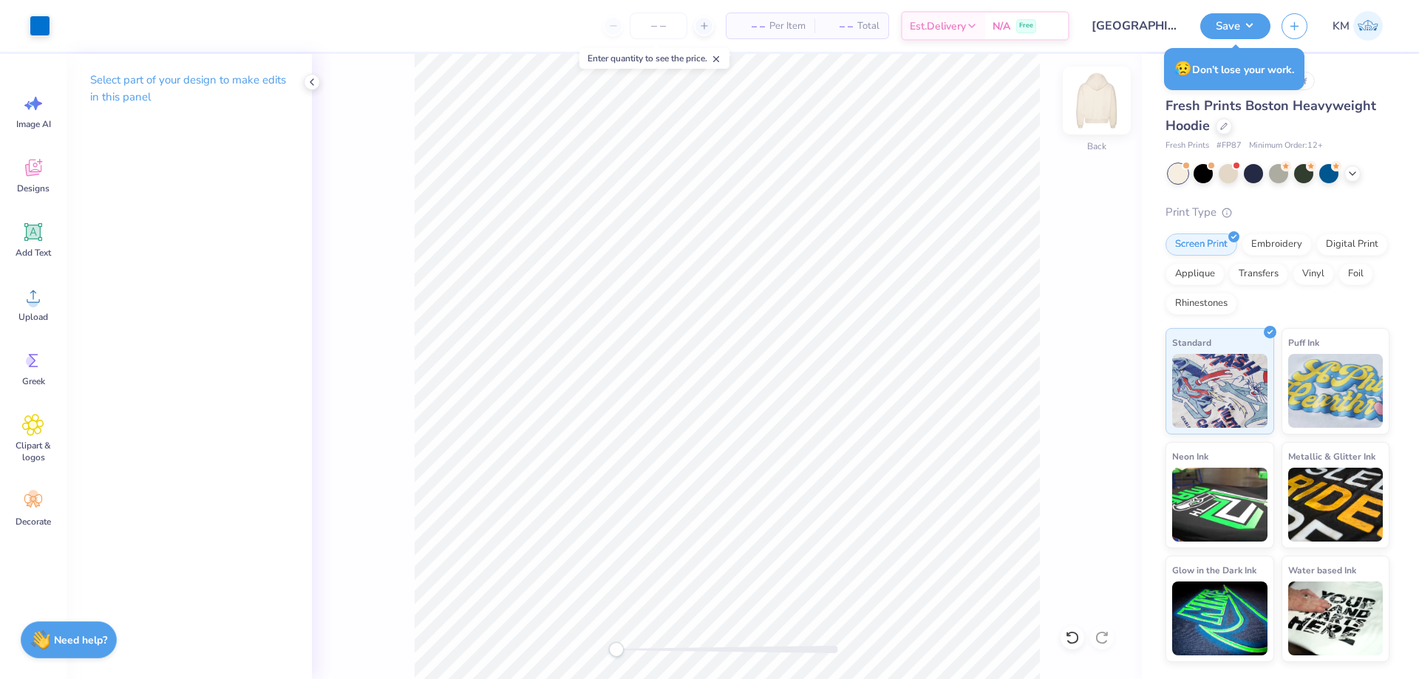
click at [1092, 103] on img at bounding box center [1096, 100] width 59 height 59
click at [30, 300] on circle at bounding box center [33, 302] width 10 height 10
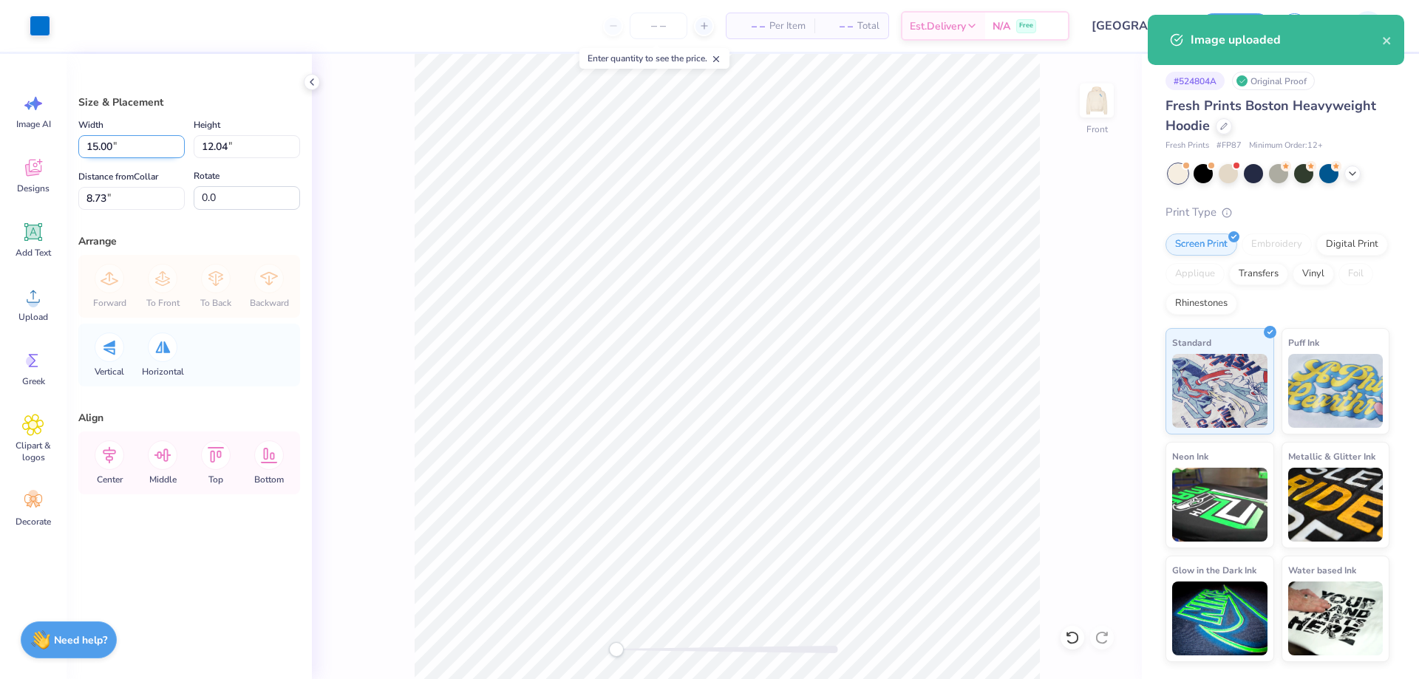
click at [148, 147] on input "15.00" at bounding box center [131, 146] width 106 height 23
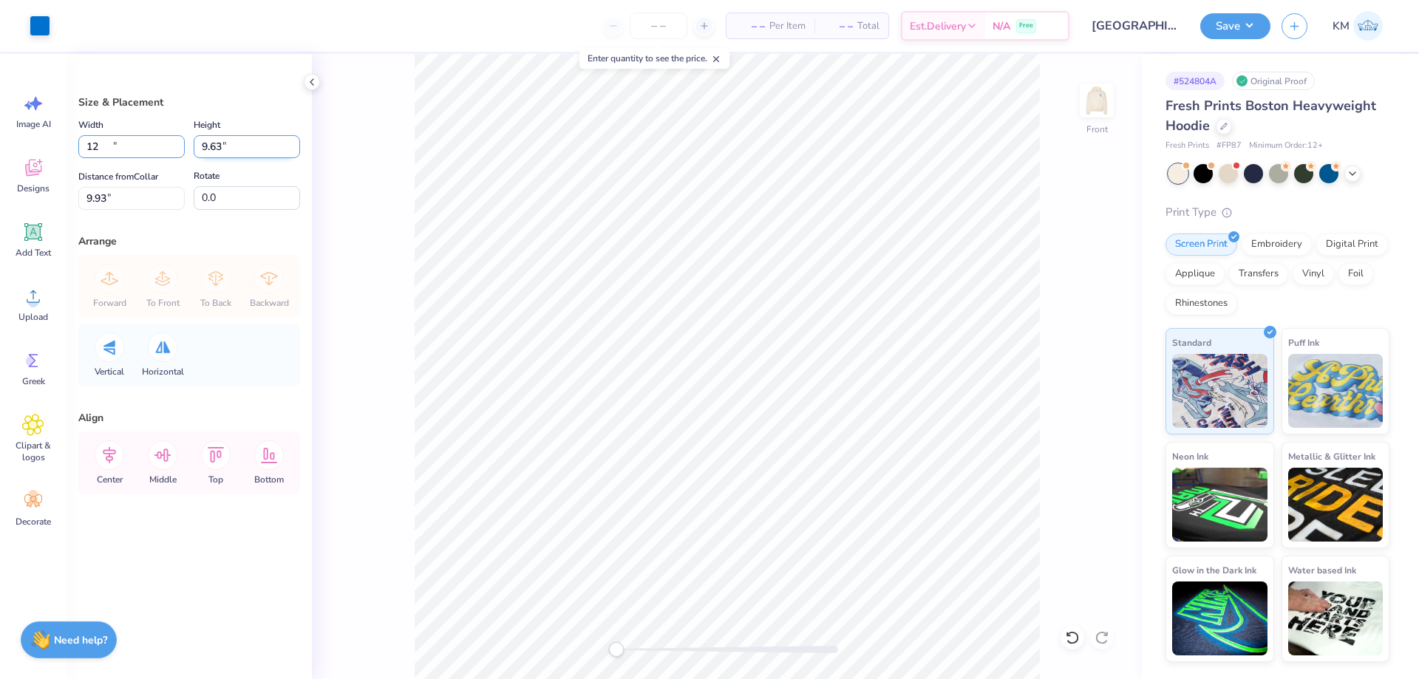
type input "12.00"
type input "9.63"
click at [124, 194] on input "9.93" at bounding box center [131, 198] width 106 height 23
type input "3"
type input "6"
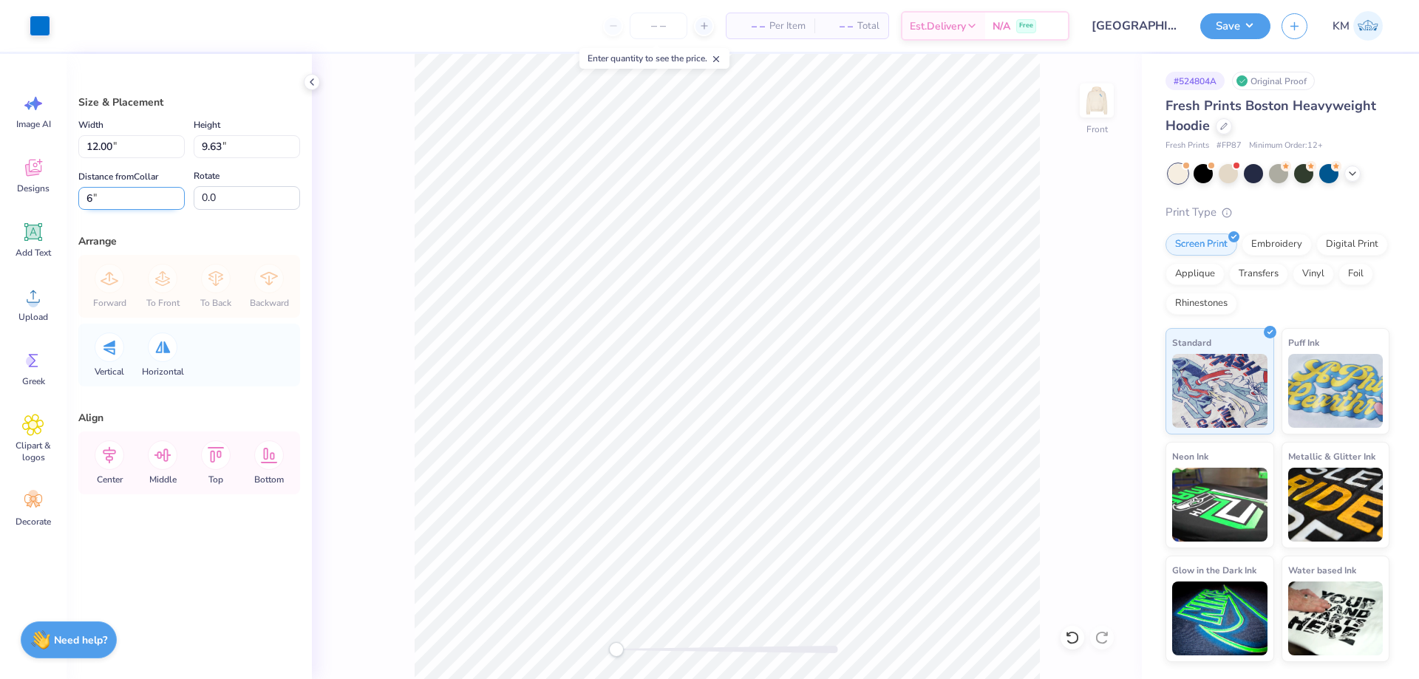
click at [140, 206] on input "6" at bounding box center [131, 198] width 106 height 23
drag, startPoint x: 105, startPoint y: 194, endPoint x: 56, endPoint y: 201, distance: 49.3
click at [58, 200] on div "Art colors – – Per Item – – Total Est. Delivery N/A Free Design Title [GEOGRAPH…" at bounding box center [709, 339] width 1419 height 679
type input "6"
click at [1097, 98] on img at bounding box center [1096, 100] width 59 height 59
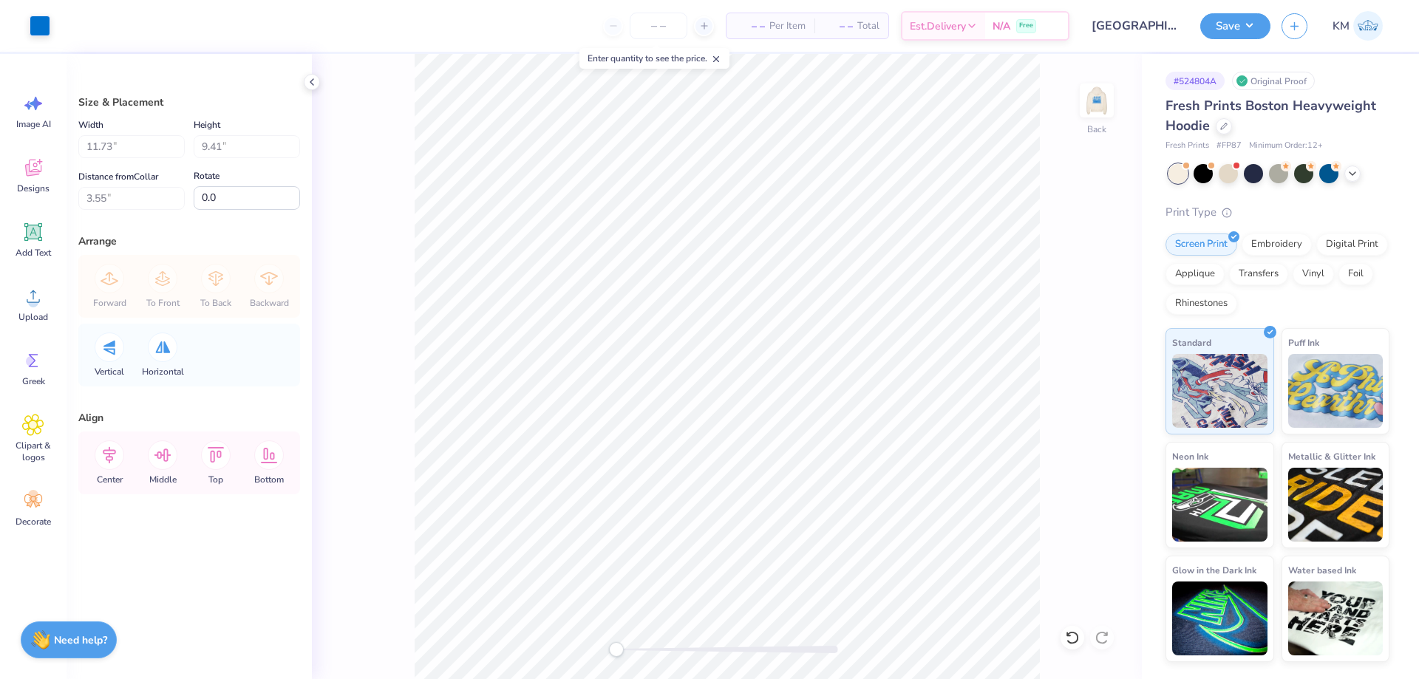
type input "2.78"
type input "3.50"
type input "3.00"
click at [1244, 26] on button "Save" at bounding box center [1235, 24] width 70 height 26
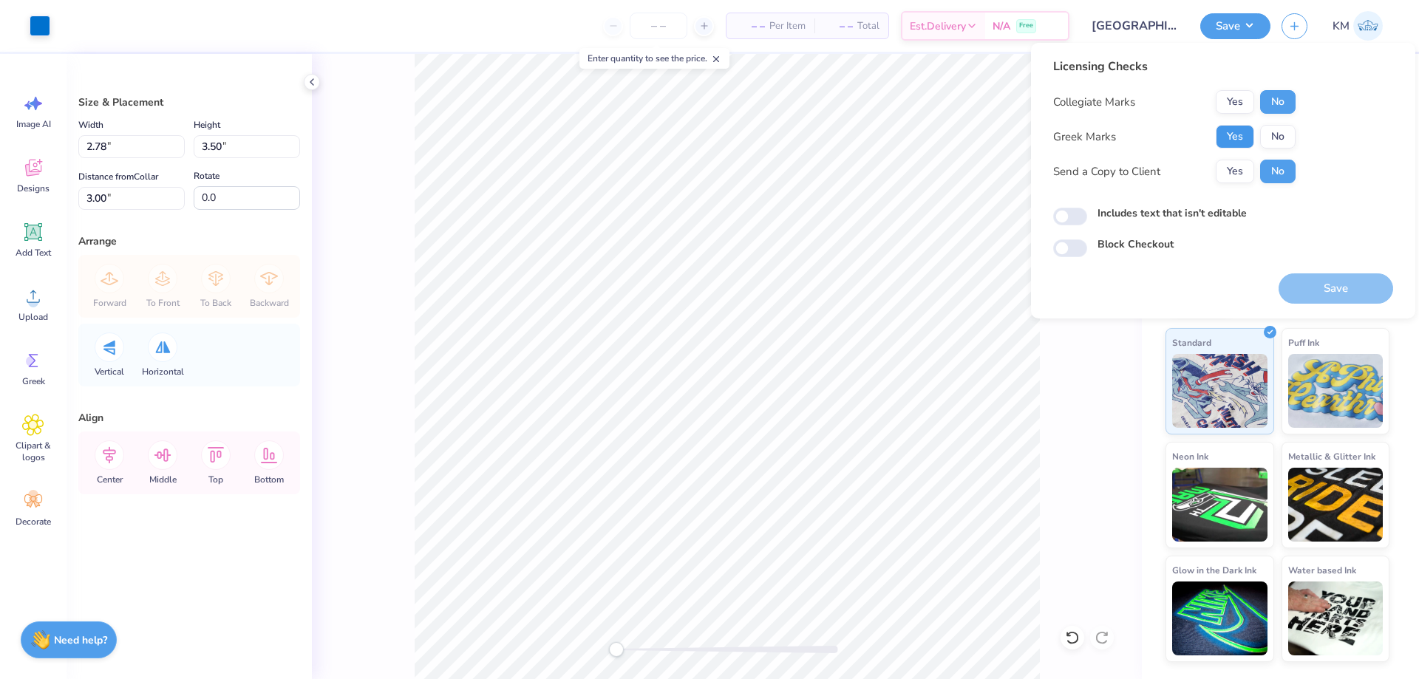
click at [1242, 136] on button "Yes" at bounding box center [1234, 137] width 38 height 24
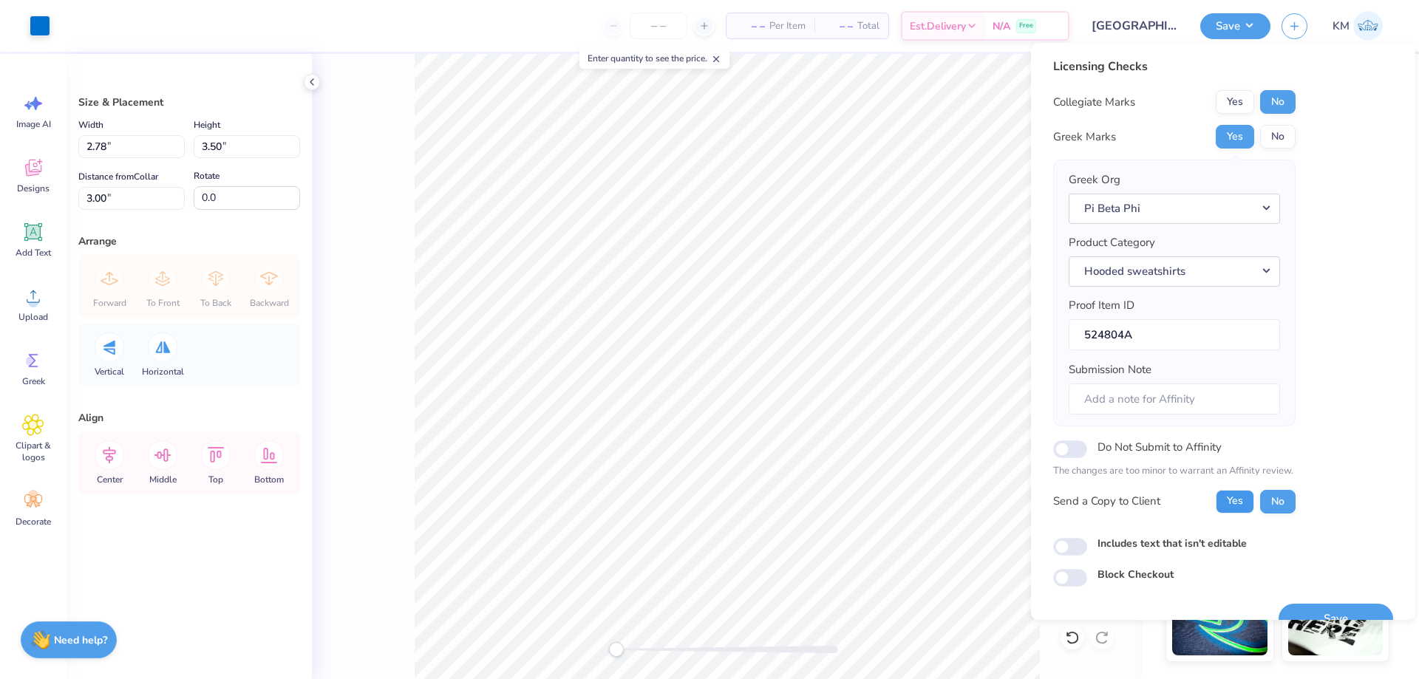
click at [1237, 505] on button "Yes" at bounding box center [1234, 502] width 38 height 24
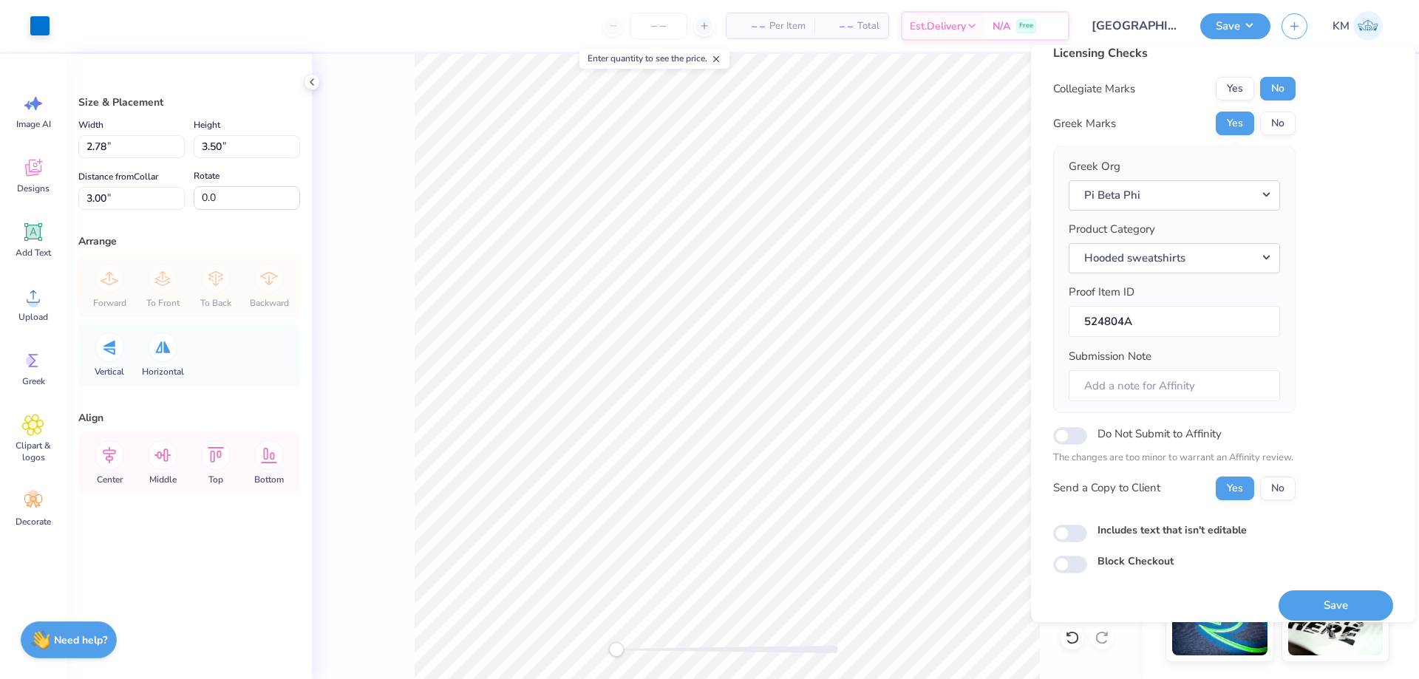
scroll to position [28, 0]
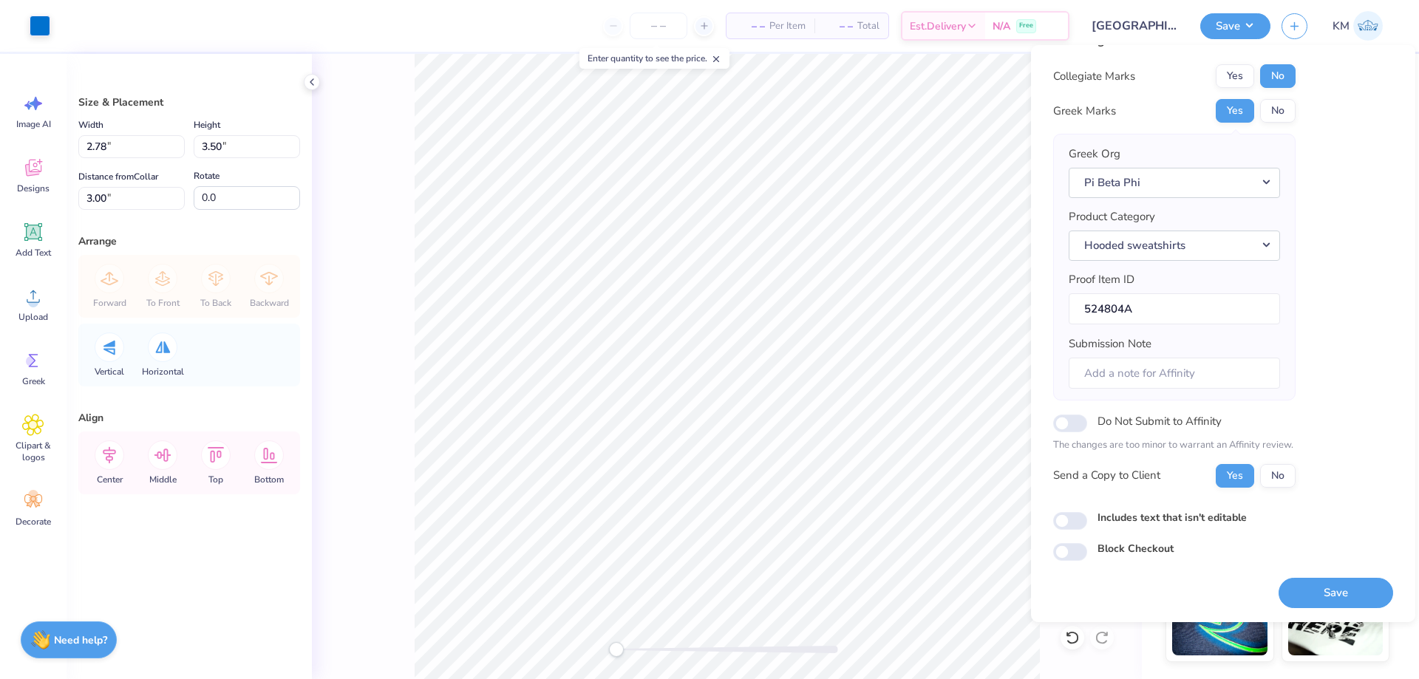
click at [1323, 612] on div "Licensing Checks Collegiate Marks Yes No Greek Marks Yes No Greek Org Pi Beta P…" at bounding box center [1223, 333] width 384 height 577
click at [1320, 601] on button "Save" at bounding box center [1335, 593] width 115 height 30
